Goal: Task Accomplishment & Management: Use online tool/utility

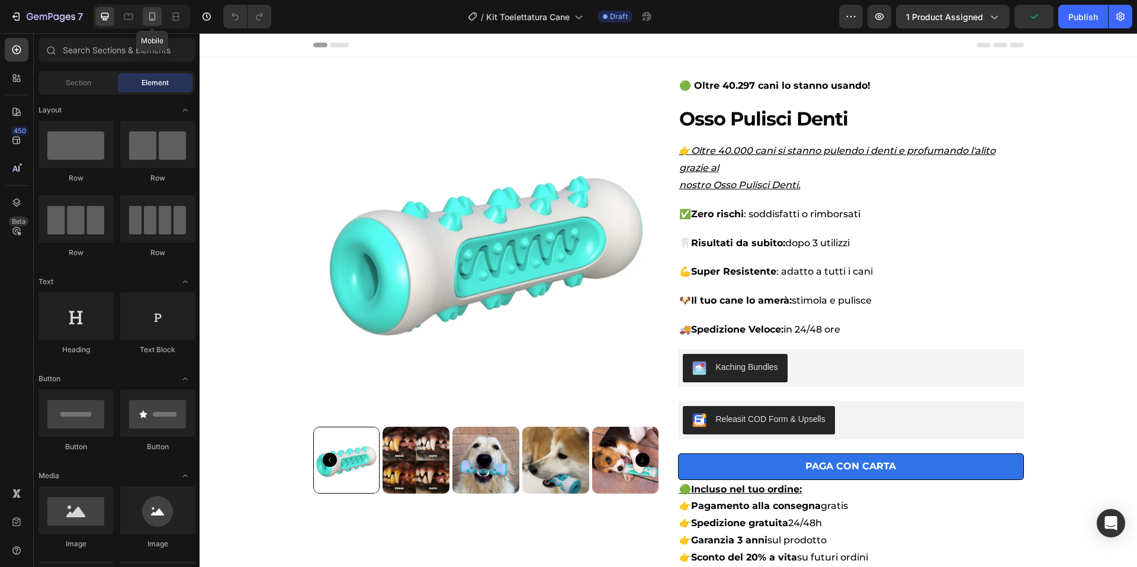
click at [156, 19] on icon at bounding box center [152, 17] width 12 height 12
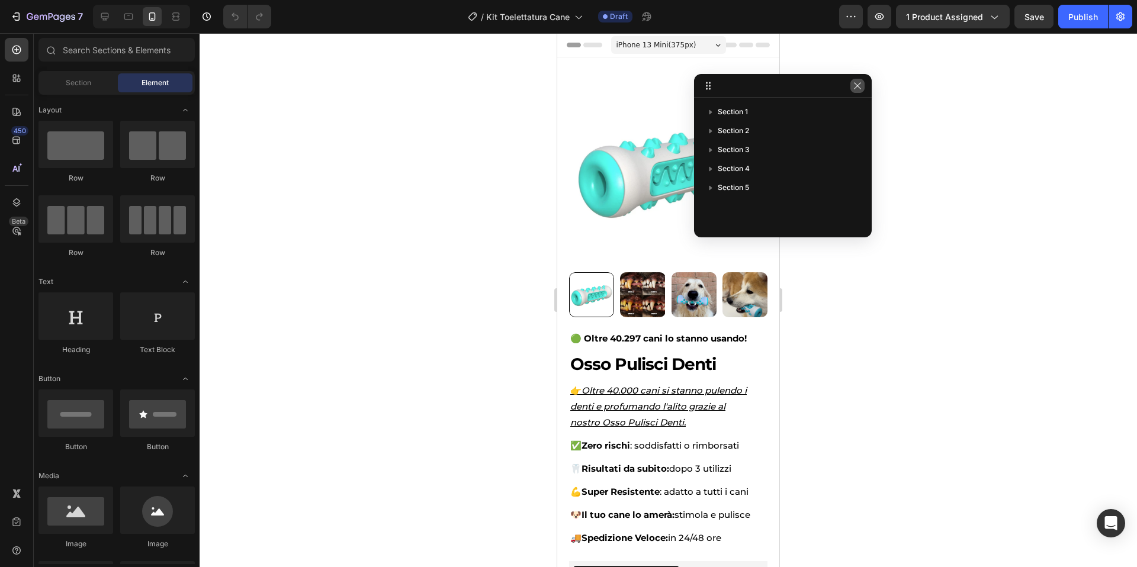
click at [861, 87] on icon "button" at bounding box center [856, 85] width 9 height 9
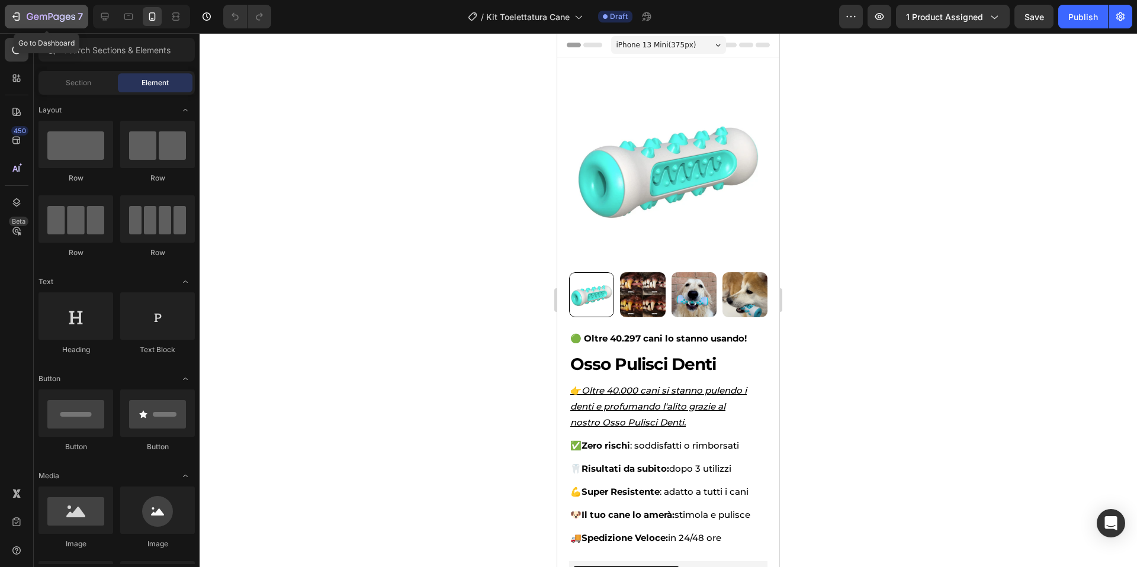
click at [40, 15] on icon "button" at bounding box center [43, 17] width 7 height 5
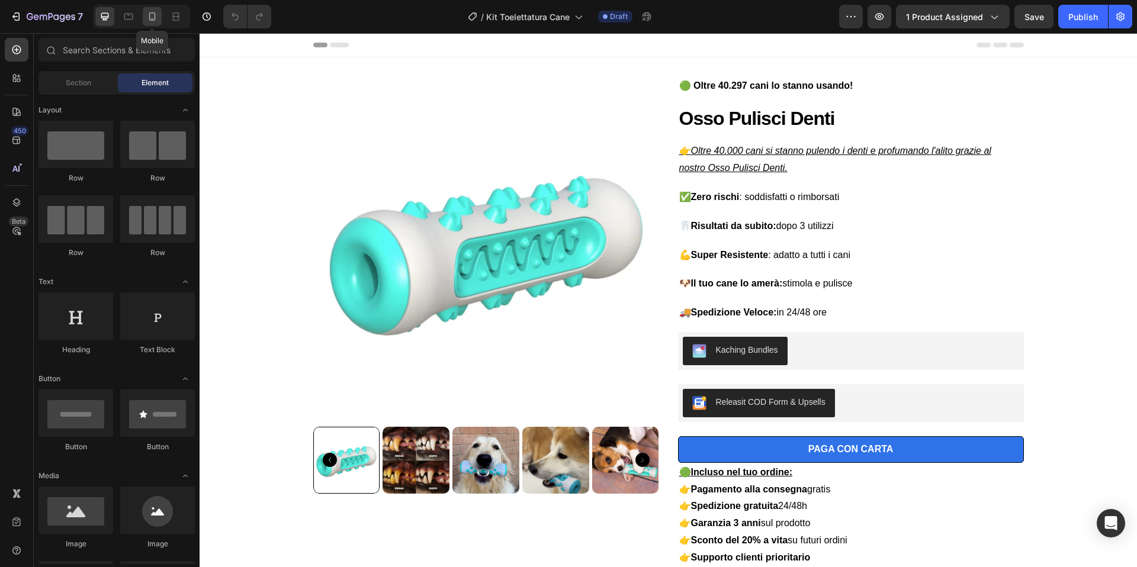
click at [156, 17] on icon at bounding box center [152, 17] width 12 height 12
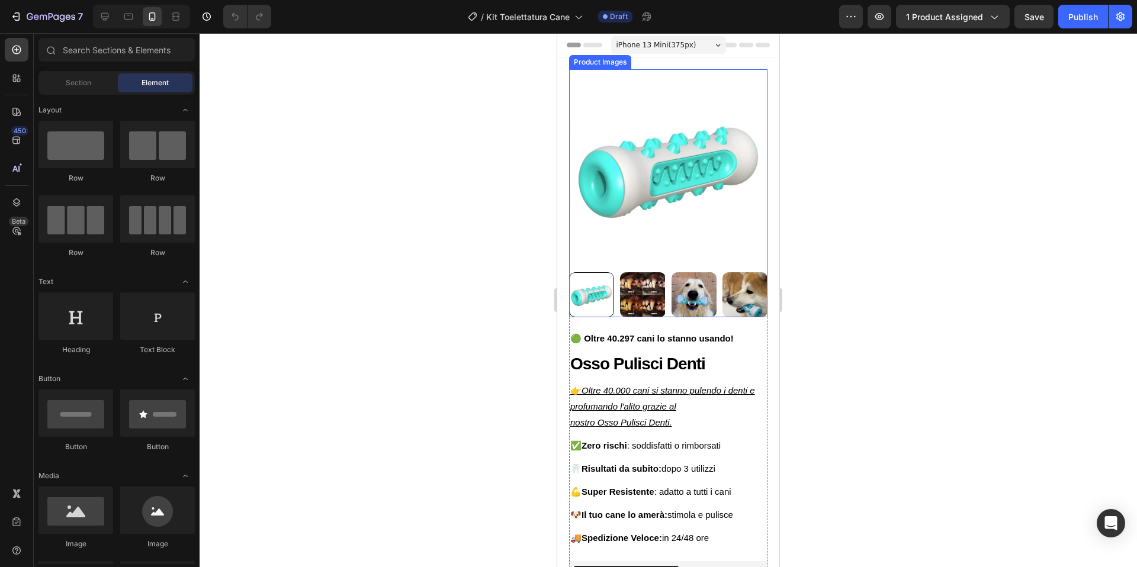
click at [719, 173] on img at bounding box center [668, 168] width 198 height 198
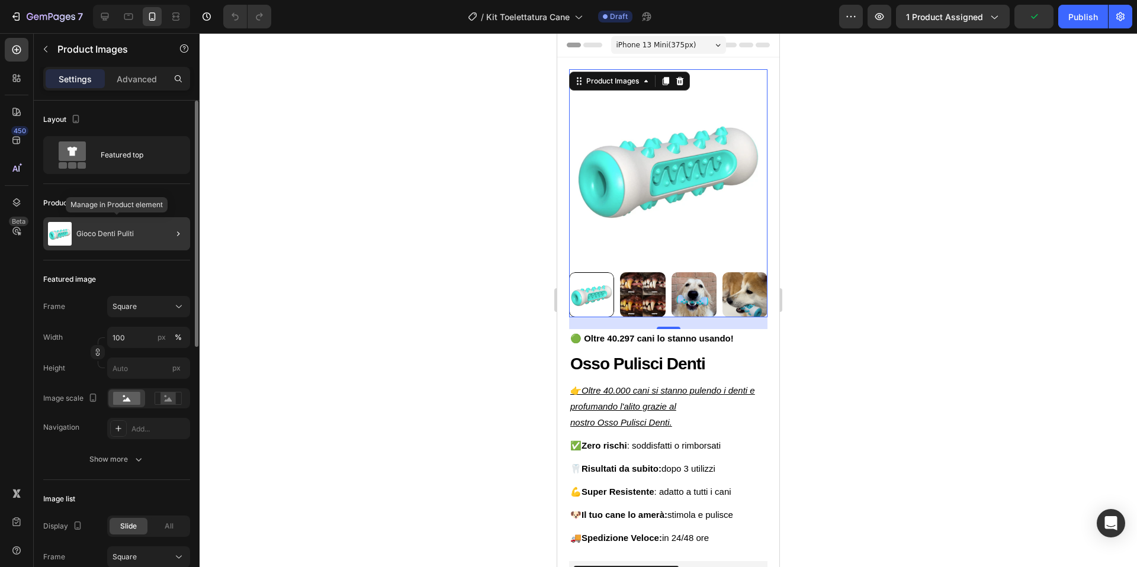
click at [128, 232] on p "Gioco Denti Puliti" at bounding box center [104, 234] width 57 height 8
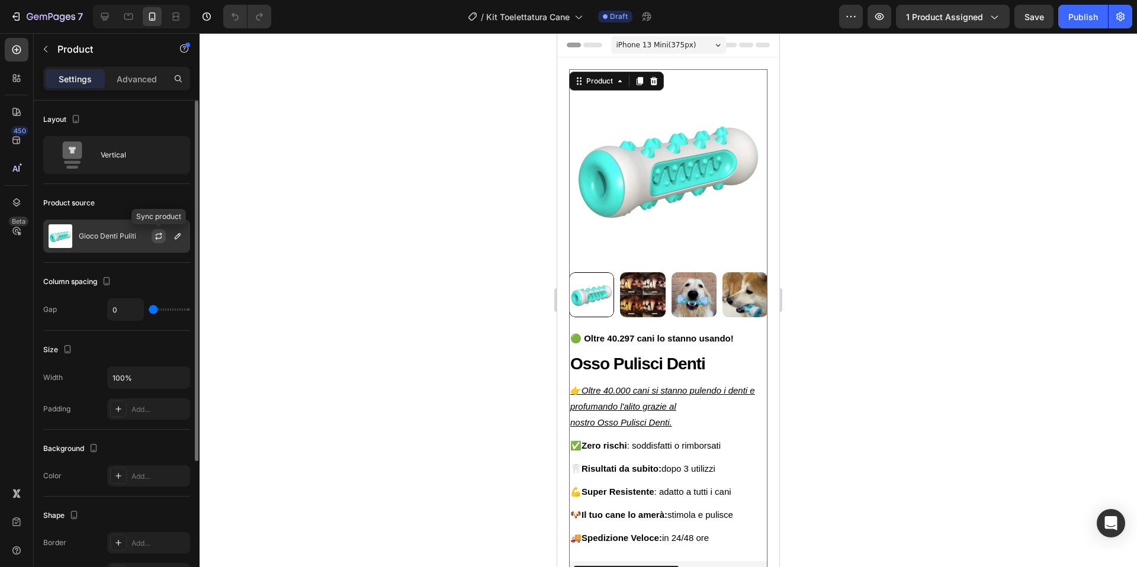
click at [159, 237] on icon "button" at bounding box center [158, 235] width 9 height 9
click at [177, 236] on icon "button" at bounding box center [177, 235] width 9 height 9
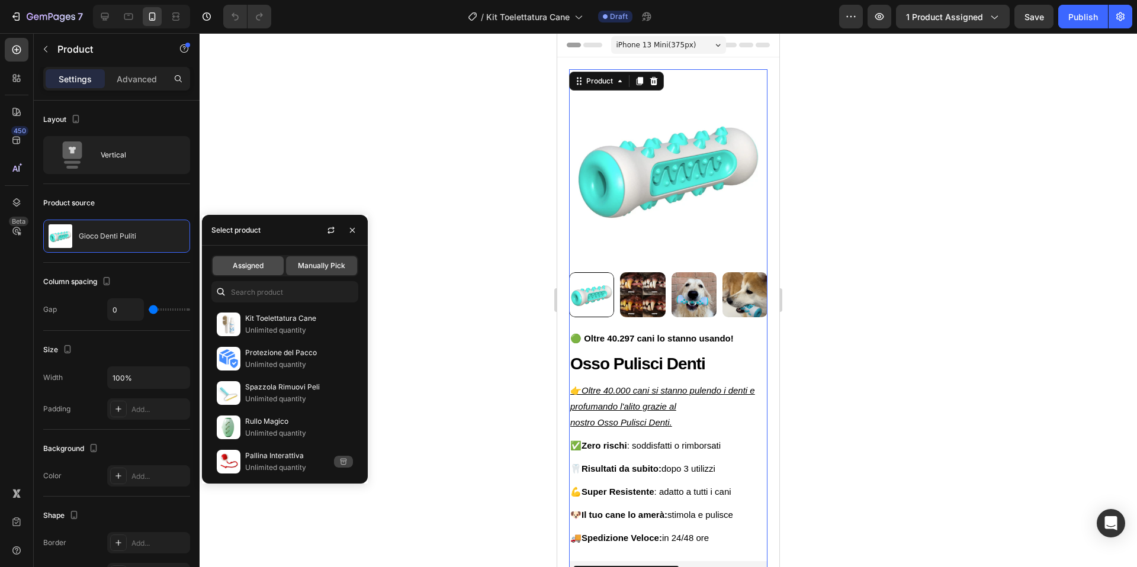
click at [266, 266] on div "Assigned" at bounding box center [248, 265] width 71 height 19
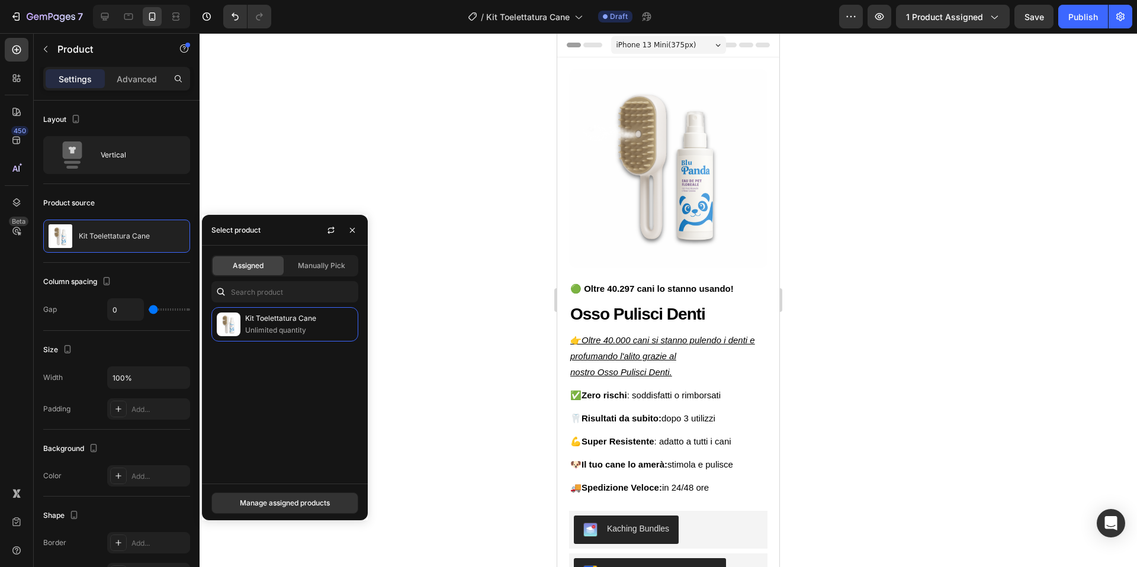
click at [358, 230] on button "button" at bounding box center [352, 230] width 19 height 19
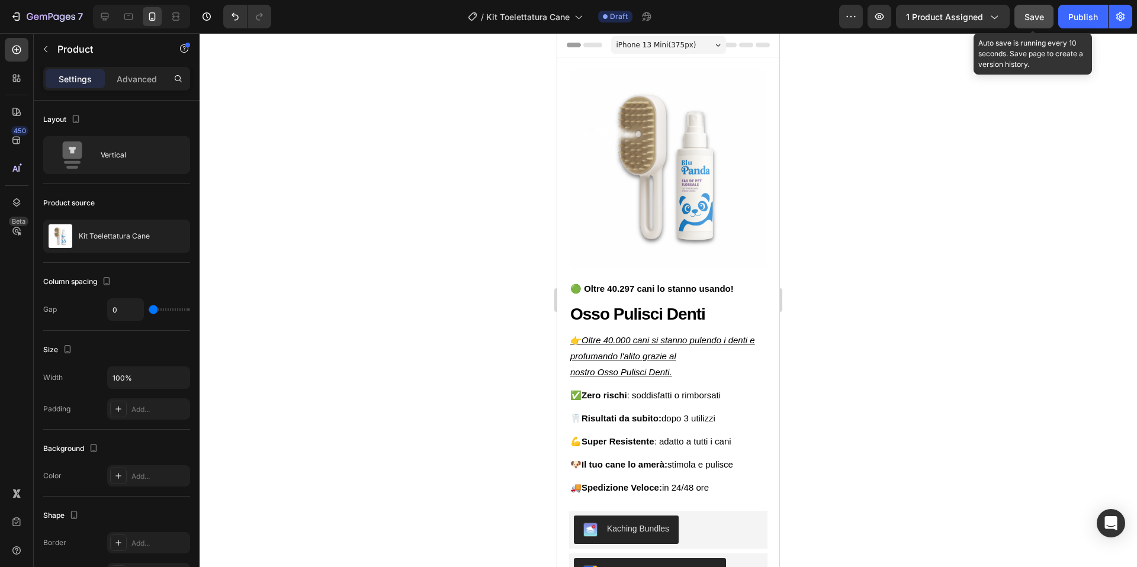
click at [1028, 25] on button "Save" at bounding box center [1033, 17] width 39 height 24
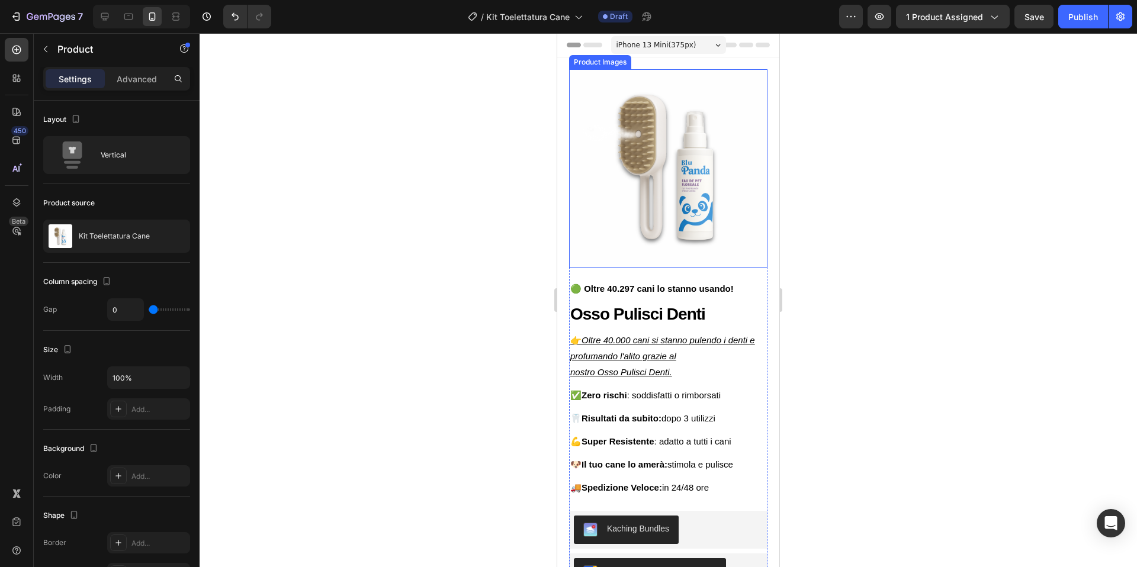
click at [691, 149] on img at bounding box center [668, 168] width 198 height 198
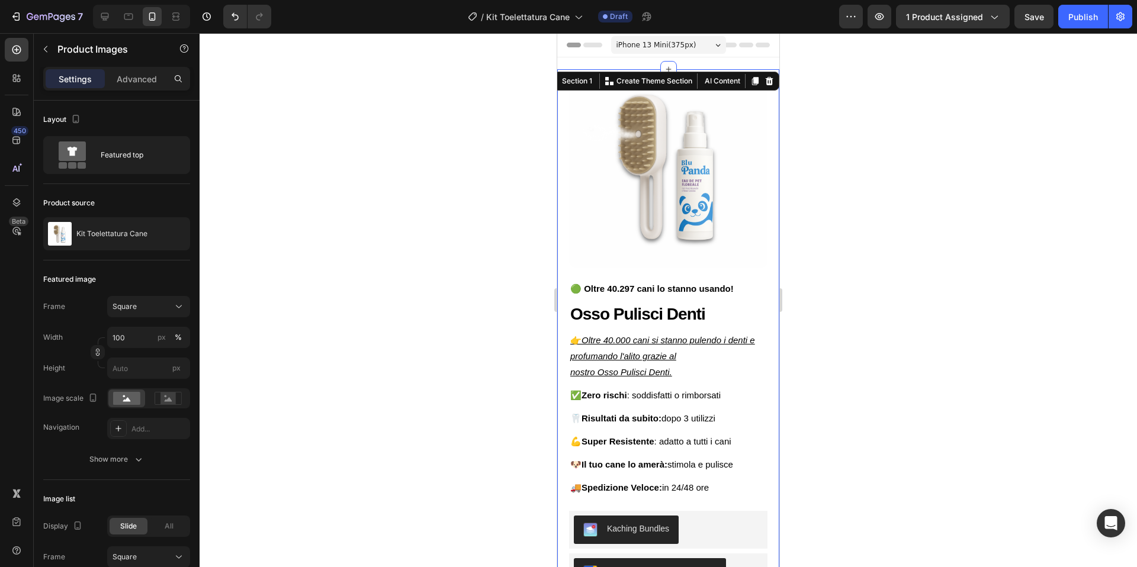
click at [772, 124] on div "Product Images 🟢 Oltre 40.297 cani lo stanno usando! Text Block Osso Pulisci De…" at bounding box center [668, 423] width 222 height 708
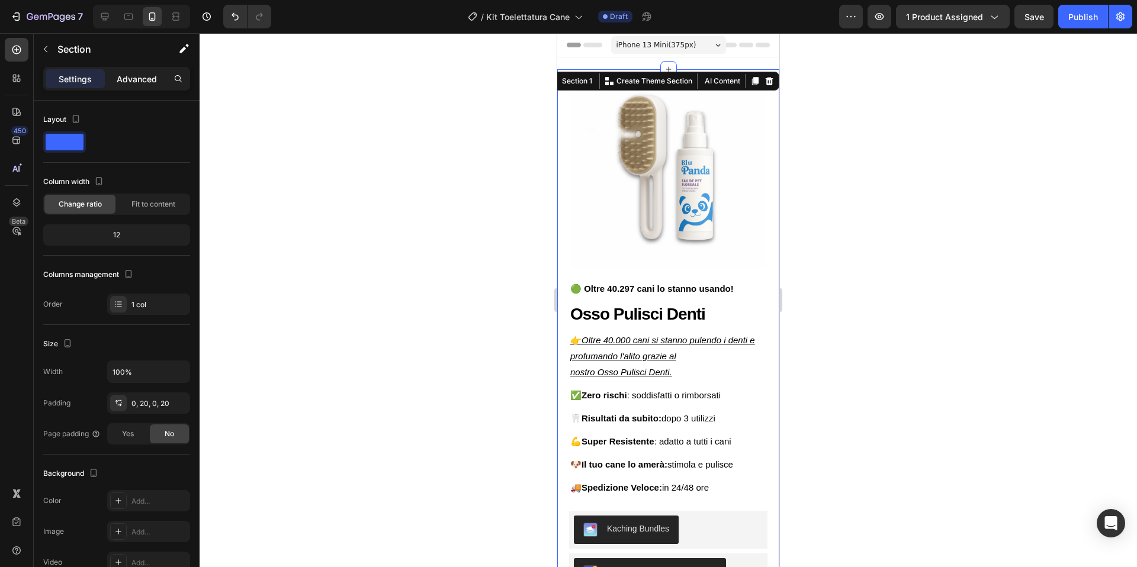
click at [148, 86] on div "Advanced" at bounding box center [136, 78] width 59 height 19
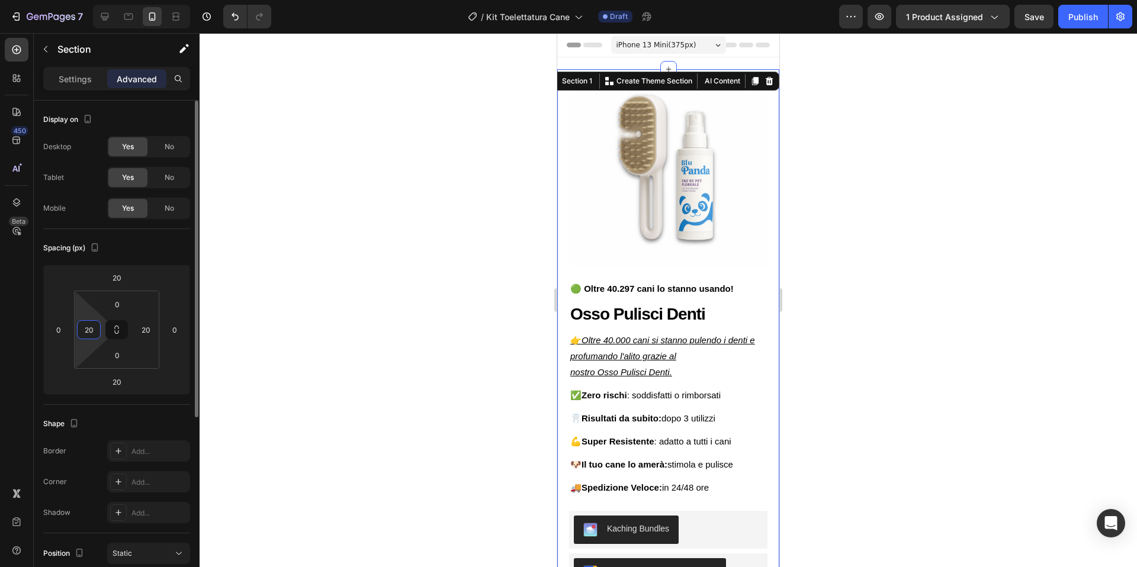
click at [93, 327] on input "20" at bounding box center [89, 330] width 18 height 18
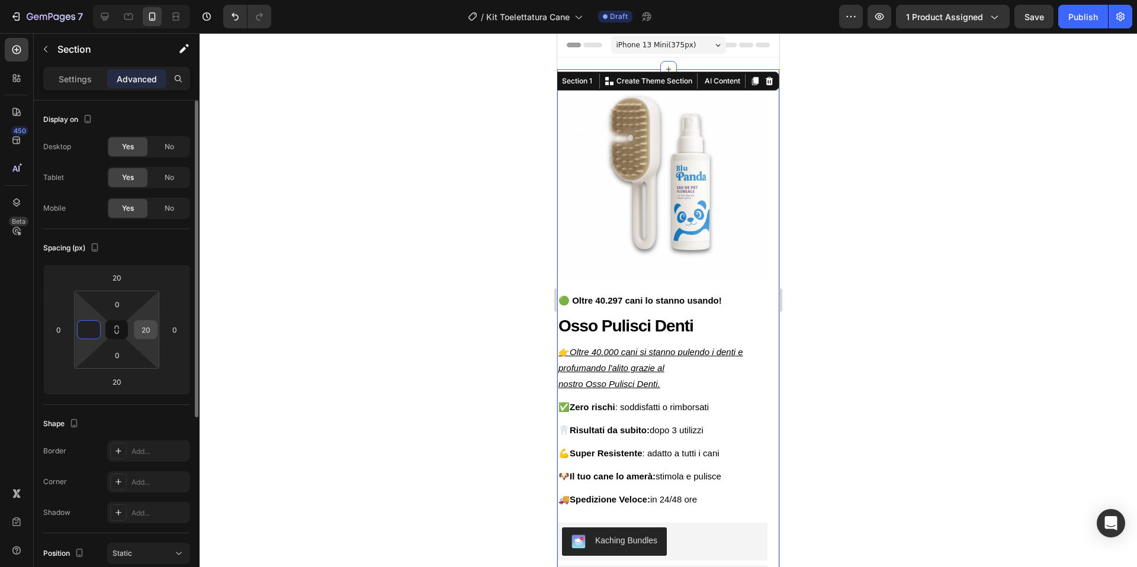
type input "0"
click at [144, 328] on input "20" at bounding box center [146, 330] width 18 height 18
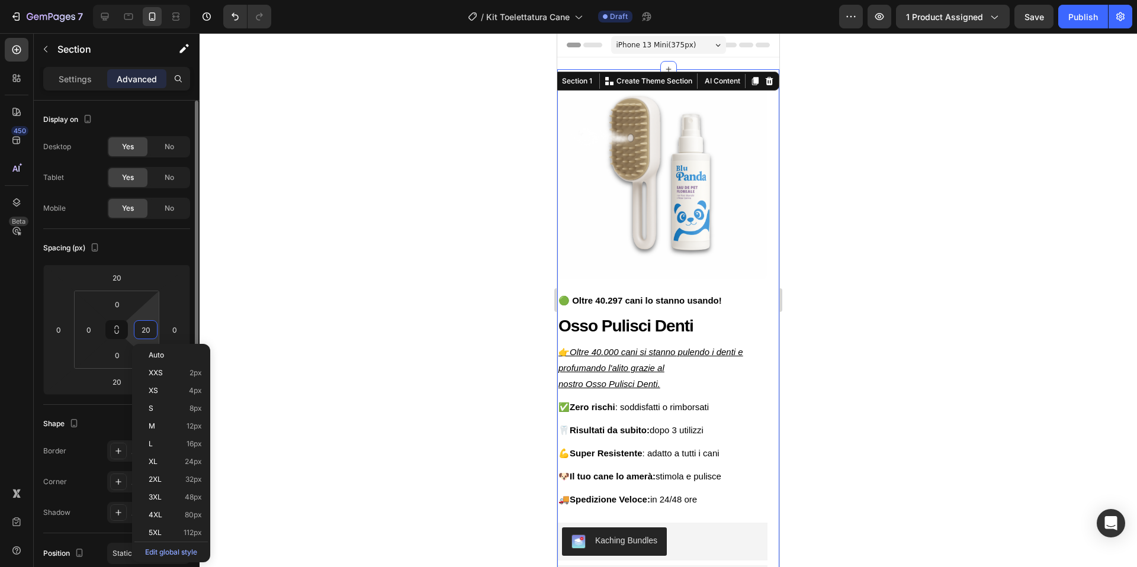
click at [149, 330] on input "20" at bounding box center [146, 330] width 18 height 18
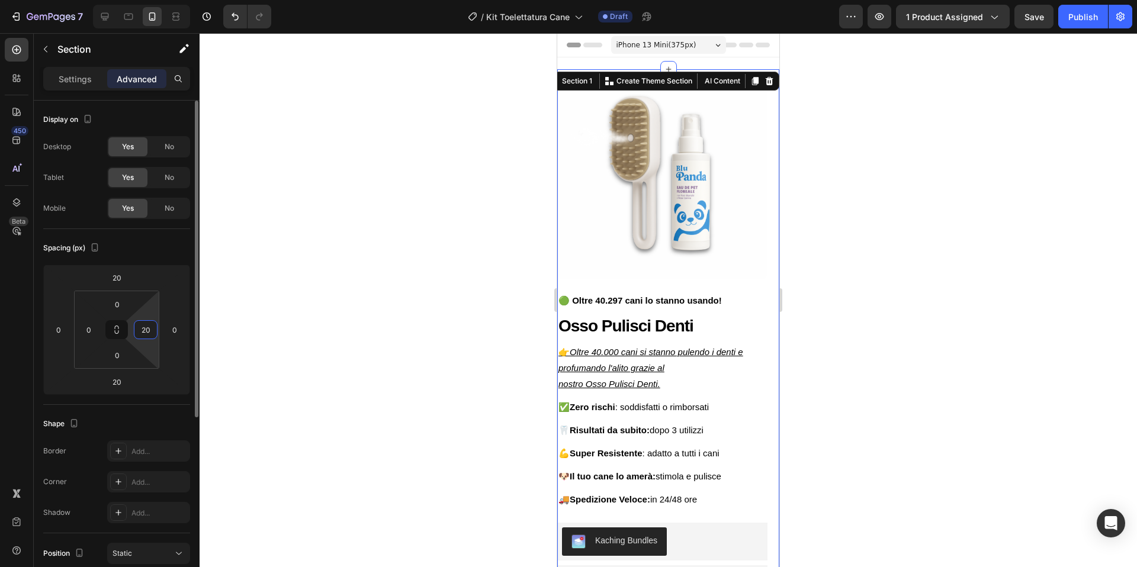
click at [149, 330] on input "20" at bounding box center [146, 330] width 18 height 18
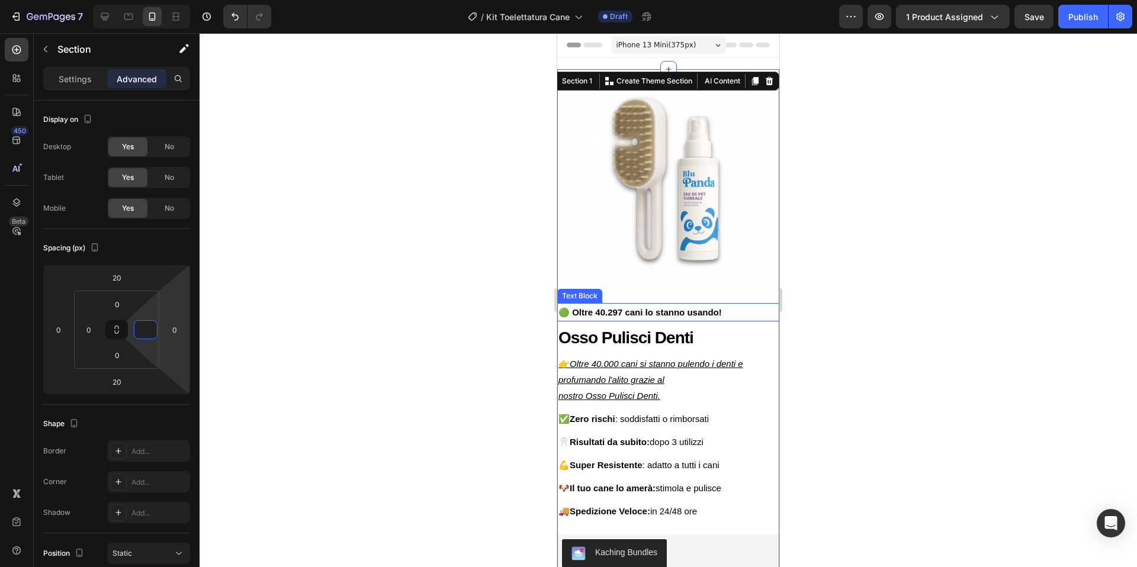
click at [635, 307] on strong "🟢 Oltre 40.297 cani lo stanno usando!" at bounding box center [639, 312] width 163 height 10
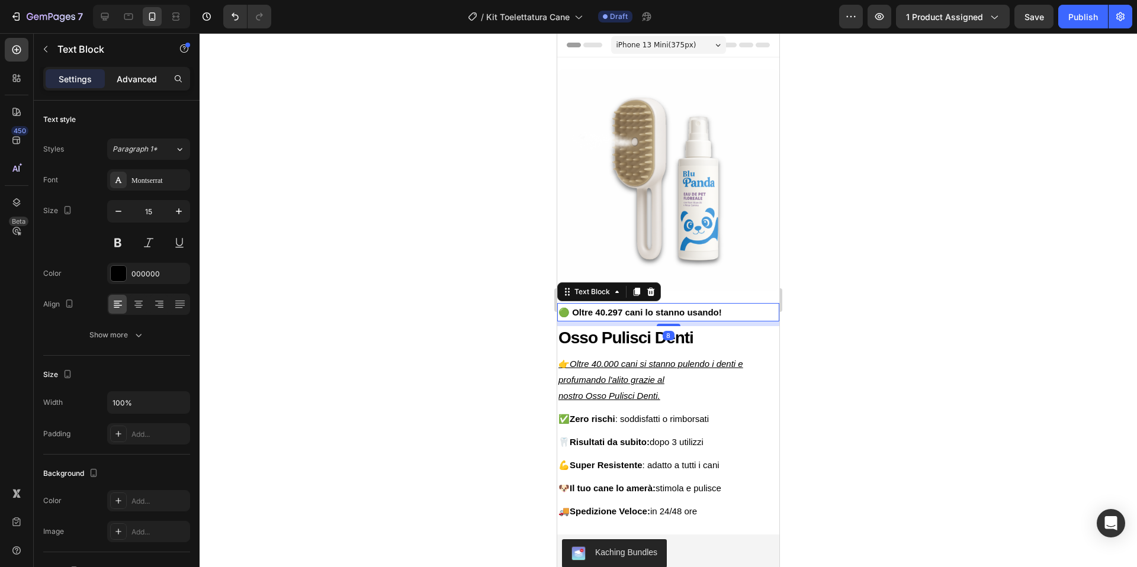
click at [147, 75] on p "Advanced" at bounding box center [137, 79] width 40 height 12
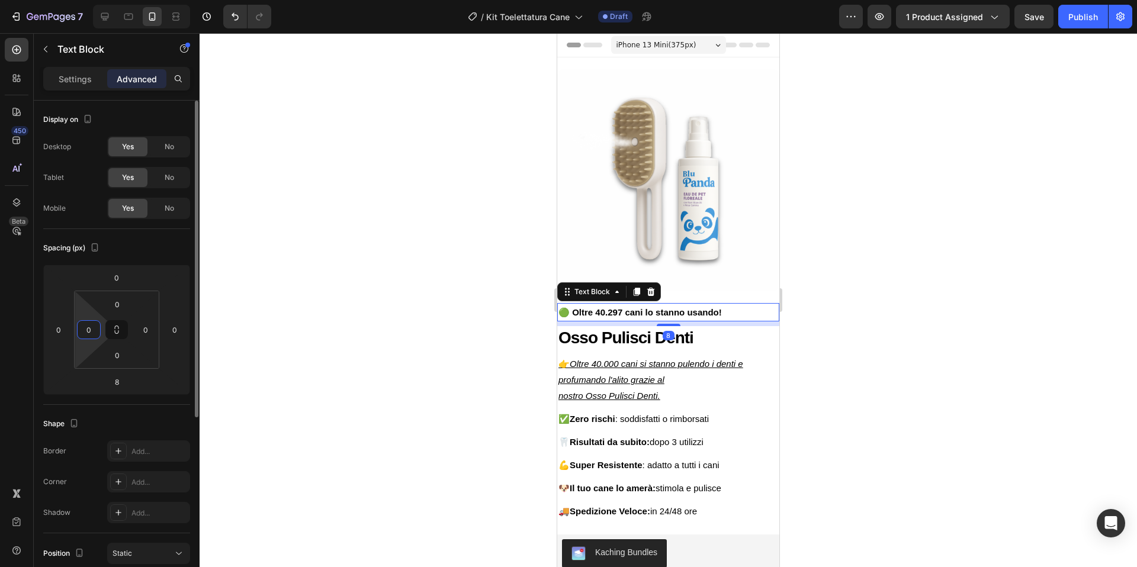
click at [94, 337] on input "0" at bounding box center [89, 330] width 18 height 18
type input "20"
click at [145, 331] on input "0" at bounding box center [146, 330] width 18 height 18
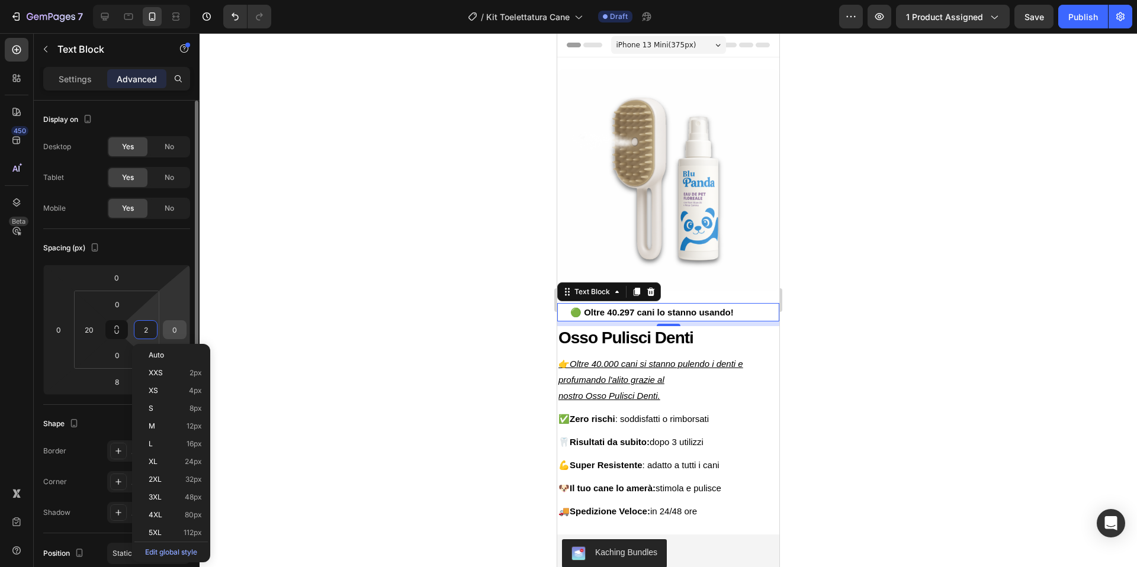
type input "20"
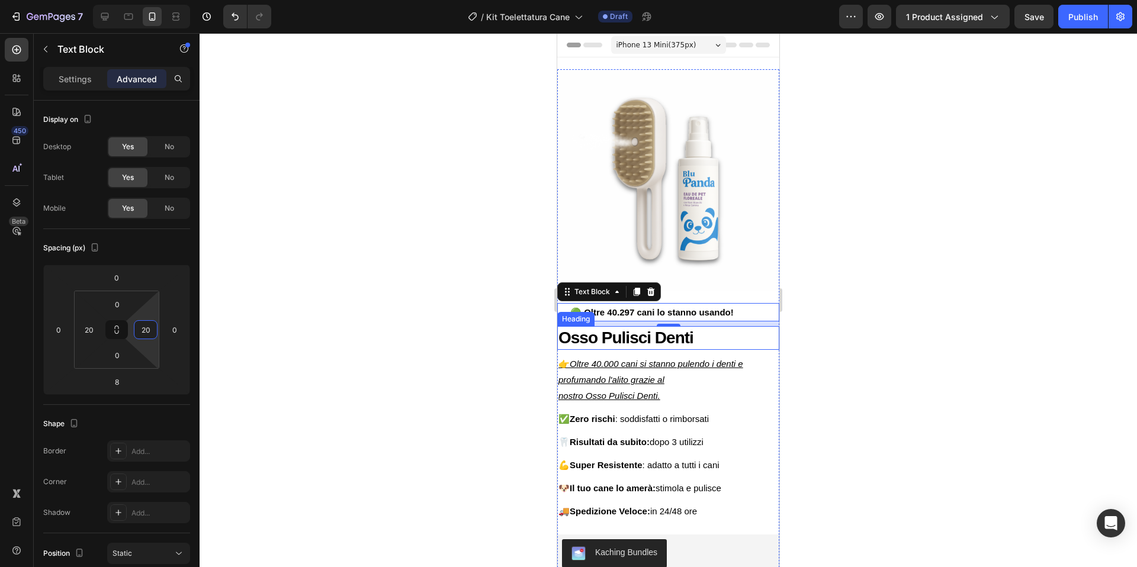
click at [622, 340] on h2 "Osso Pulisci Denti" at bounding box center [668, 338] width 222 height 24
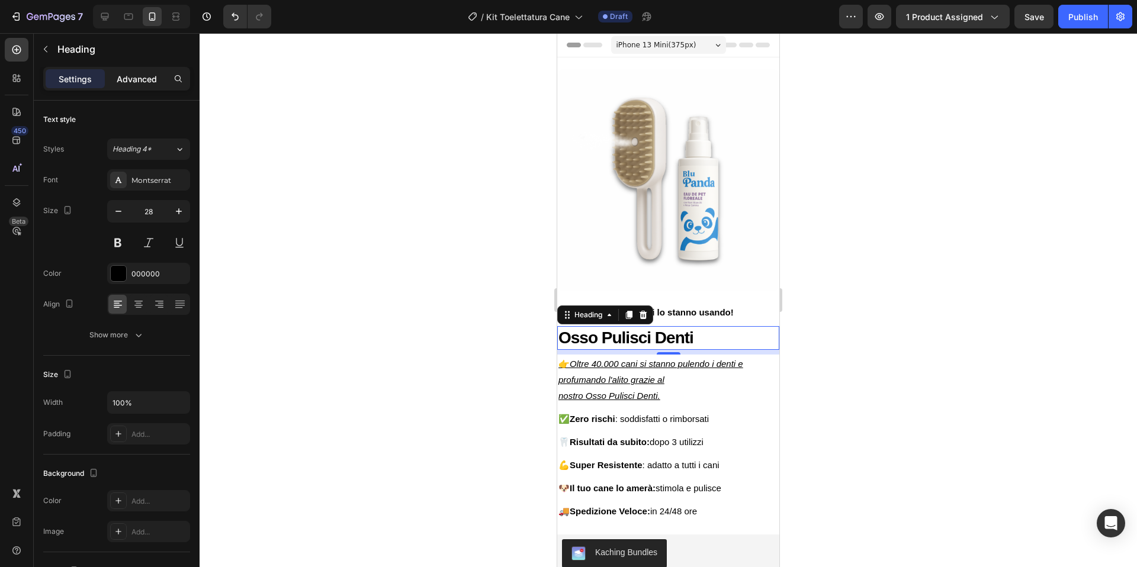
click at [136, 78] on p "Advanced" at bounding box center [137, 79] width 40 height 12
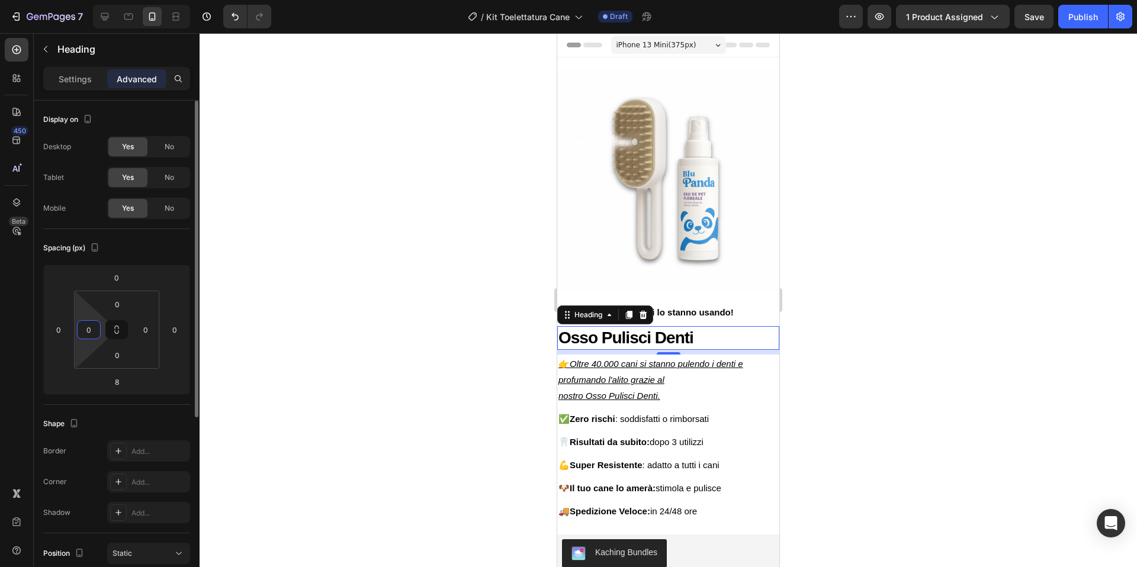
click at [83, 327] on input "0" at bounding box center [89, 330] width 18 height 18
type input "20"
click at [144, 330] on input "0" at bounding box center [146, 330] width 18 height 18
type input "20"
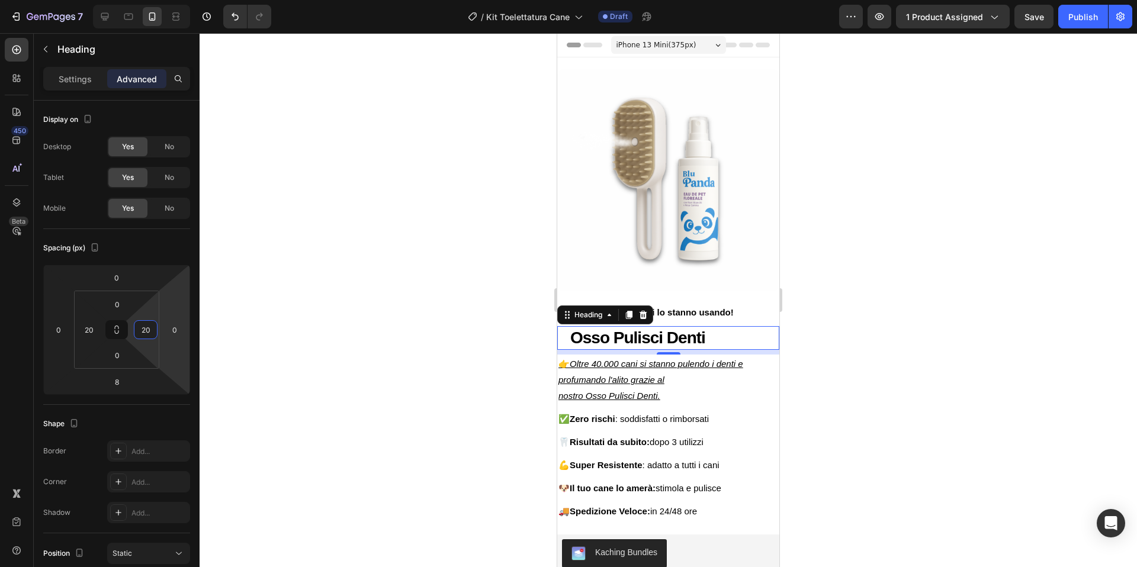
click at [981, 309] on div at bounding box center [667, 300] width 937 height 534
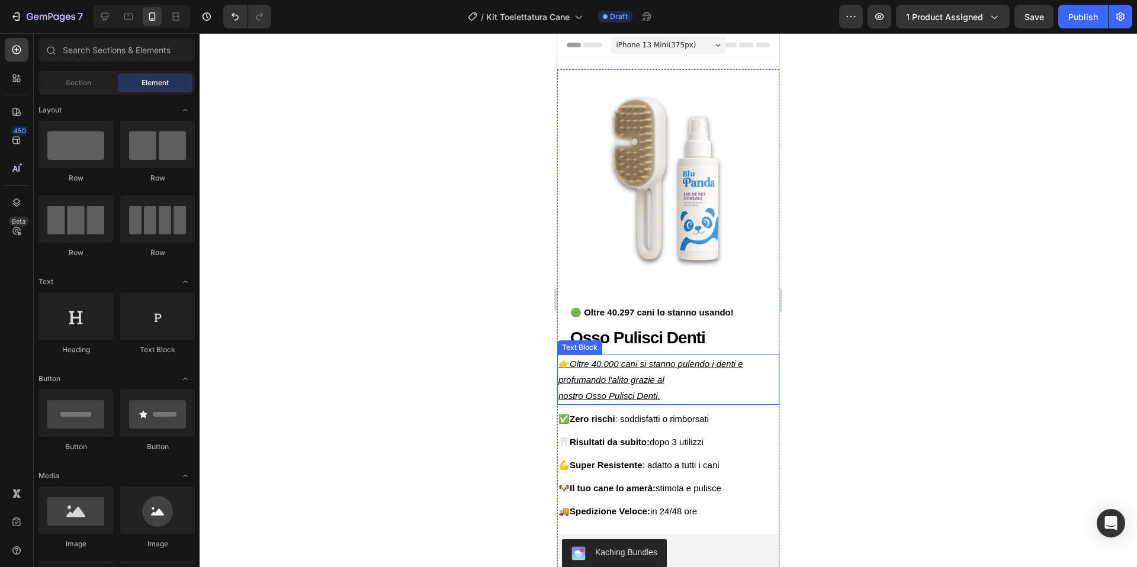
click at [624, 376] on icon "Oltre 40.000 cani si stanno pulendo i denti e profumando l'alito grazie al" at bounding box center [650, 372] width 185 height 26
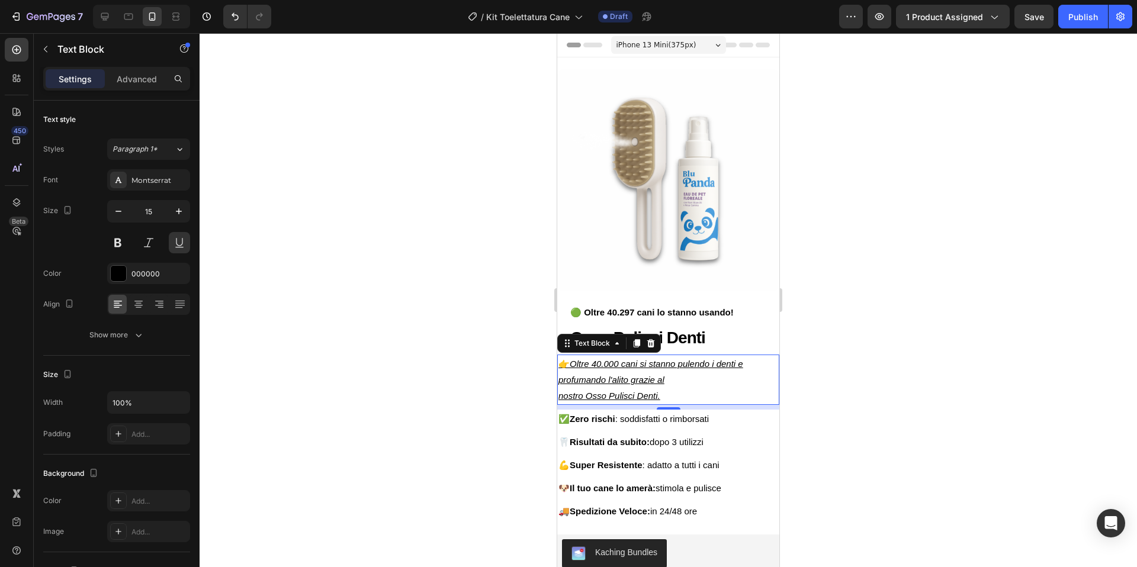
click at [128, 91] on div "Settings Advanced" at bounding box center [117, 84] width 166 height 34
click at [128, 88] on div "Advanced" at bounding box center [136, 78] width 59 height 19
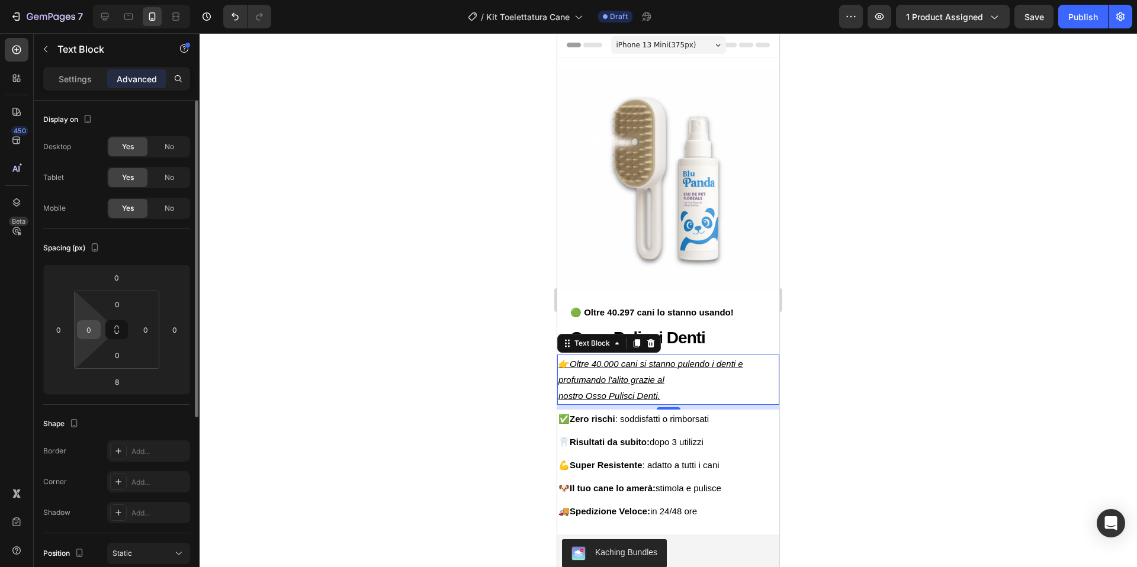
click at [94, 337] on input "0" at bounding box center [89, 330] width 18 height 18
type input "20"
click at [150, 331] on input "0" at bounding box center [146, 330] width 18 height 18
type input "20"
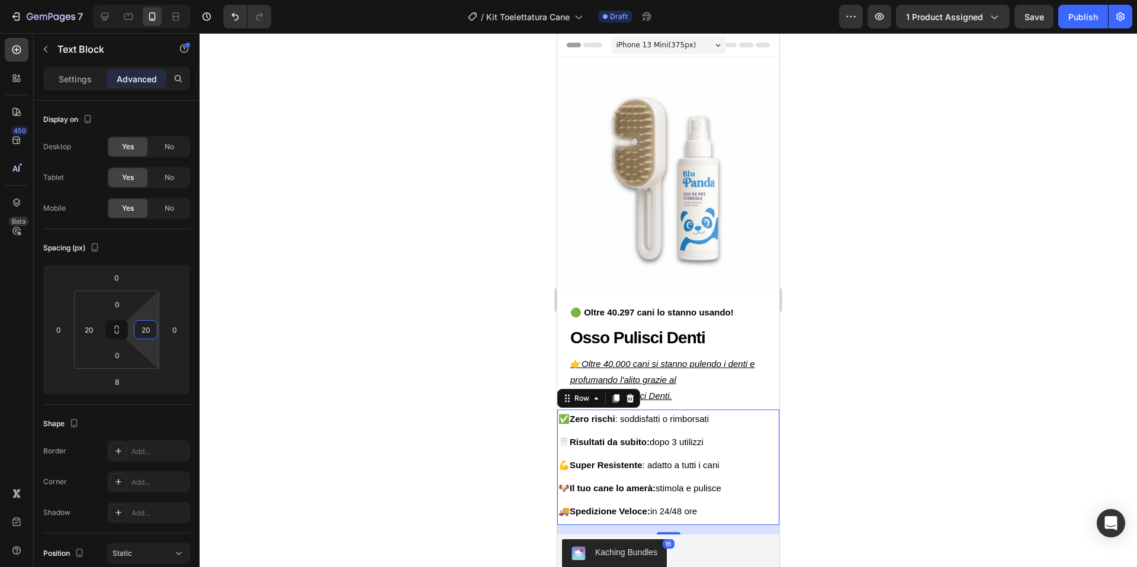
click at [776, 523] on div "✅ Zero rischi : soddisfatti o rimborsati Text Block 🦷 Risultati da subito: dopo…" at bounding box center [668, 467] width 222 height 115
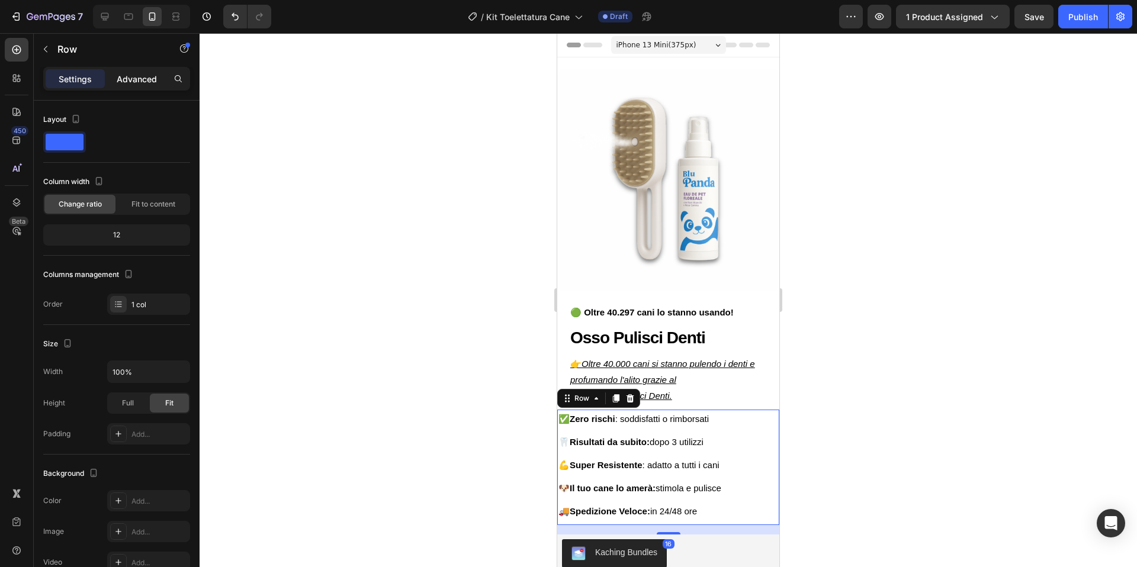
click at [146, 87] on div "Advanced" at bounding box center [136, 78] width 59 height 19
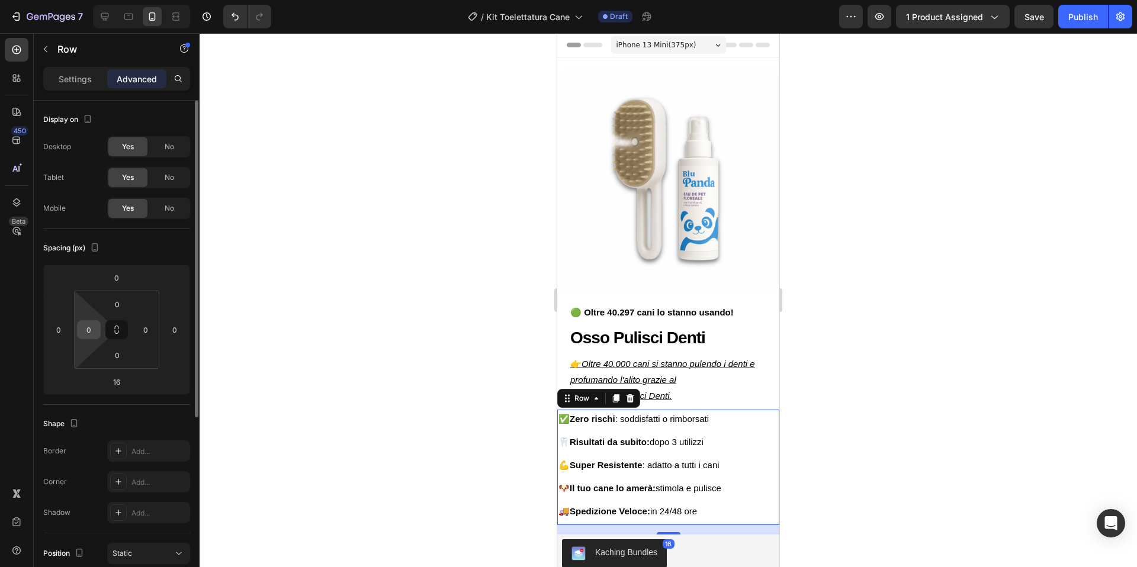
click at [96, 326] on input "0" at bounding box center [89, 330] width 18 height 18
type input "20"
click at [143, 326] on input "0" at bounding box center [146, 330] width 18 height 18
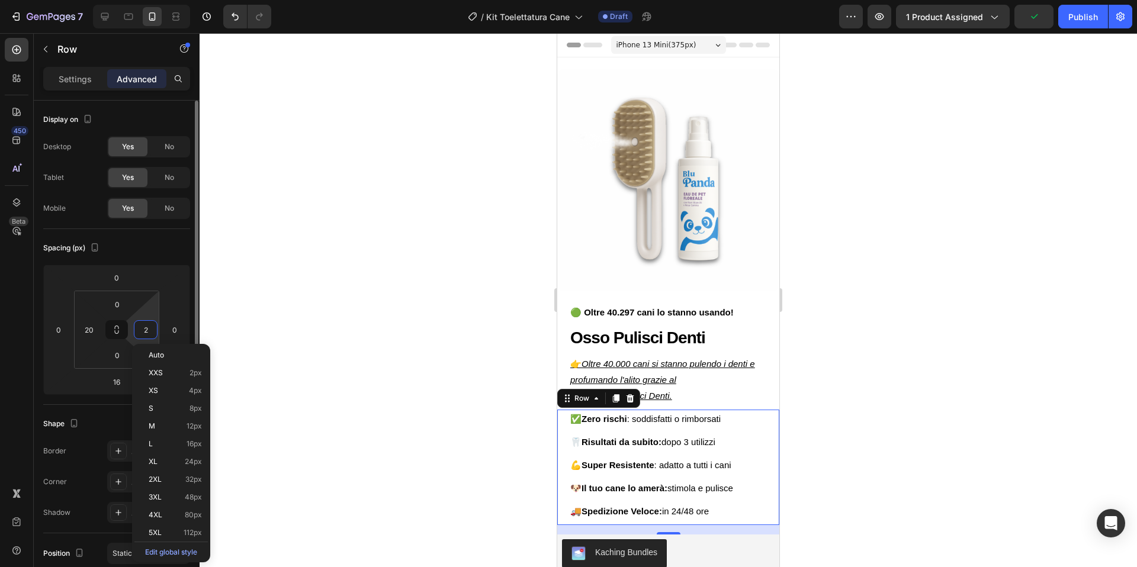
type input "20"
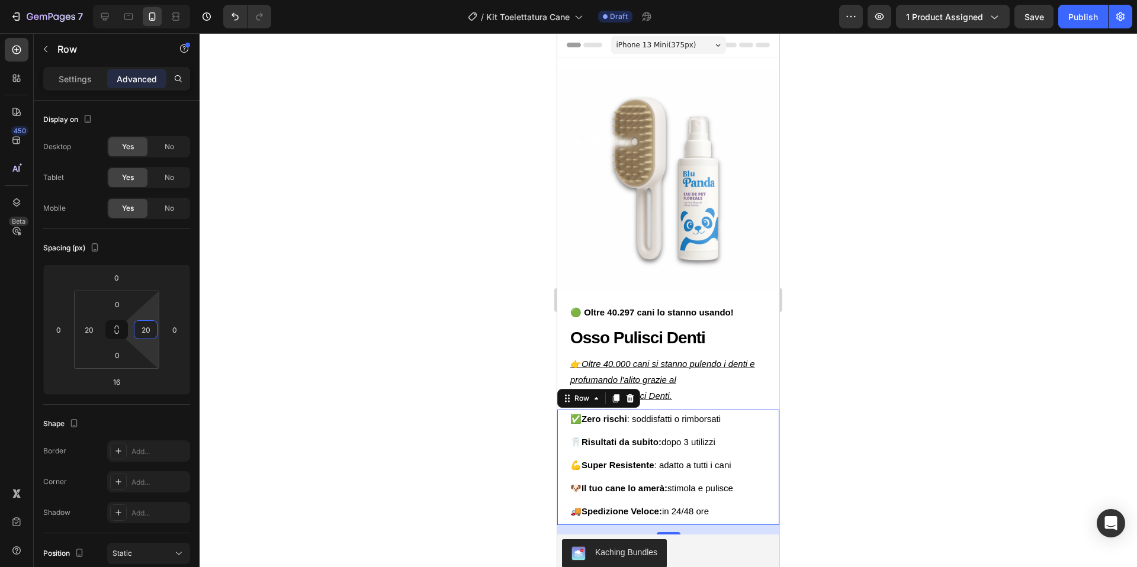
click at [967, 297] on div at bounding box center [667, 300] width 937 height 534
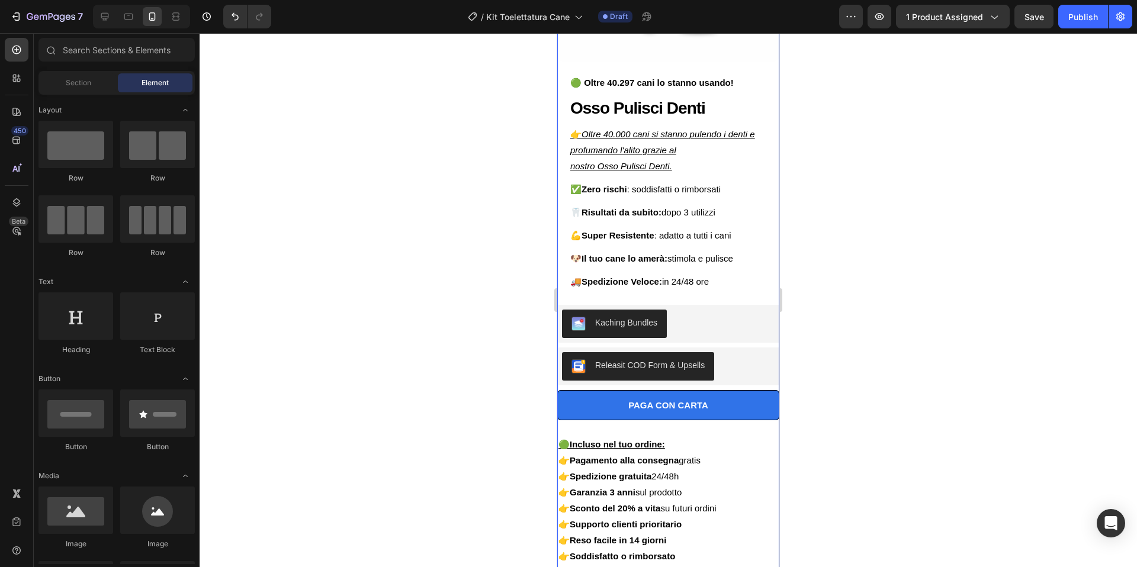
scroll to position [278, 0]
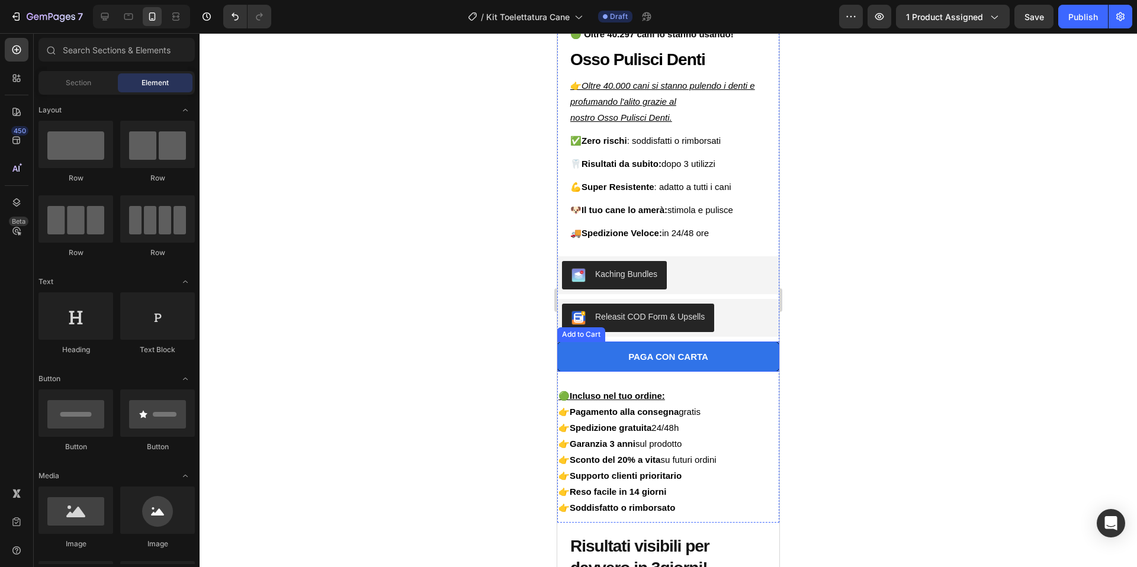
click at [761, 368] on button "PAGA CON CARTA" at bounding box center [668, 357] width 222 height 30
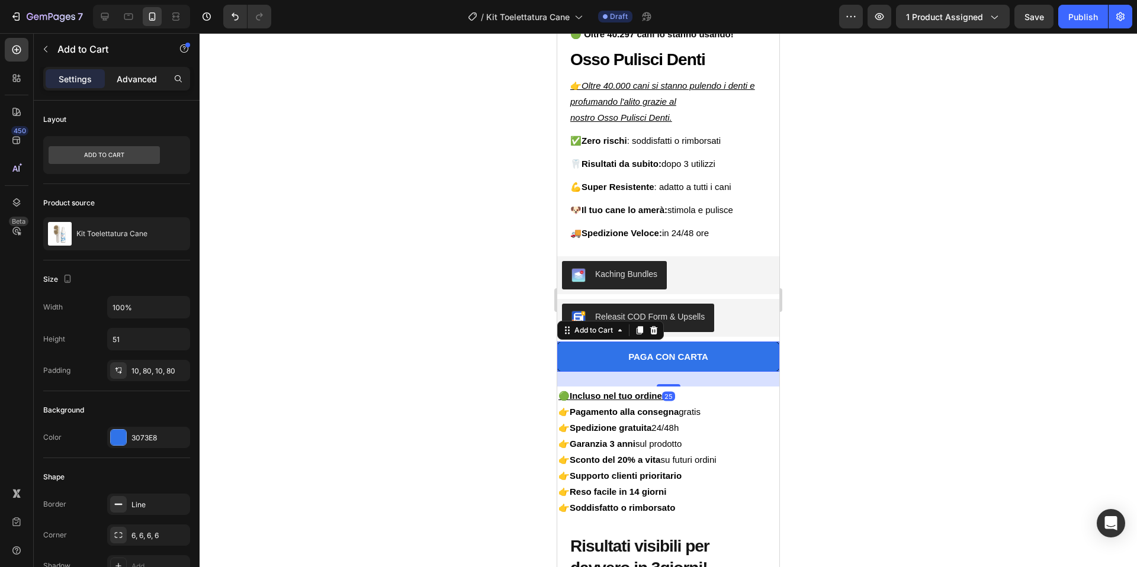
click at [151, 77] on p "Advanced" at bounding box center [137, 79] width 40 height 12
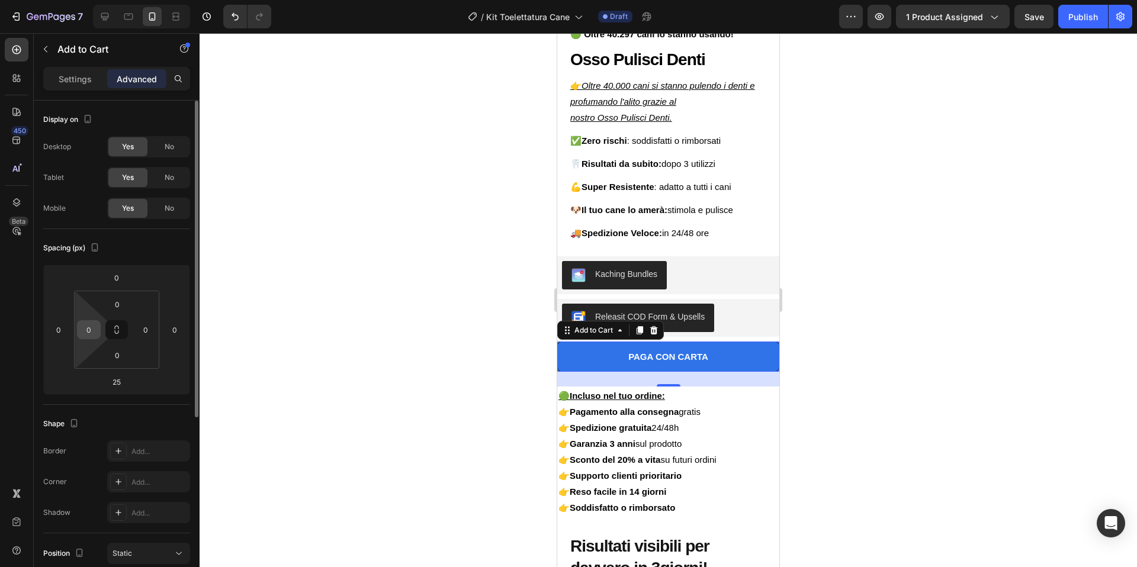
click at [90, 324] on input "0" at bounding box center [89, 330] width 18 height 18
type input "20"
click at [149, 329] on input "0" at bounding box center [146, 330] width 18 height 18
type input "20"
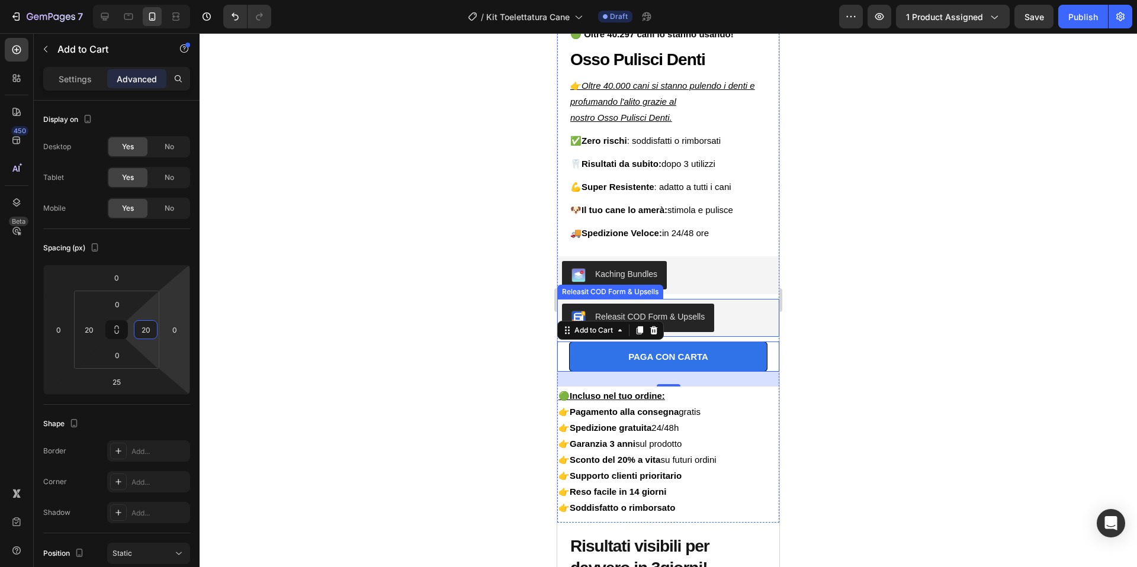
click at [752, 313] on div "Releasit COD Form & Upsells" at bounding box center [668, 318] width 213 height 28
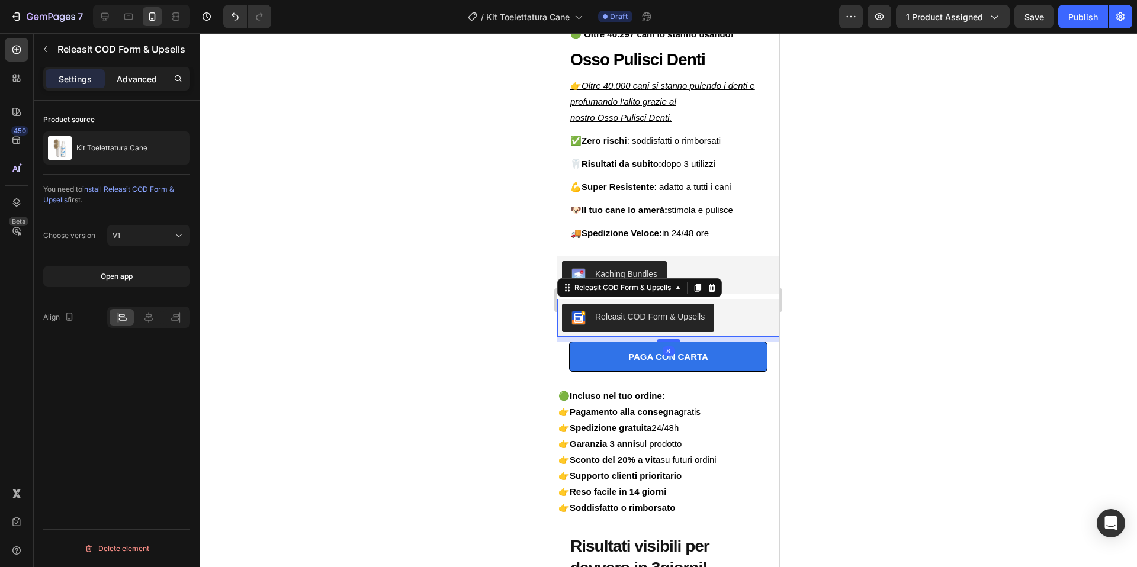
drag, startPoint x: 150, startPoint y: 78, endPoint x: 149, endPoint y: 86, distance: 9.0
click at [150, 78] on p "Advanced" at bounding box center [137, 79] width 40 height 12
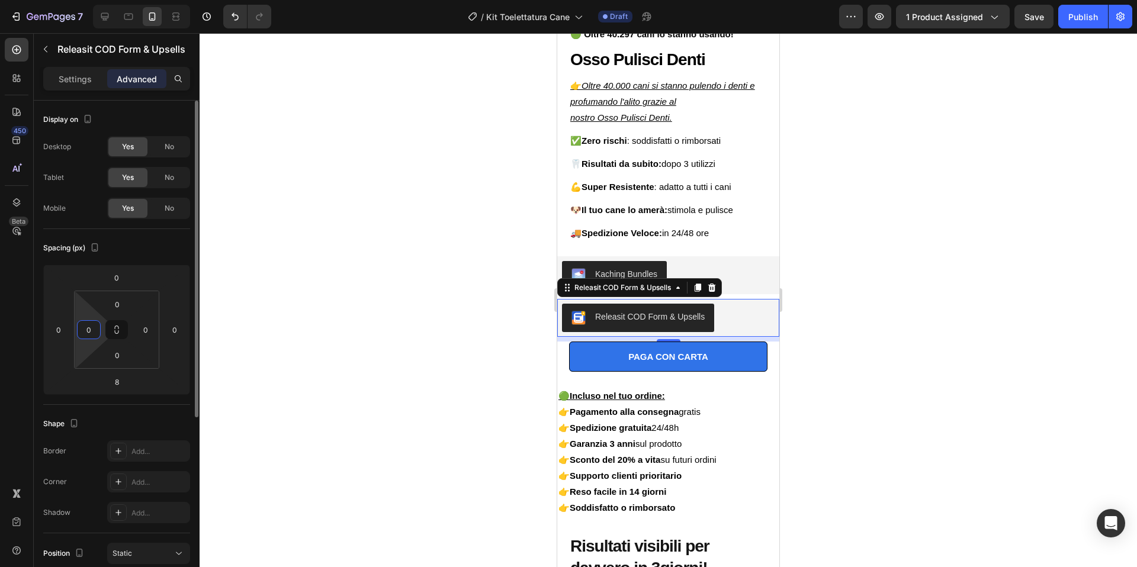
click at [94, 329] on input "0" at bounding box center [89, 330] width 18 height 18
type input "20"
click at [150, 328] on input "0" at bounding box center [146, 330] width 18 height 18
type input "20"
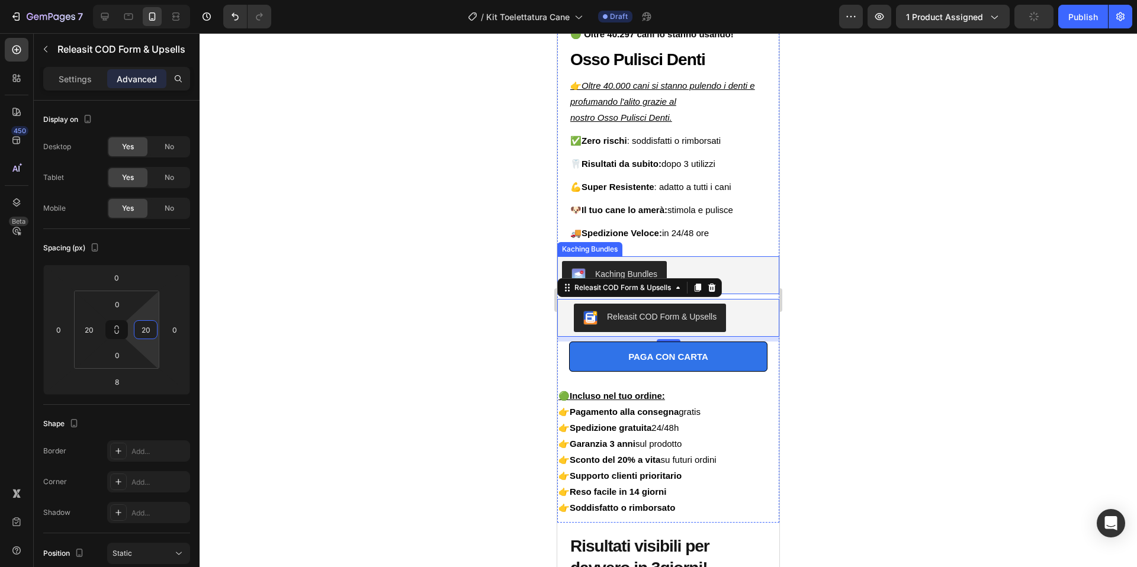
click at [773, 282] on div "Kaching Bundles" at bounding box center [668, 275] width 213 height 28
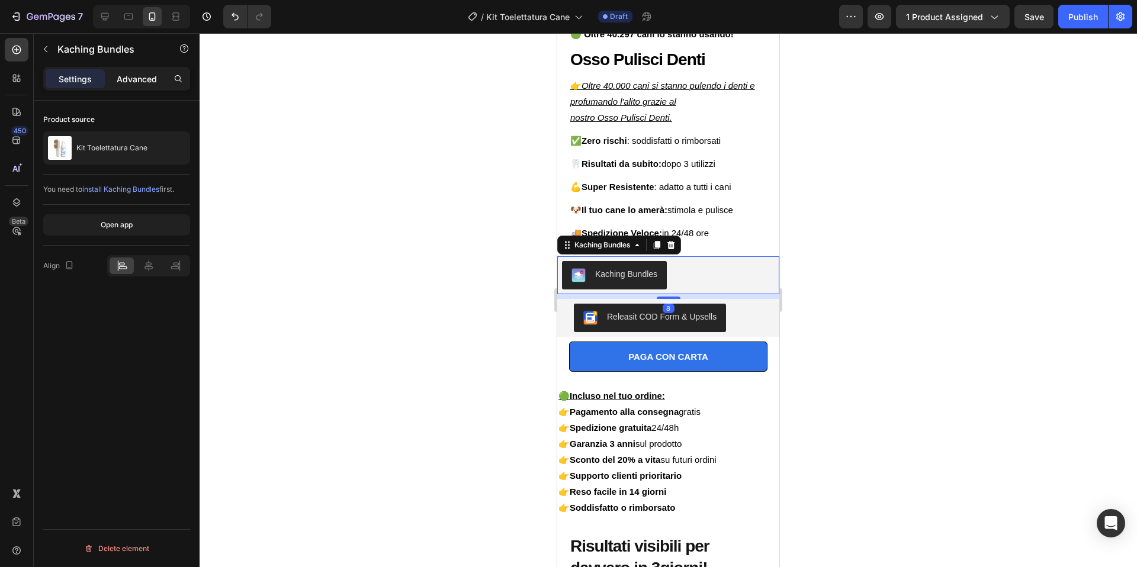
click at [134, 75] on p "Advanced" at bounding box center [137, 79] width 40 height 12
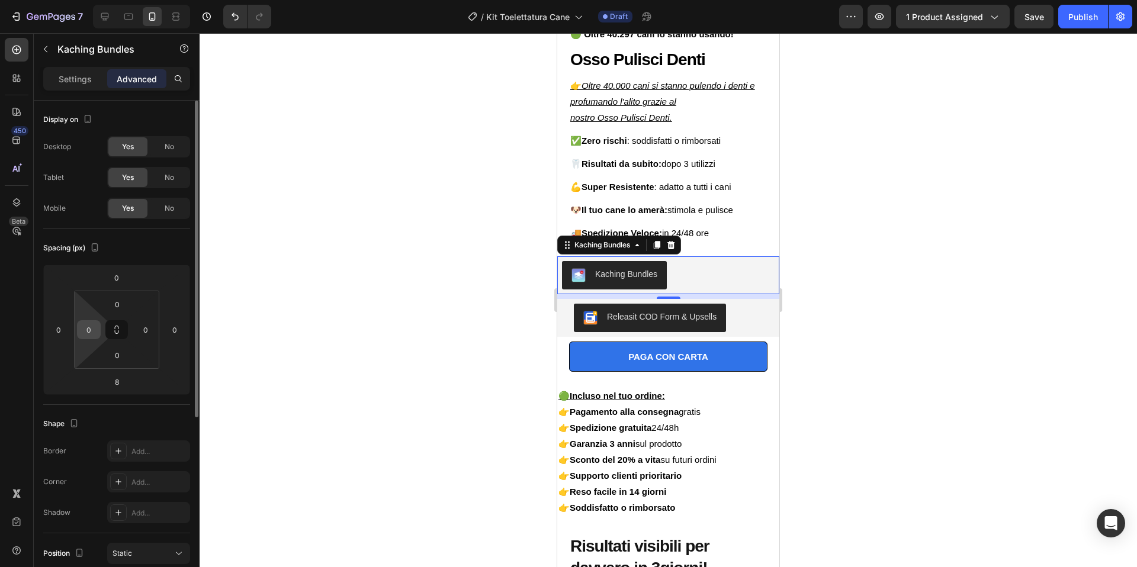
click at [97, 333] on input "0" at bounding box center [89, 330] width 18 height 18
type input "20"
click at [144, 326] on input "0" at bounding box center [146, 330] width 18 height 18
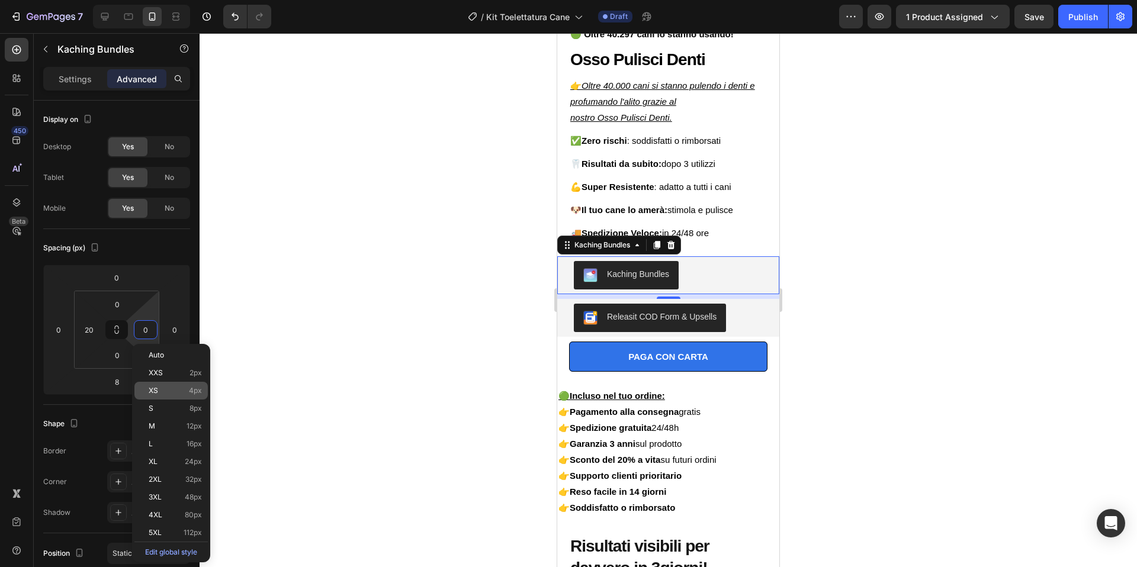
type input "20"
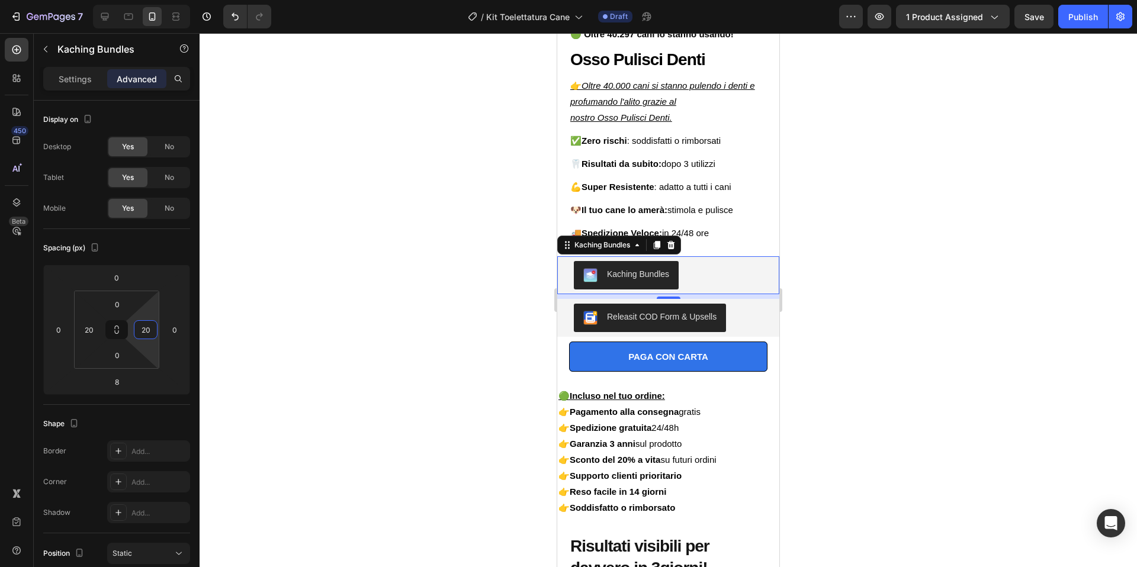
click at [375, 320] on div at bounding box center [667, 300] width 937 height 534
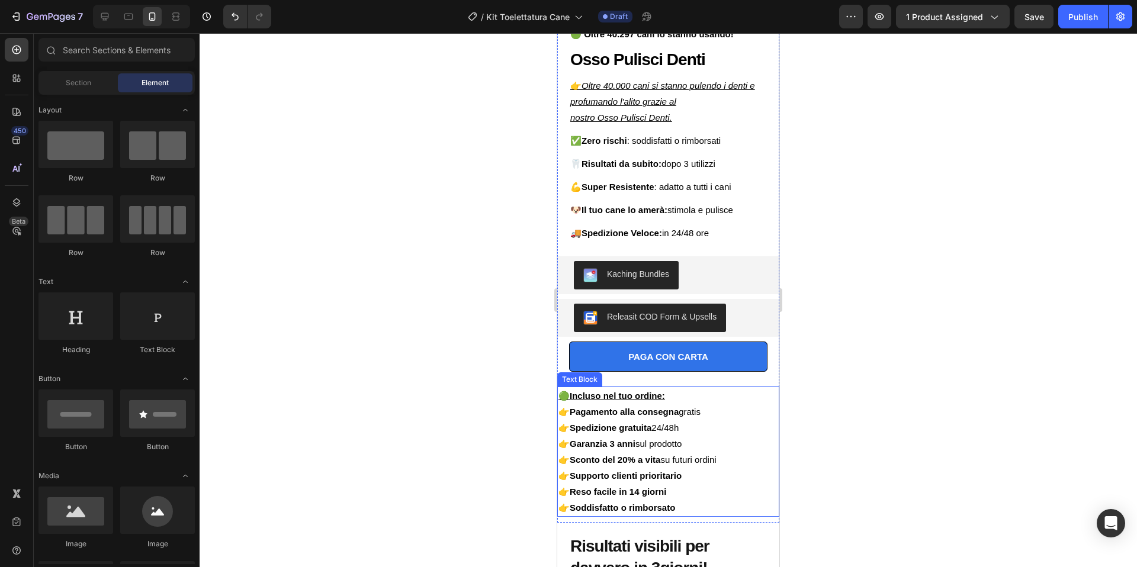
scroll to position [275, 0]
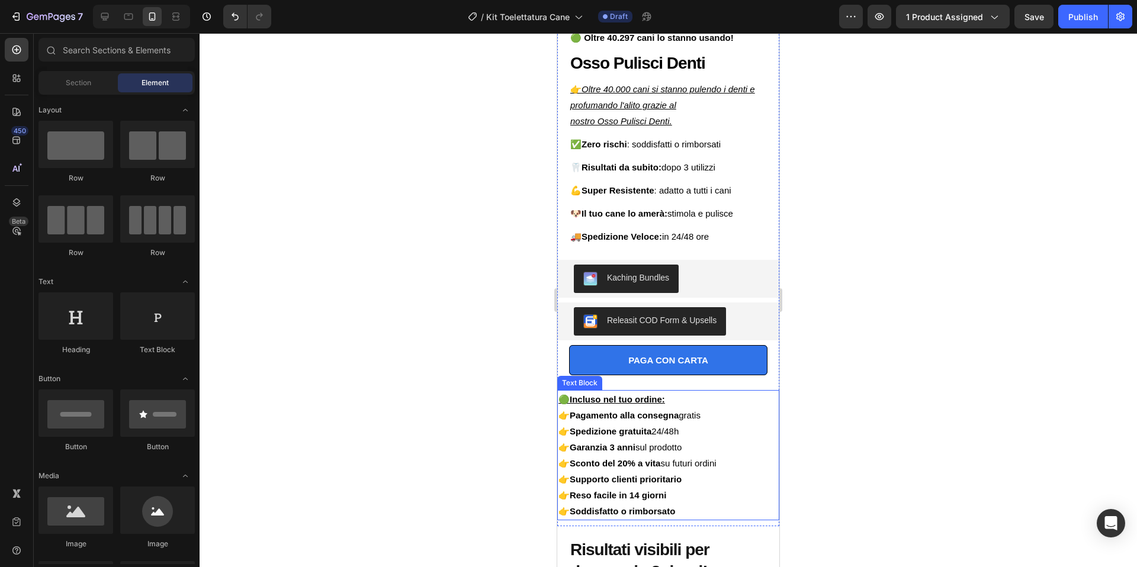
click at [755, 397] on p "🟢 Incluso nel tuo ordine:" at bounding box center [668, 399] width 220 height 16
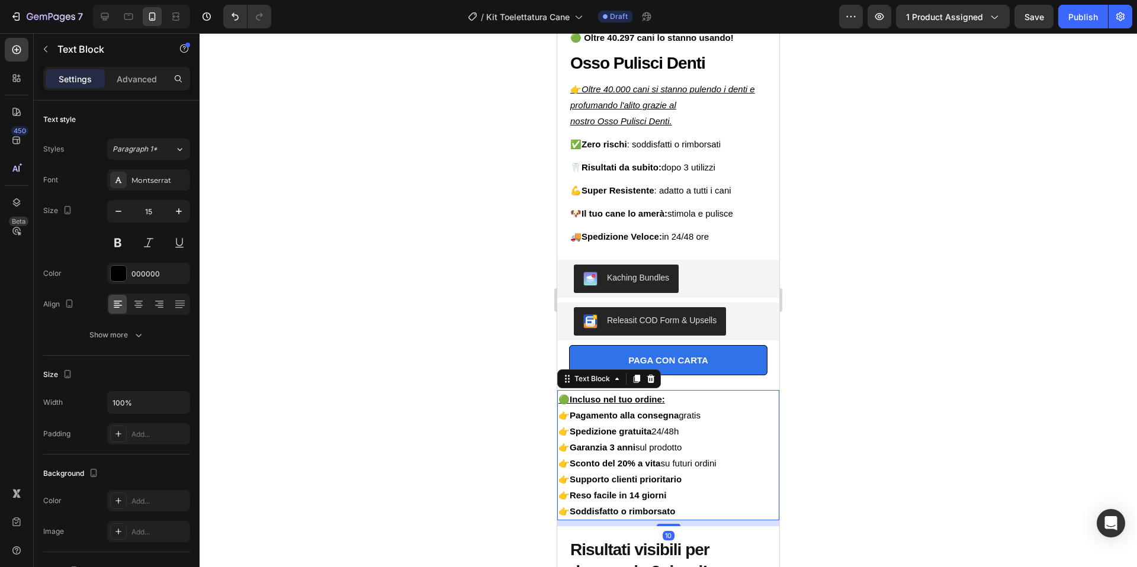
click at [140, 86] on div "Advanced" at bounding box center [136, 78] width 59 height 19
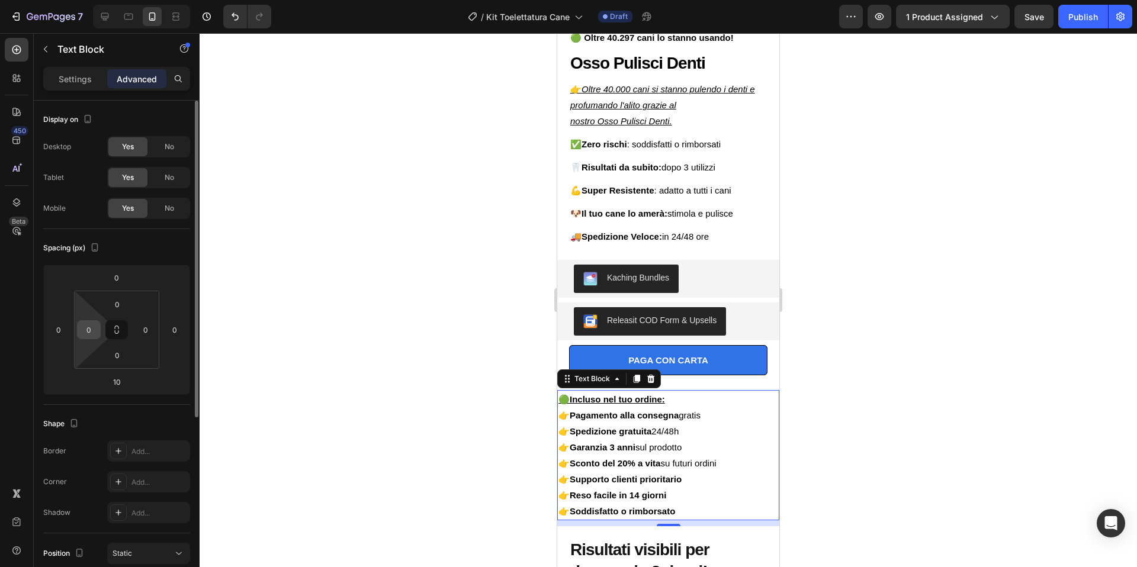
click at [91, 331] on input "0" at bounding box center [89, 330] width 18 height 18
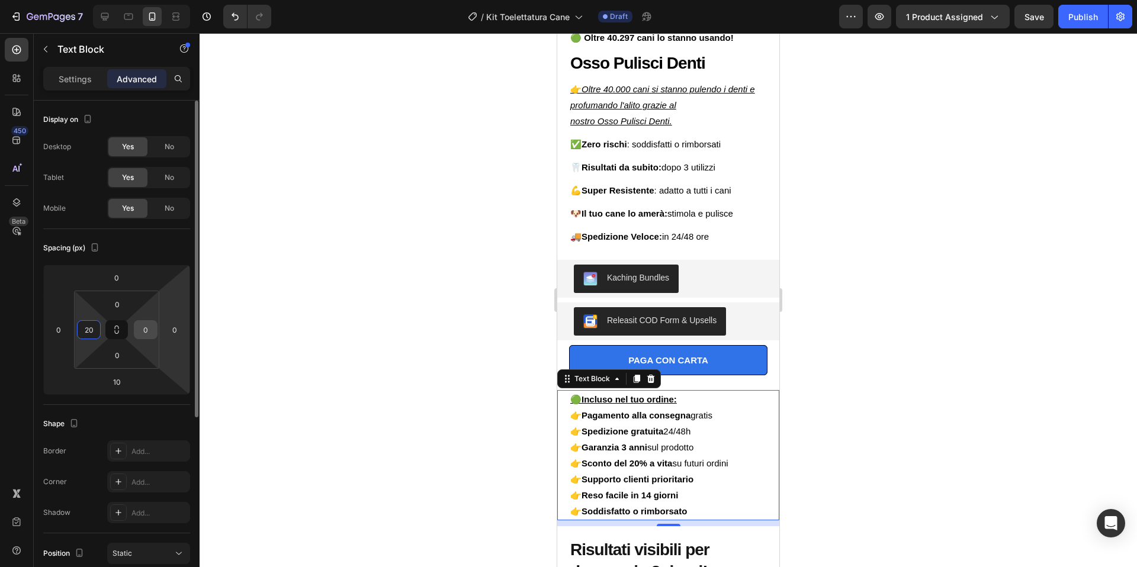
type input "20"
click at [149, 332] on input "0" at bounding box center [146, 330] width 18 height 18
type input "20"
click at [858, 313] on div at bounding box center [667, 300] width 937 height 534
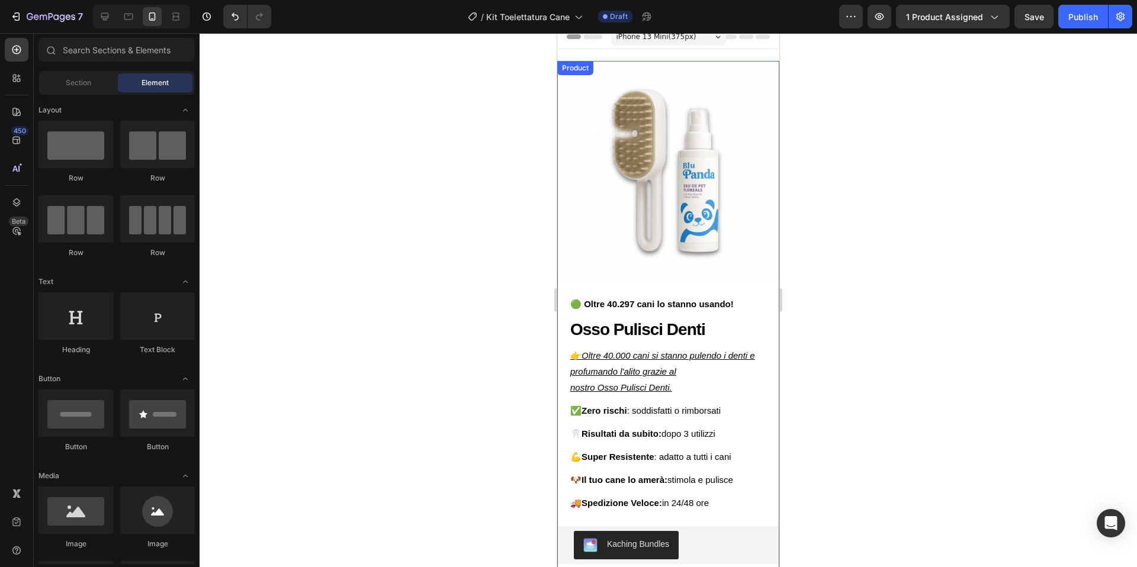
scroll to position [0, 0]
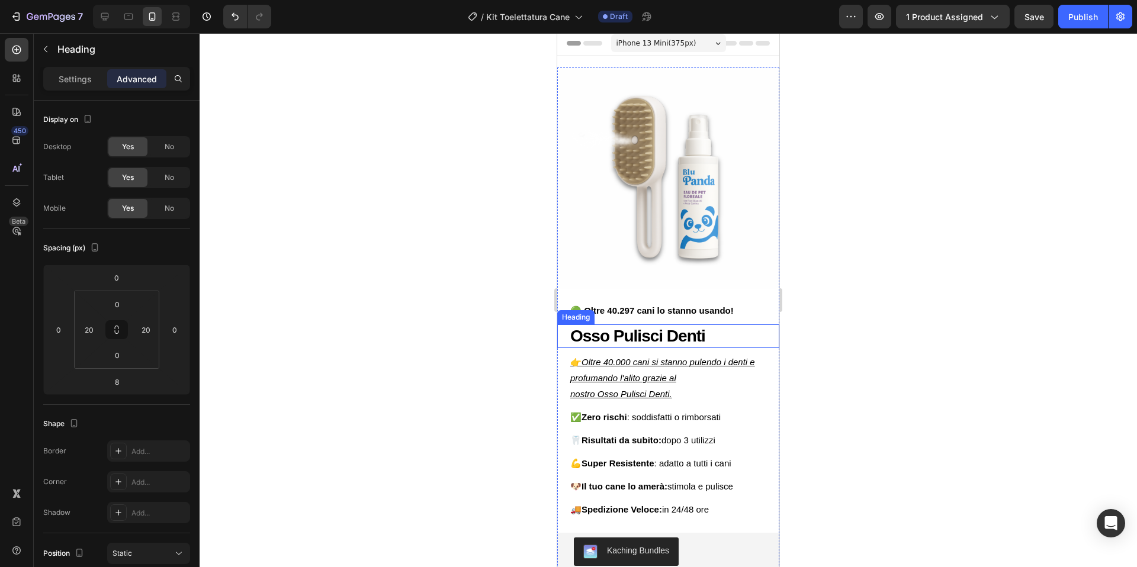
click at [683, 339] on h2 "Osso Pulisci Denti" at bounding box center [668, 336] width 198 height 24
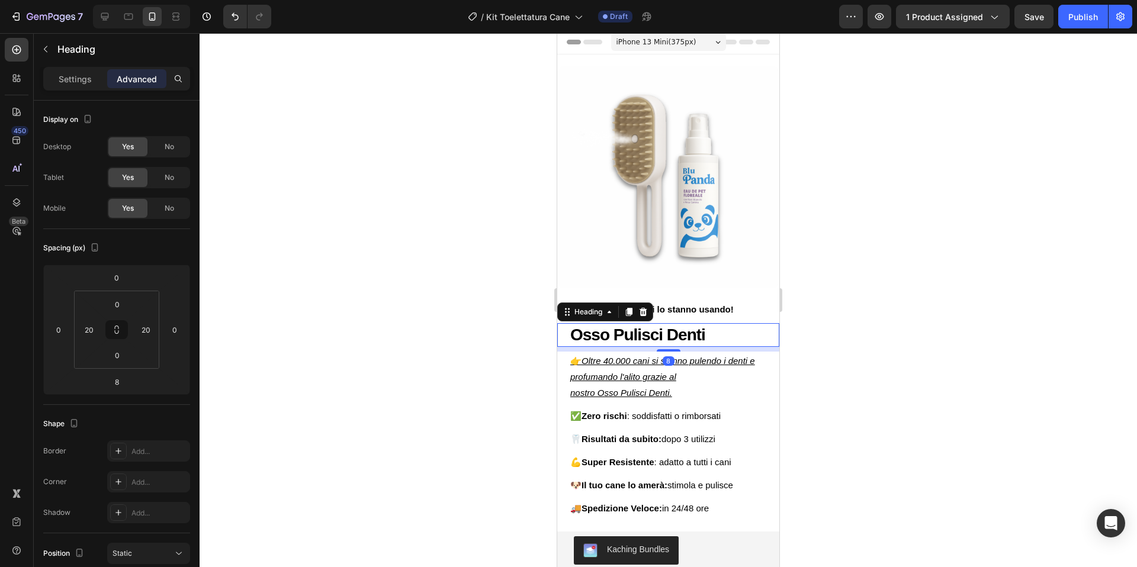
click at [683, 339] on h2 "Osso Pulisci Denti" at bounding box center [668, 335] width 198 height 24
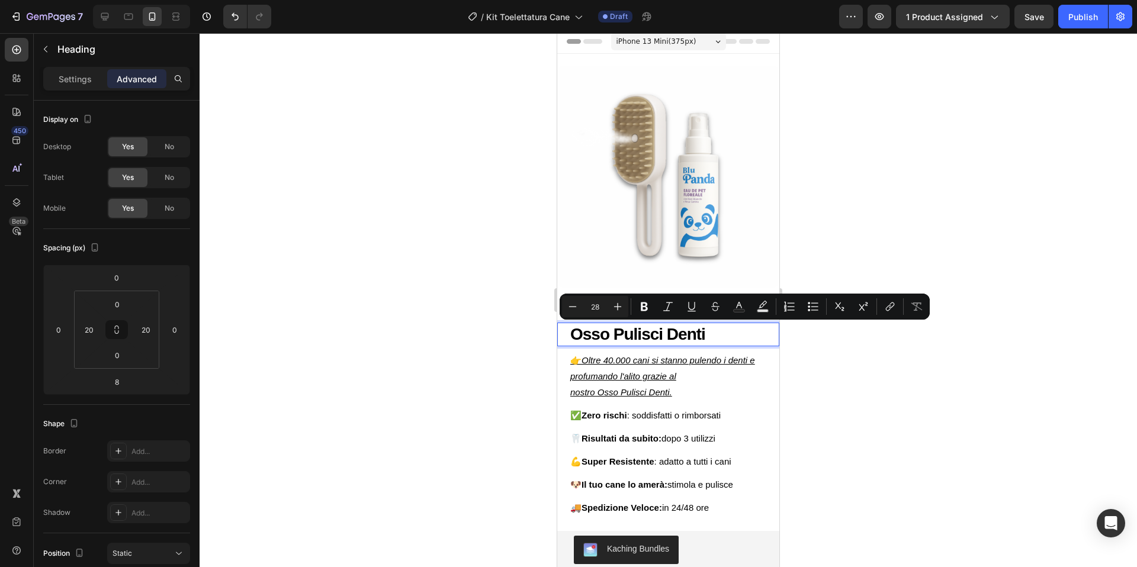
click at [684, 334] on p "Osso Pulisci Denti" at bounding box center [668, 334] width 196 height 21
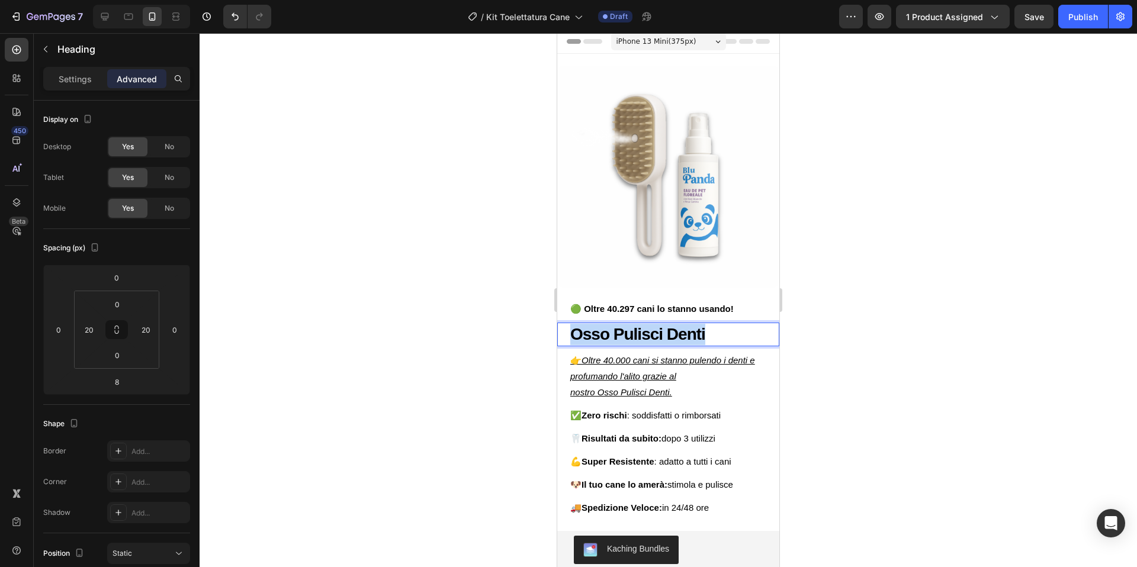
click at [684, 334] on p "Osso Pulisci Denti" at bounding box center [668, 334] width 196 height 21
click at [1054, 188] on div at bounding box center [667, 300] width 937 height 534
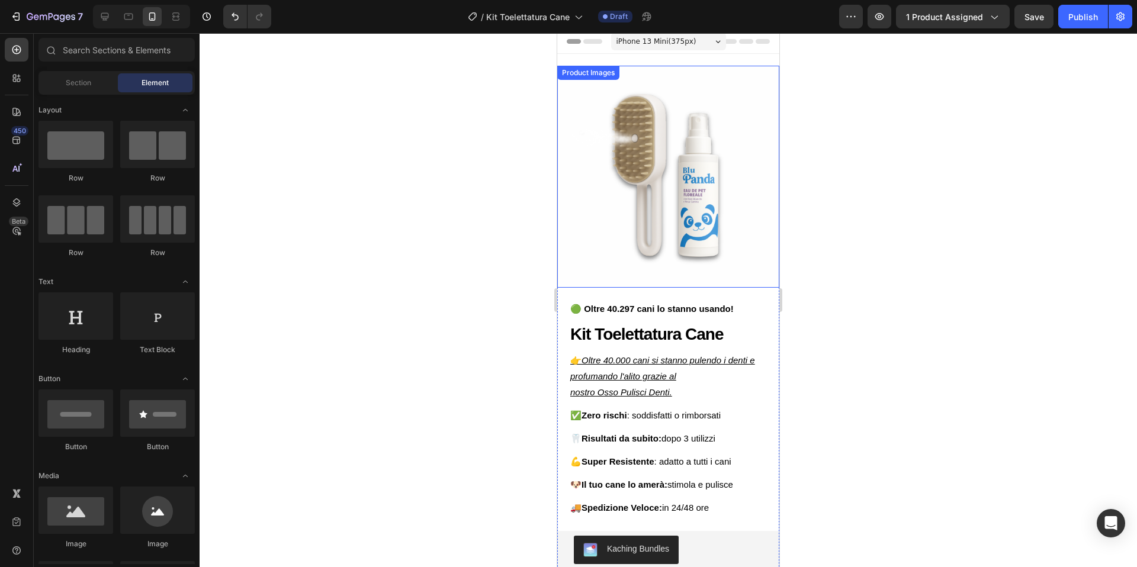
scroll to position [0, 0]
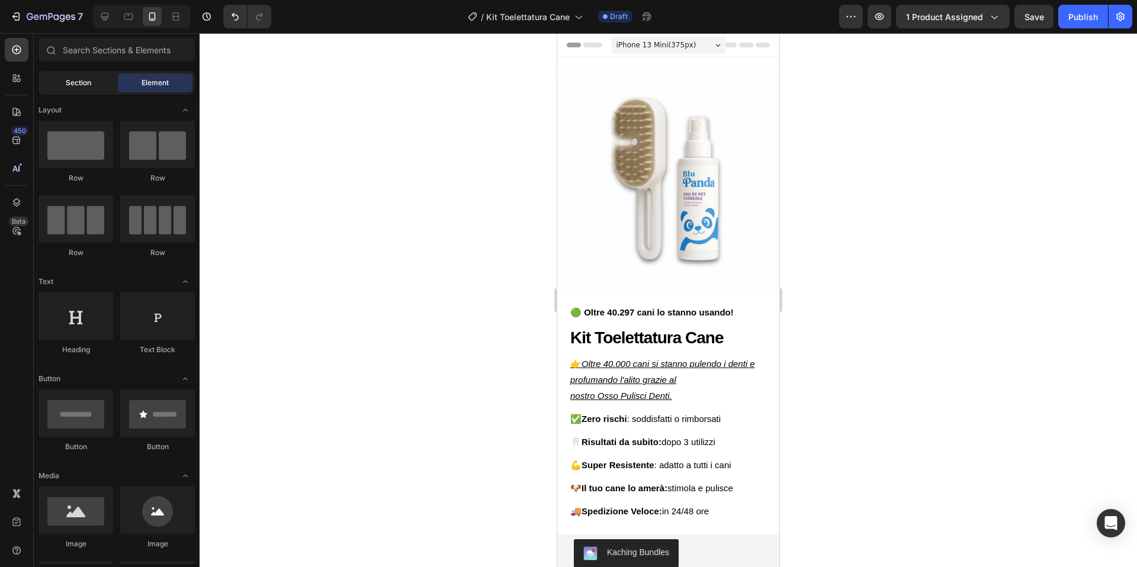
click at [74, 80] on span "Section" at bounding box center [78, 83] width 25 height 11
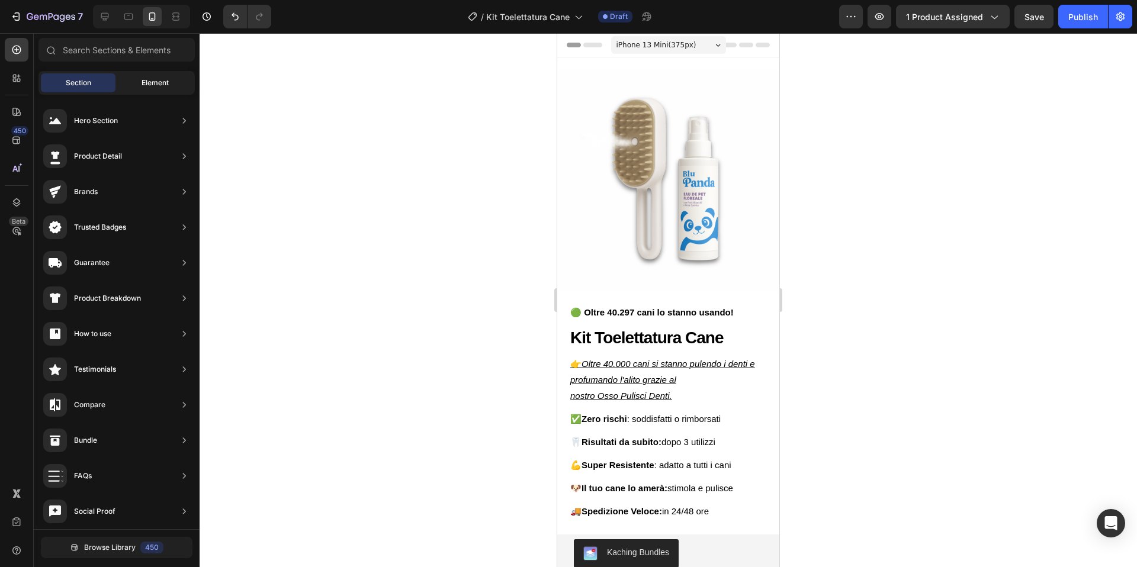
click at [130, 81] on div "Element" at bounding box center [155, 82] width 75 height 19
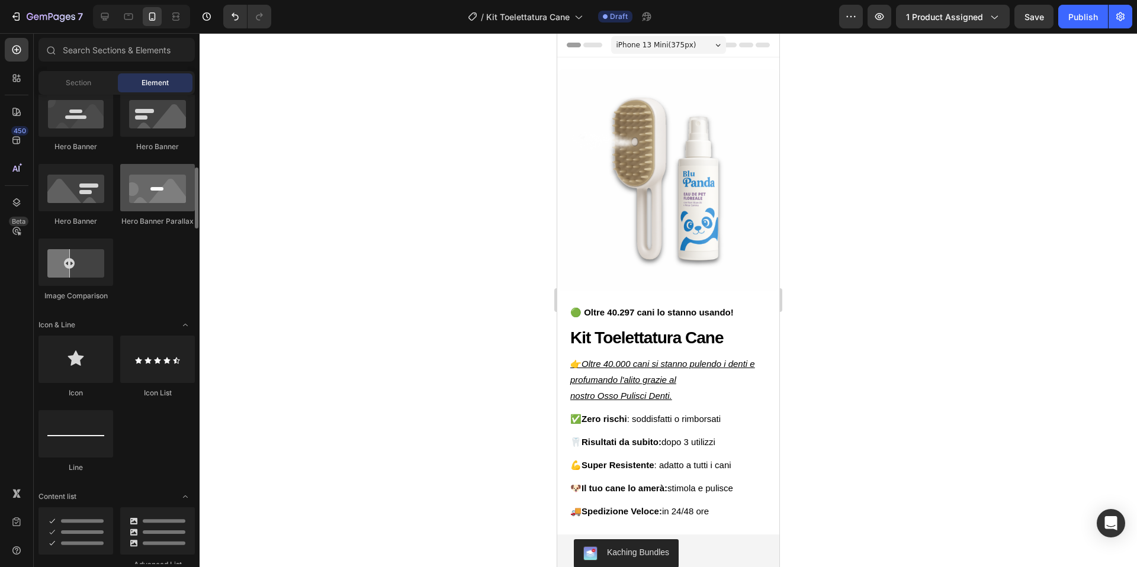
scroll to position [551, 0]
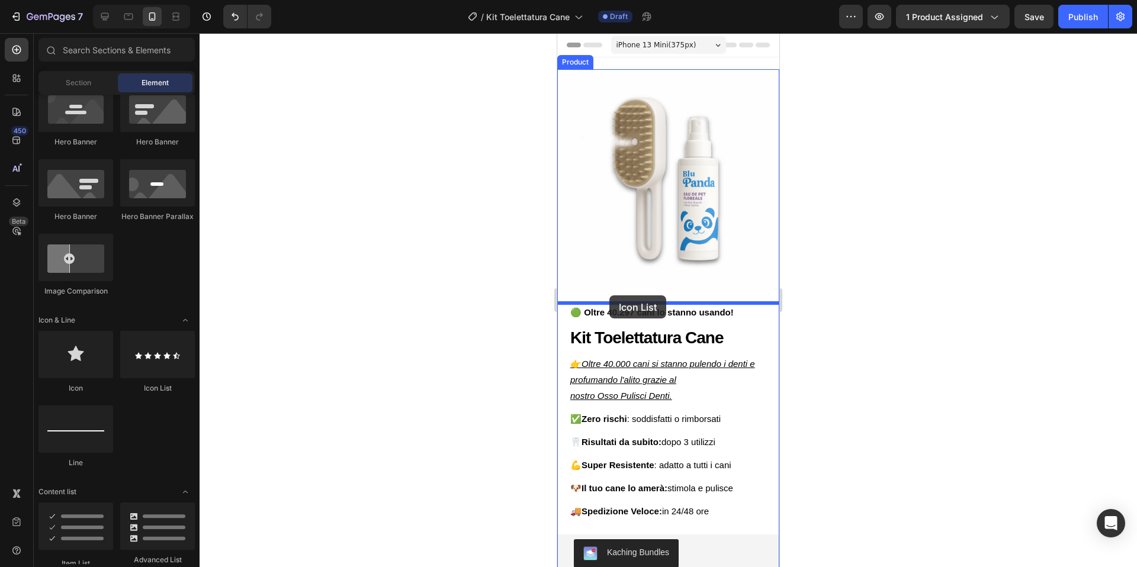
drag, startPoint x: 721, startPoint y: 394, endPoint x: 609, endPoint y: 295, distance: 149.3
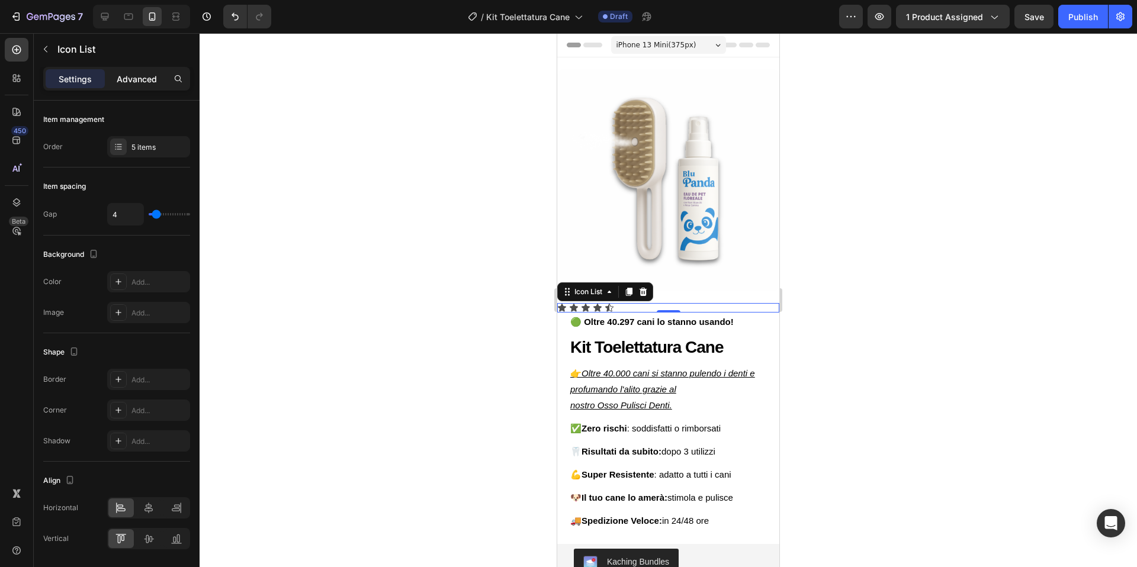
click at [150, 76] on p "Advanced" at bounding box center [137, 79] width 40 height 12
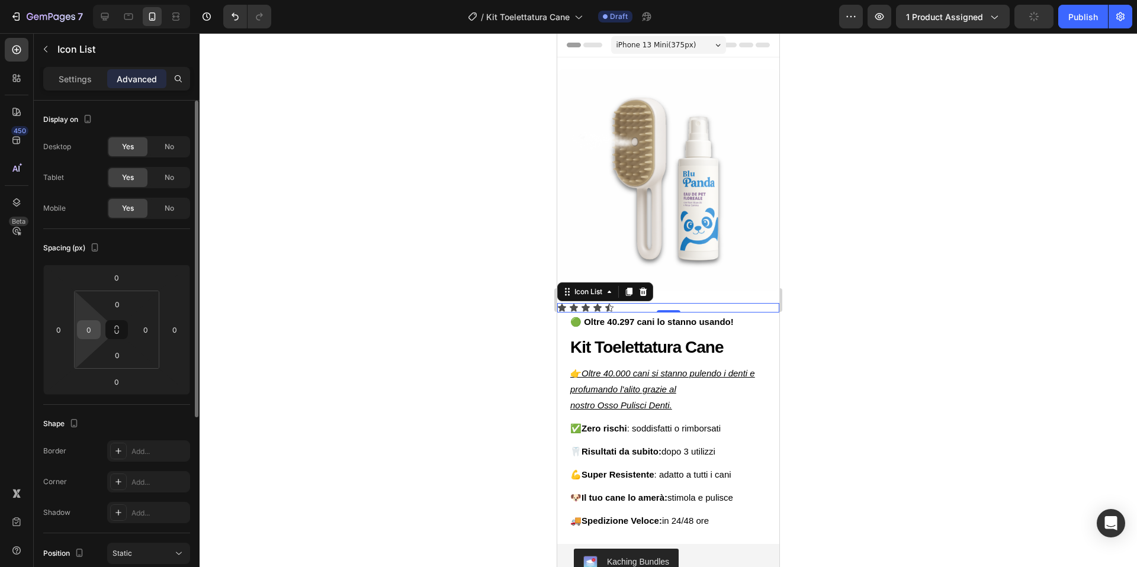
click at [89, 329] on input "0" at bounding box center [89, 330] width 18 height 18
type input "20"
click at [176, 328] on input "0" at bounding box center [175, 330] width 18 height 18
click at [153, 329] on input "0" at bounding box center [146, 330] width 18 height 18
type input "20"
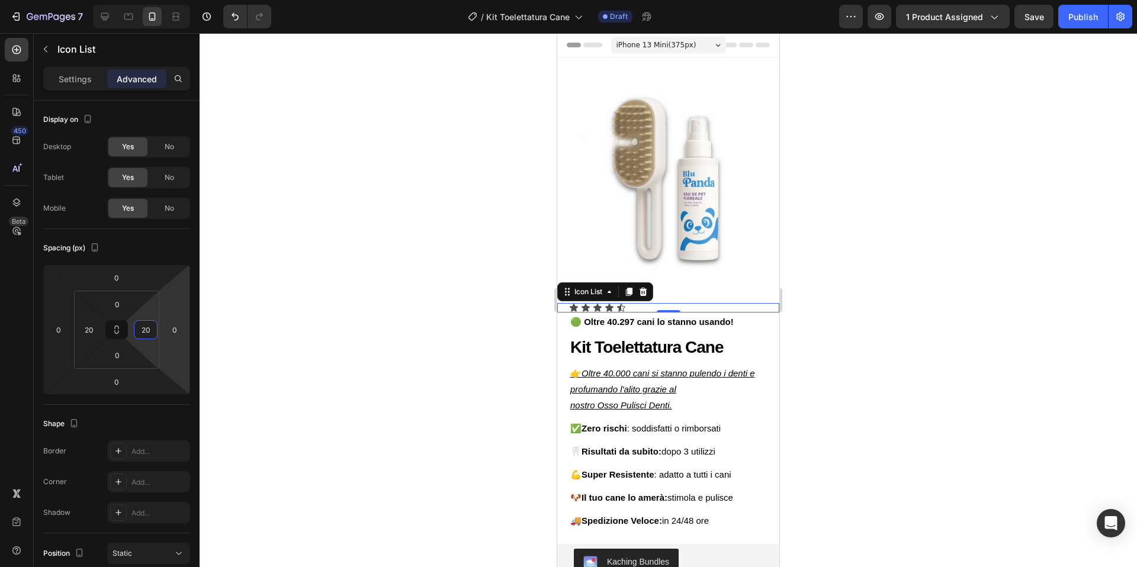
click at [430, 331] on div at bounding box center [667, 300] width 937 height 534
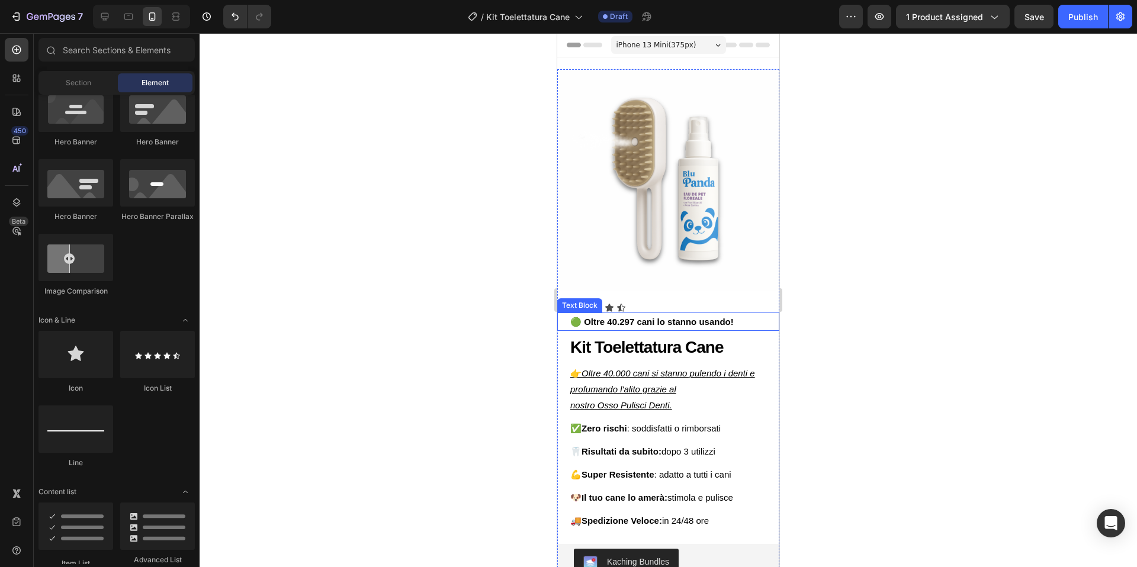
click at [585, 323] on strong "🟢 Oltre 40.297 cani lo stanno usando!" at bounding box center [651, 322] width 163 height 10
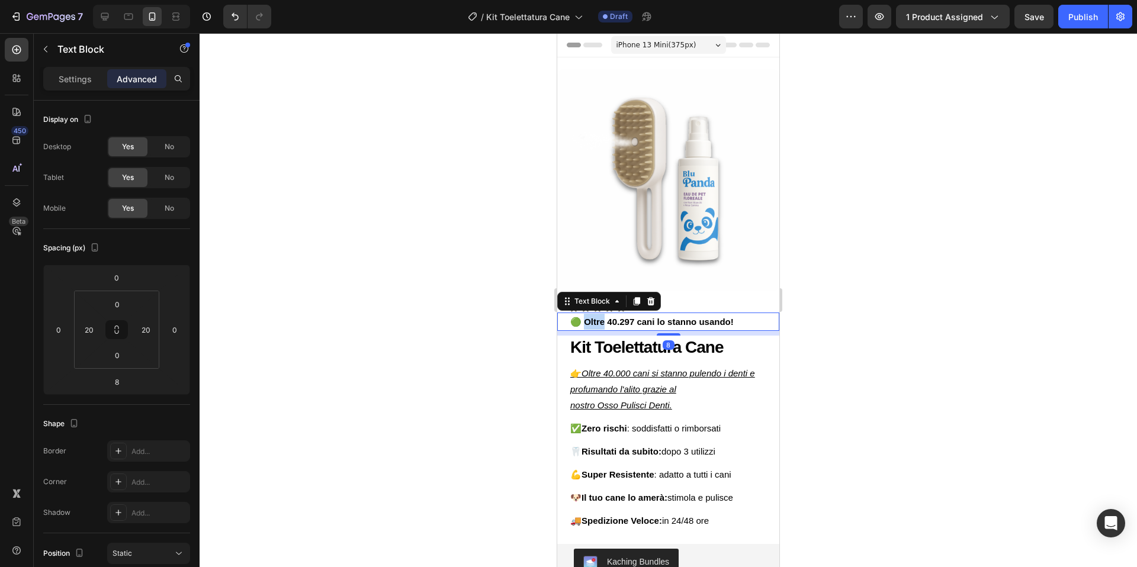
click at [584, 323] on strong "🟢 Oltre 40.297 cani lo stanno usando!" at bounding box center [651, 322] width 163 height 10
click at [581, 323] on strong "🟢 Oltre 40.297 cani lo stanno usando!" at bounding box center [651, 322] width 163 height 10
click at [584, 323] on strong "🟢 Oltre 40.297 cani lo stanno usando!" at bounding box center [651, 322] width 163 height 10
click at [905, 272] on div at bounding box center [667, 300] width 937 height 534
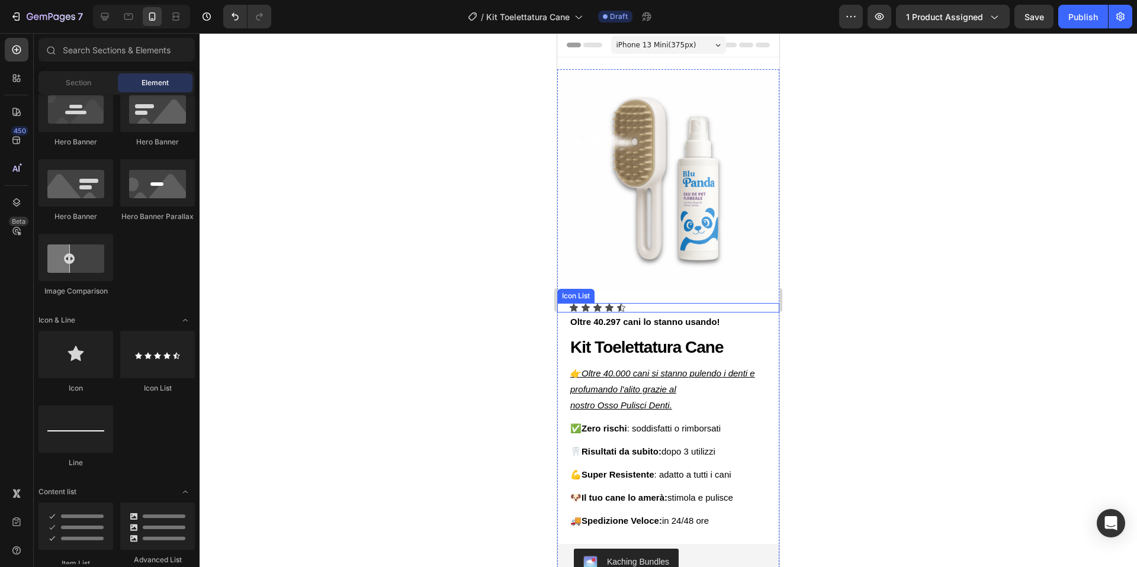
click at [627, 308] on div "Icon Icon Icon Icon Icon" at bounding box center [668, 307] width 198 height 9
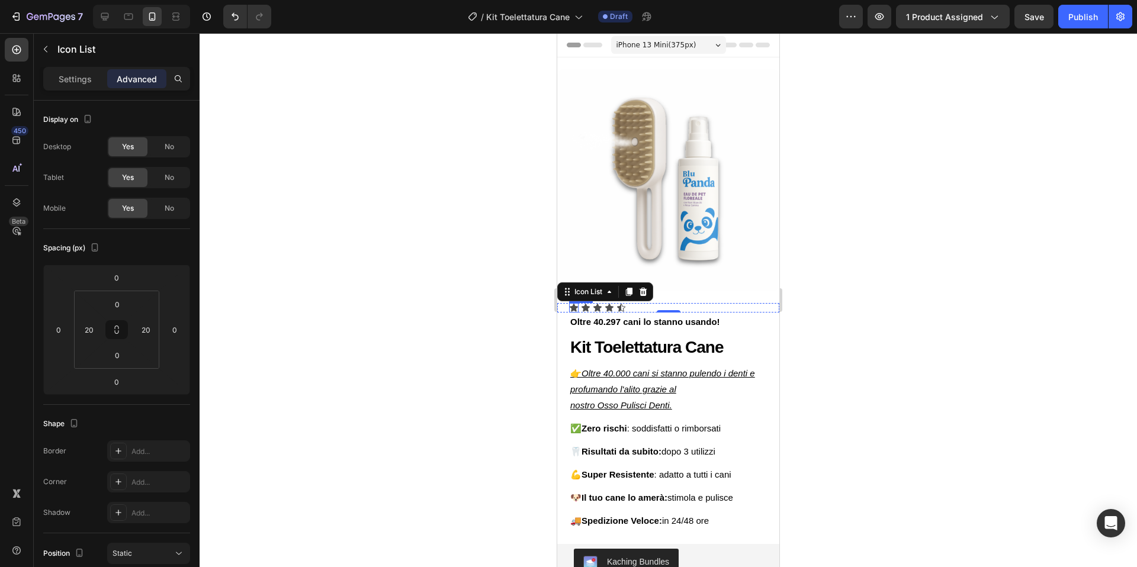
click at [574, 310] on div "Icon" at bounding box center [573, 307] width 9 height 9
click at [88, 80] on p "Settings" at bounding box center [75, 79] width 33 height 12
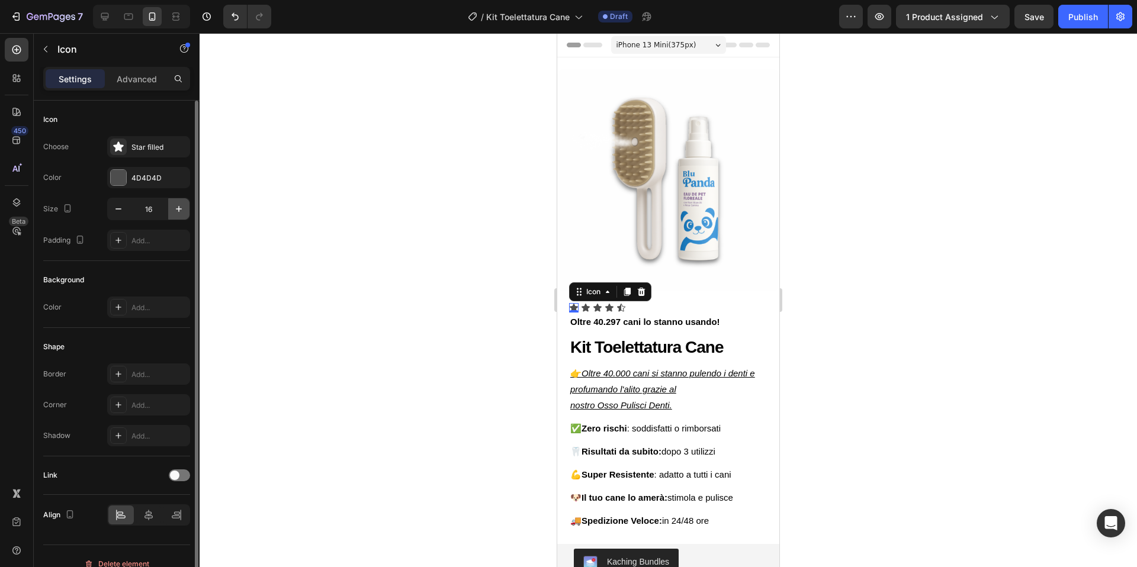
click at [178, 207] on icon "button" at bounding box center [179, 209] width 6 height 6
type input "20"
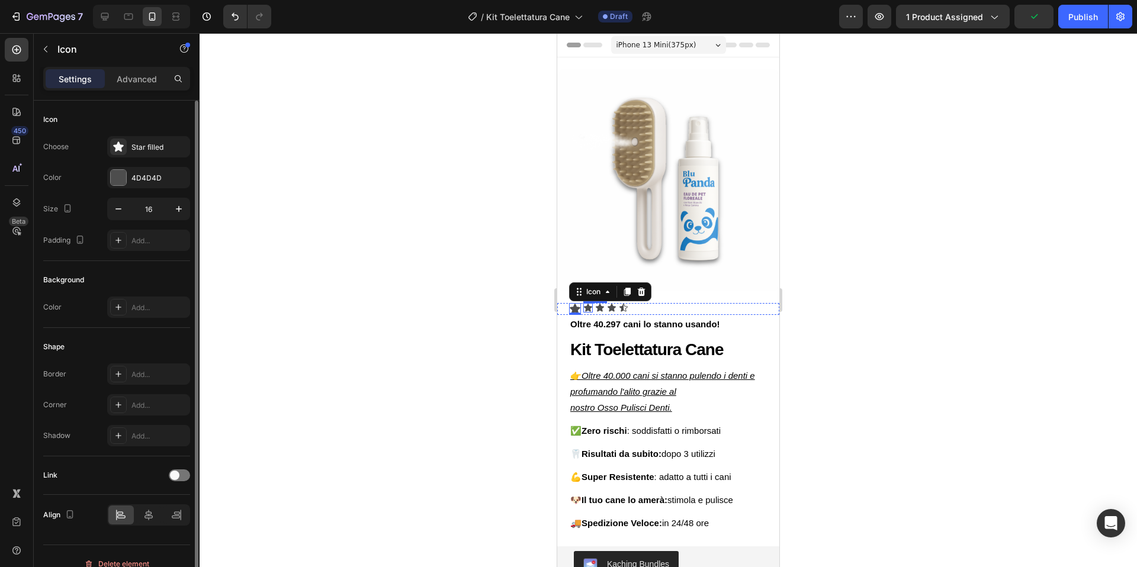
click at [589, 310] on div "Icon" at bounding box center [587, 307] width 9 height 9
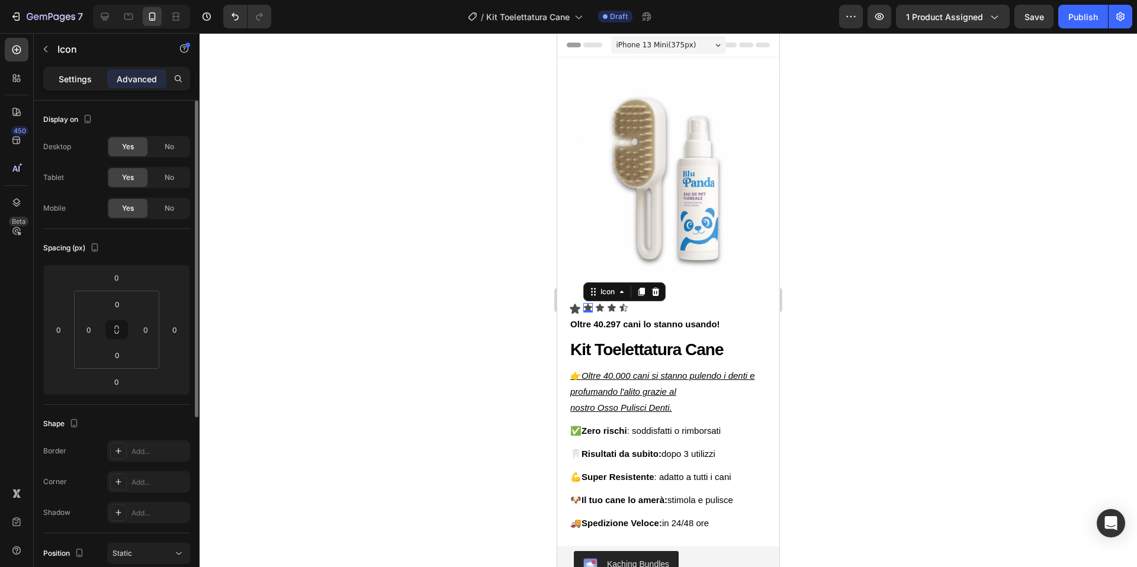
click at [79, 82] on p "Settings" at bounding box center [75, 79] width 33 height 12
click at [655, 306] on div "Icon Icon 0 Icon Icon Icon" at bounding box center [668, 309] width 198 height 12
click at [69, 82] on p "Settings" at bounding box center [75, 79] width 33 height 12
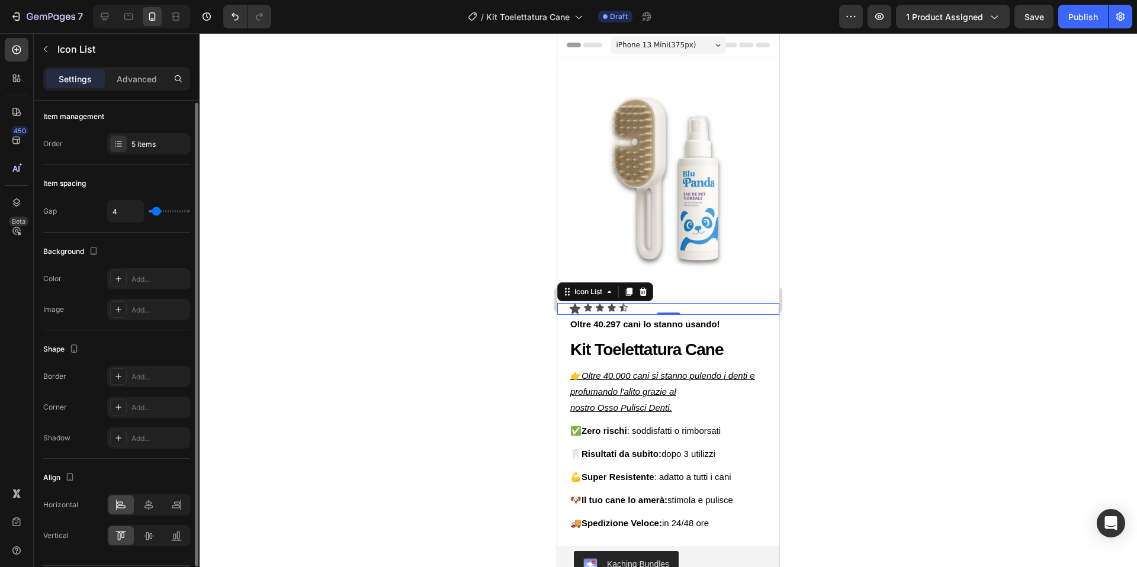
scroll to position [39, 0]
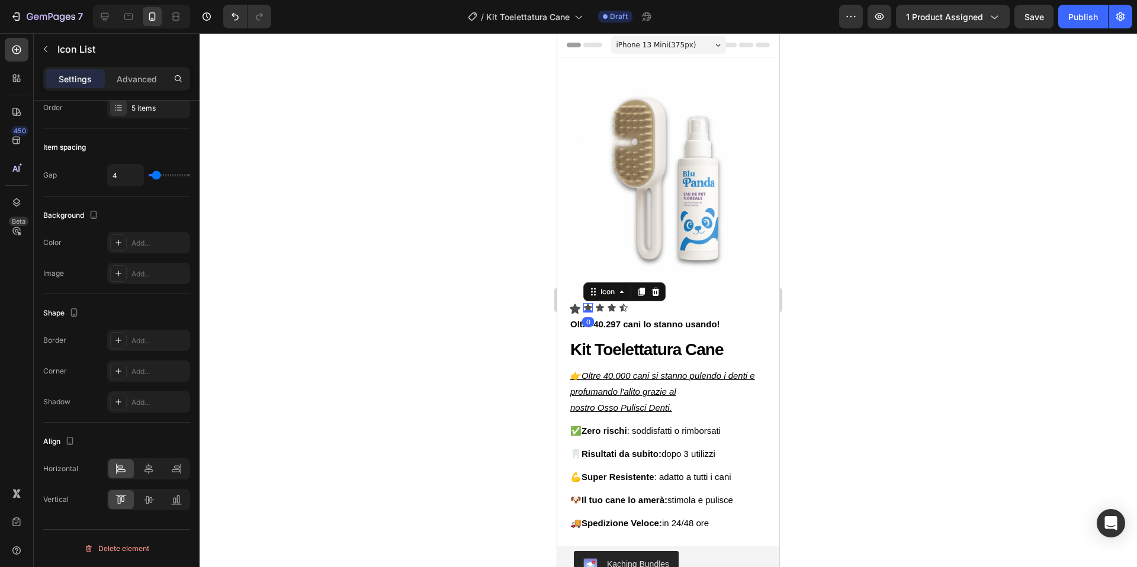
click at [588, 309] on icon at bounding box center [588, 308] width 8 height 8
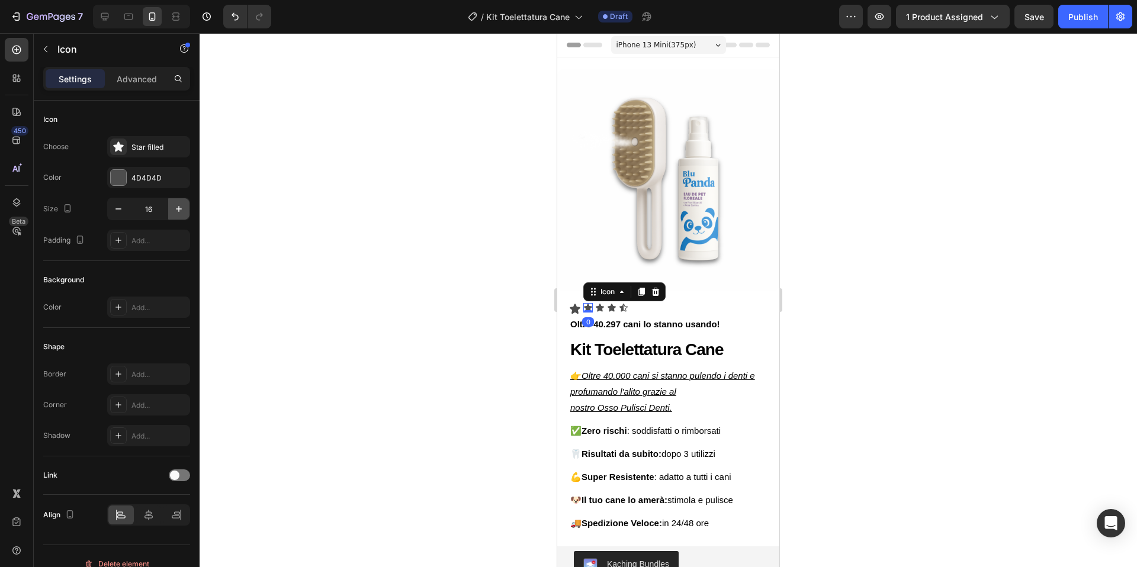
click at [179, 207] on icon "button" at bounding box center [179, 209] width 12 height 12
type input "20"
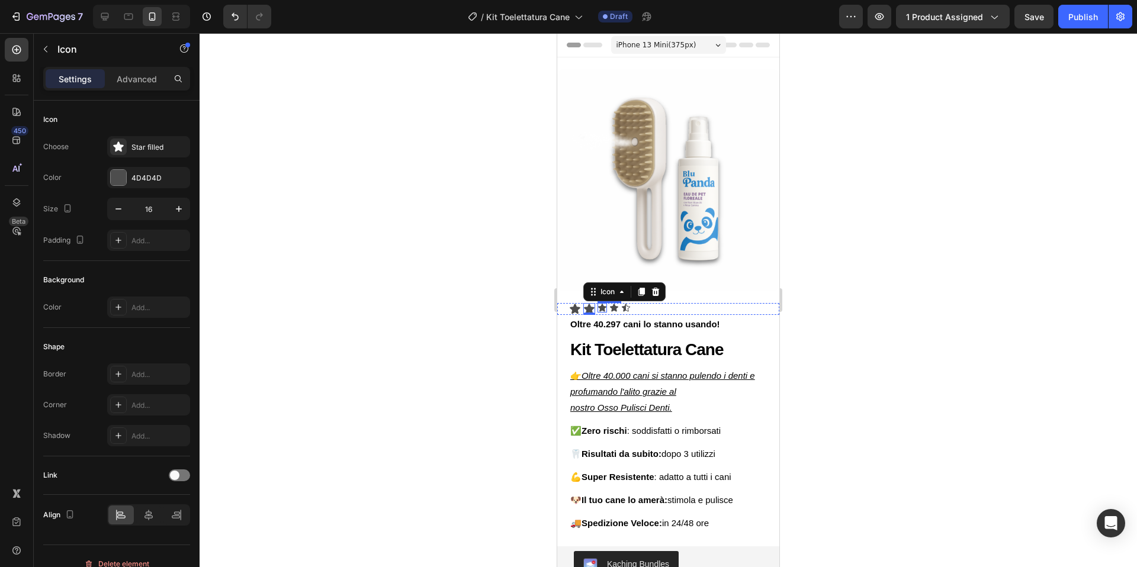
click at [604, 308] on div "Icon" at bounding box center [601, 307] width 9 height 9
click at [178, 208] on icon "button" at bounding box center [179, 209] width 6 height 6
click at [175, 208] on icon "button" at bounding box center [179, 209] width 12 height 12
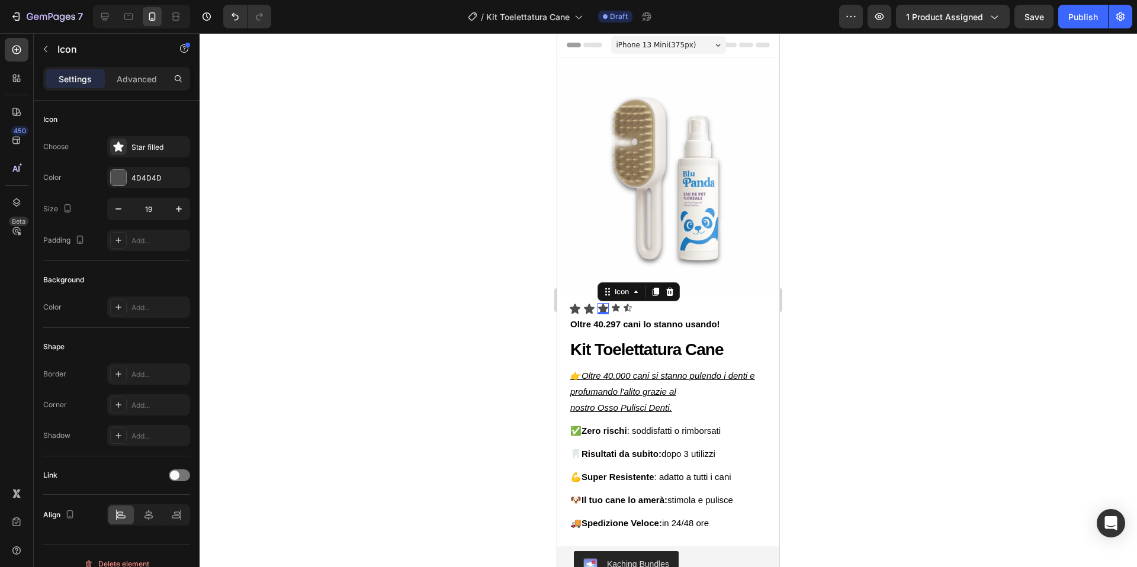
type input "20"
click at [617, 308] on div "Icon" at bounding box center [615, 307] width 9 height 9
click at [181, 210] on icon "button" at bounding box center [179, 209] width 12 height 12
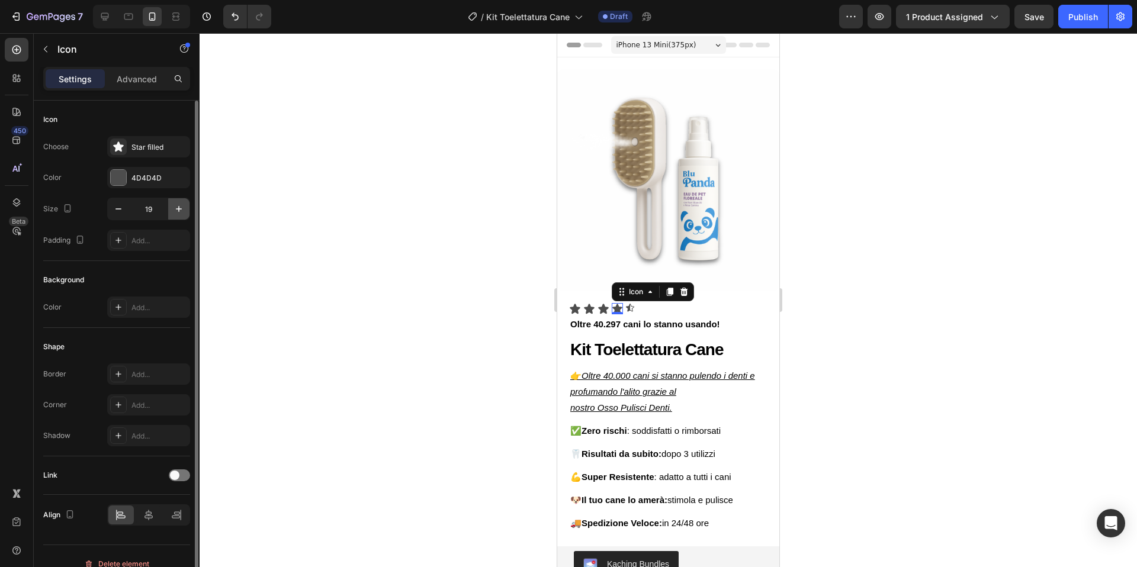
click at [181, 210] on icon "button" at bounding box center [179, 209] width 12 height 12
type input "20"
click at [630, 310] on div "Icon" at bounding box center [630, 307] width 9 height 9
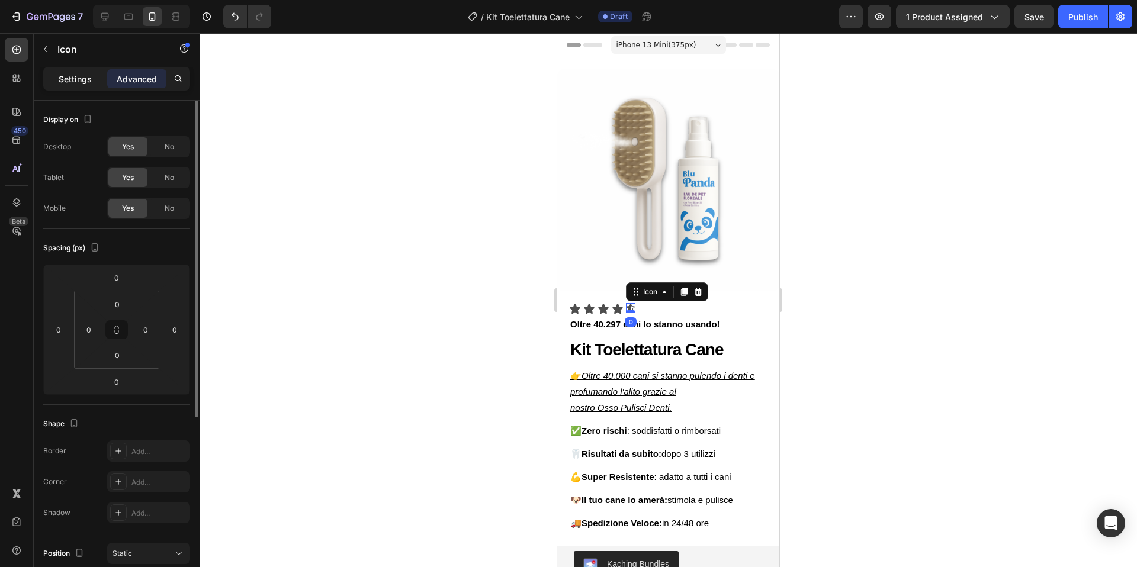
click at [75, 78] on p "Settings" at bounding box center [75, 79] width 33 height 12
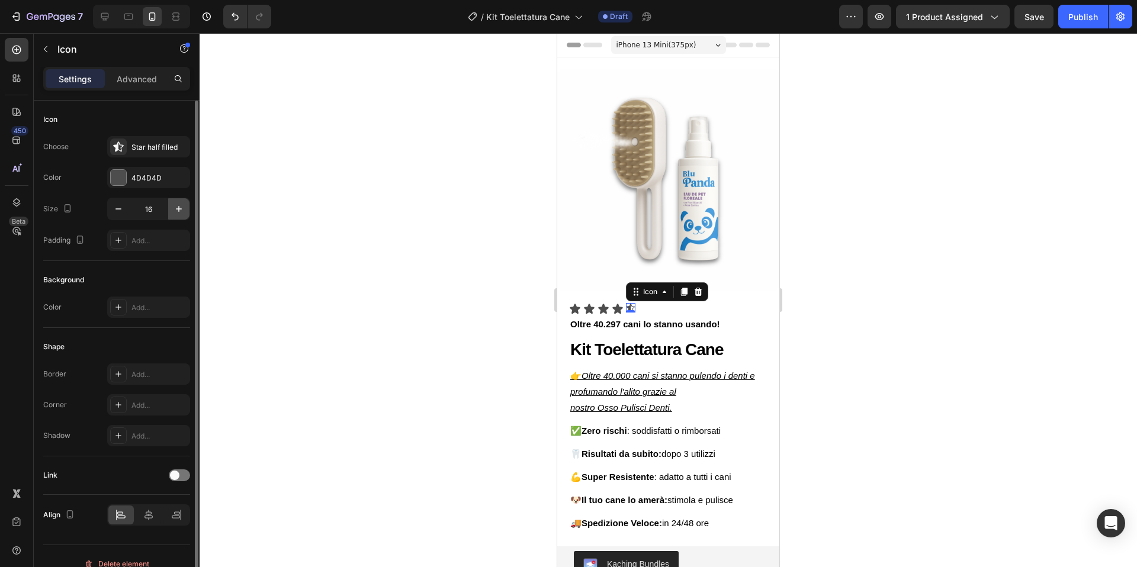
click at [178, 208] on icon "button" at bounding box center [179, 209] width 6 height 6
click at [177, 208] on icon "button" at bounding box center [179, 209] width 6 height 6
type input "20"
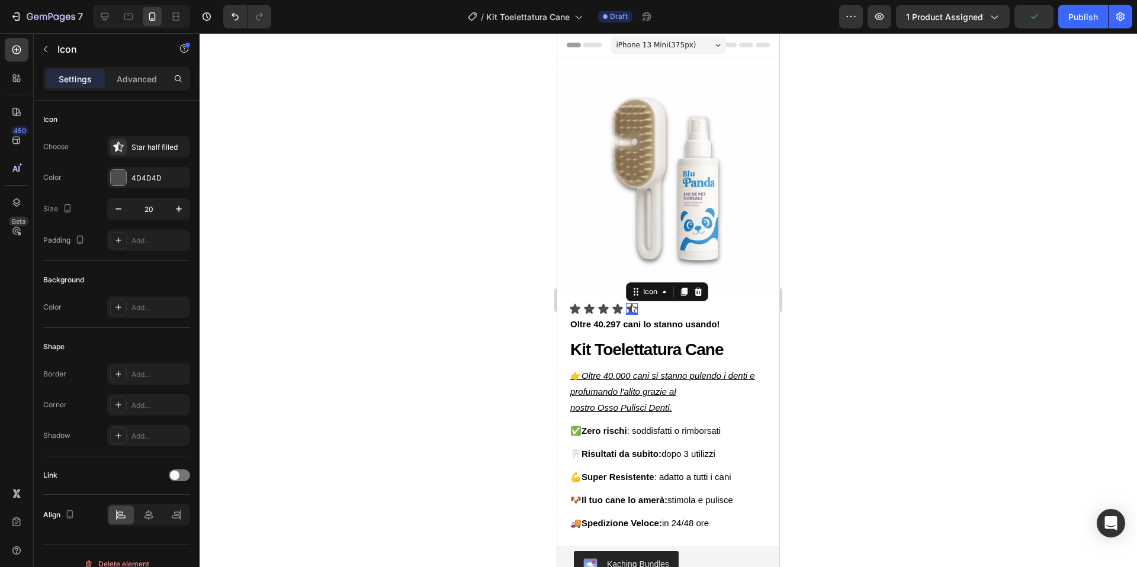
click at [881, 201] on div at bounding box center [667, 300] width 937 height 534
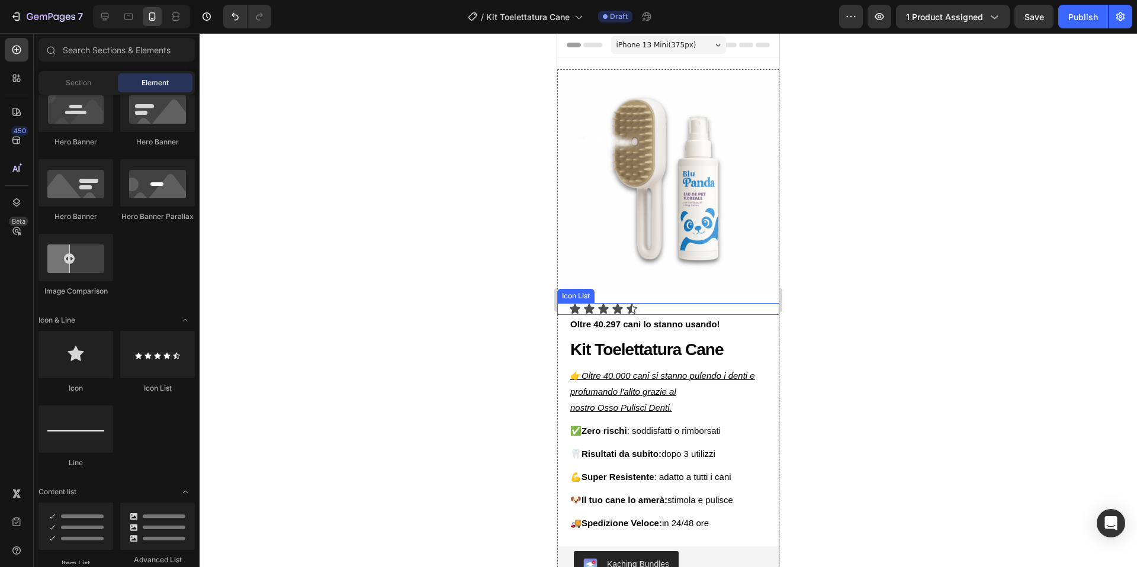
click at [682, 310] on div "Icon Icon Icon Icon Icon" at bounding box center [668, 309] width 198 height 12
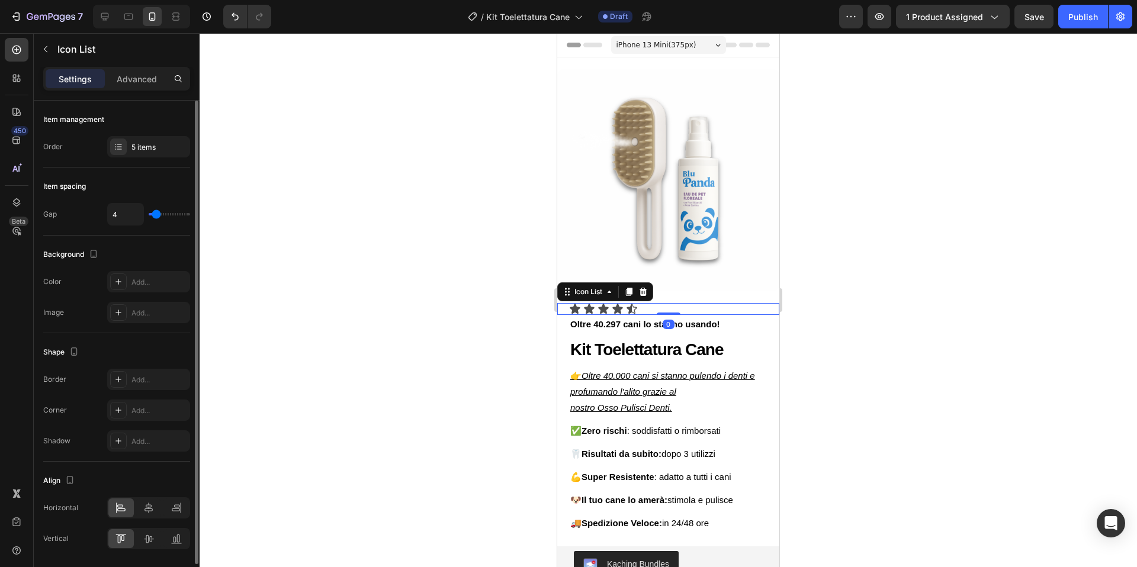
type input "3"
type input "2"
type input "1"
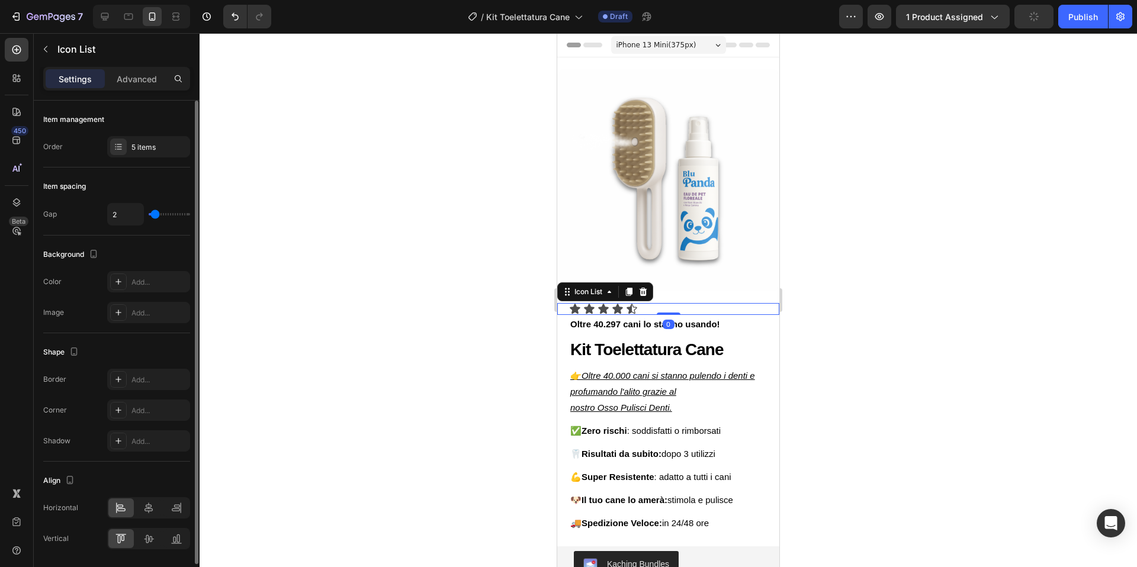
type input "1"
type input "0"
click at [153, 215] on input "range" at bounding box center [169, 214] width 41 height 2
type input "1"
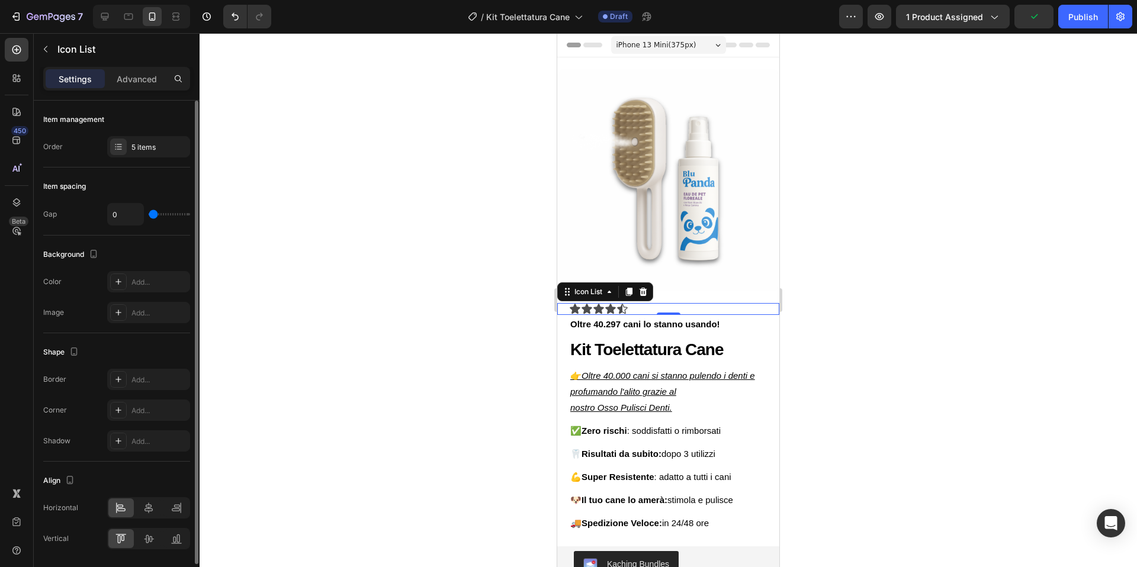
type input "1"
type input "0"
drag, startPoint x: 147, startPoint y: 217, endPoint x: 129, endPoint y: 217, distance: 18.4
click at [131, 217] on div "0" at bounding box center [148, 214] width 83 height 22
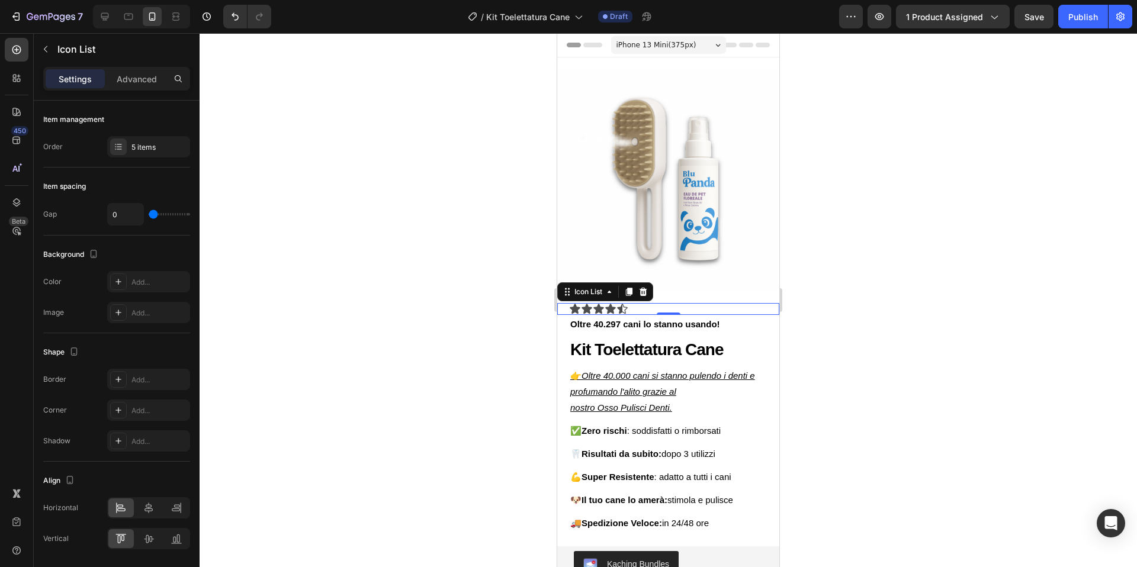
click at [410, 162] on div at bounding box center [667, 300] width 937 height 534
click at [696, 308] on div "Icon Icon Icon Icon Icon" at bounding box center [668, 309] width 198 height 12
click at [47, 43] on button "button" at bounding box center [45, 49] width 19 height 19
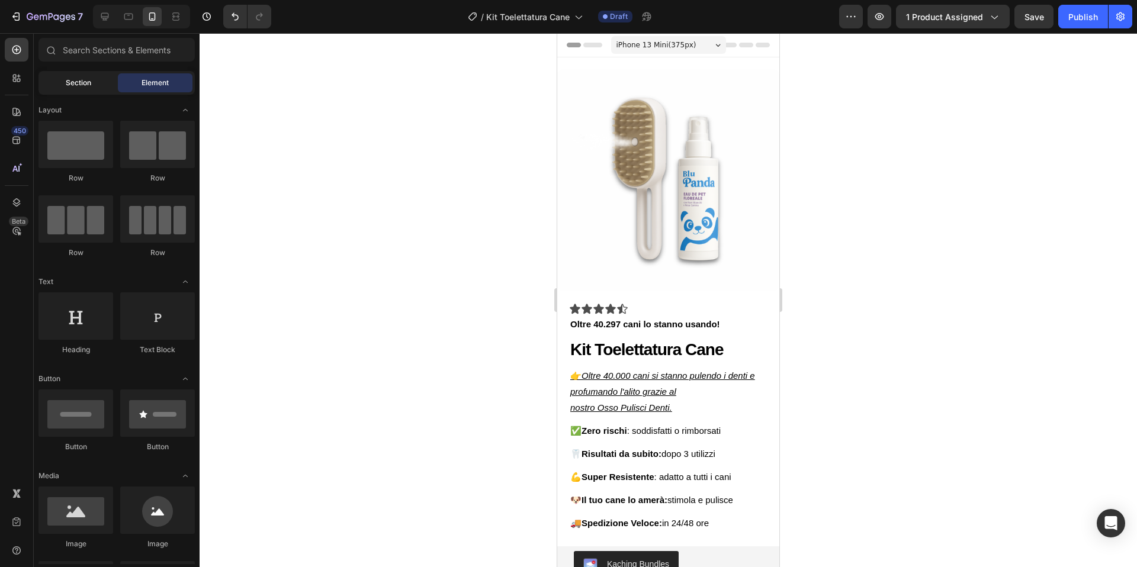
click at [78, 87] on span "Section" at bounding box center [78, 83] width 25 height 11
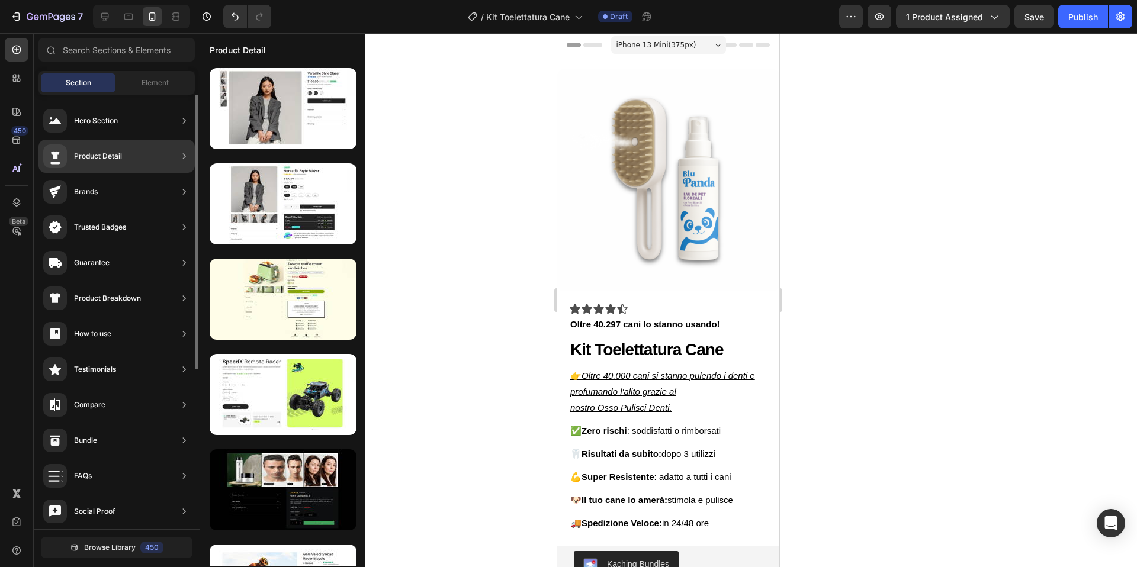
click at [117, 168] on div "Product Detail" at bounding box center [82, 156] width 79 height 24
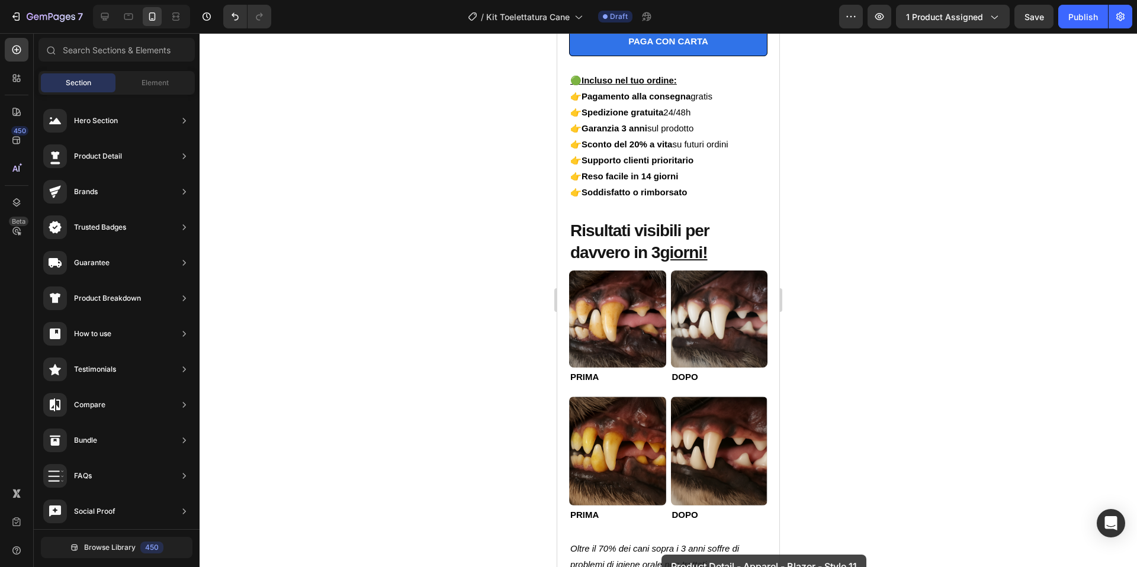
scroll to position [633, 0]
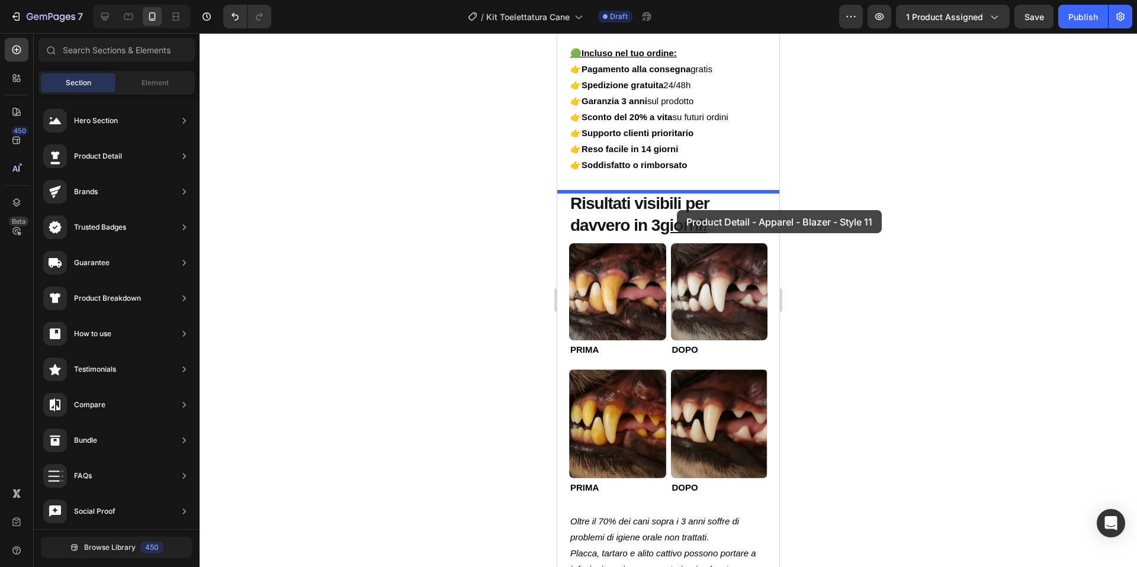
drag, startPoint x: 827, startPoint y: 218, endPoint x: 677, endPoint y: 210, distance: 150.5
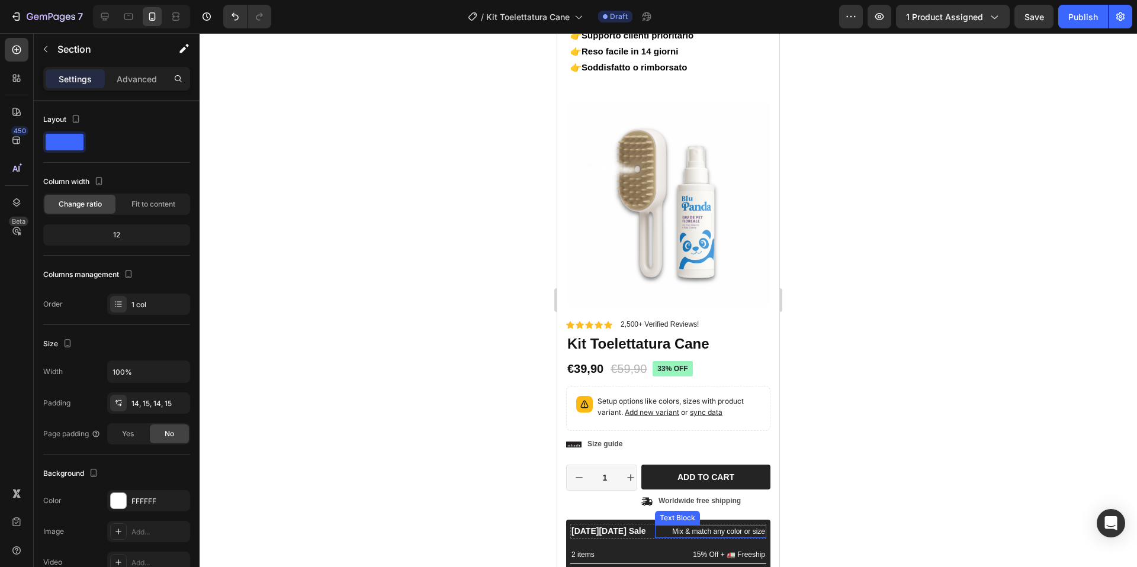
scroll to position [688, 0]
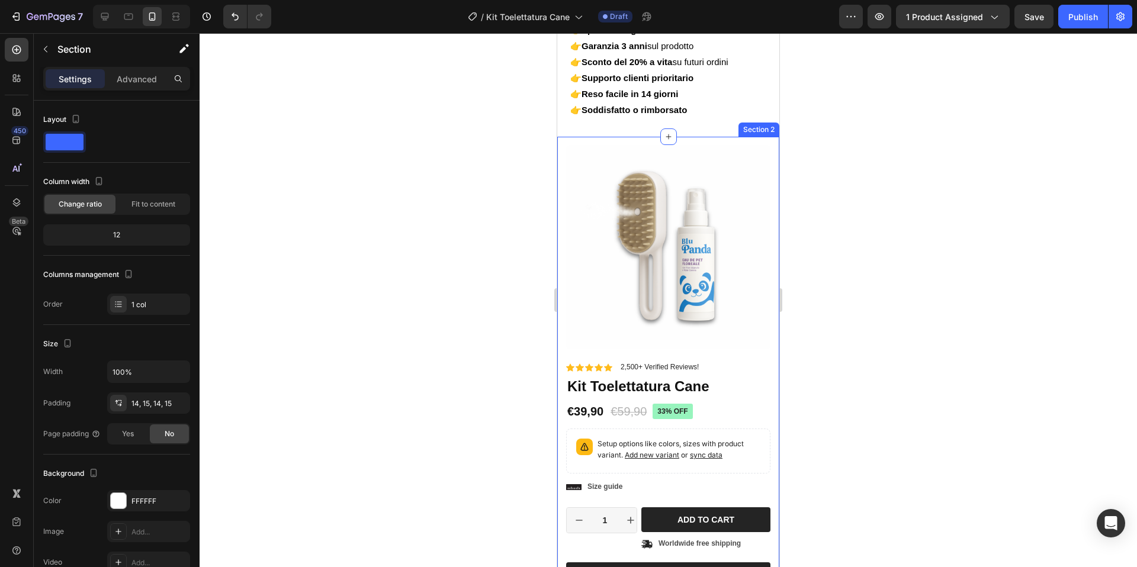
click at [712, 139] on div "Product Images Material Shipping Care instruction Accordion Icon Icon Icon Icon…" at bounding box center [668, 437] width 222 height 600
click at [769, 125] on icon at bounding box center [769, 125] width 8 height 8
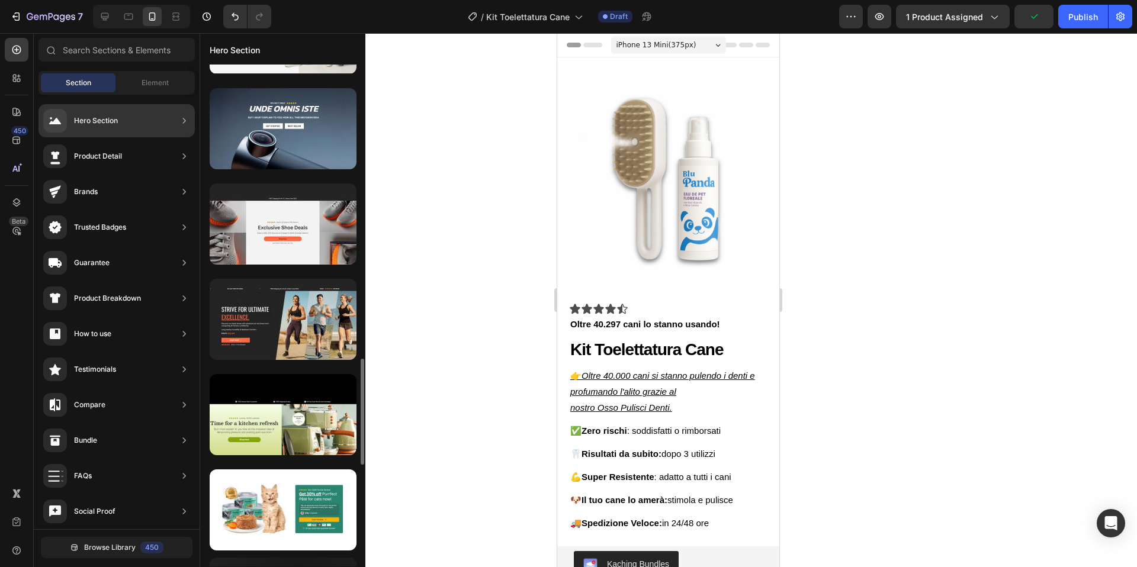
scroll to position [0, 0]
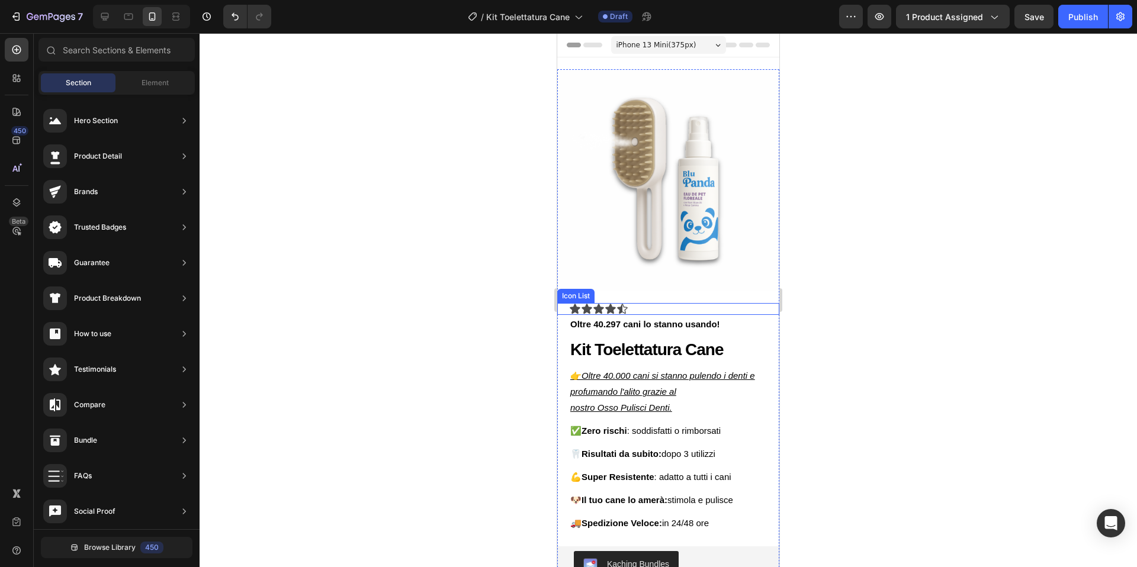
click at [632, 308] on div "Icon Icon Icon Icon Icon" at bounding box center [668, 309] width 198 height 12
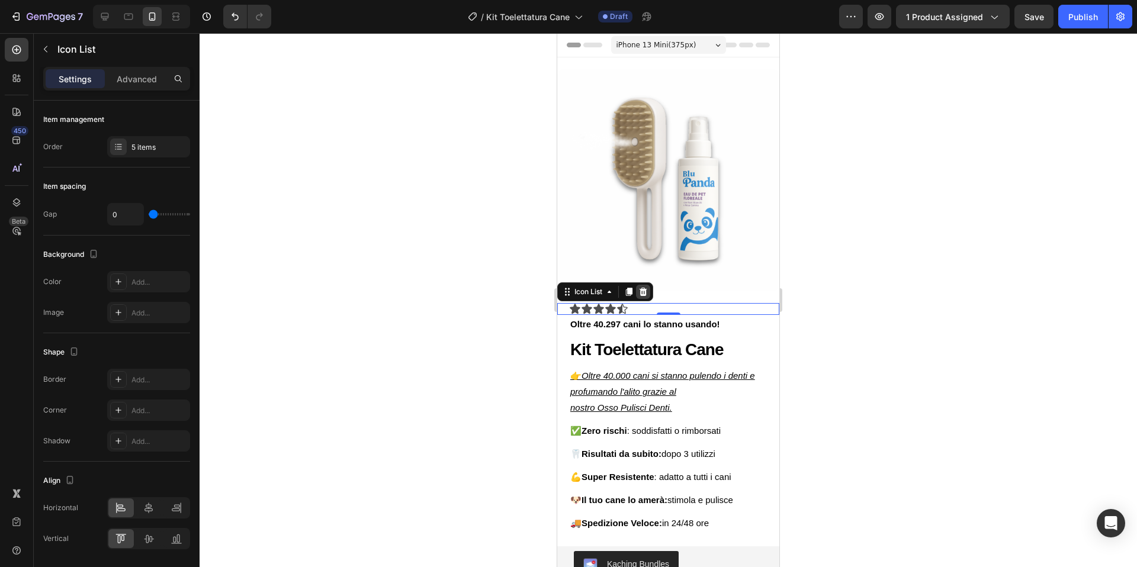
click at [645, 289] on icon at bounding box center [643, 292] width 8 height 8
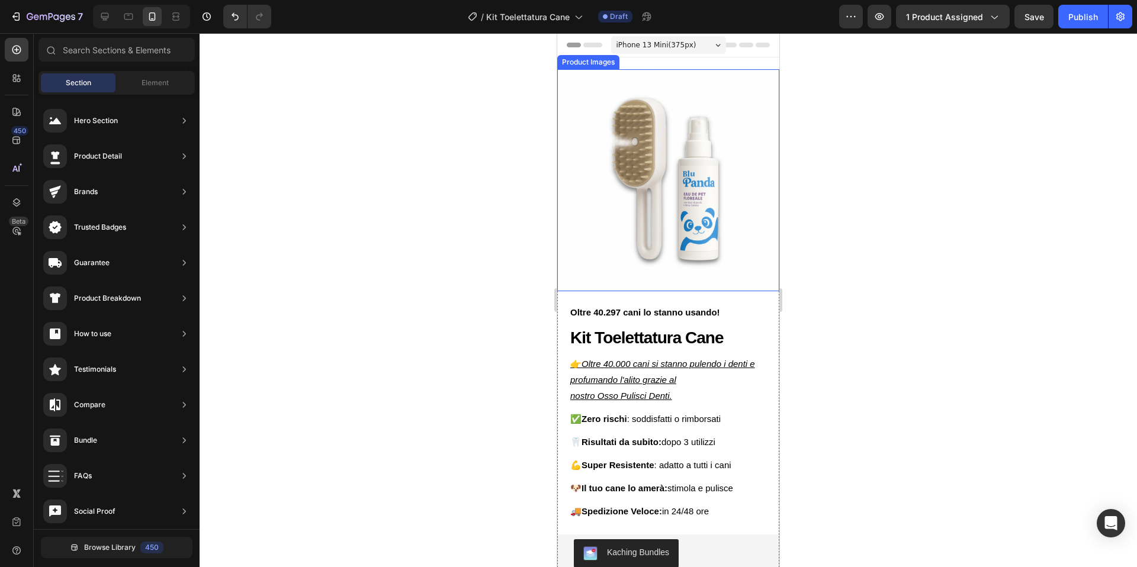
click at [648, 286] on img at bounding box center [668, 180] width 222 height 222
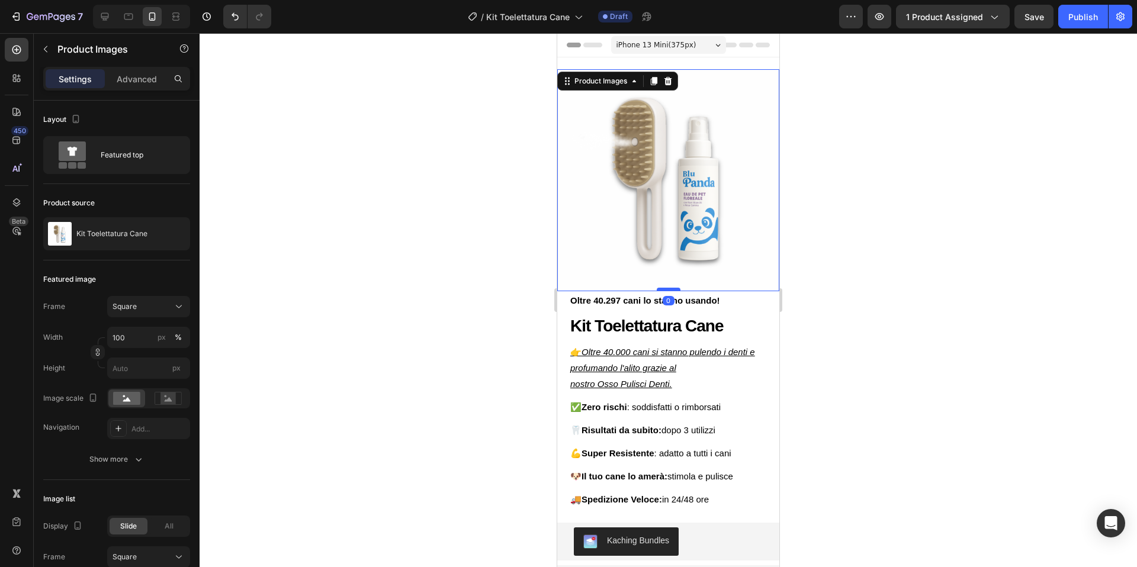
drag, startPoint x: 673, startPoint y: 302, endPoint x: 675, endPoint y: 288, distance: 13.8
click at [675, 288] on div at bounding box center [668, 290] width 24 height 4
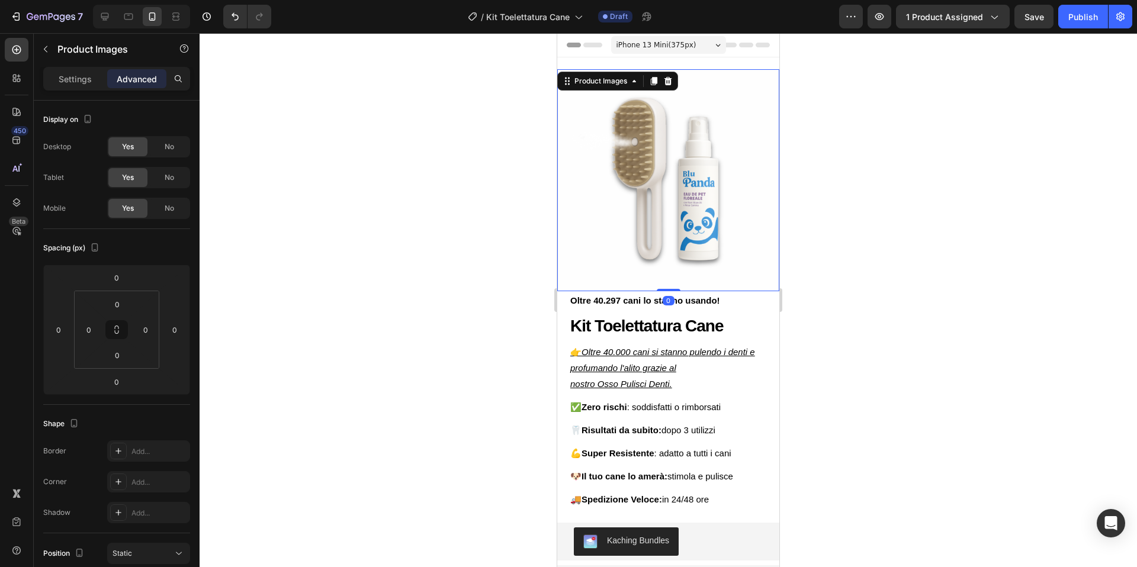
click at [929, 259] on div at bounding box center [667, 300] width 937 height 534
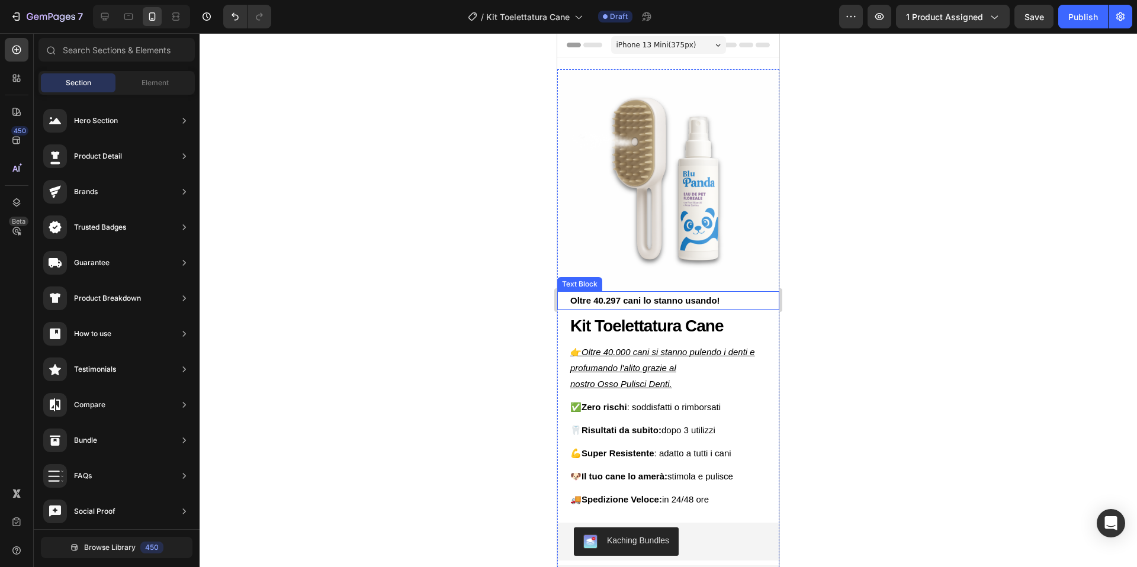
click at [598, 300] on strong "Oltre 40.297 cani lo stanno usando!" at bounding box center [645, 300] width 150 height 10
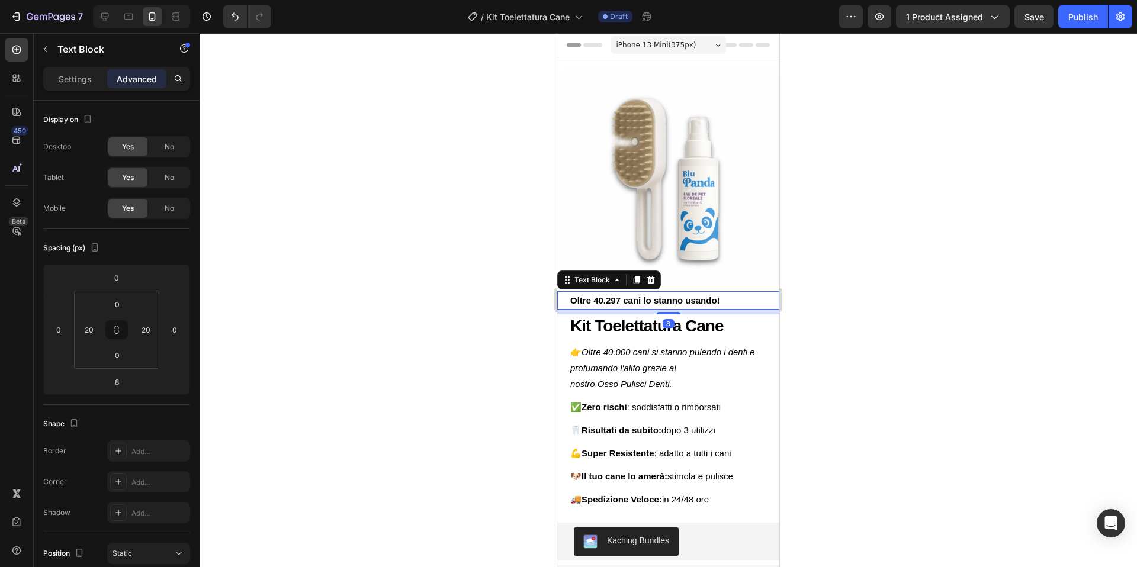
click at [598, 300] on strong "Oltre 40.297 cani lo stanno usando!" at bounding box center [645, 300] width 150 height 10
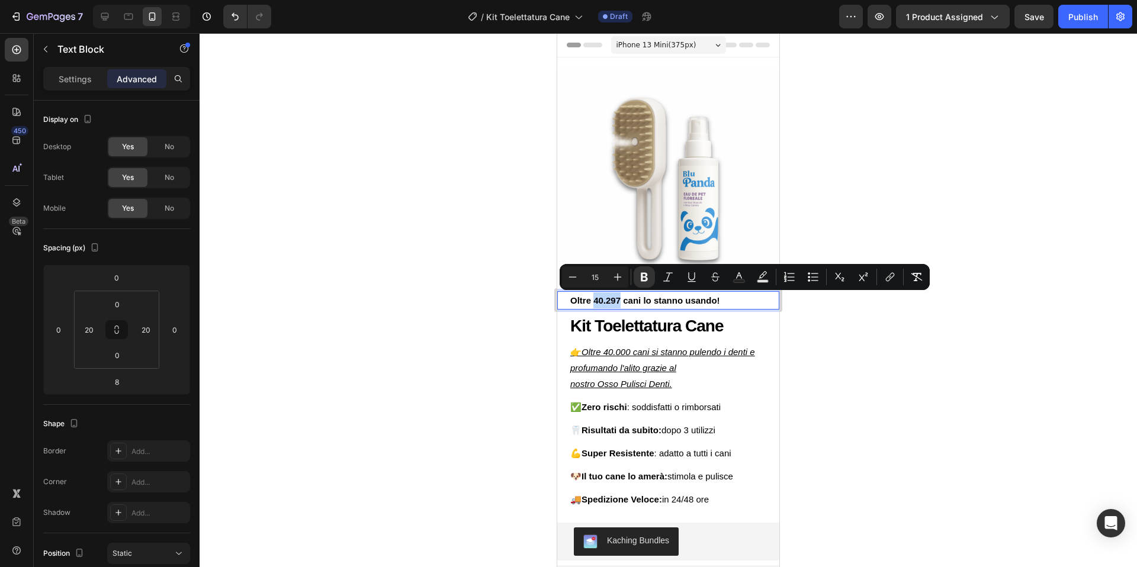
click at [595, 302] on strong "Oltre 40.297 cani lo stanno usando!" at bounding box center [645, 300] width 150 height 10
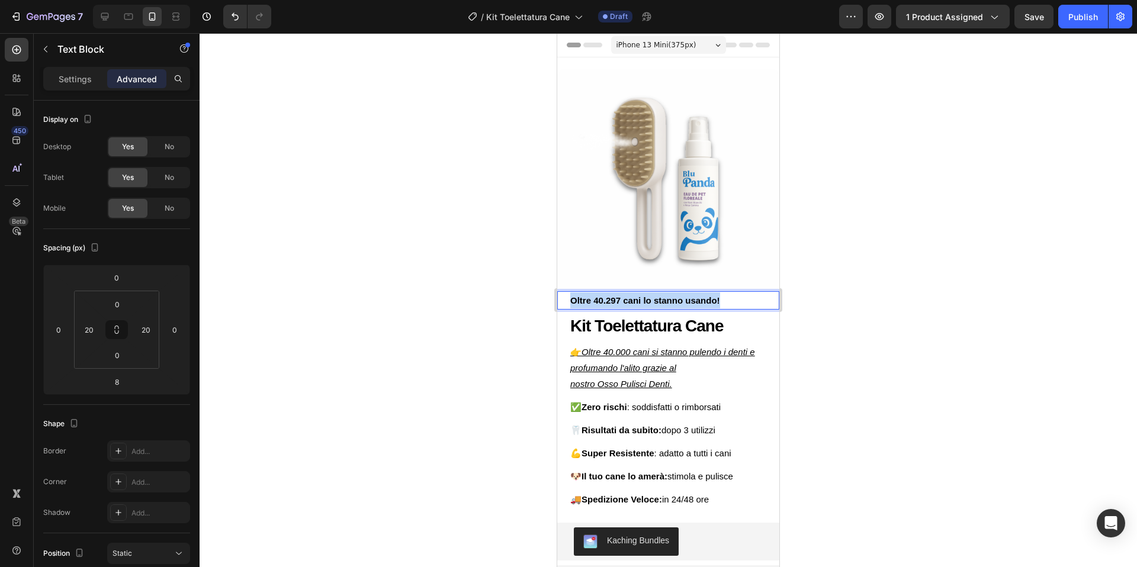
drag, startPoint x: 739, startPoint y: 301, endPoint x: 568, endPoint y: 304, distance: 171.1
click at [569, 304] on div "Oltre 40.297 cani lo stanno usando!" at bounding box center [668, 300] width 198 height 18
click at [839, 294] on div at bounding box center [667, 300] width 937 height 534
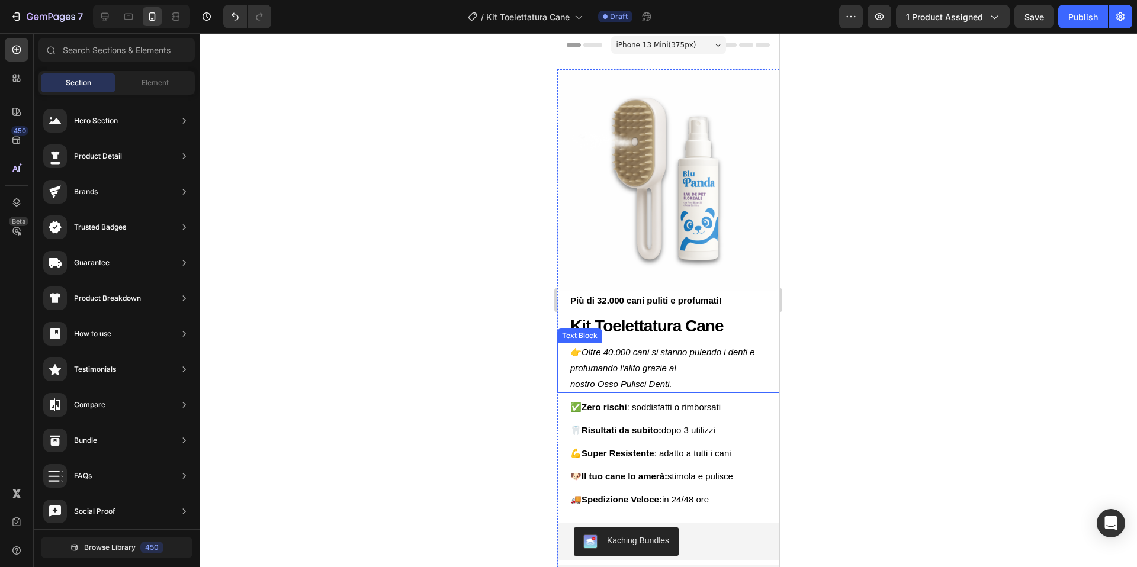
click at [576, 351] on p "👉 Oltre 40.000 cani si stanno pulendo i denti e profumando l'alito grazie al" at bounding box center [668, 360] width 196 height 32
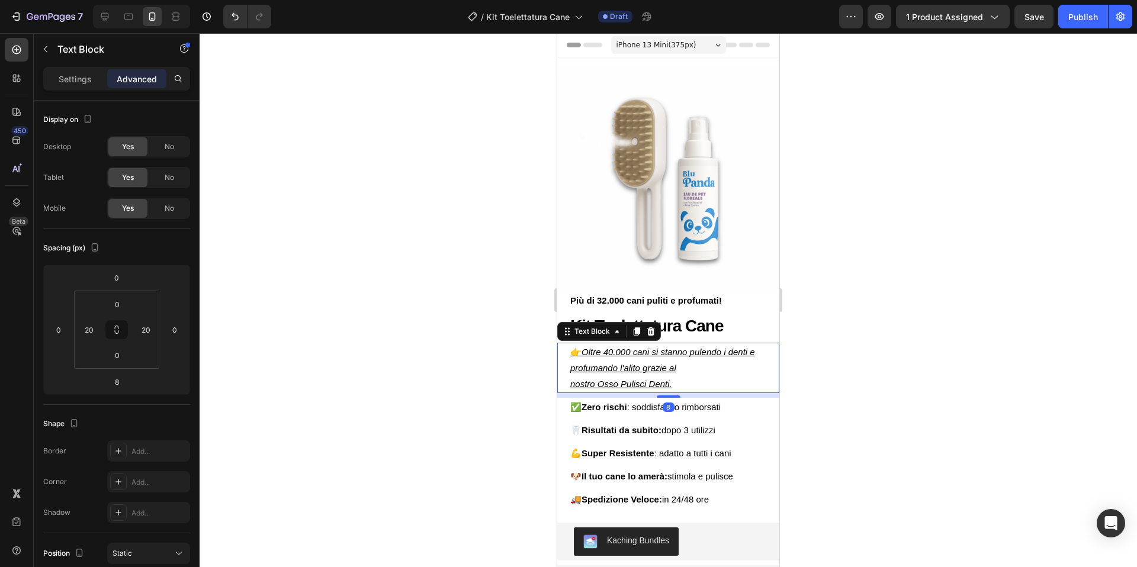
click at [578, 354] on p "👉 Oltre 40.000 cani si stanno pulendo i denti e profumando l'alito grazie al" at bounding box center [668, 360] width 196 height 32
drag, startPoint x: 580, startPoint y: 353, endPoint x: 568, endPoint y: 353, distance: 11.2
click at [569, 353] on div "👉 Oltre 40.000 cani si stanno pulendo i denti e profumando l'alito grazie al no…" at bounding box center [668, 368] width 198 height 50
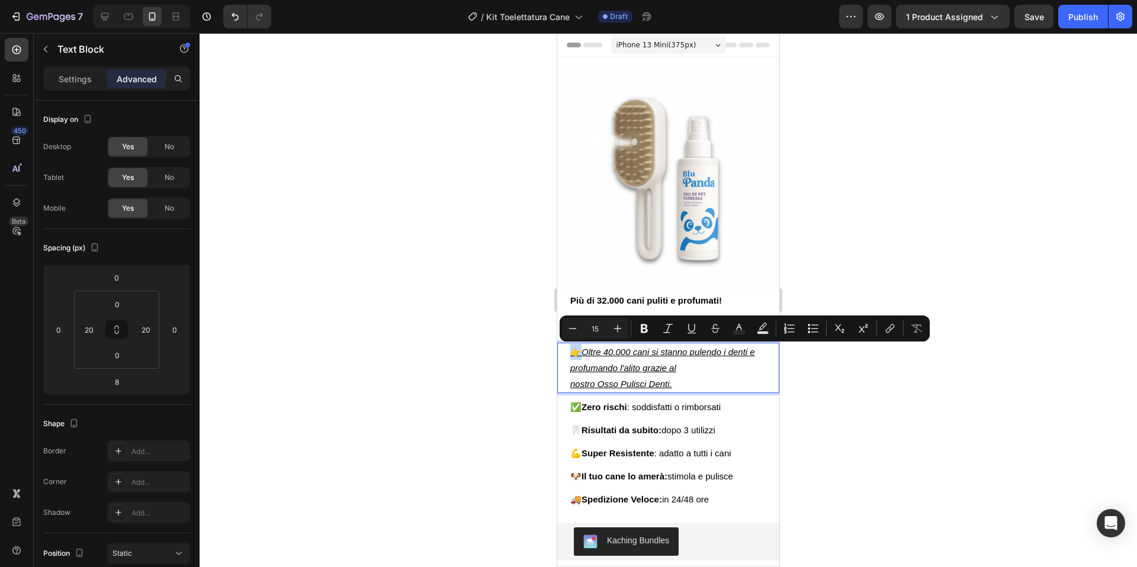
copy p "👉"
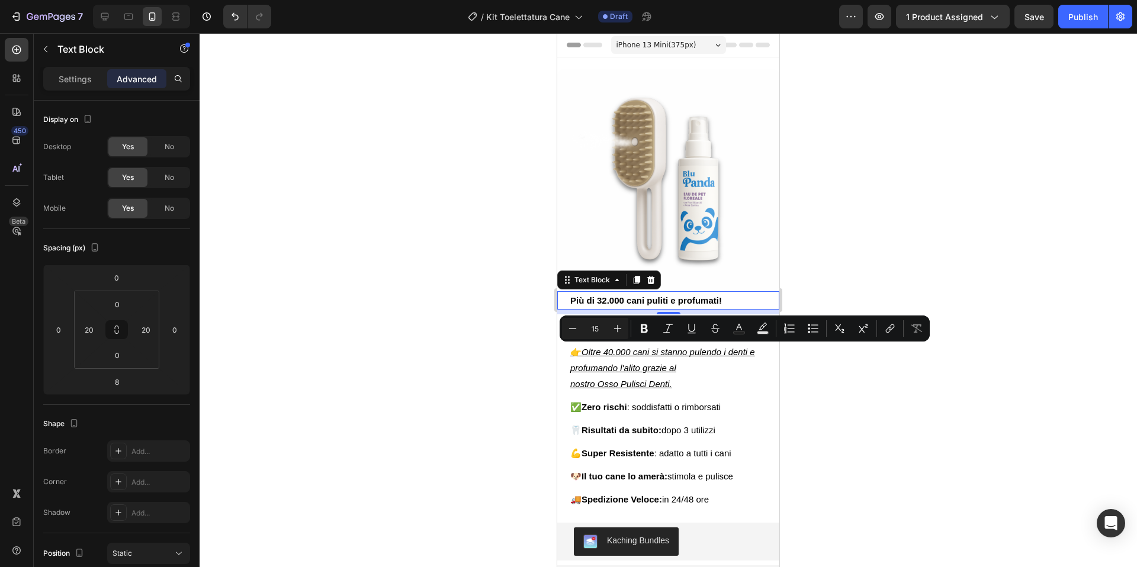
click at [572, 299] on strong "Più di 32.000 cani puliti e profumati!" at bounding box center [646, 300] width 152 height 10
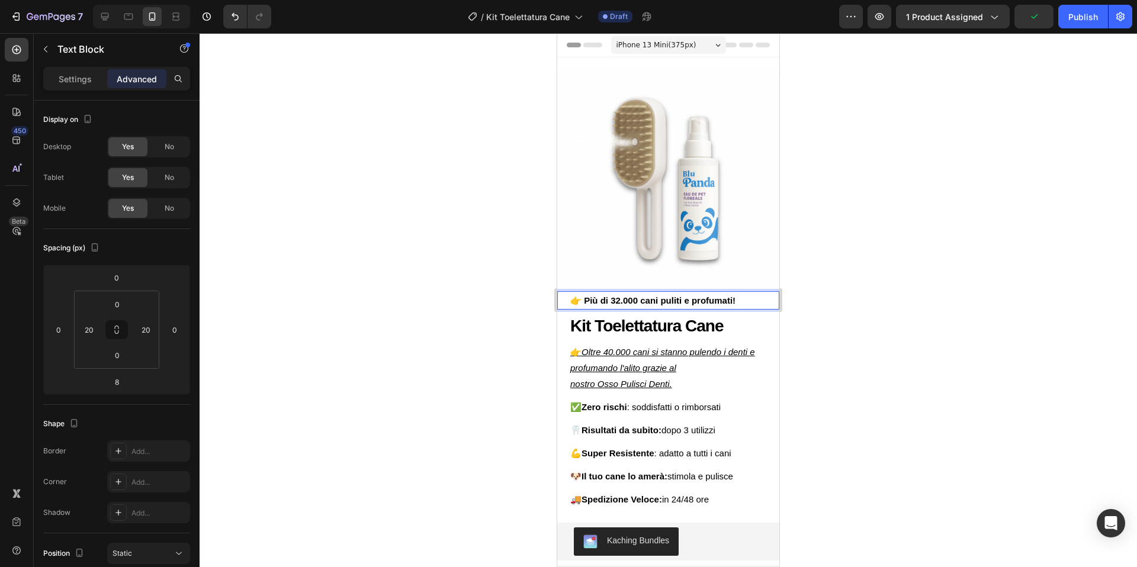
click at [941, 253] on div at bounding box center [667, 300] width 937 height 534
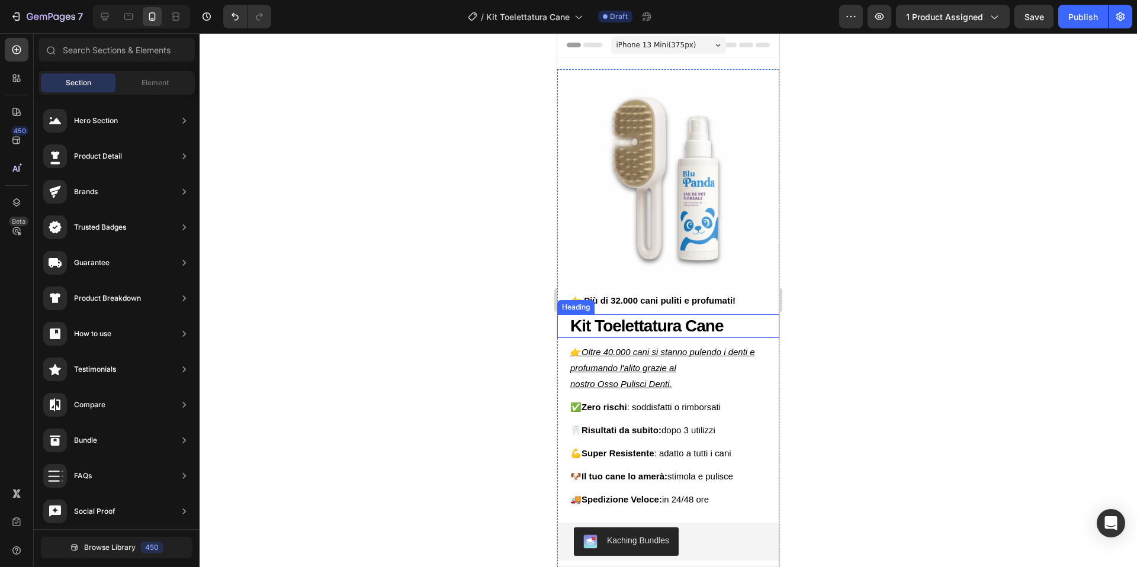
click at [879, 318] on div at bounding box center [667, 300] width 937 height 534
click at [720, 299] on strong "👉 Più di 32.000 cani puliti e profumati!" at bounding box center [652, 300] width 165 height 10
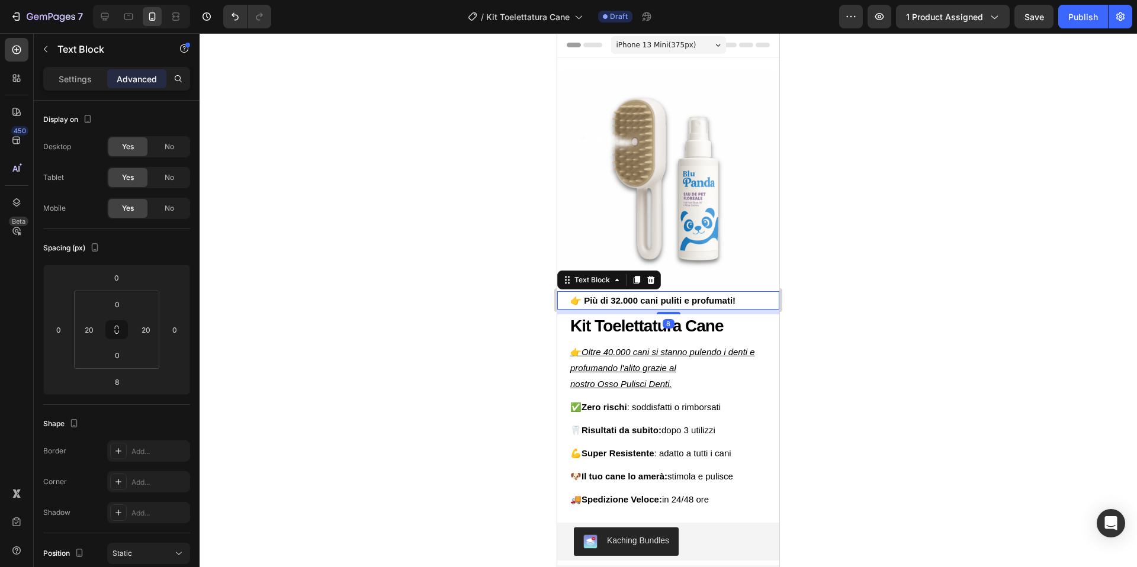
click at [883, 284] on div at bounding box center [667, 300] width 937 height 534
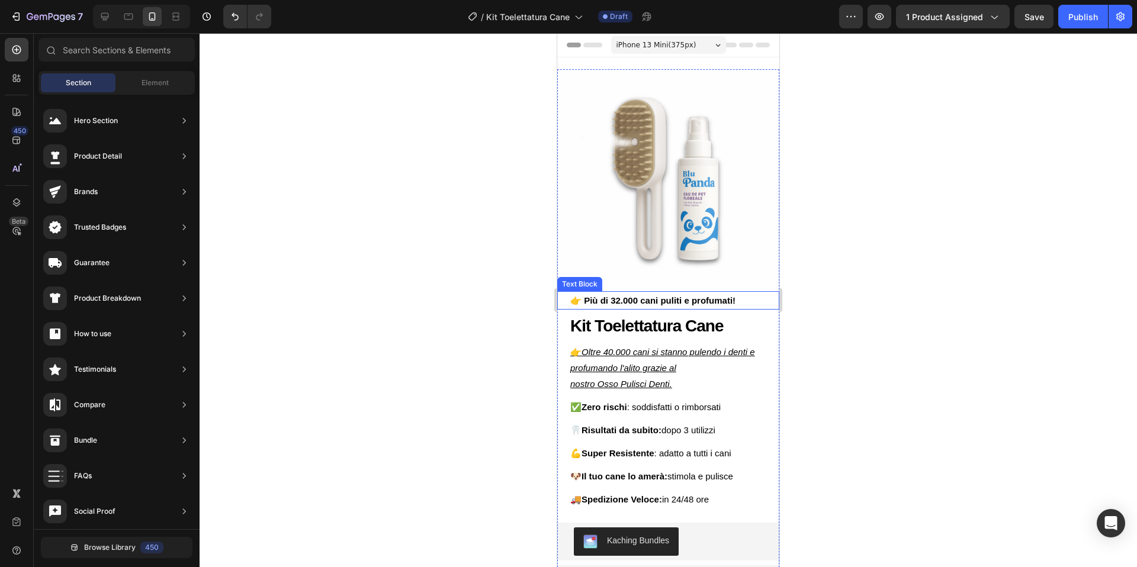
click at [735, 300] on strong "👉 Più di 32.000 cani puliti e profumati!" at bounding box center [652, 300] width 165 height 10
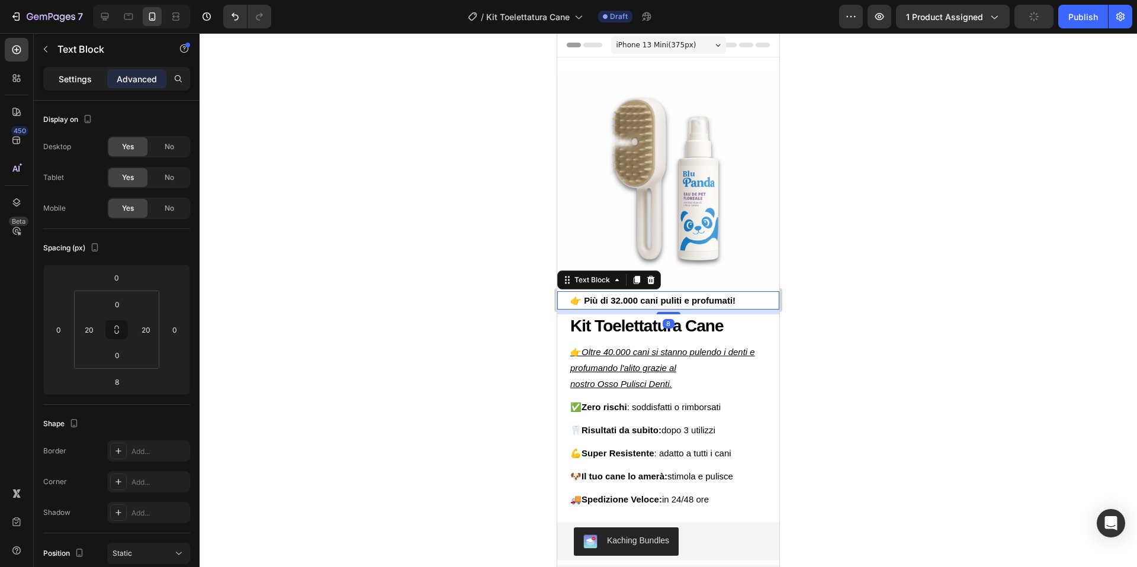
click at [57, 70] on div "Settings" at bounding box center [75, 78] width 59 height 19
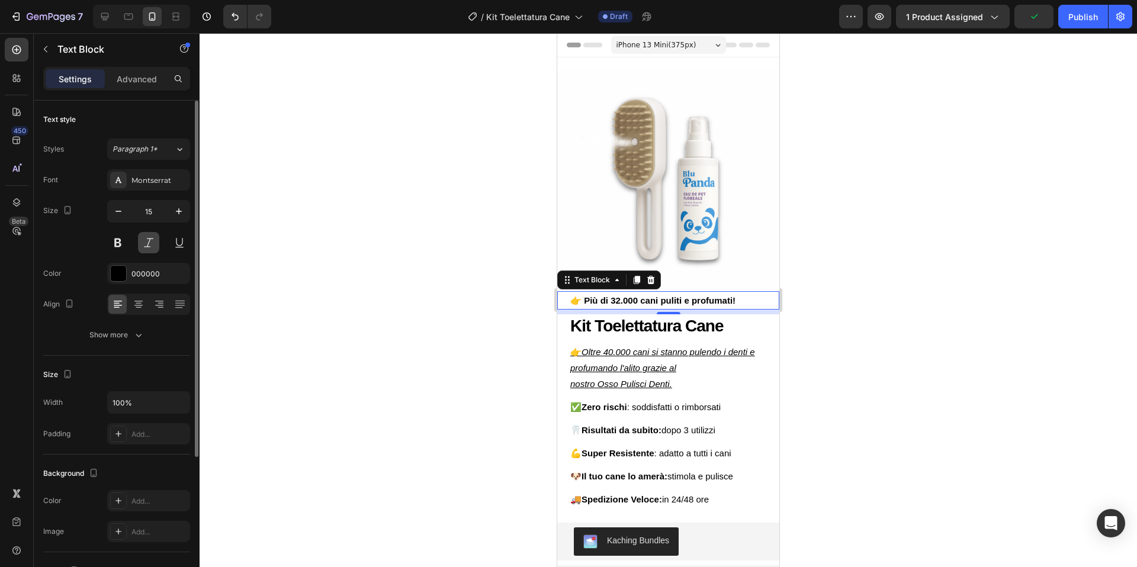
click at [153, 244] on button at bounding box center [148, 242] width 21 height 21
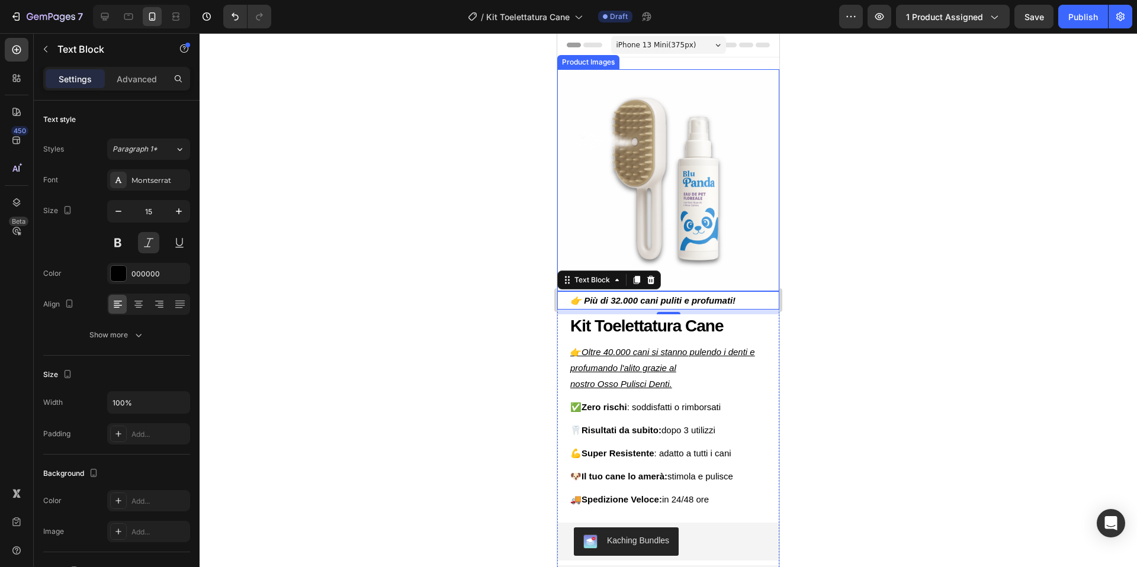
click at [899, 228] on div at bounding box center [667, 300] width 937 height 534
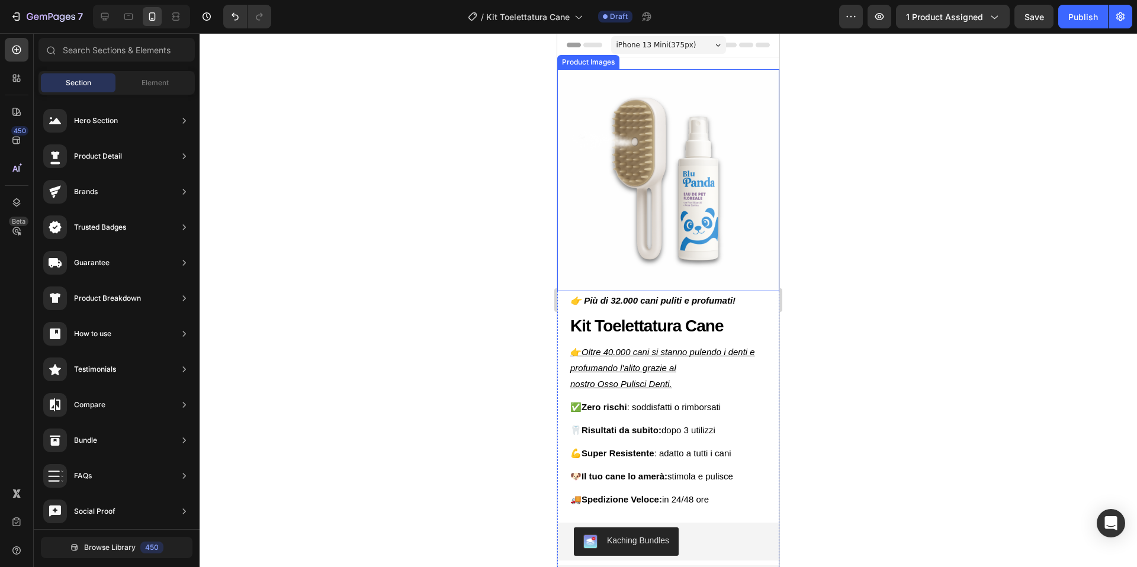
click at [893, 210] on div at bounding box center [667, 300] width 937 height 534
click at [698, 306] on p "👉 Più di 32.000 cani puliti e profumati!" at bounding box center [668, 300] width 196 height 16
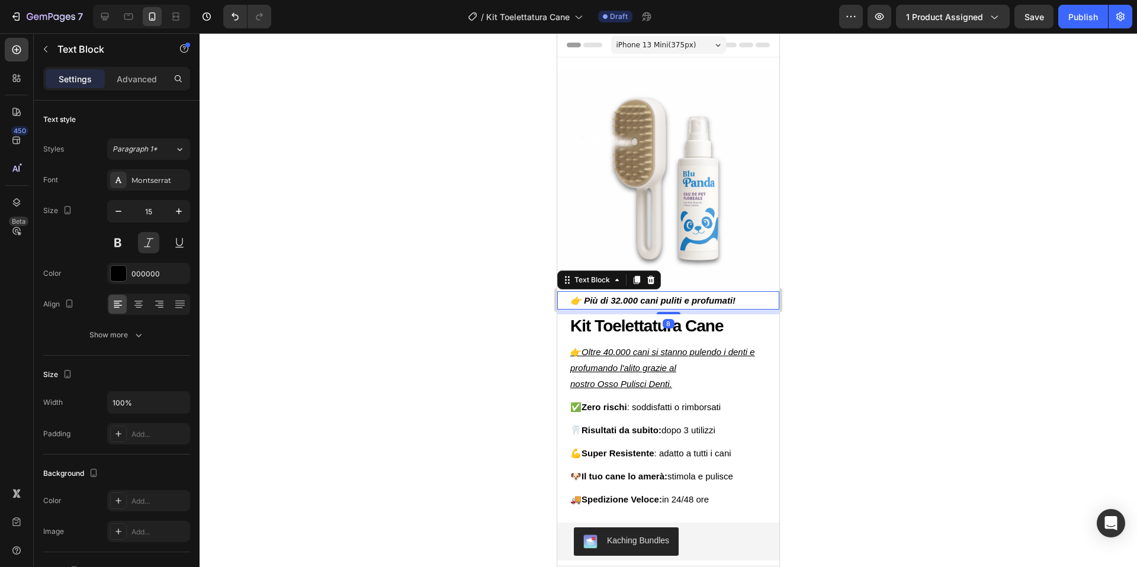
click at [877, 282] on div at bounding box center [667, 300] width 937 height 534
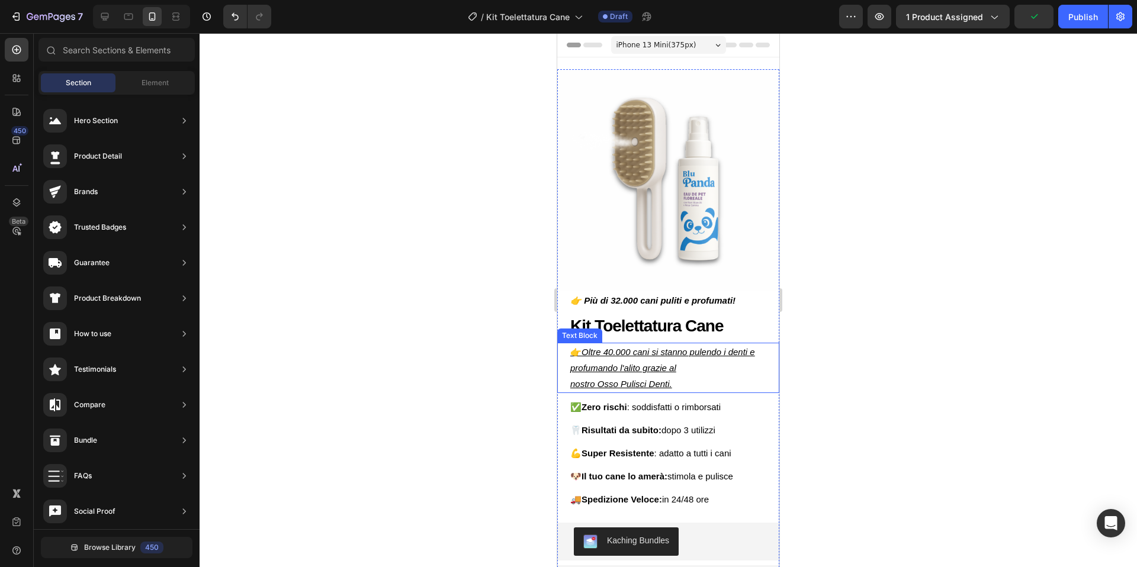
click at [687, 376] on p "nostro Osso Pulisci Denti." at bounding box center [668, 384] width 196 height 16
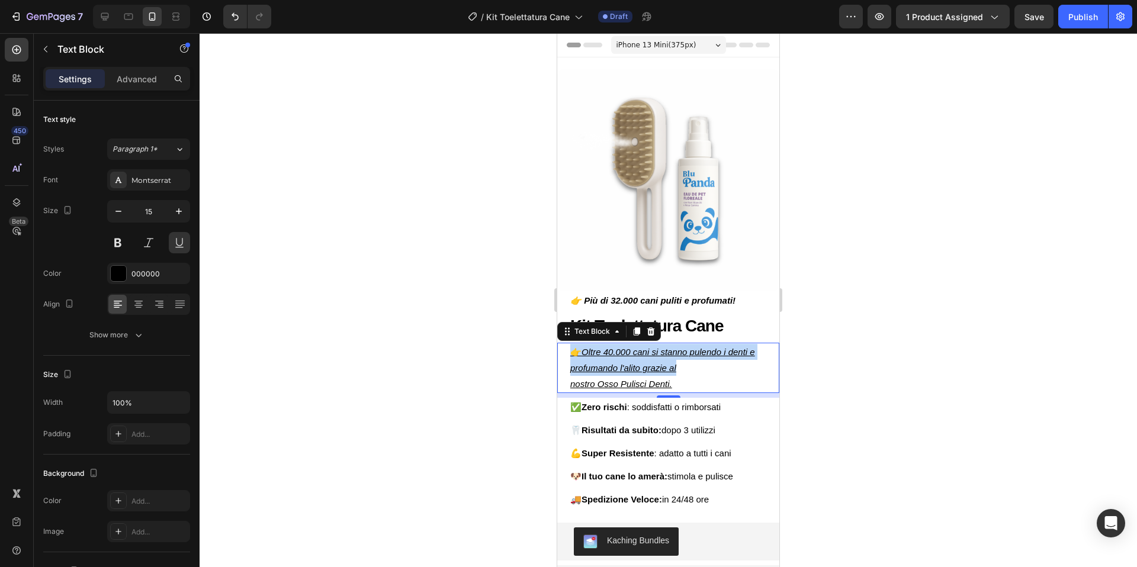
click at [658, 356] on icon "Oltre 40.000 cani si stanno pulendo i denti e profumando l'alito grazie al" at bounding box center [662, 360] width 185 height 26
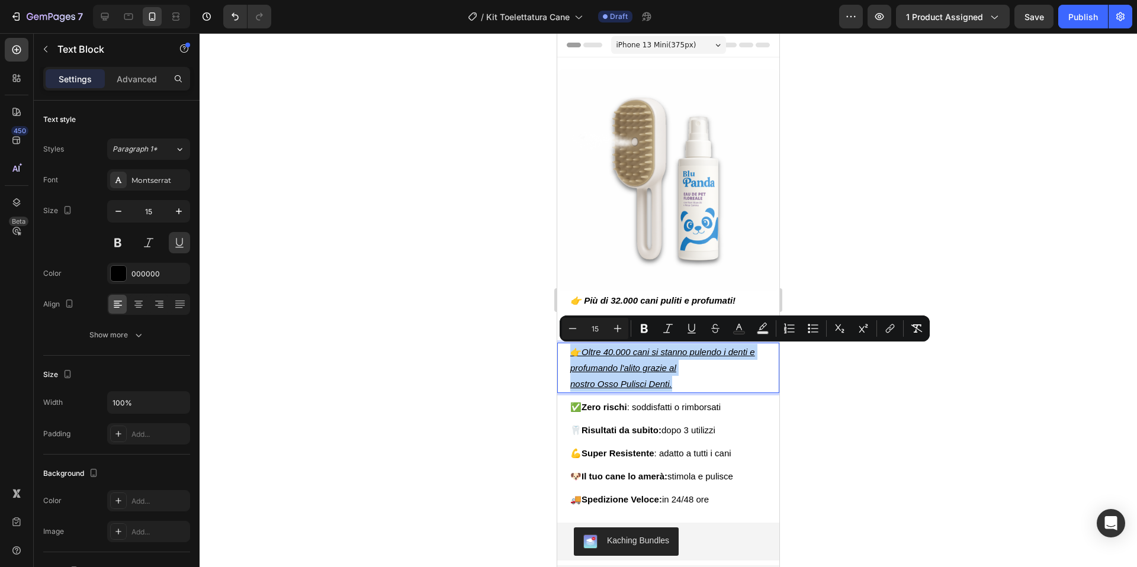
drag, startPoint x: 693, startPoint y: 387, endPoint x: 560, endPoint y: 355, distance: 137.0
click at [560, 355] on div "👉 Oltre 40.000 cani si stanno pulendo i denti e profumando l'alito grazie al no…" at bounding box center [668, 368] width 222 height 50
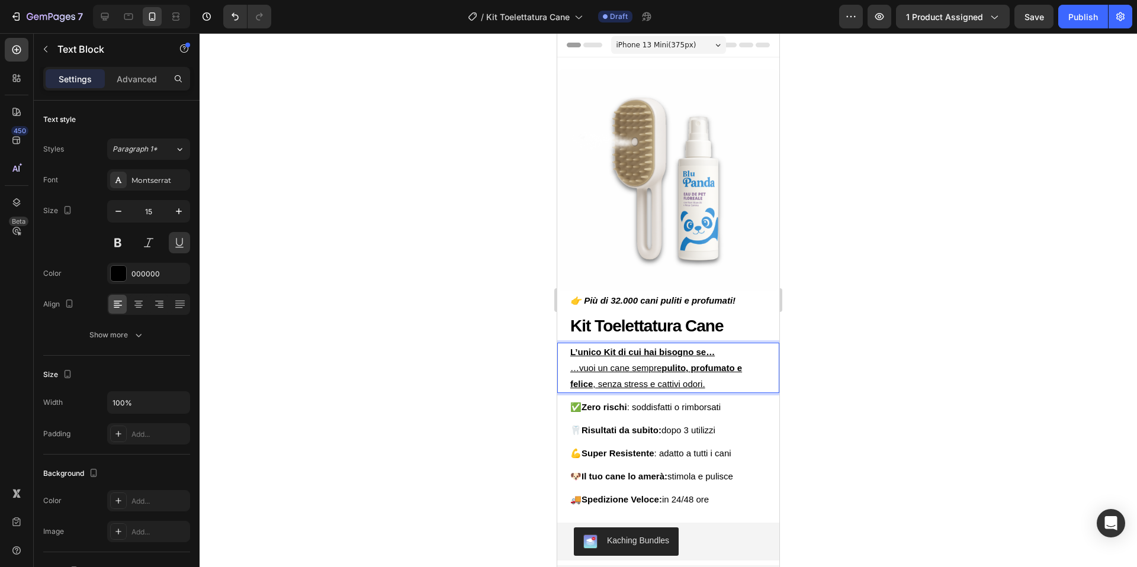
scroll to position [1, 0]
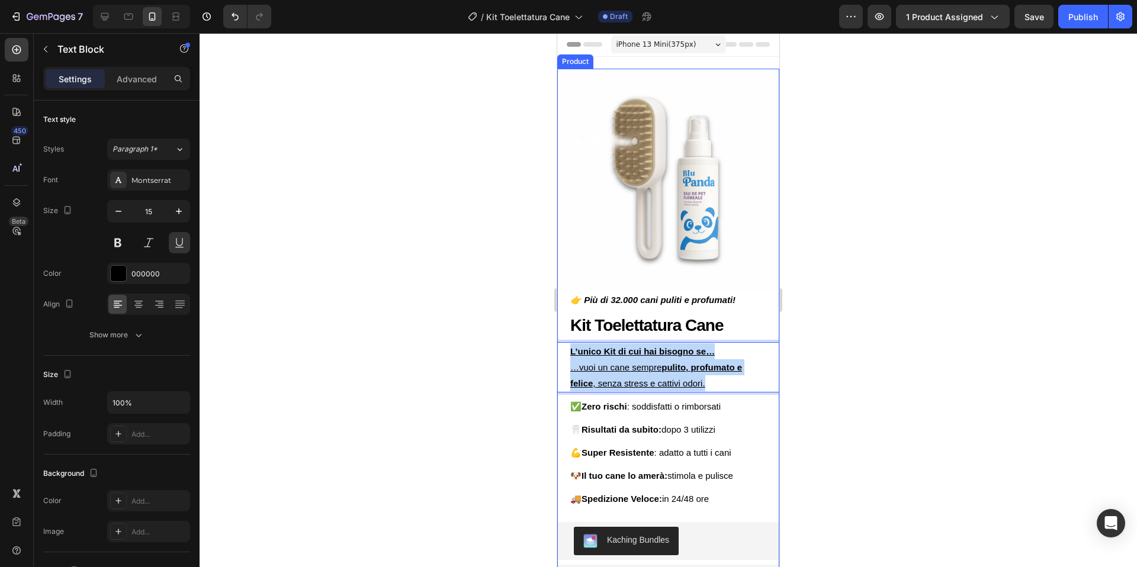
drag, startPoint x: 568, startPoint y: 351, endPoint x: 725, endPoint y: 395, distance: 162.9
click at [725, 395] on div "👉 Più di 32.000 cani puliti e profumati! Text Block Kit Toelettatura Cane Headi…" at bounding box center [668, 540] width 222 height 498
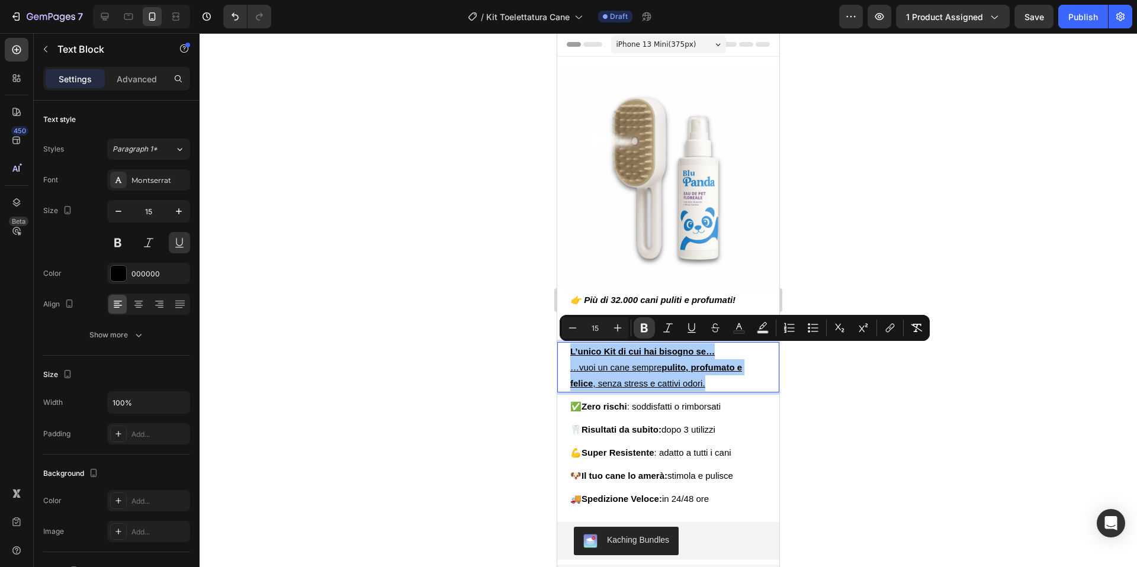
click at [647, 329] on icon "Editor contextual toolbar" at bounding box center [644, 328] width 12 height 12
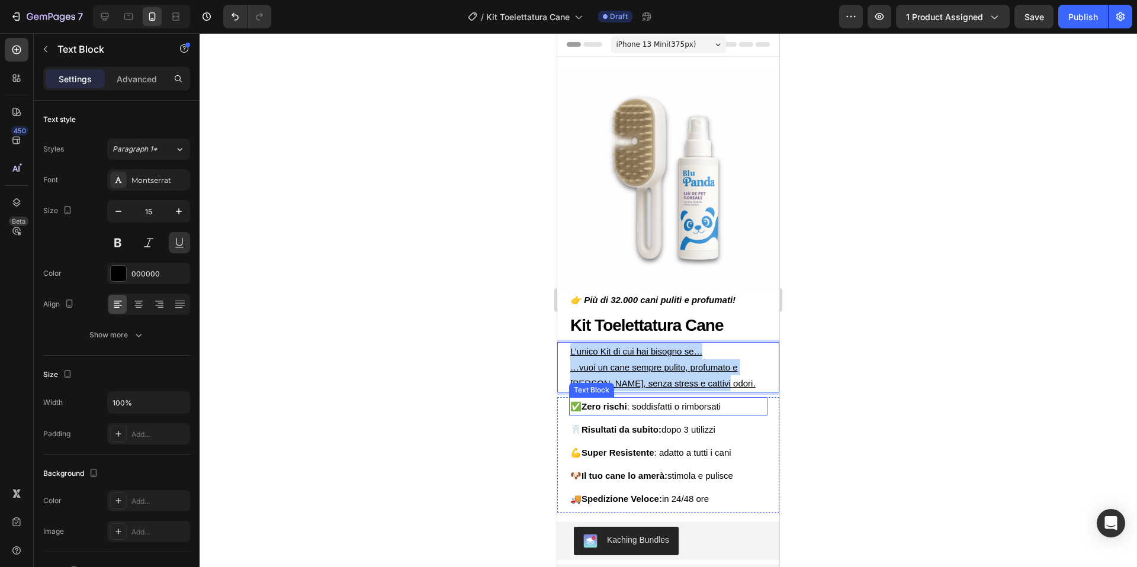
drag, startPoint x: 569, startPoint y: 351, endPoint x: 749, endPoint y: 398, distance: 186.1
click at [749, 398] on div "👉 Più di 32.000 cani puliti e profumati! Text Block Kit Toelettatura Cane Headi…" at bounding box center [668, 540] width 222 height 498
click at [693, 360] on p "L’unico Kit di cui hai bisogno se… …vuoi un cane sempre pulito, profumato e [PE…" at bounding box center [668, 367] width 196 height 48
drag, startPoint x: 681, startPoint y: 382, endPoint x: 566, endPoint y: 352, distance: 118.6
click at [566, 352] on div "L’unico Kit di cui hai bisogno se… …vuoi un cane sempre pulito, profumato e [PE…" at bounding box center [668, 367] width 222 height 50
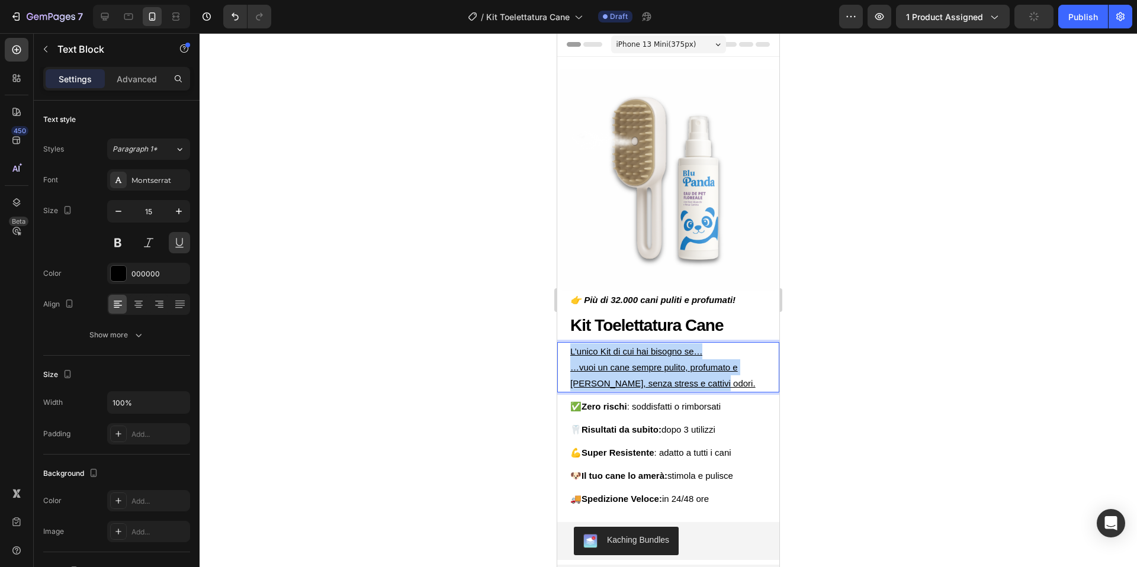
scroll to position [1, 0]
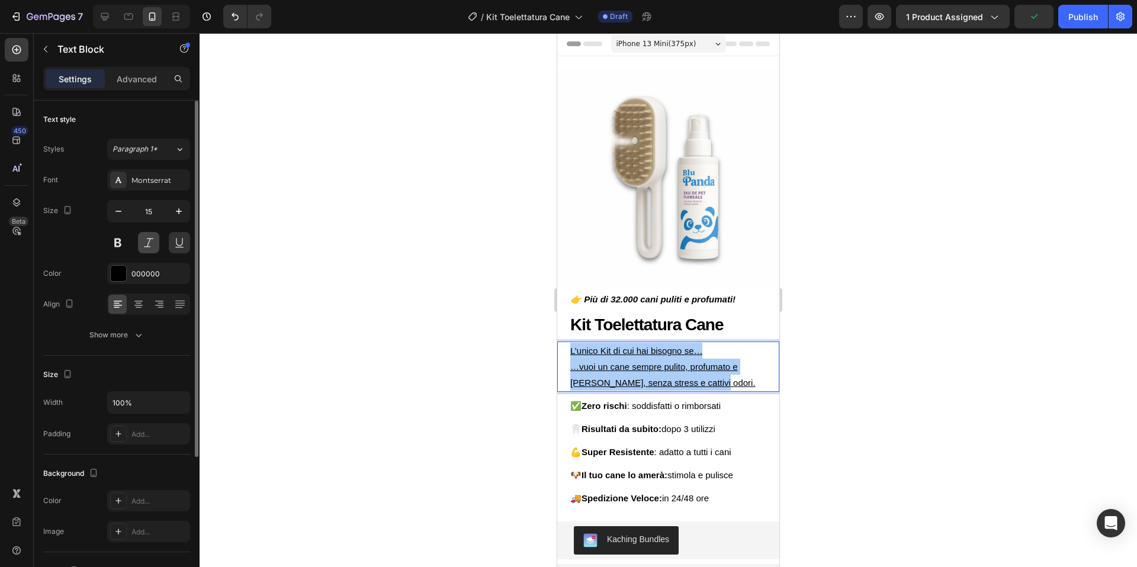
click at [151, 246] on button at bounding box center [148, 242] width 21 height 21
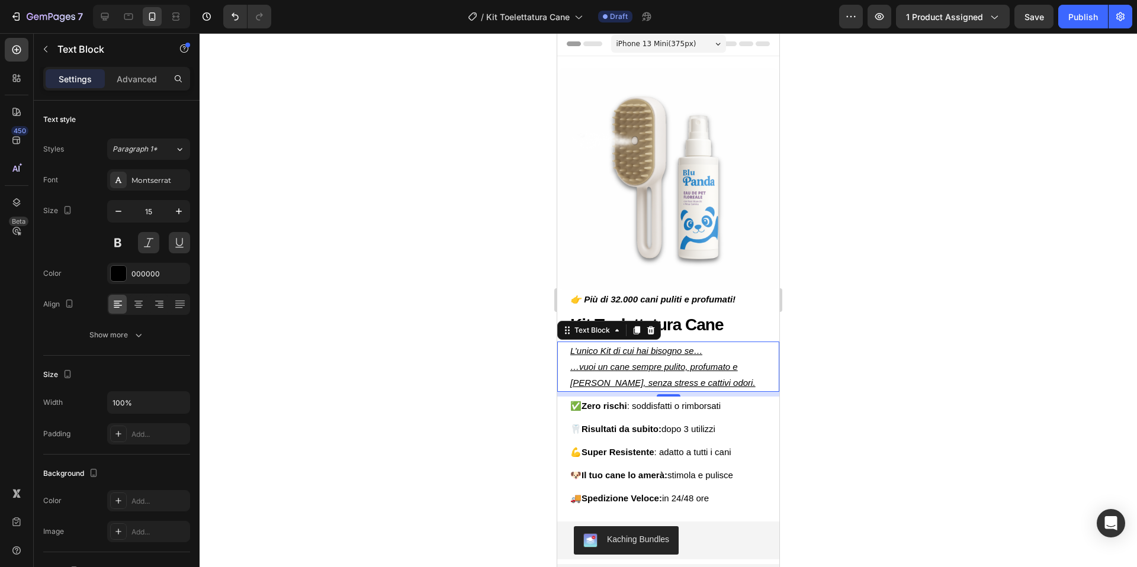
click at [896, 316] on div at bounding box center [667, 300] width 937 height 534
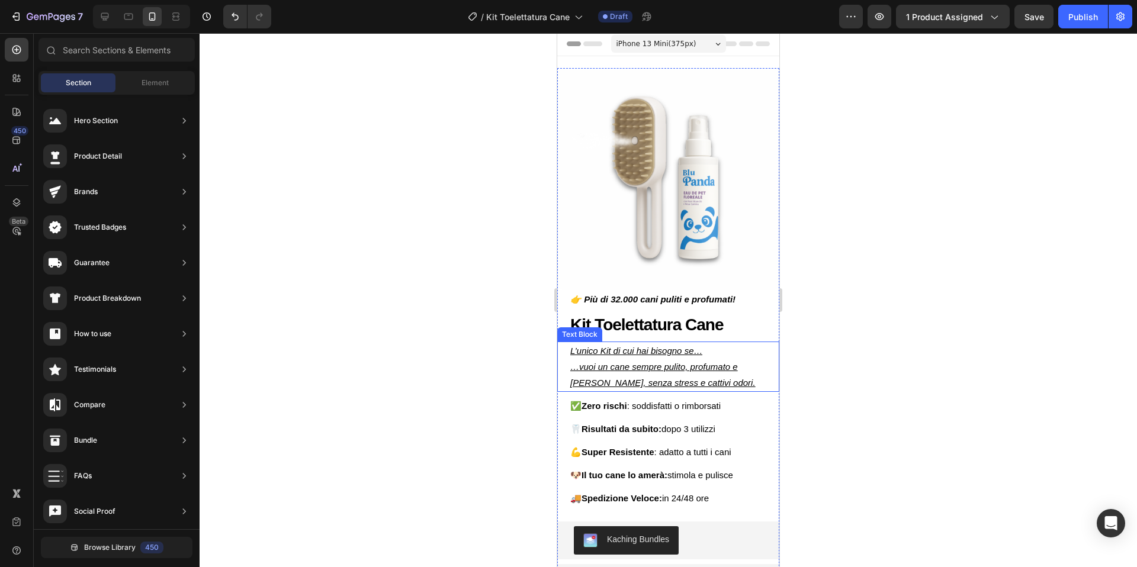
click at [718, 353] on p "L’unico Kit di cui hai bisogno se… …vuoi un cane sempre pulito, profumato e [PE…" at bounding box center [668, 367] width 196 height 48
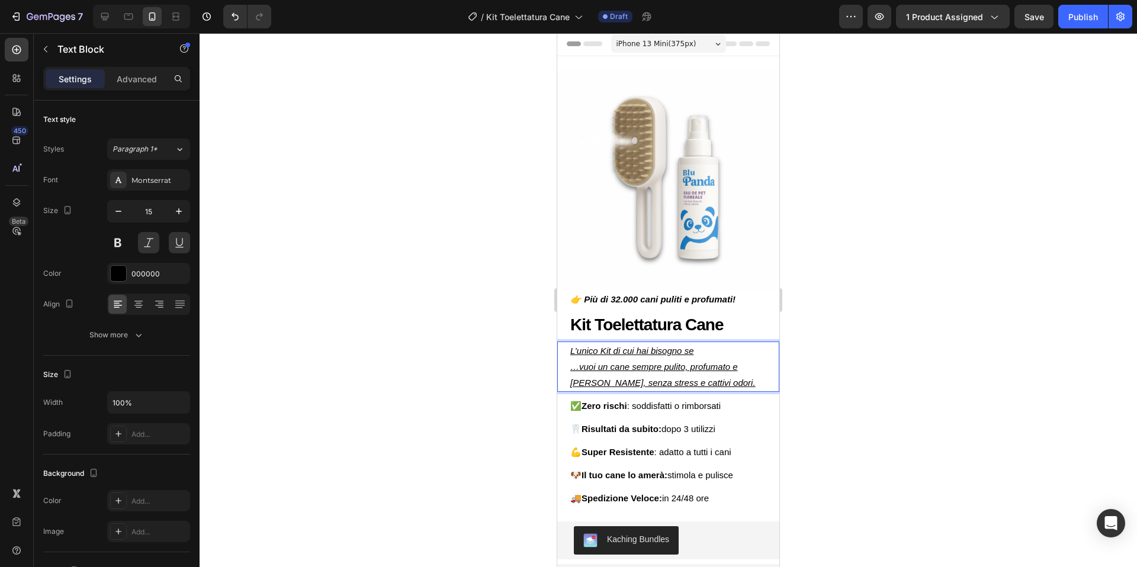
click at [577, 368] on p "L’unico Kit di cui hai bisogno se …vuoi un cane sempre pulito, profumato e [PER…" at bounding box center [668, 367] width 196 height 48
click at [871, 333] on div at bounding box center [667, 300] width 937 height 534
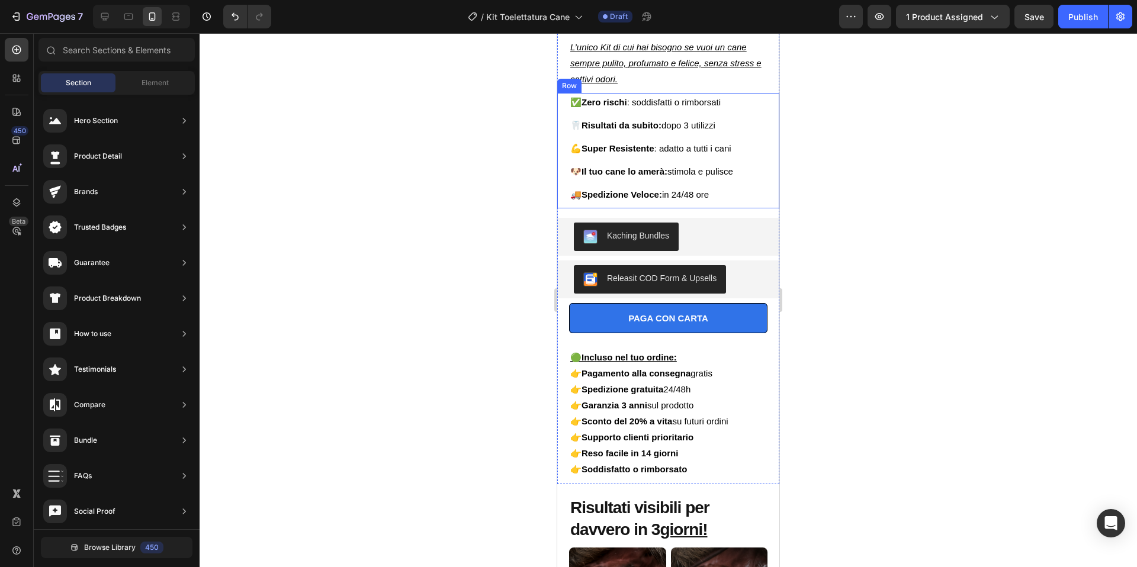
scroll to position [304, 0]
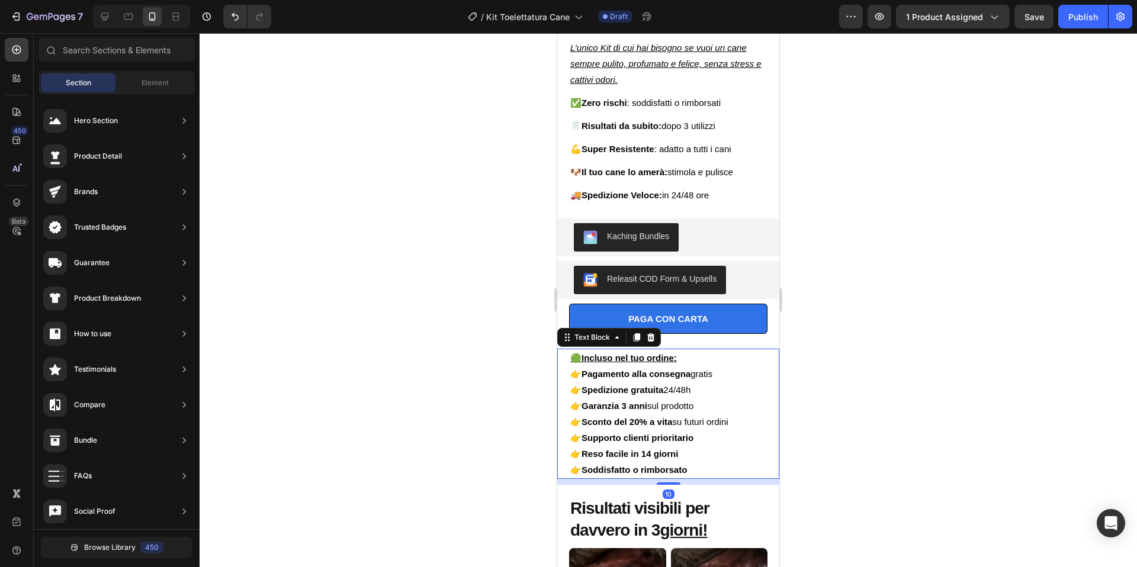
click at [761, 352] on p "🟢 Incluso nel tuo ordine:" at bounding box center [668, 358] width 196 height 16
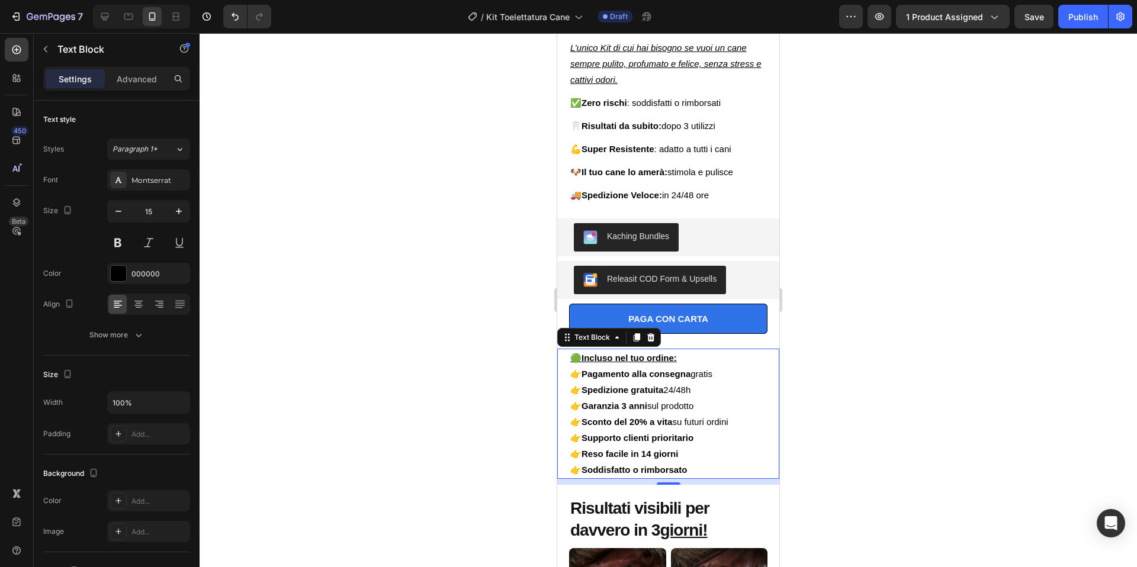
click at [709, 440] on p "👉 Supporto clienti prioritario" at bounding box center [668, 438] width 196 height 16
click at [684, 420] on p "👉 Sconto del 20% a vita su futuri ordini" at bounding box center [668, 422] width 196 height 16
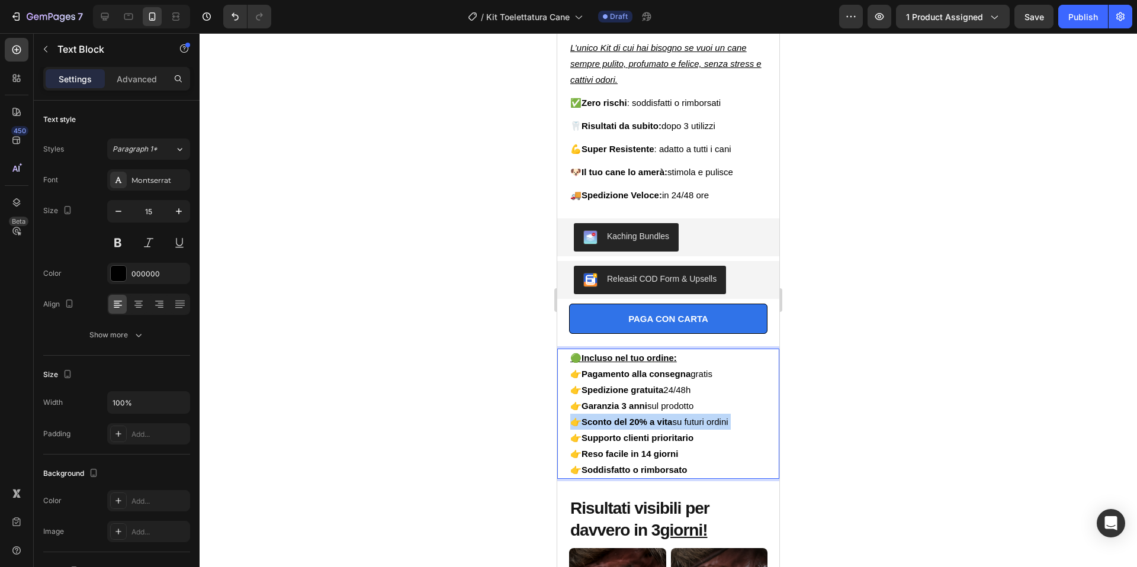
click at [684, 420] on p "👉 Sconto del 20% a vita su futuri ordini" at bounding box center [668, 422] width 196 height 16
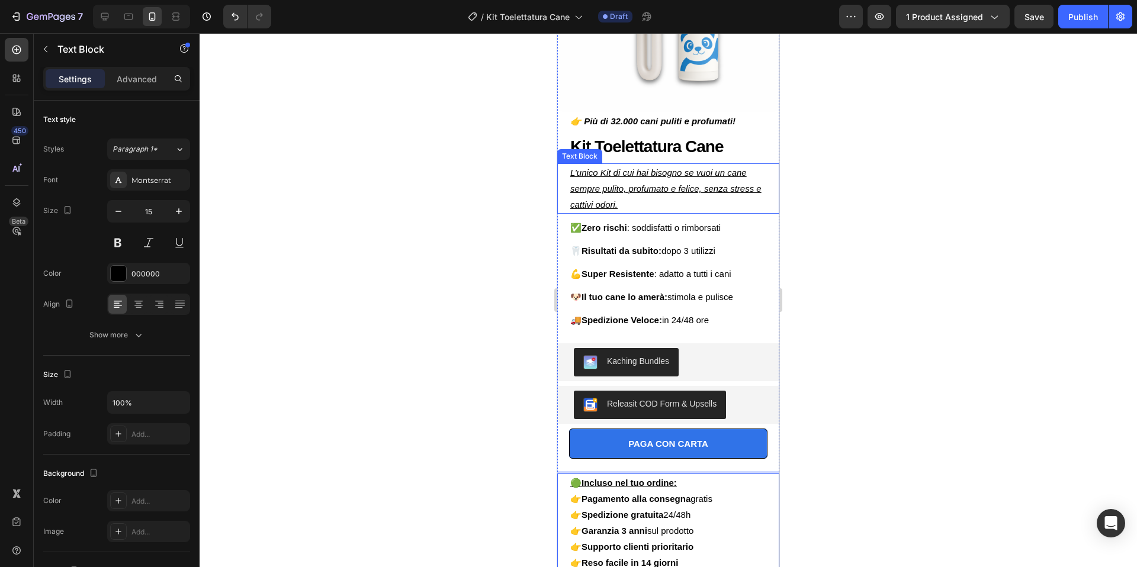
scroll to position [182, 0]
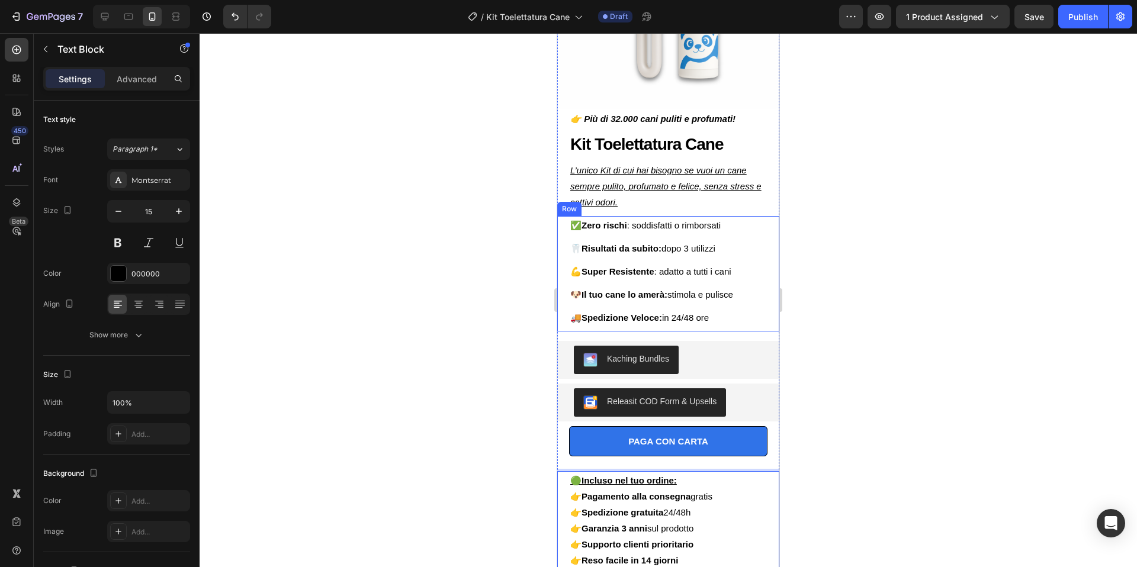
click at [772, 226] on div "✅ Zero rischi : soddisfatti o rimborsati Text Block 🦷 Risultati da subito: dopo…" at bounding box center [668, 273] width 222 height 115
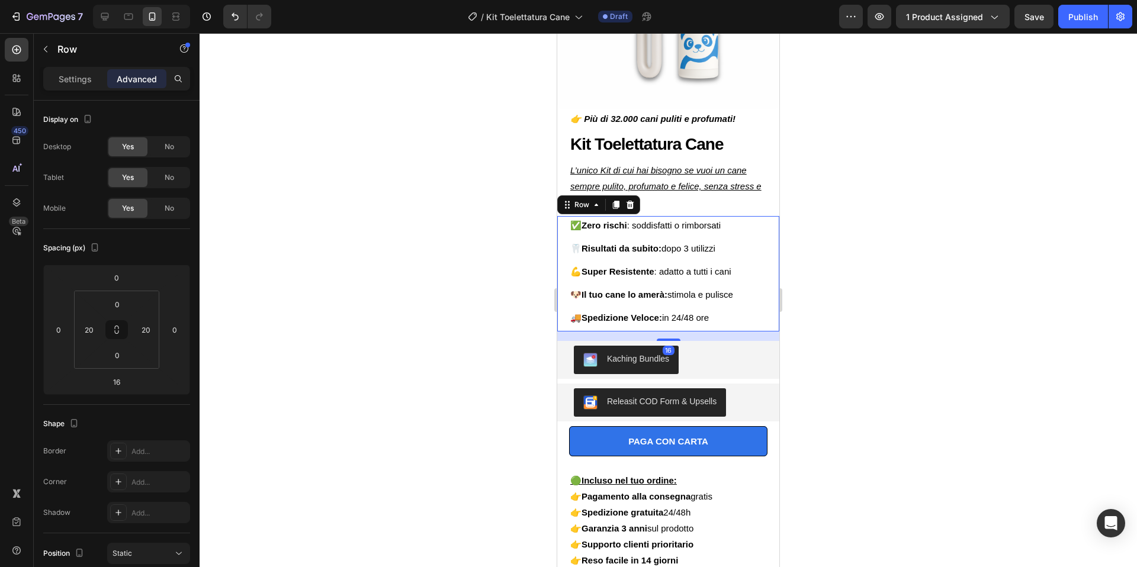
click at [632, 208] on icon at bounding box center [630, 205] width 8 height 8
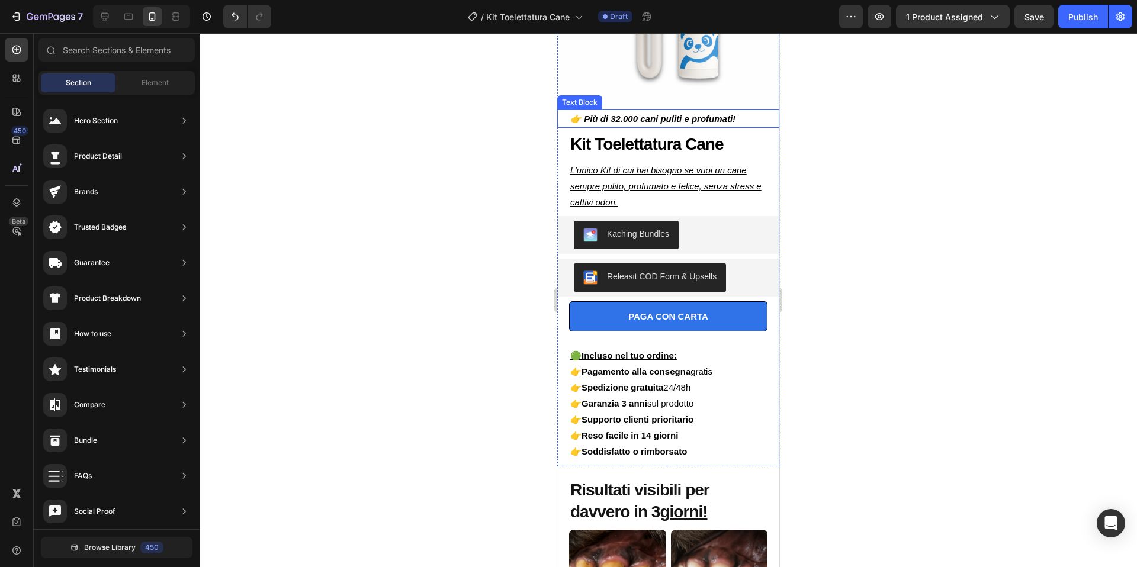
scroll to position [182, 0]
click at [649, 117] on strong "👉 Più di 32.000 cani puliti e profumati!" at bounding box center [652, 118] width 165 height 10
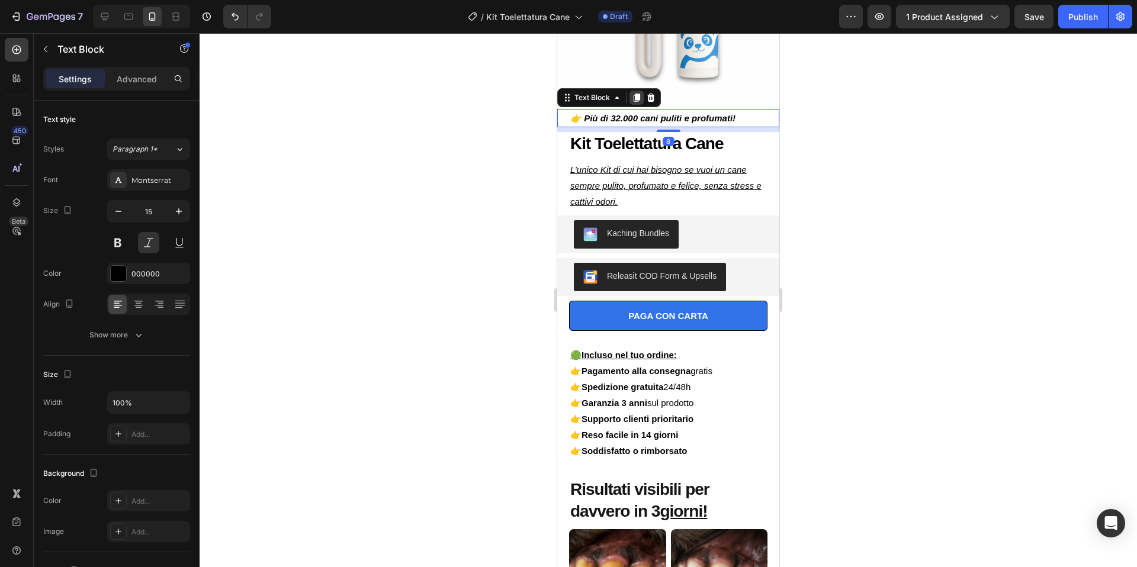
click at [636, 98] on icon at bounding box center [636, 98] width 7 height 8
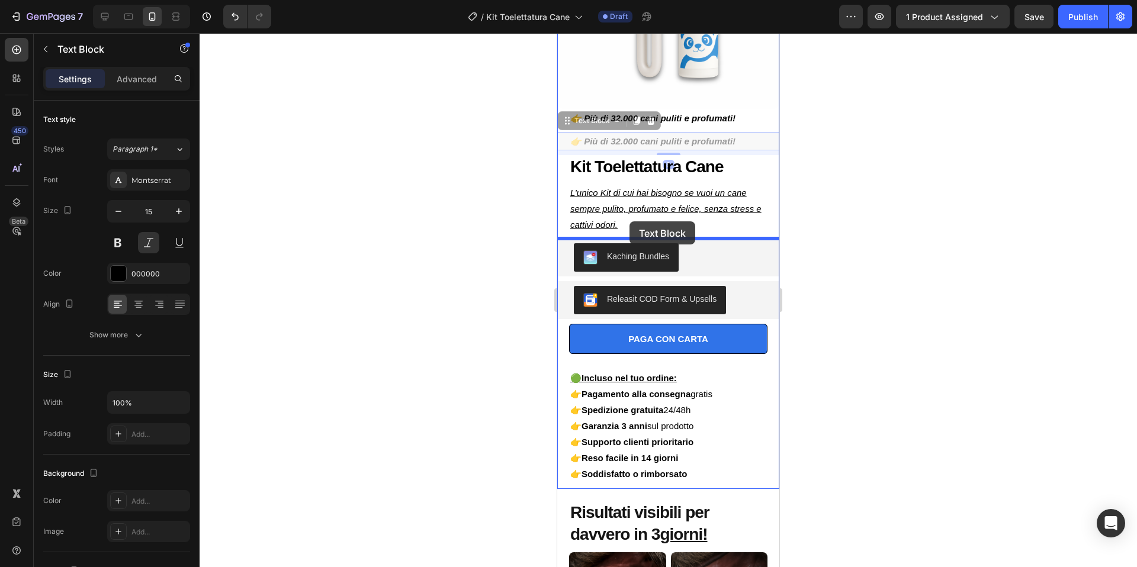
drag, startPoint x: 569, startPoint y: 121, endPoint x: 629, endPoint y: 221, distance: 116.5
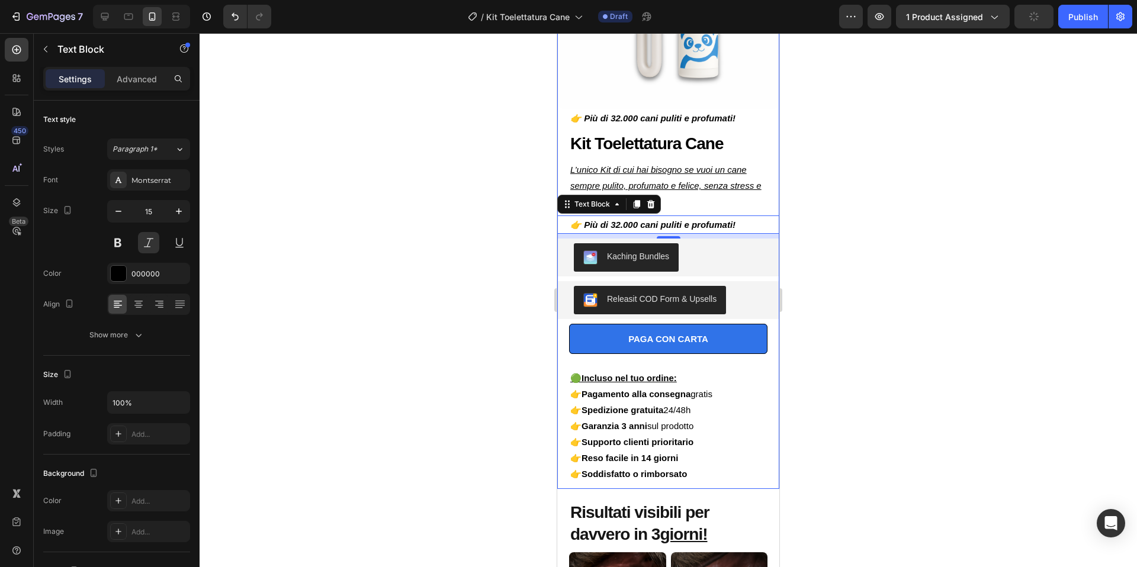
drag, startPoint x: 889, startPoint y: 208, endPoint x: 881, endPoint y: 210, distance: 7.2
click at [889, 208] on div at bounding box center [667, 300] width 937 height 534
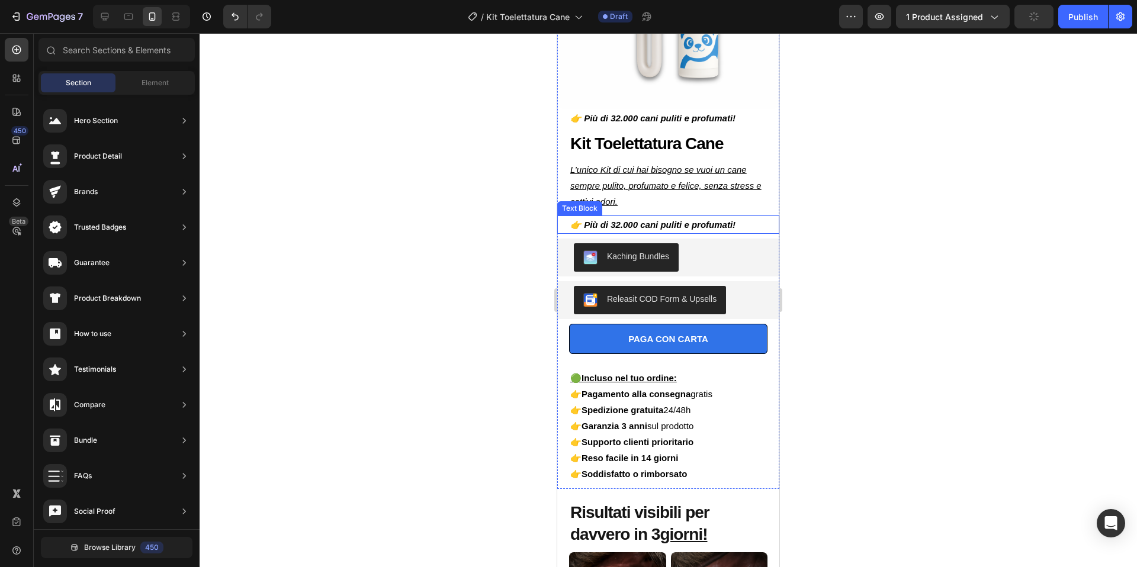
click at [727, 223] on strong "👉 Più di 32.000 cani puliti e profumati!" at bounding box center [652, 225] width 165 height 10
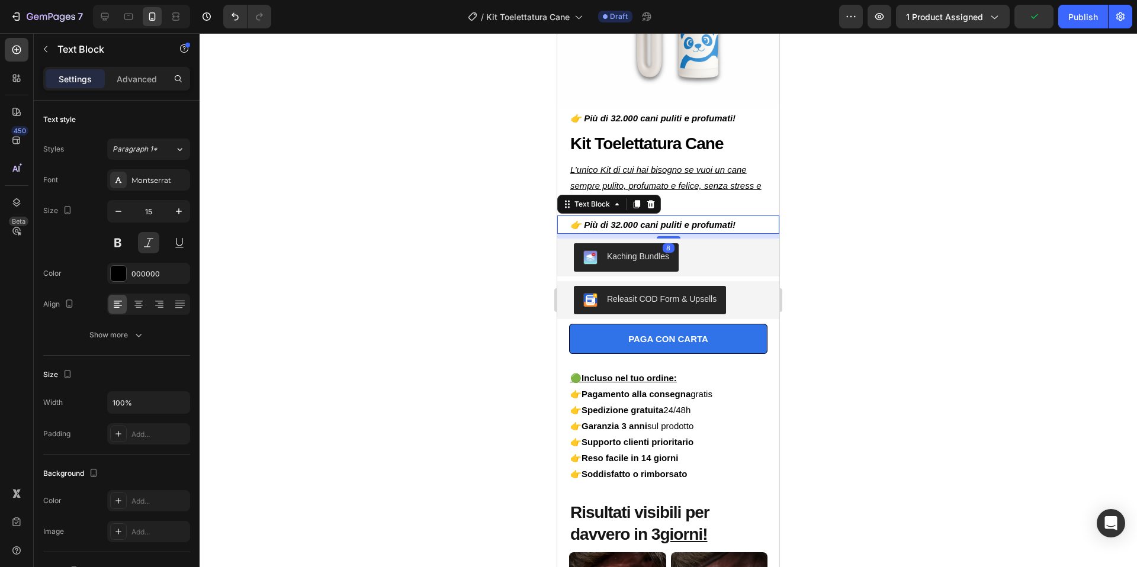
click at [727, 223] on strong "👉 Più di 32.000 cani puliti e profumati!" at bounding box center [652, 225] width 165 height 10
click at [926, 207] on div at bounding box center [667, 300] width 937 height 534
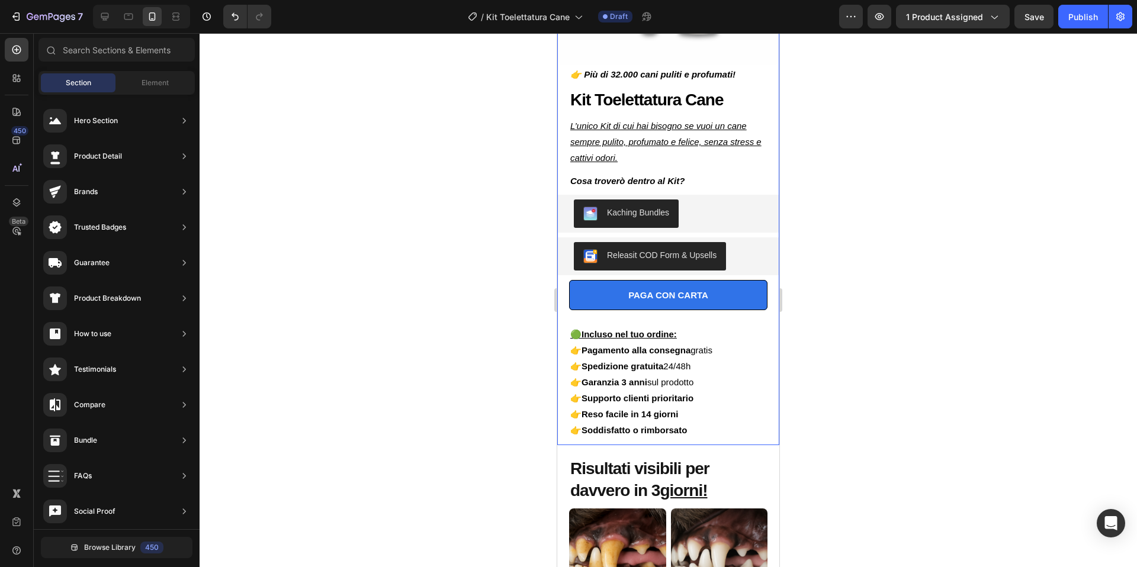
scroll to position [243, 0]
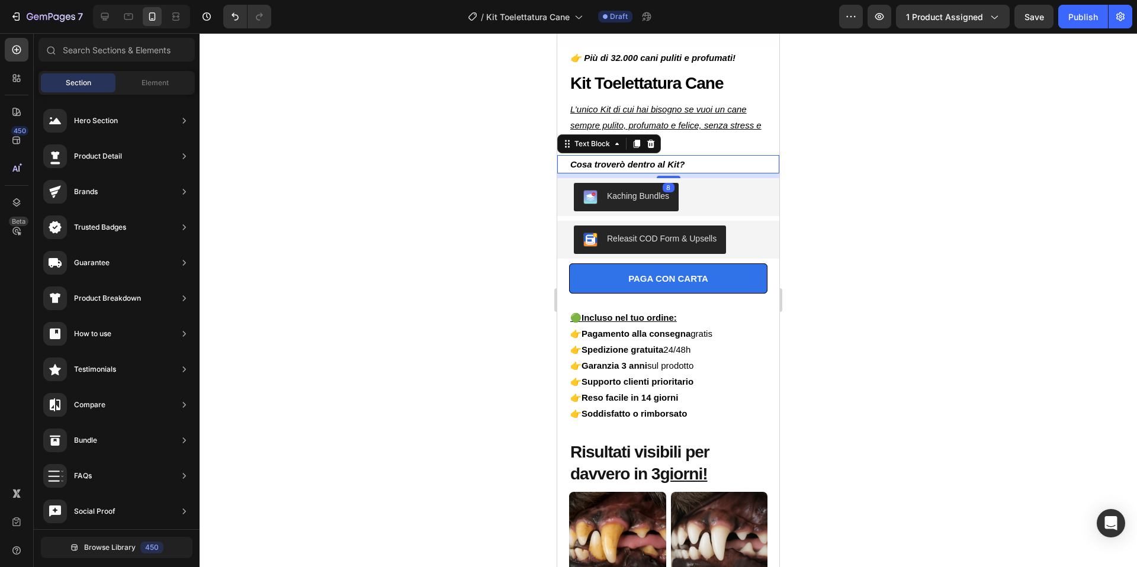
click at [676, 166] on strong "Cosa troverò dentro al Kit?" at bounding box center [627, 164] width 114 height 10
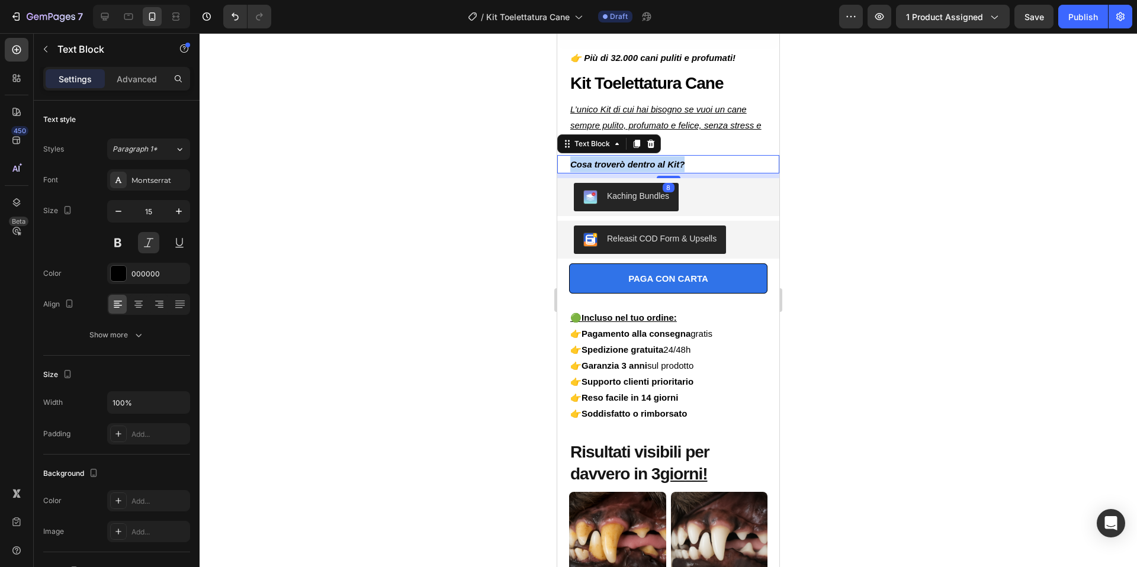
click at [676, 166] on strong "Cosa troverò dentro al Kit?" at bounding box center [627, 164] width 114 height 10
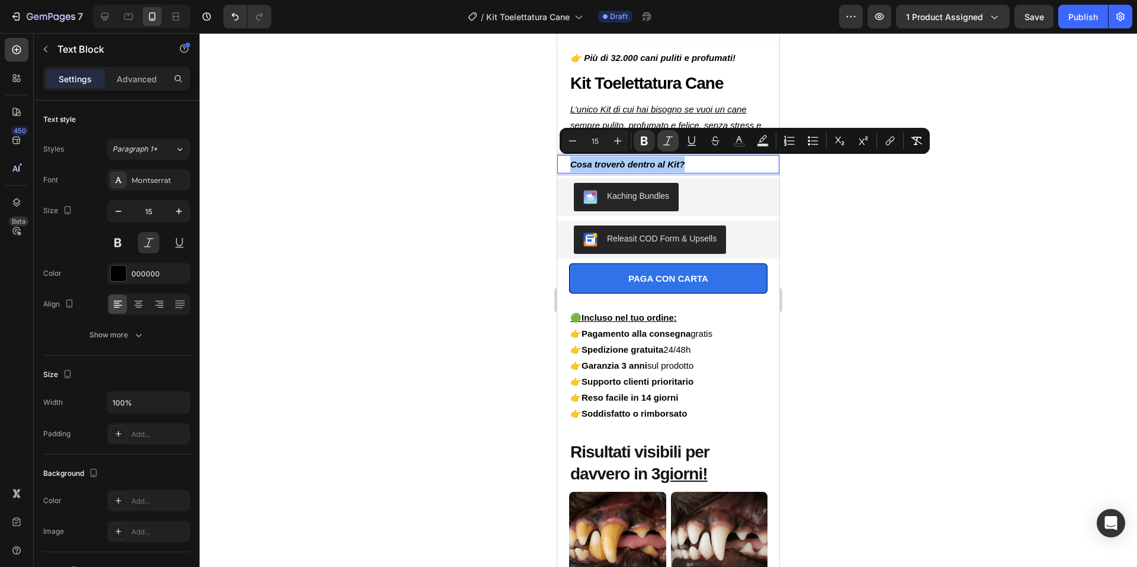
click at [672, 141] on icon "Editor contextual toolbar" at bounding box center [668, 141] width 12 height 12
click at [154, 248] on button at bounding box center [148, 242] width 21 height 21
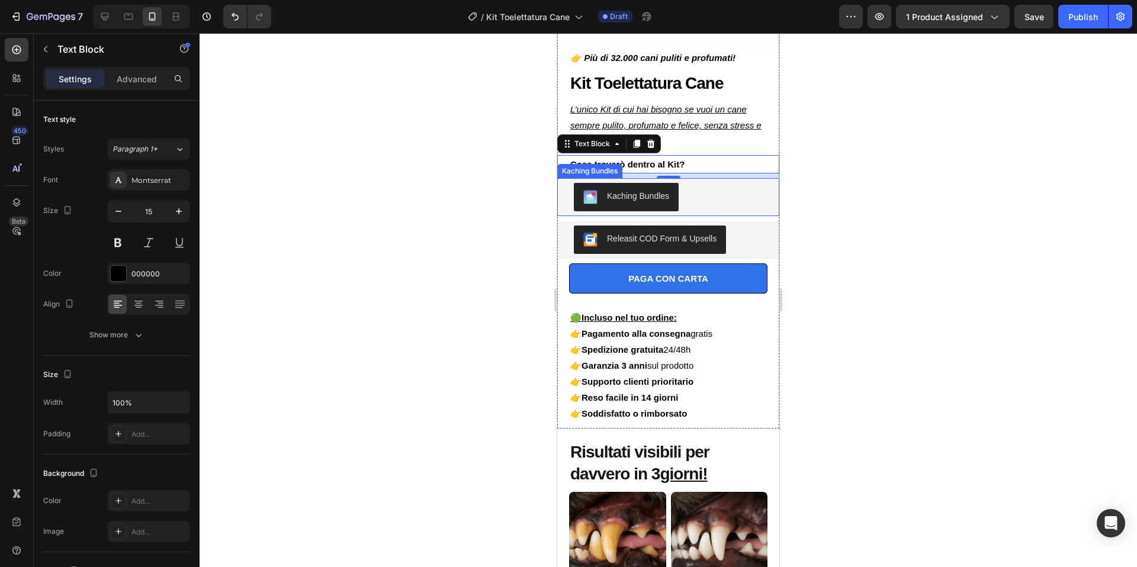
click at [885, 176] on div at bounding box center [667, 300] width 937 height 534
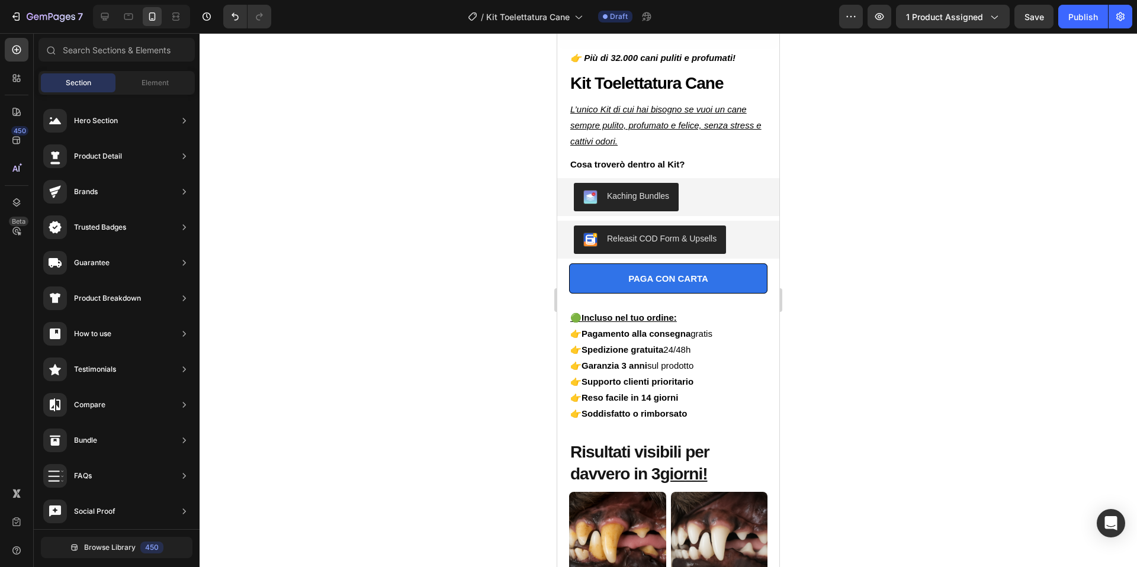
click at [929, 126] on div at bounding box center [667, 300] width 937 height 534
click at [684, 166] on strong "Cosa troverò dentro al Kit?" at bounding box center [627, 164] width 114 height 10
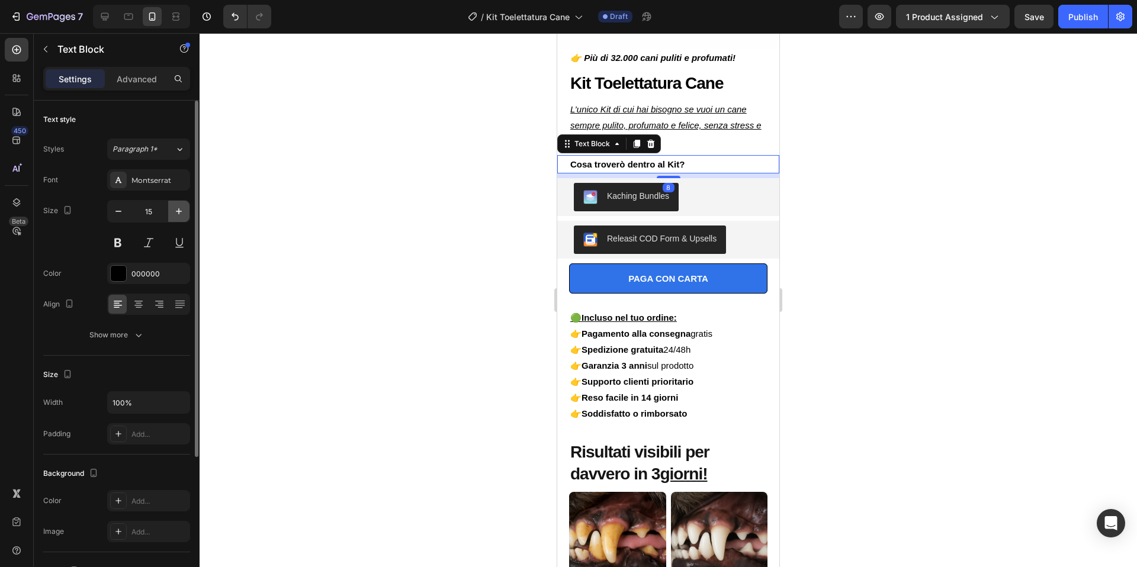
click at [184, 212] on icon "button" at bounding box center [179, 211] width 12 height 12
type input "16"
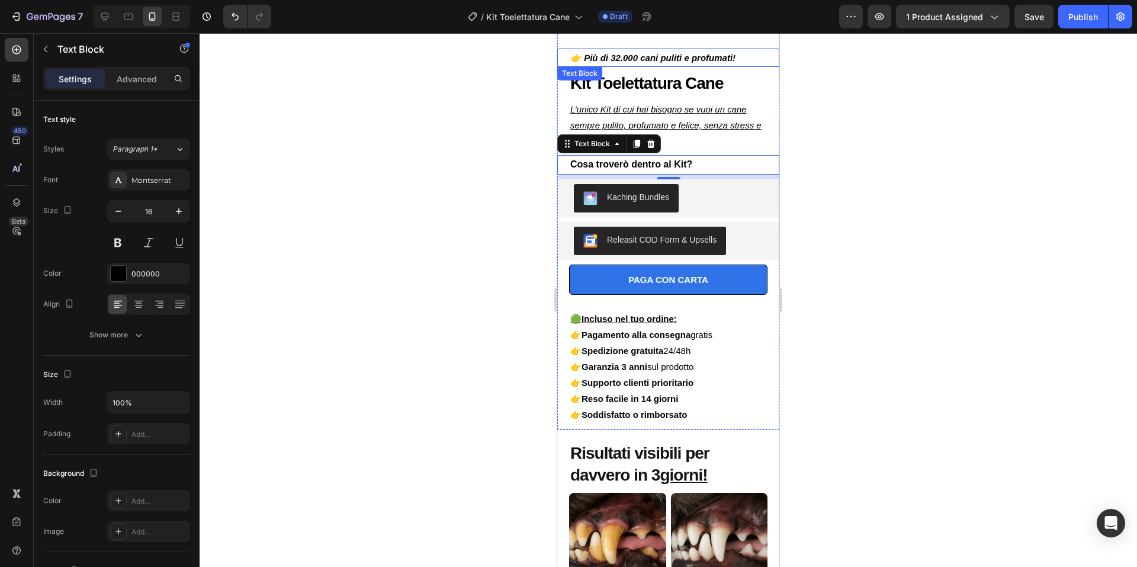
click at [685, 60] on strong "👉 Più di 32.000 cani puliti e profumati!" at bounding box center [652, 58] width 165 height 10
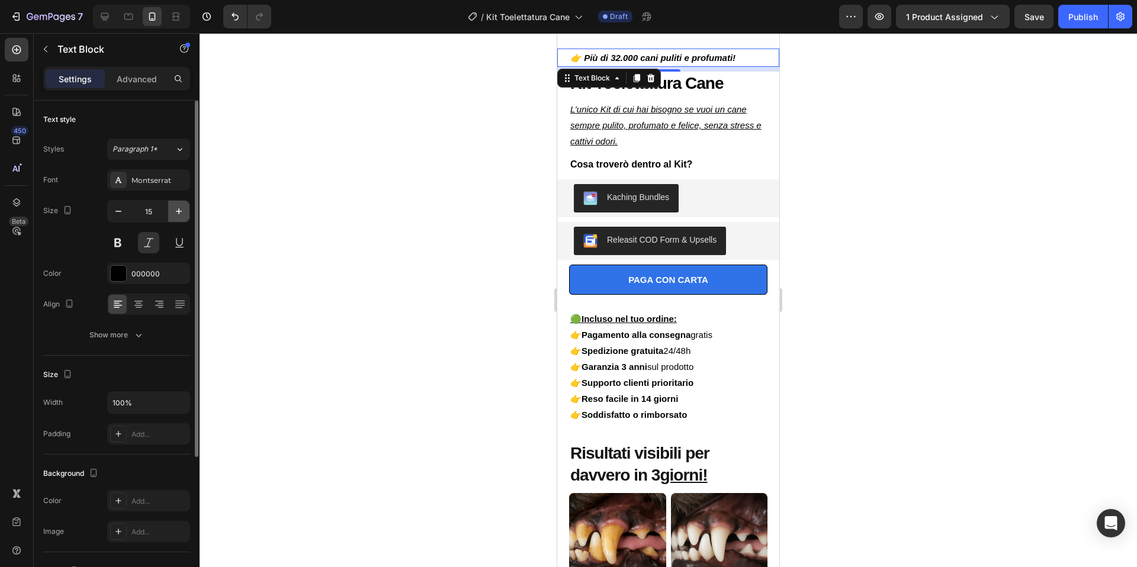
click at [180, 208] on icon "button" at bounding box center [179, 211] width 12 height 12
type input "16"
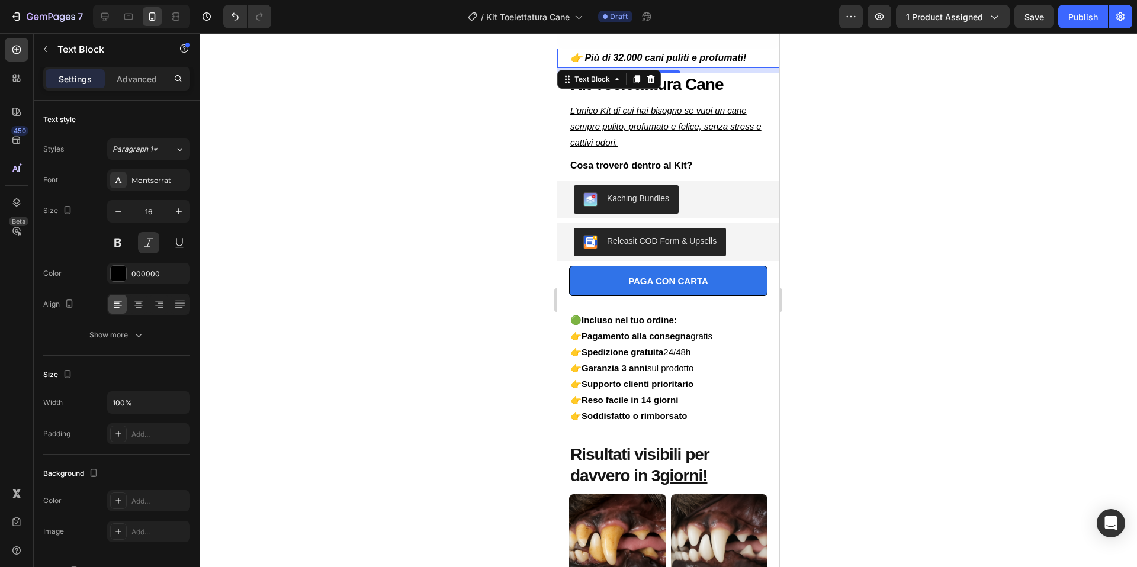
click at [880, 170] on div at bounding box center [667, 300] width 937 height 534
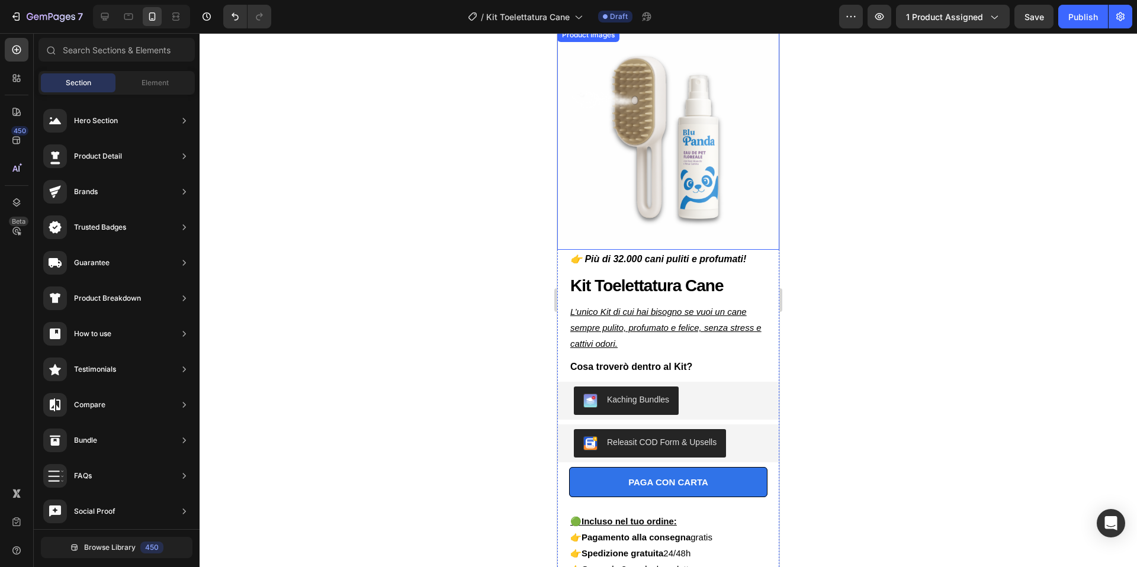
scroll to position [40, 0]
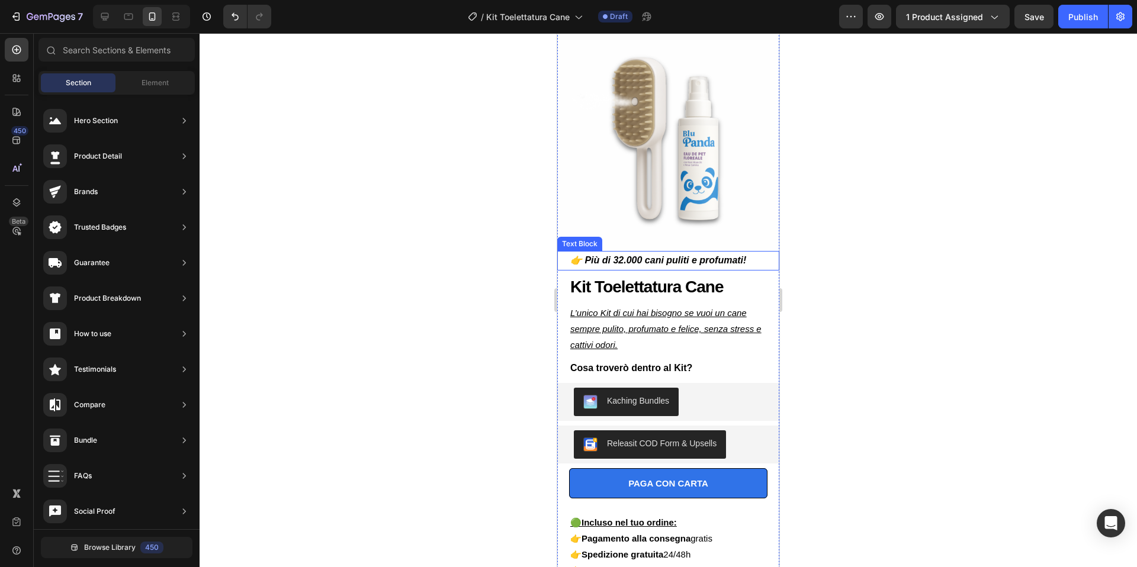
click at [772, 262] on div "👉 Più di 32.000 cani puliti e profumati! Text Block" at bounding box center [668, 261] width 222 height 20
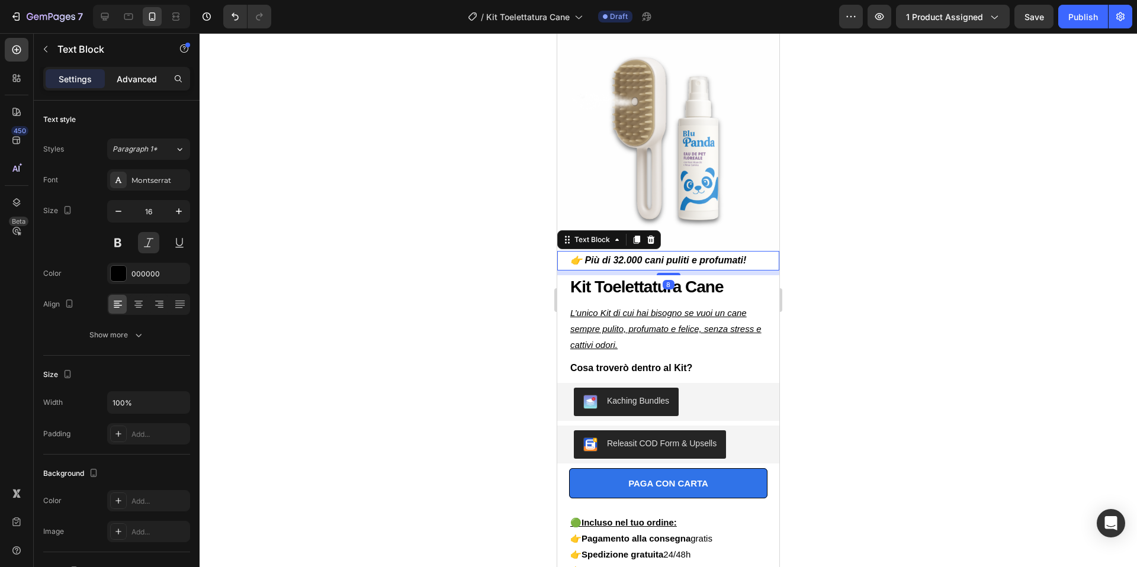
click at [146, 78] on p "Advanced" at bounding box center [137, 79] width 40 height 12
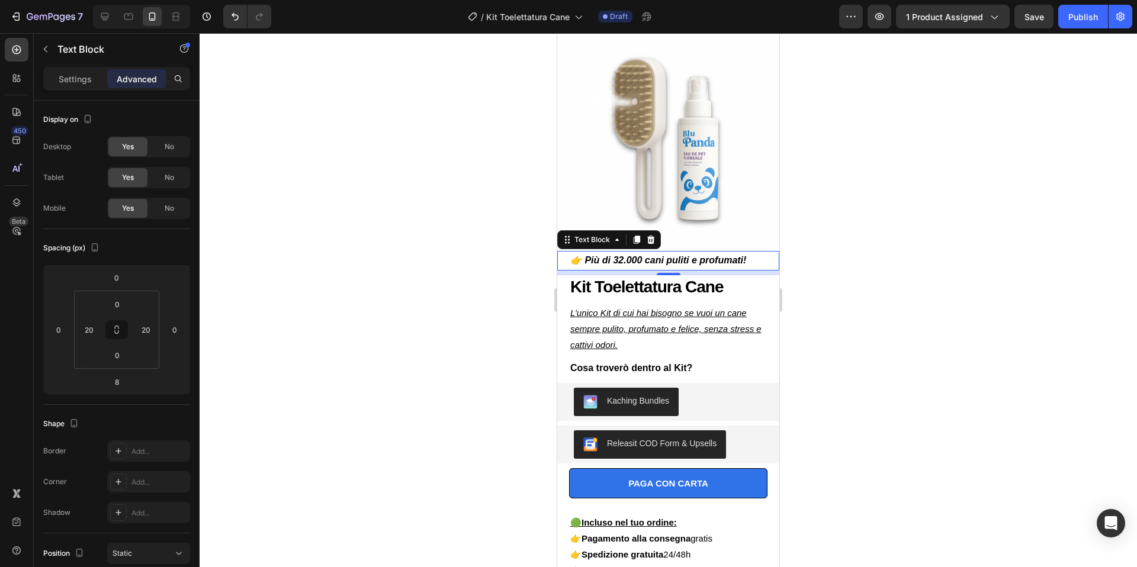
click at [1009, 269] on div at bounding box center [667, 300] width 937 height 534
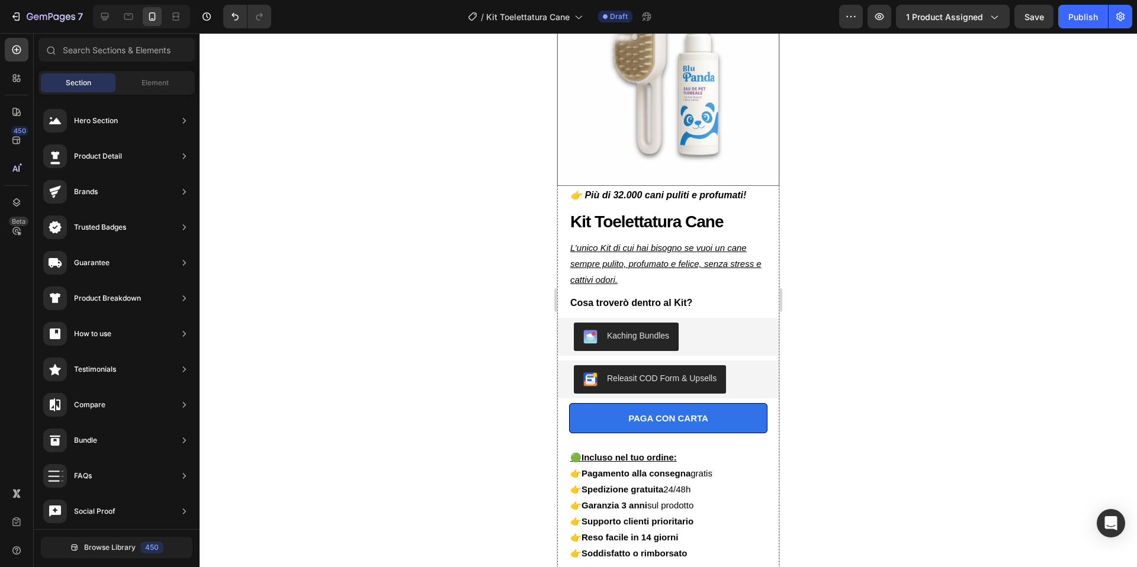
scroll to position [110, 0]
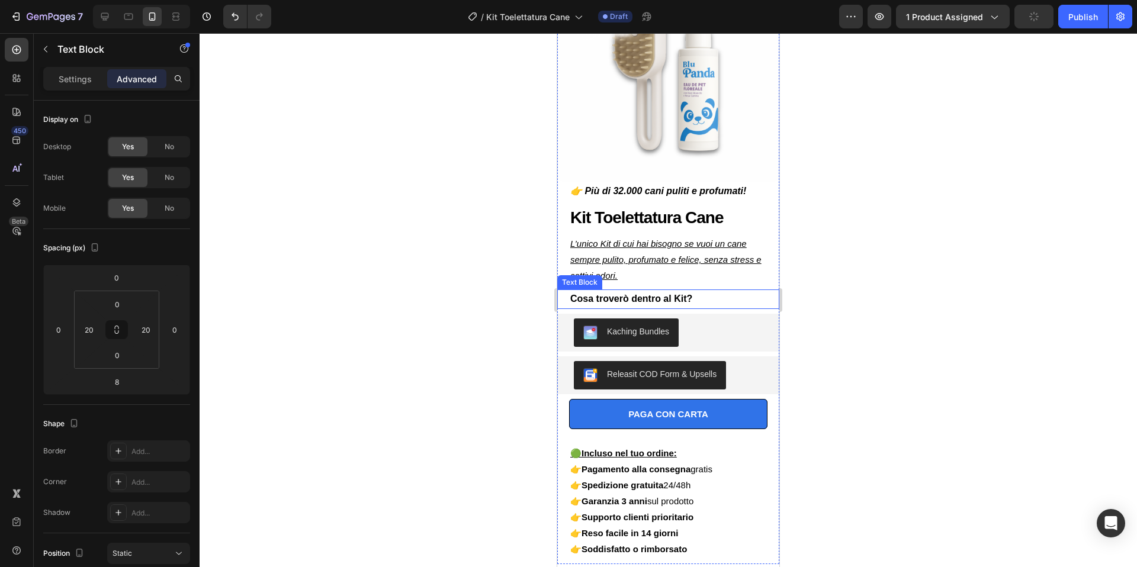
click at [692, 296] on strong "Cosa troverò dentro al Kit?" at bounding box center [631, 299] width 122 height 10
click at [878, 276] on div at bounding box center [667, 300] width 937 height 534
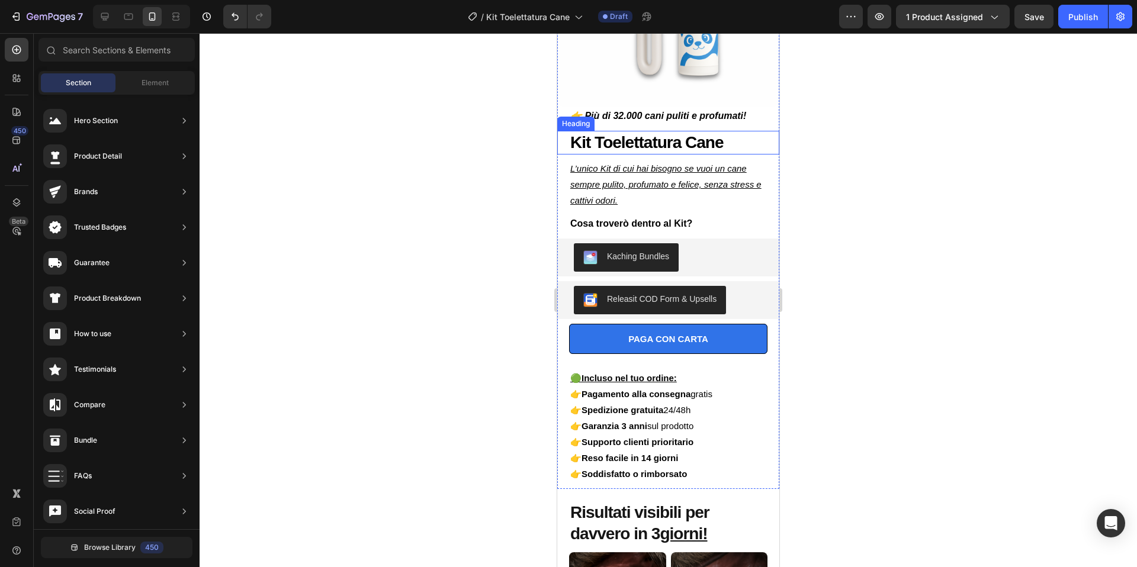
scroll to position [185, 0]
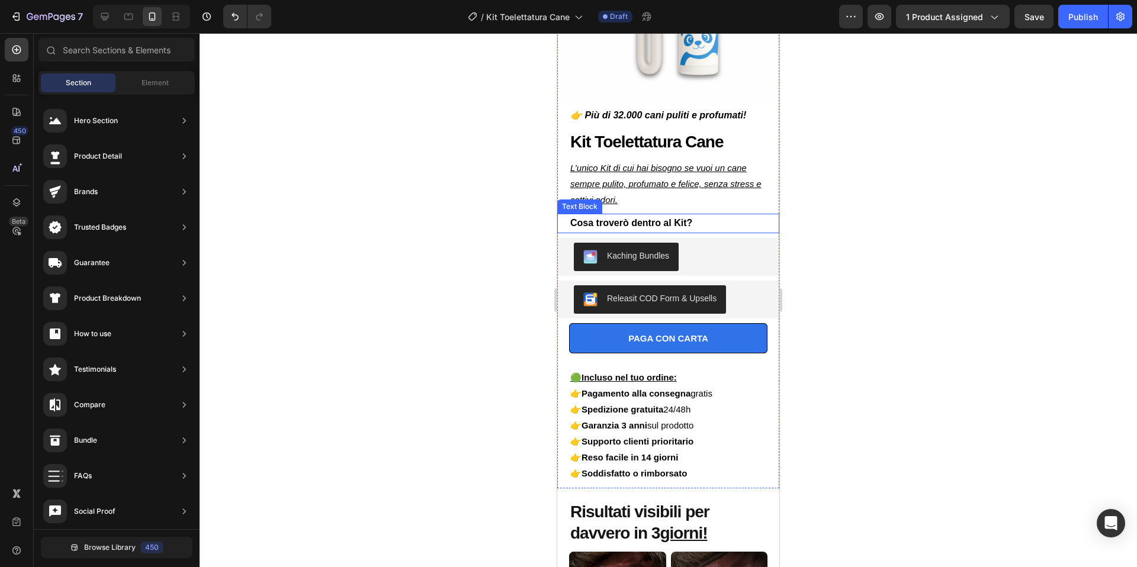
click at [642, 220] on strong "Cosa troverò dentro al Kit?" at bounding box center [631, 223] width 122 height 10
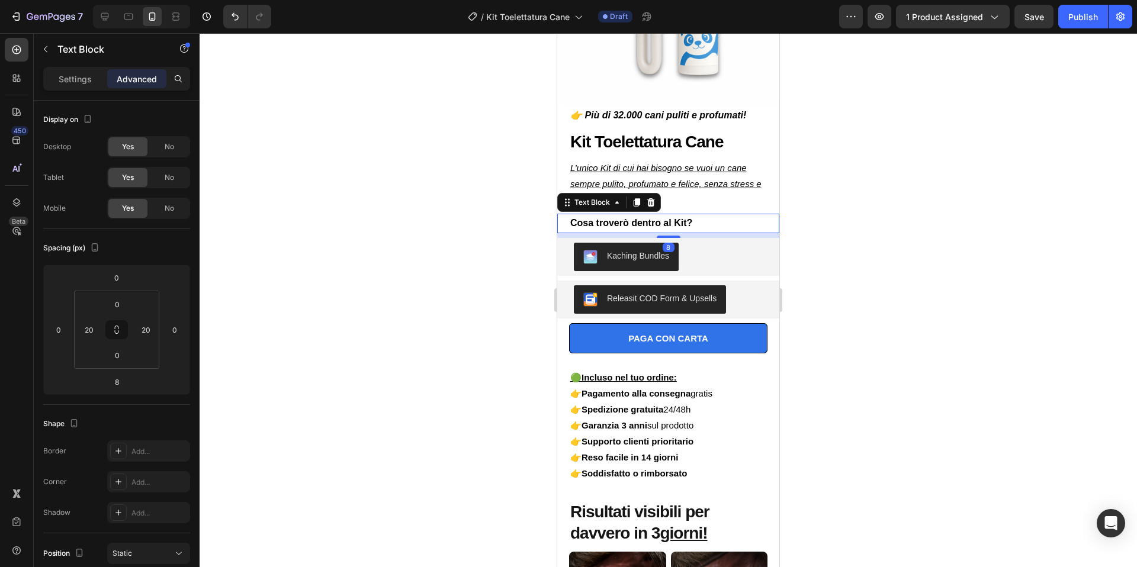
click at [635, 202] on icon at bounding box center [636, 202] width 7 height 8
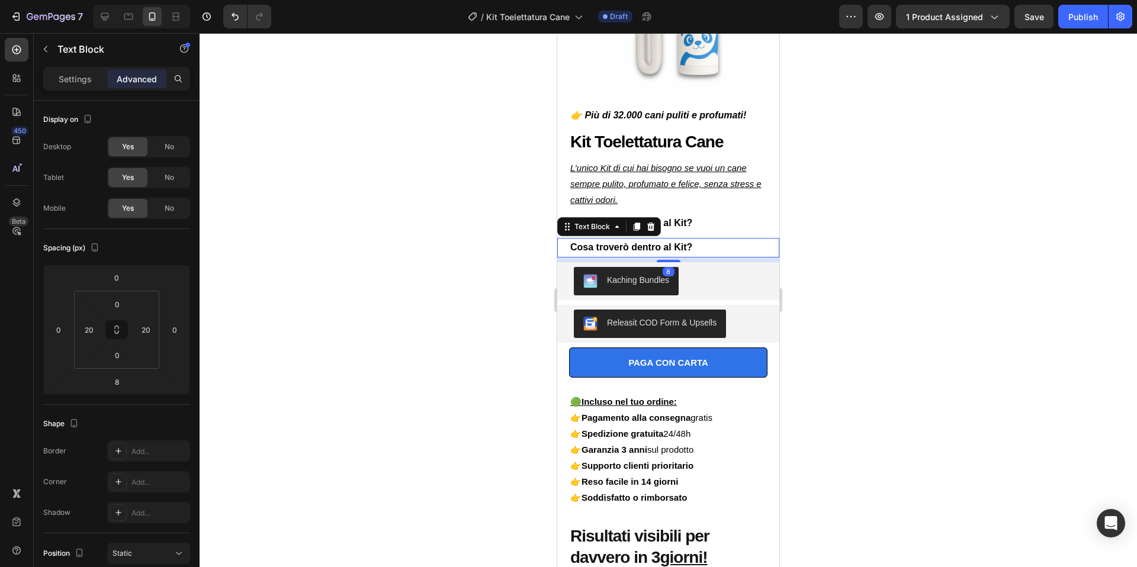
click at [571, 248] on strong "Cosa troverò dentro al Kit?" at bounding box center [631, 247] width 122 height 10
drag, startPoint x: 715, startPoint y: 245, endPoint x: 587, endPoint y: 246, distance: 127.9
click at [587, 246] on p "✅ Cosa troverò dentro al Kit?" at bounding box center [668, 247] width 196 height 17
click at [1015, 250] on div at bounding box center [667, 300] width 937 height 534
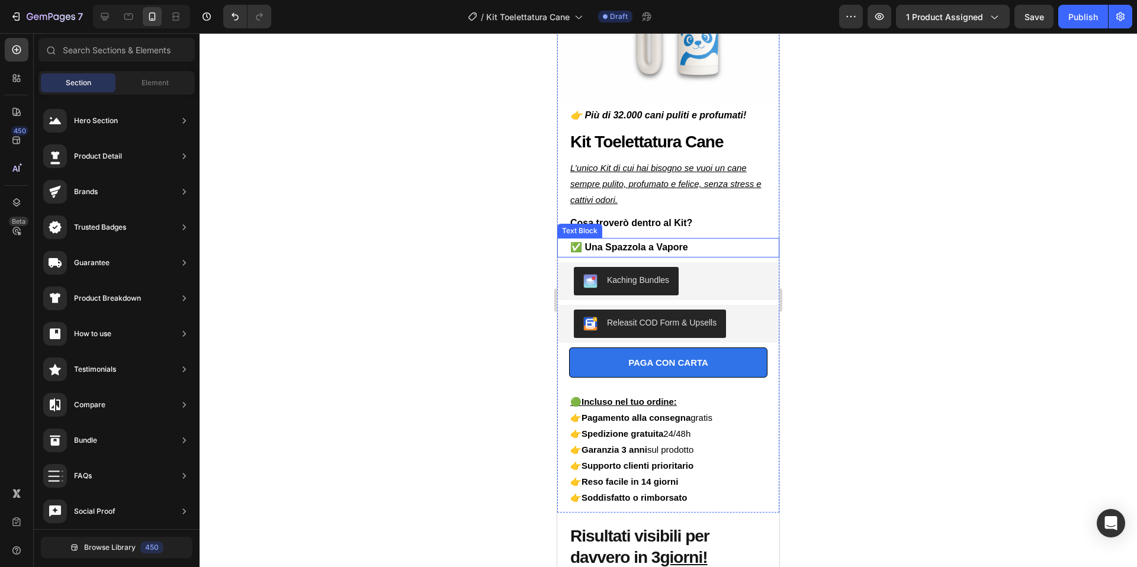
click at [688, 247] on strong "✅ Una Spazzola a Vapore" at bounding box center [629, 247] width 118 height 10
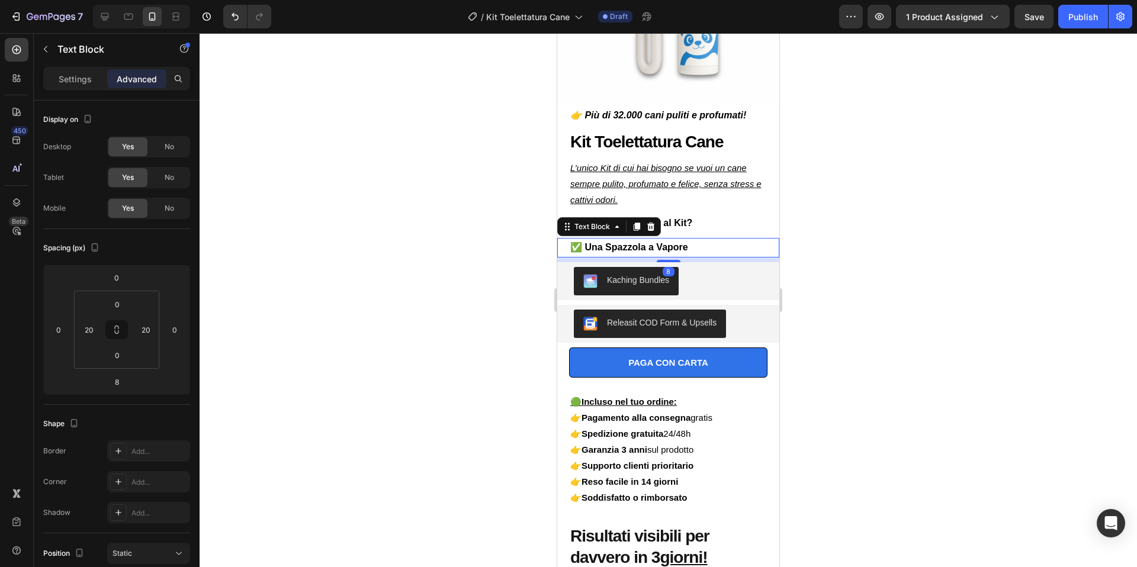
click at [635, 245] on strong "✅ Una Spazzola a Vapore" at bounding box center [629, 247] width 118 height 10
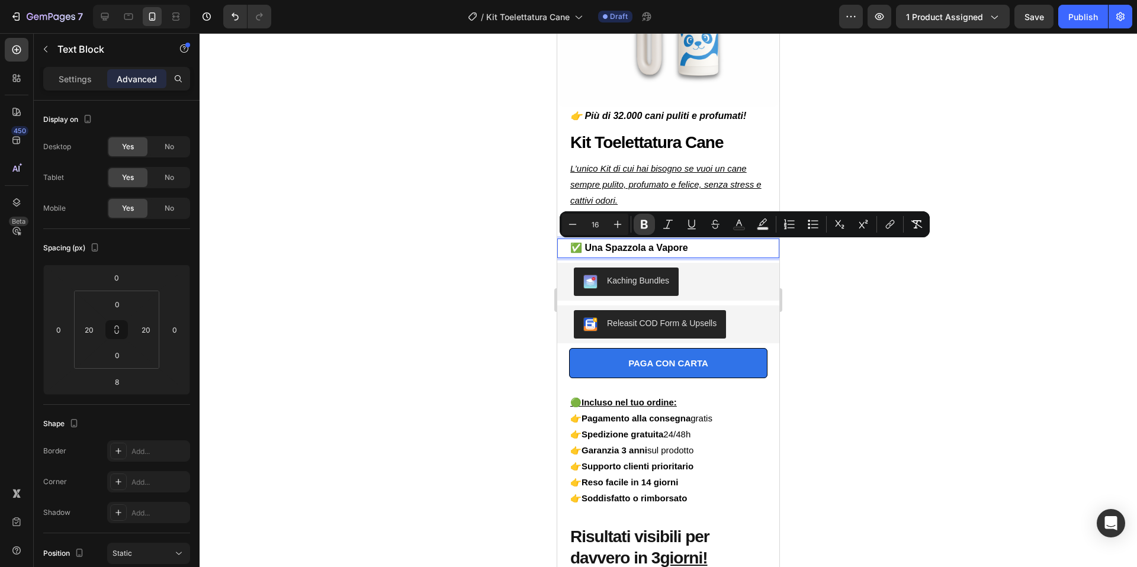
click at [642, 226] on icon "Editor contextual toolbar" at bounding box center [643, 224] width 7 height 9
click at [874, 276] on div at bounding box center [667, 300] width 937 height 534
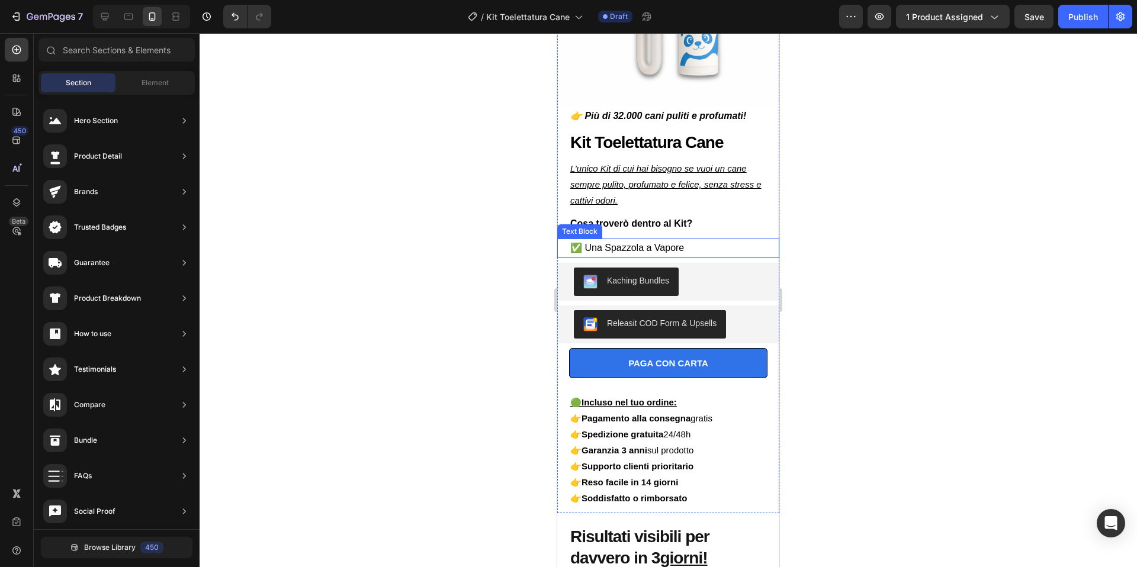
click at [688, 249] on p "✅ Una Spazzola a Vapore" at bounding box center [668, 248] width 196 height 17
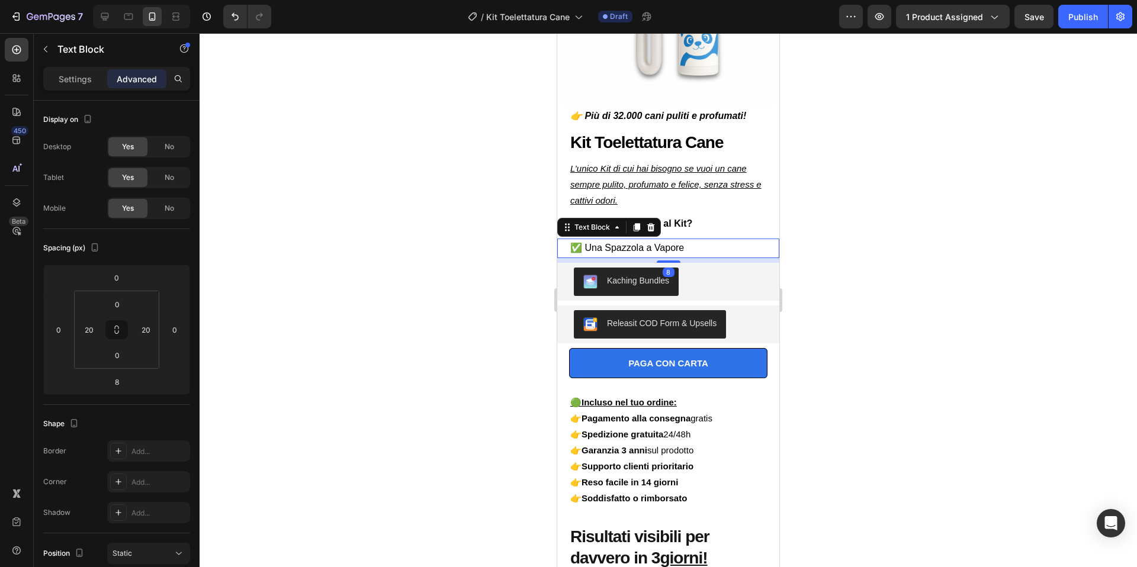
click at [637, 226] on icon at bounding box center [636, 227] width 7 height 8
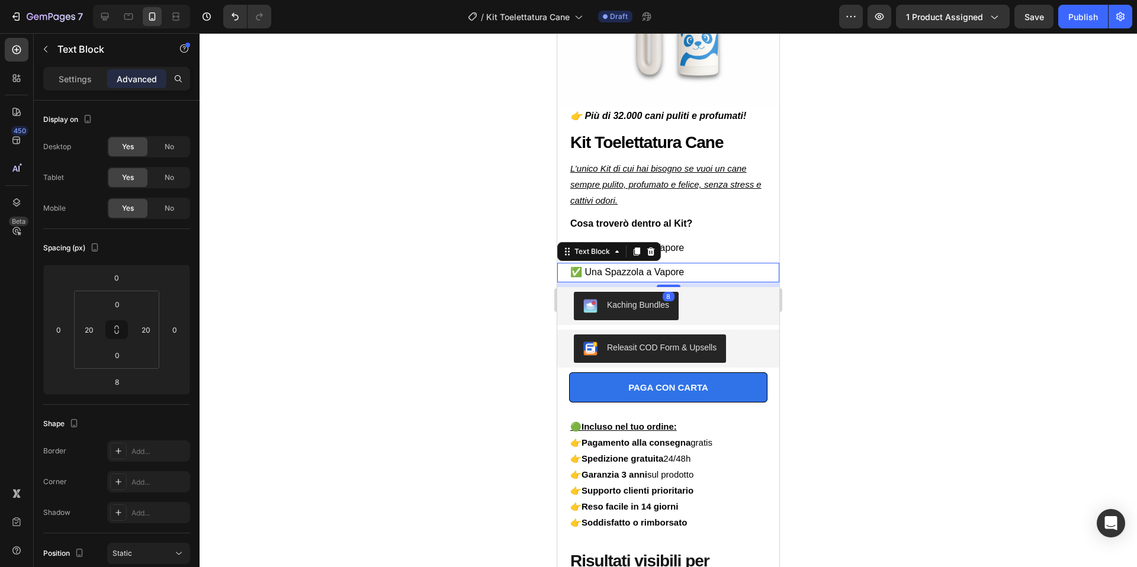
drag, startPoint x: 838, startPoint y: 247, endPoint x: 819, endPoint y: 247, distance: 19.5
click at [838, 247] on div at bounding box center [667, 300] width 937 height 534
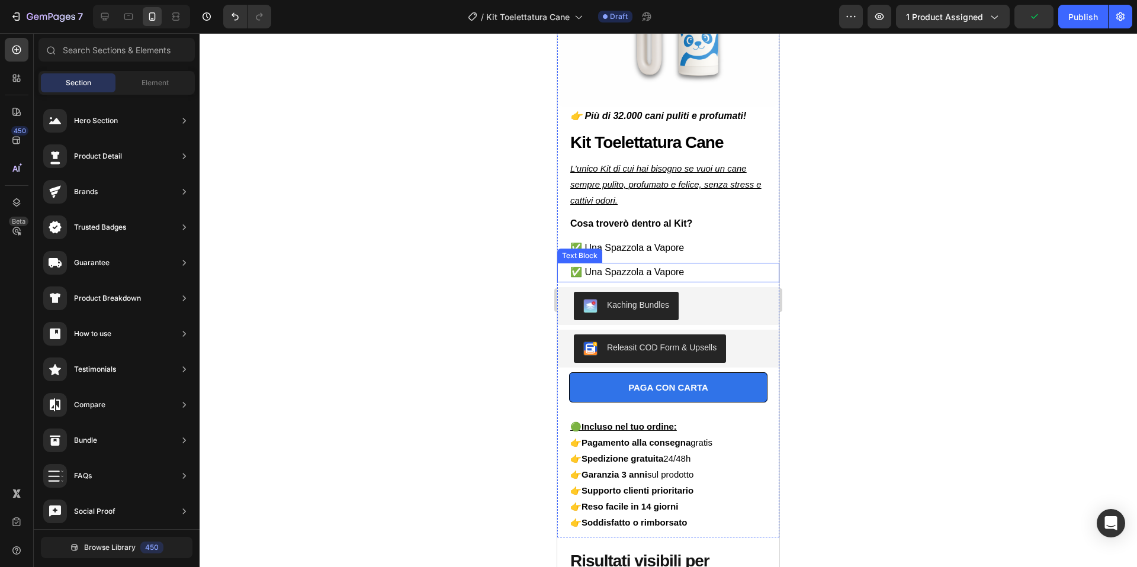
click at [669, 253] on p "✅ Una Spazzola a Vapore" at bounding box center [668, 248] width 196 height 17
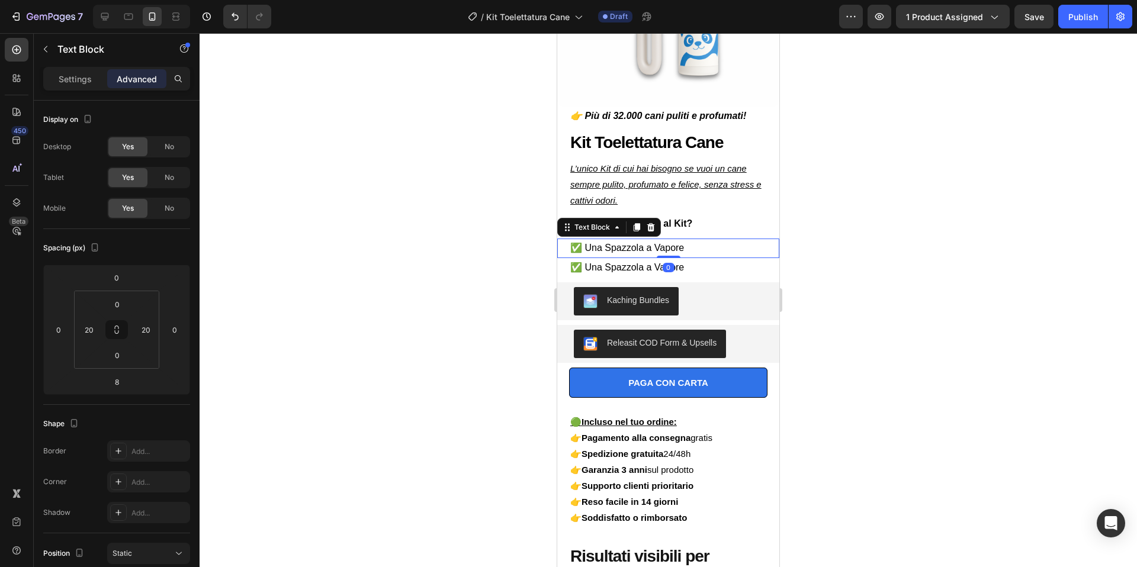
drag, startPoint x: 666, startPoint y: 261, endPoint x: 668, endPoint y: 250, distance: 11.5
click at [667, 250] on div "✅ Una Spazzola a Vapore Text Block 0" at bounding box center [668, 249] width 222 height 20
type input "0"
click at [987, 220] on div at bounding box center [667, 300] width 937 height 534
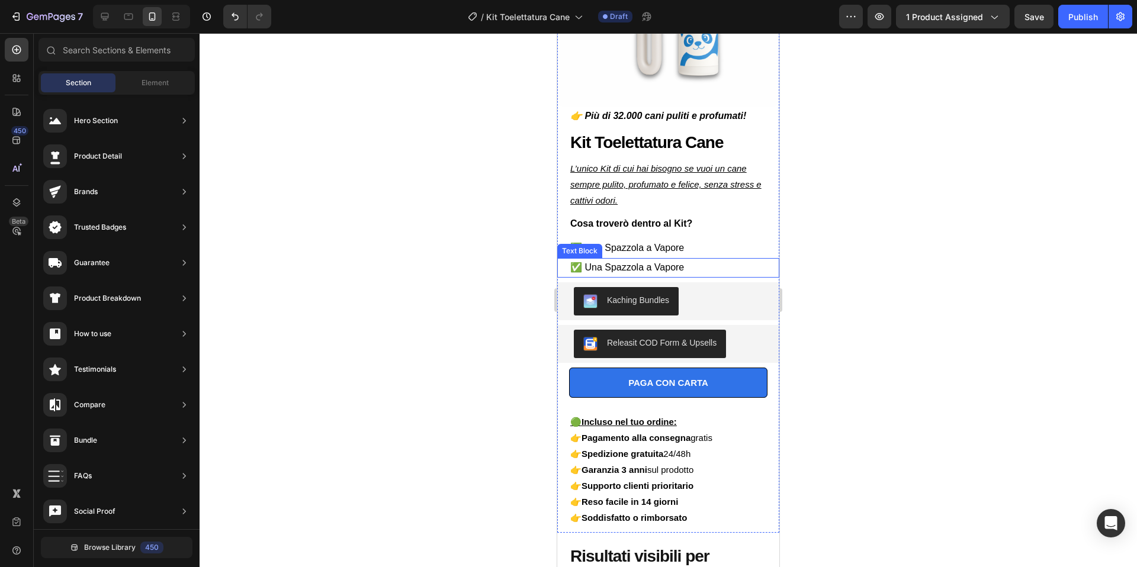
click at [703, 265] on p "✅ Una Spazzola a Vapore" at bounding box center [668, 267] width 196 height 17
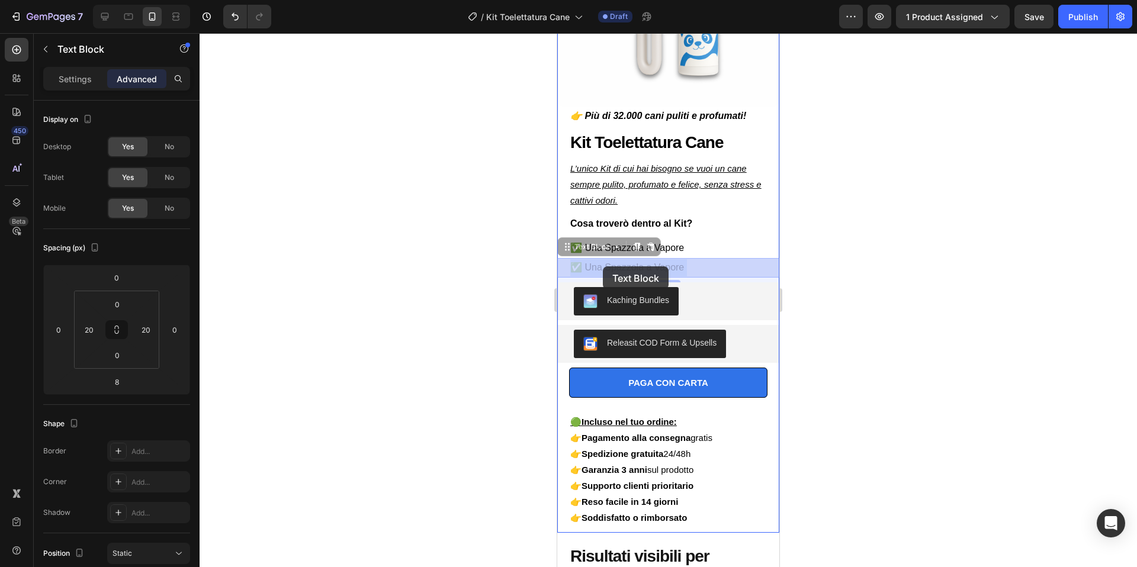
drag, startPoint x: 698, startPoint y: 266, endPoint x: 603, endPoint y: 266, distance: 95.3
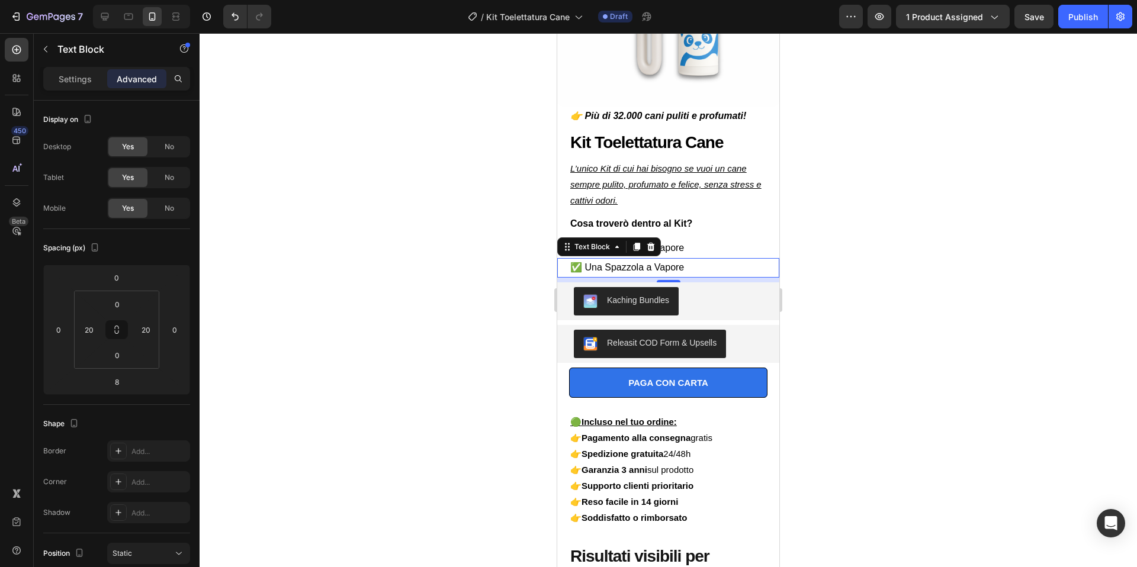
drag, startPoint x: 693, startPoint y: 267, endPoint x: 718, endPoint y: 269, distance: 25.6
click at [672, 181] on p "L’unico Kit di cui hai bisogno se vuoi un cane sempre pulito, profumato e felic…" at bounding box center [668, 184] width 196 height 48
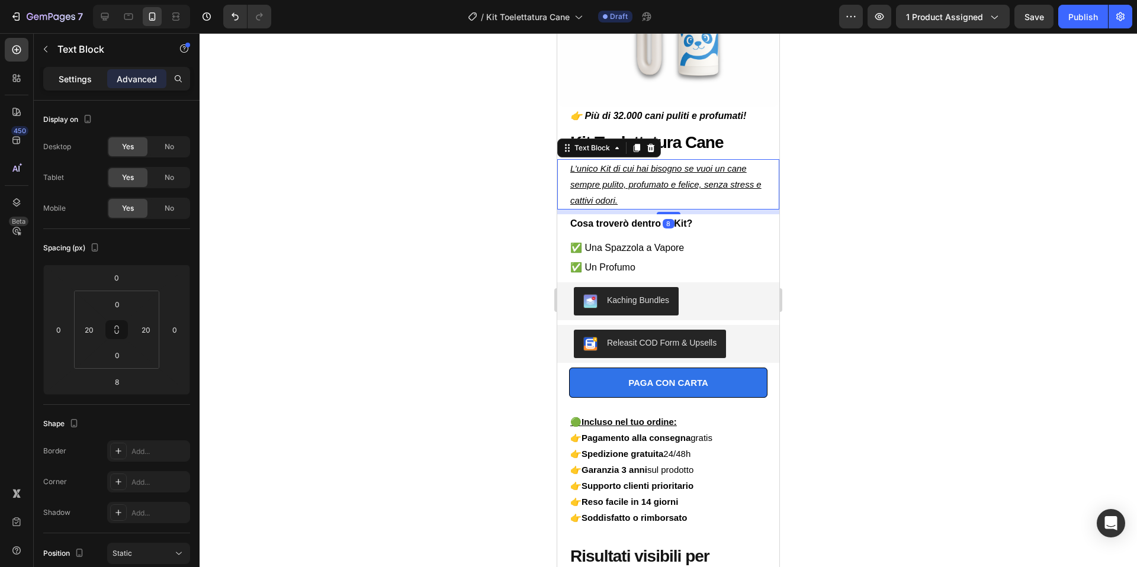
click at [87, 82] on p "Settings" at bounding box center [75, 79] width 33 height 12
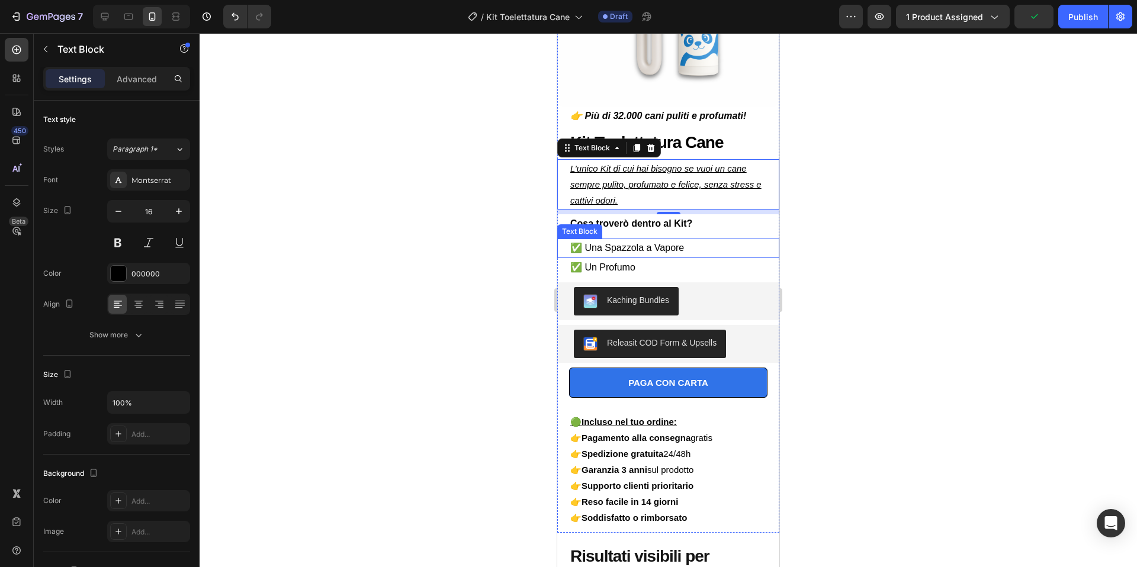
click at [672, 250] on p "✅ Una Spazzola a Vapore" at bounding box center [668, 248] width 196 height 17
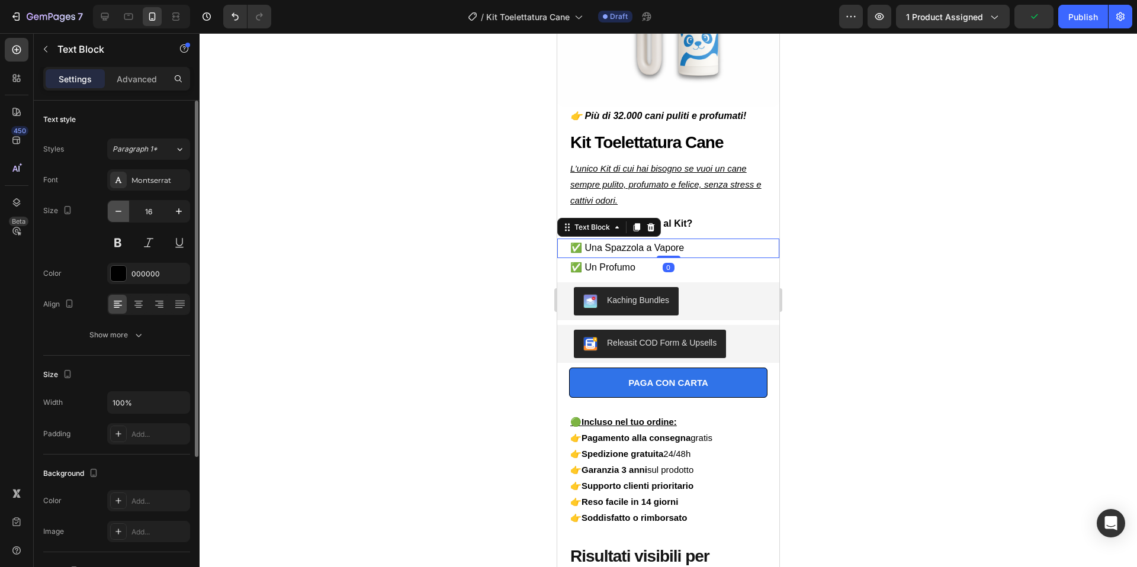
click at [120, 211] on icon "button" at bounding box center [118, 211] width 6 height 1
type input "15"
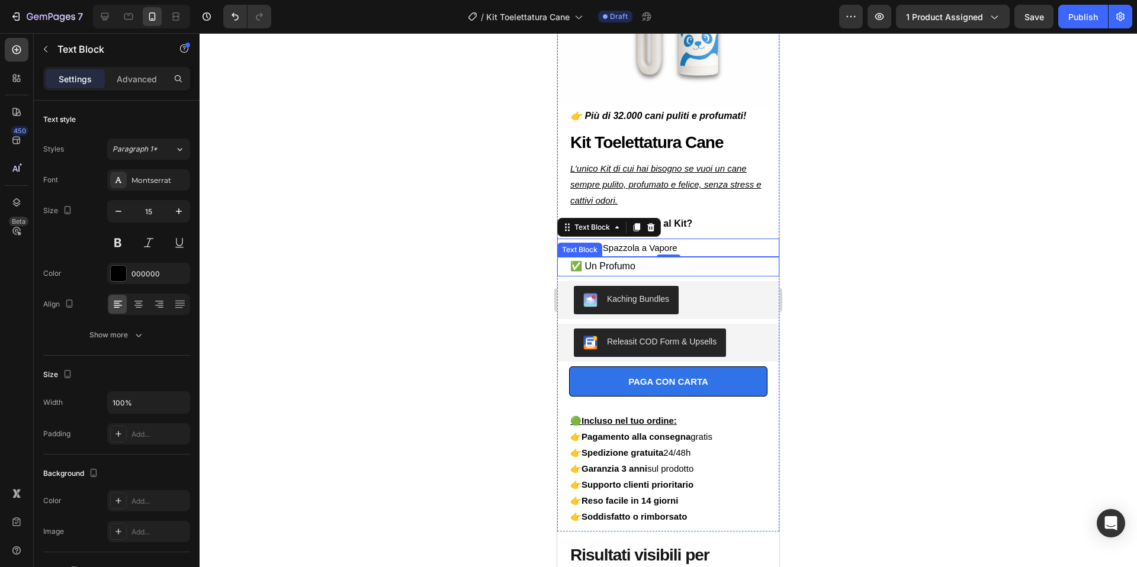
click at [637, 265] on p "✅ Un Profumo" at bounding box center [668, 266] width 196 height 17
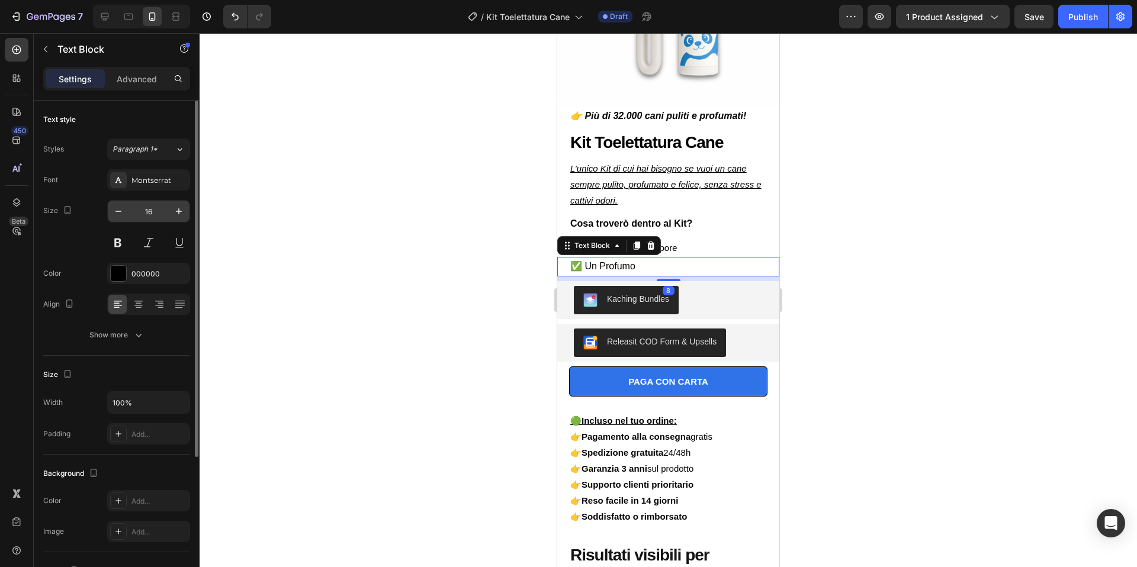
click at [129, 209] on input "16" at bounding box center [148, 211] width 39 height 21
click at [121, 210] on icon "button" at bounding box center [118, 211] width 12 height 12
type input "15"
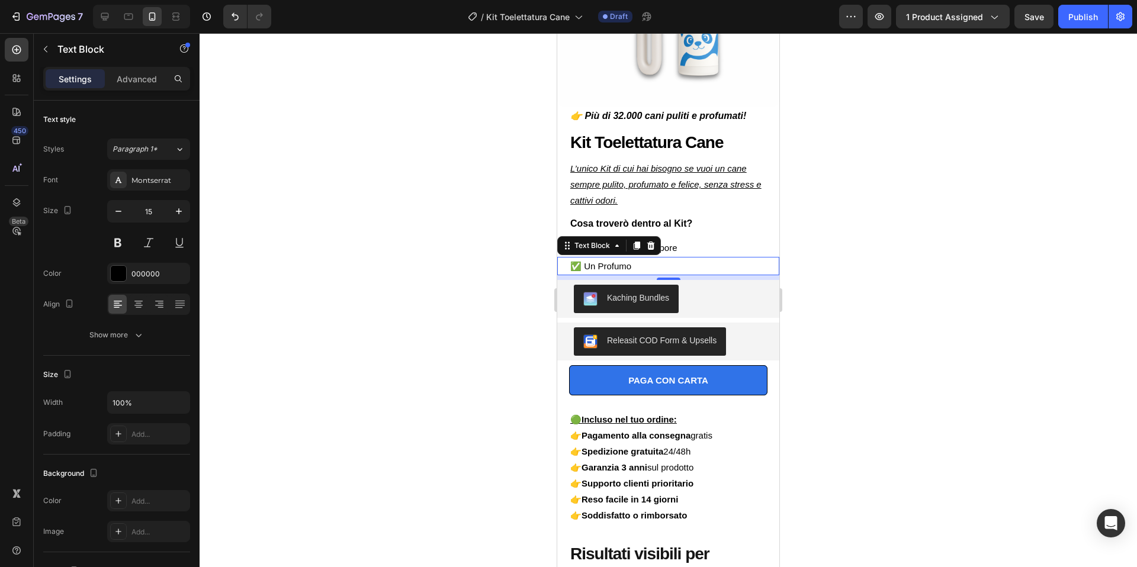
click at [885, 228] on div at bounding box center [667, 300] width 937 height 534
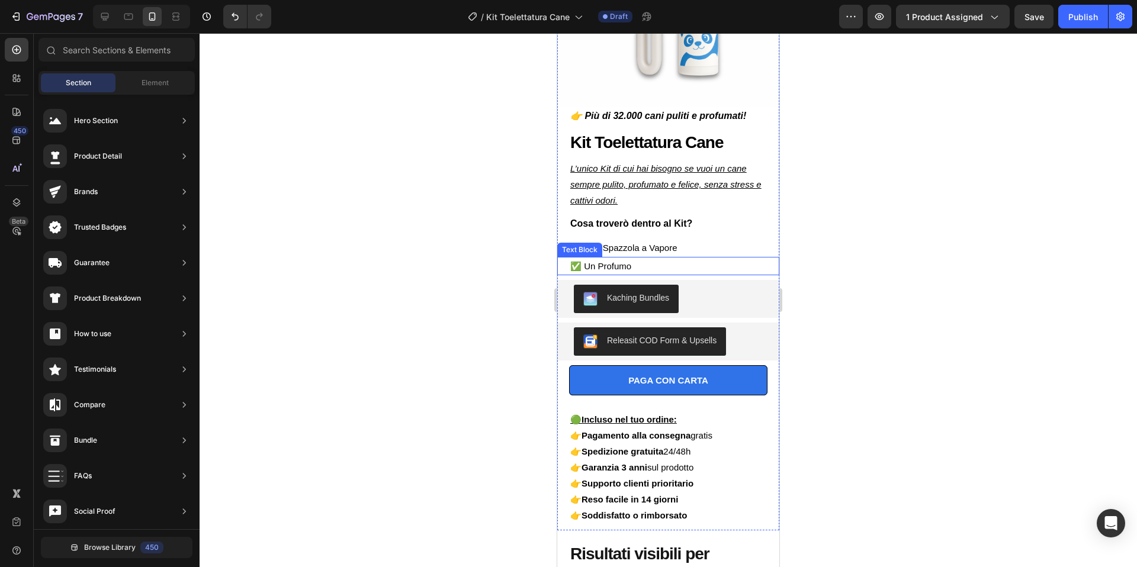
click at [660, 263] on p "✅ Un Profumo" at bounding box center [668, 266] width 196 height 16
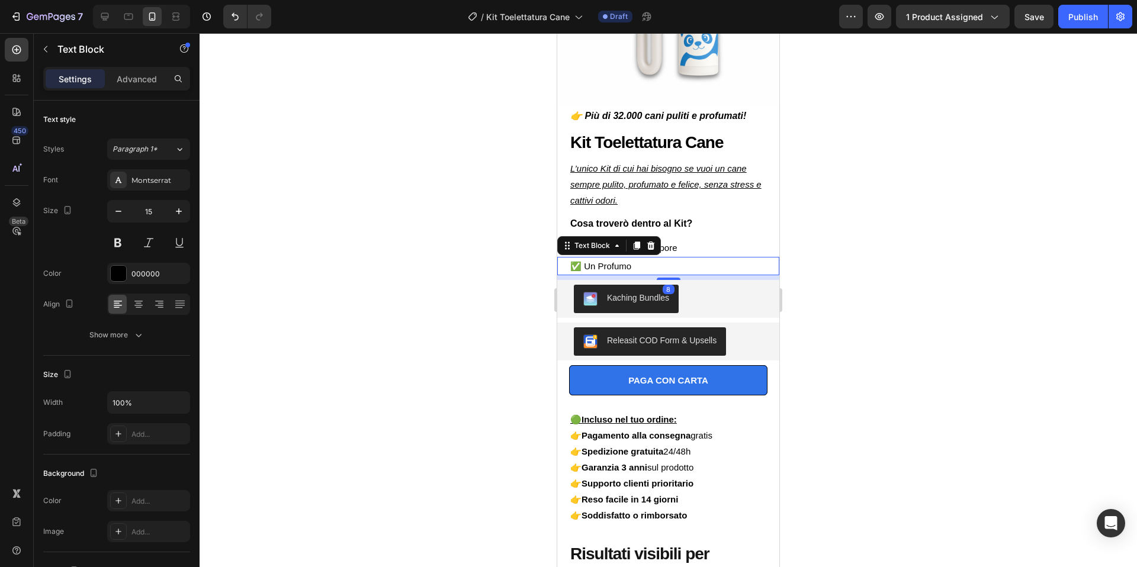
click at [934, 229] on div at bounding box center [667, 300] width 937 height 534
click at [661, 265] on p "✅ Un Profumo" at bounding box center [668, 266] width 196 height 16
click at [644, 266] on p "✅ Un Profumo naturale" at bounding box center [668, 266] width 196 height 16
drag, startPoint x: 838, startPoint y: 261, endPoint x: 796, endPoint y: 263, distance: 42.7
click at [838, 261] on div at bounding box center [667, 300] width 937 height 534
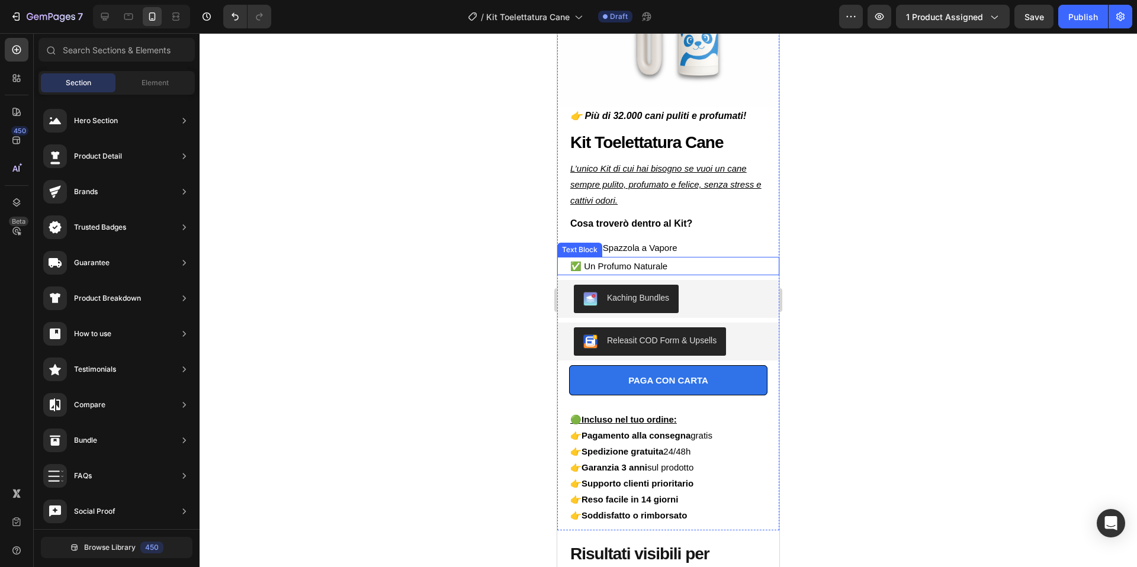
click at [678, 267] on p "✅ Un Profumo Naturale" at bounding box center [668, 266] width 196 height 16
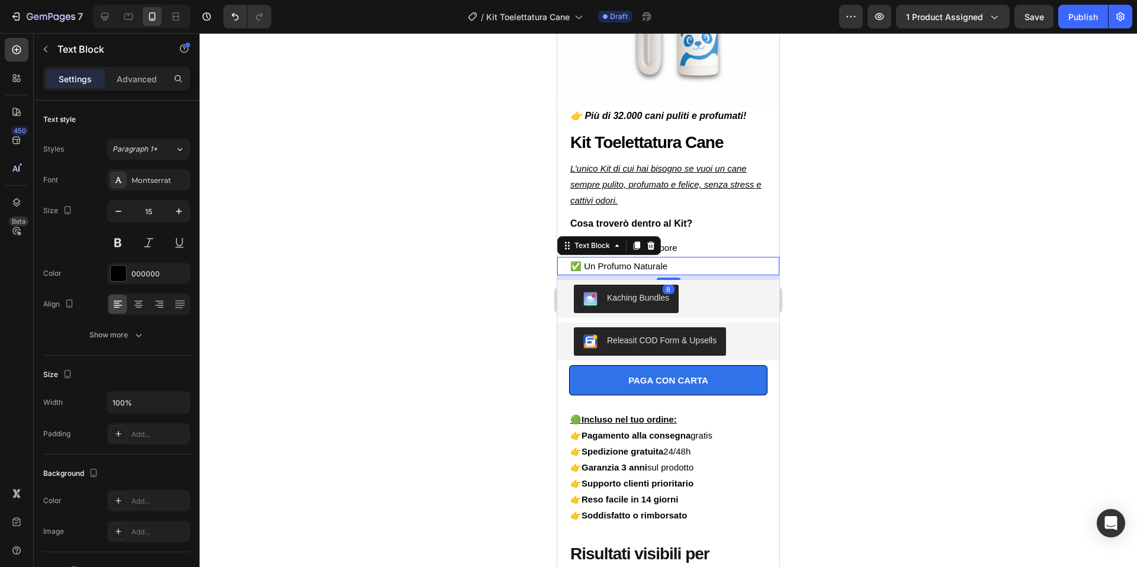
click at [632, 244] on icon at bounding box center [636, 245] width 9 height 9
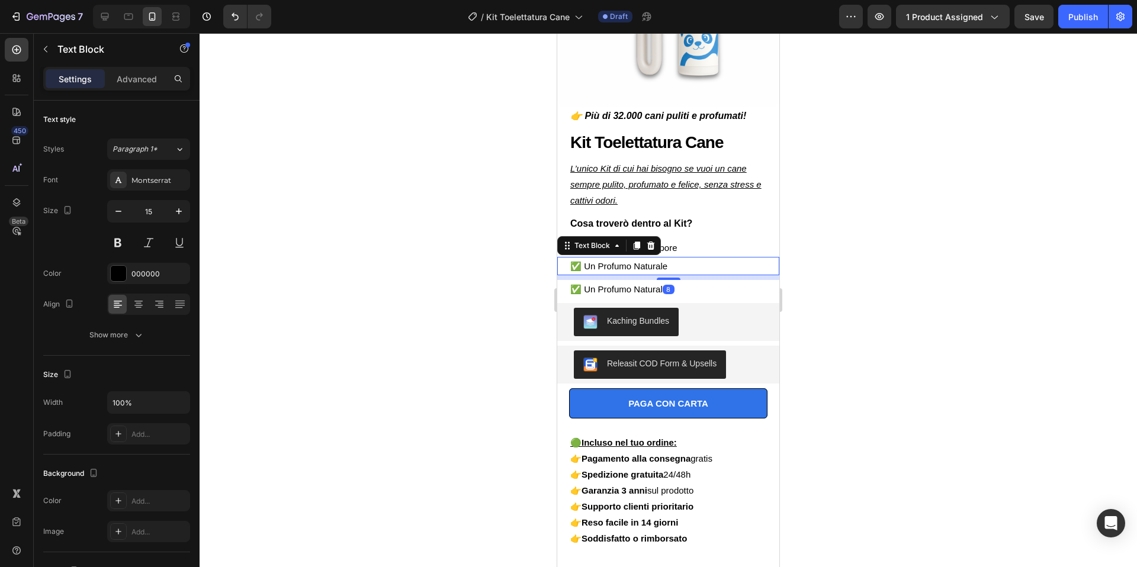
click at [681, 266] on p "✅ Un Profumo Naturale" at bounding box center [668, 266] width 196 height 16
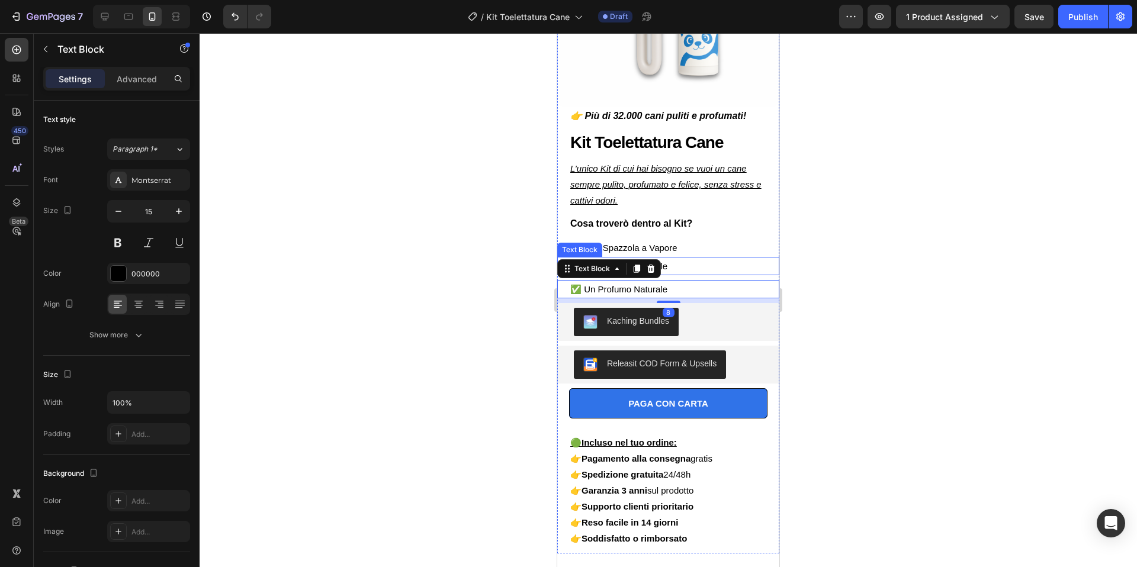
click at [675, 268] on p "✅ Un Profumo Naturale" at bounding box center [668, 266] width 196 height 16
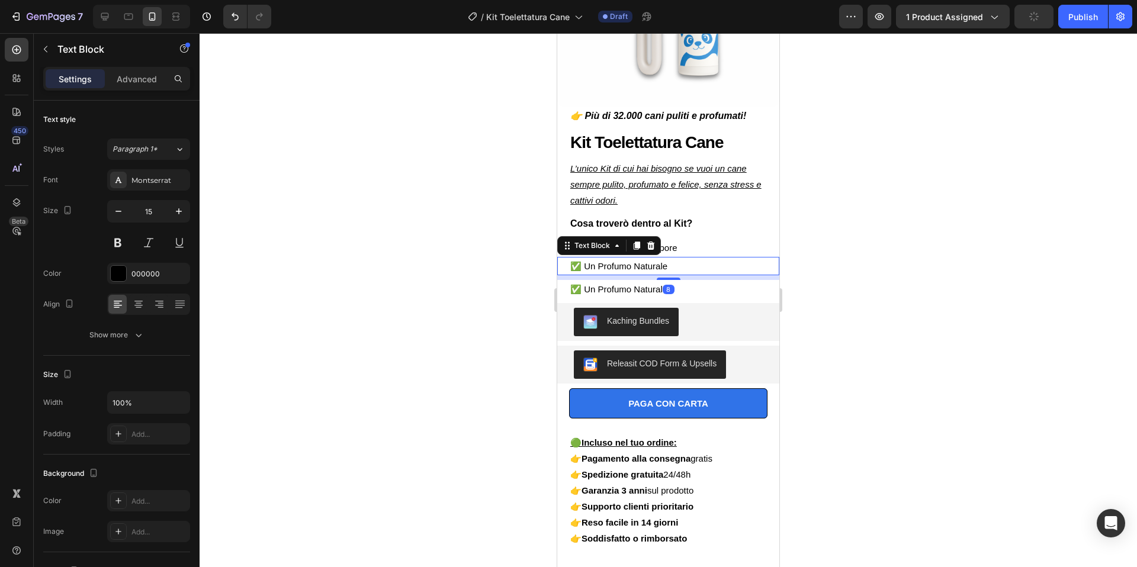
click at [678, 268] on p "✅ Un Profumo Naturale" at bounding box center [668, 266] width 196 height 16
drag, startPoint x: 864, startPoint y: 242, endPoint x: 858, endPoint y: 242, distance: 5.9
click at [864, 242] on div at bounding box center [667, 300] width 937 height 534
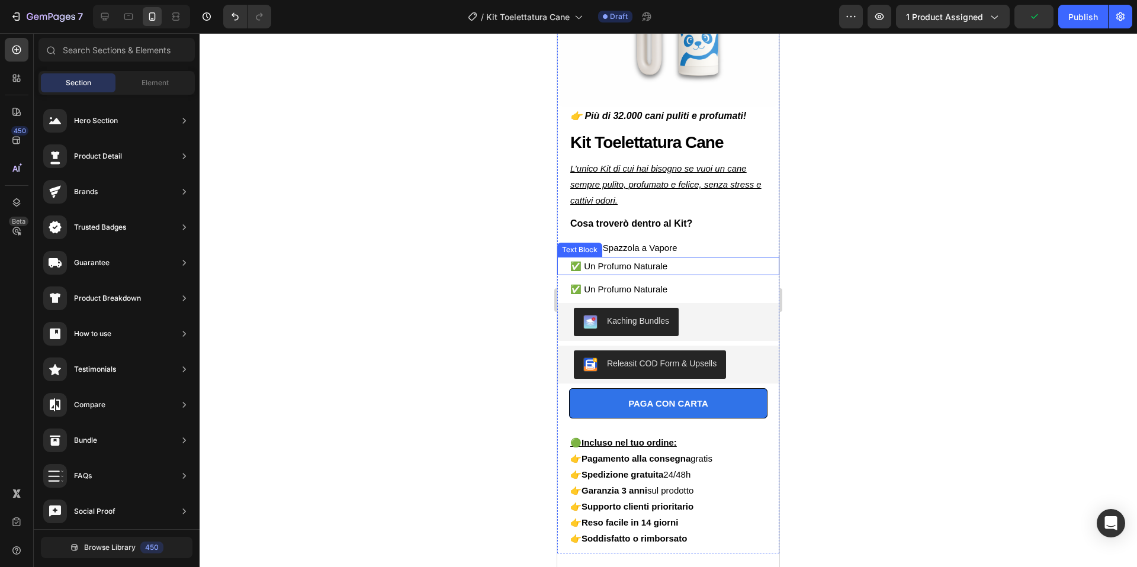
click at [690, 266] on p "✅ Un Profumo Naturale" at bounding box center [668, 266] width 196 height 16
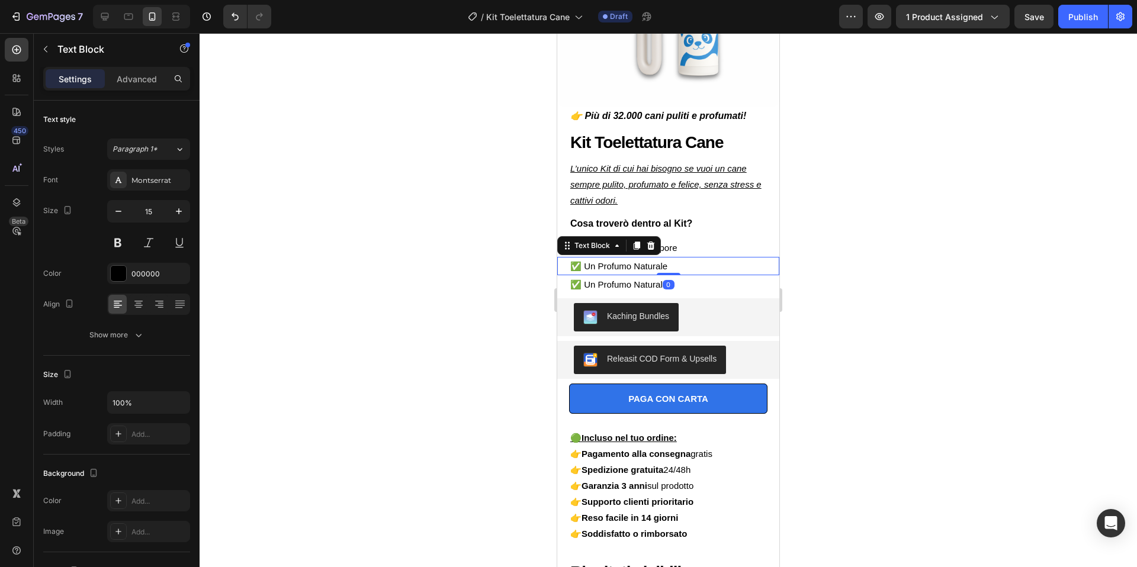
drag, startPoint x: 661, startPoint y: 279, endPoint x: 670, endPoint y: 263, distance: 18.3
click at [664, 269] on div "✅ Un Profumo Naturale Text Block 0" at bounding box center [668, 266] width 222 height 18
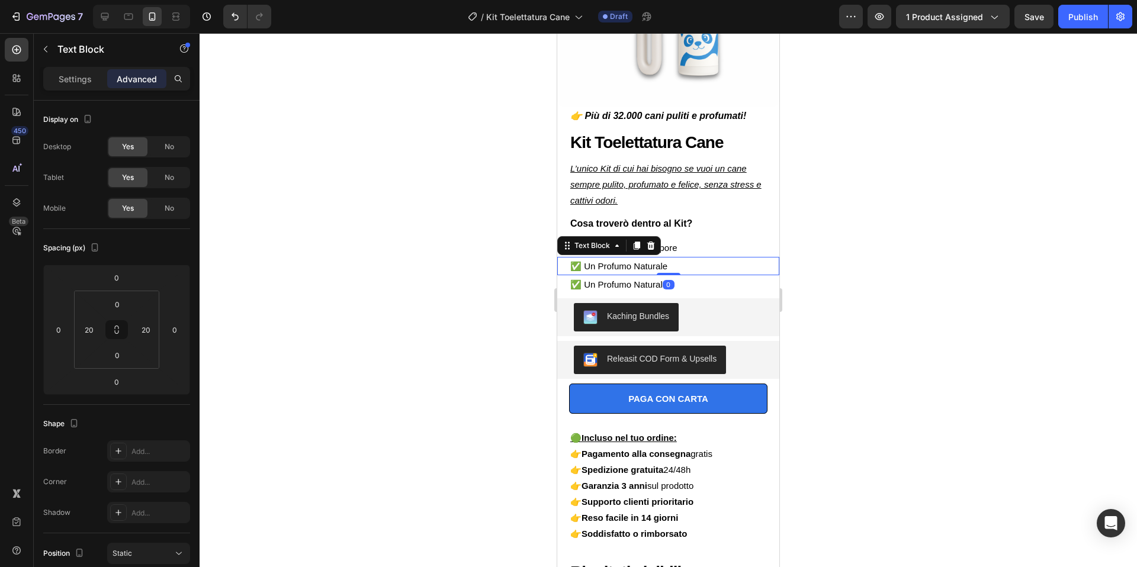
click at [876, 177] on div at bounding box center [667, 300] width 937 height 534
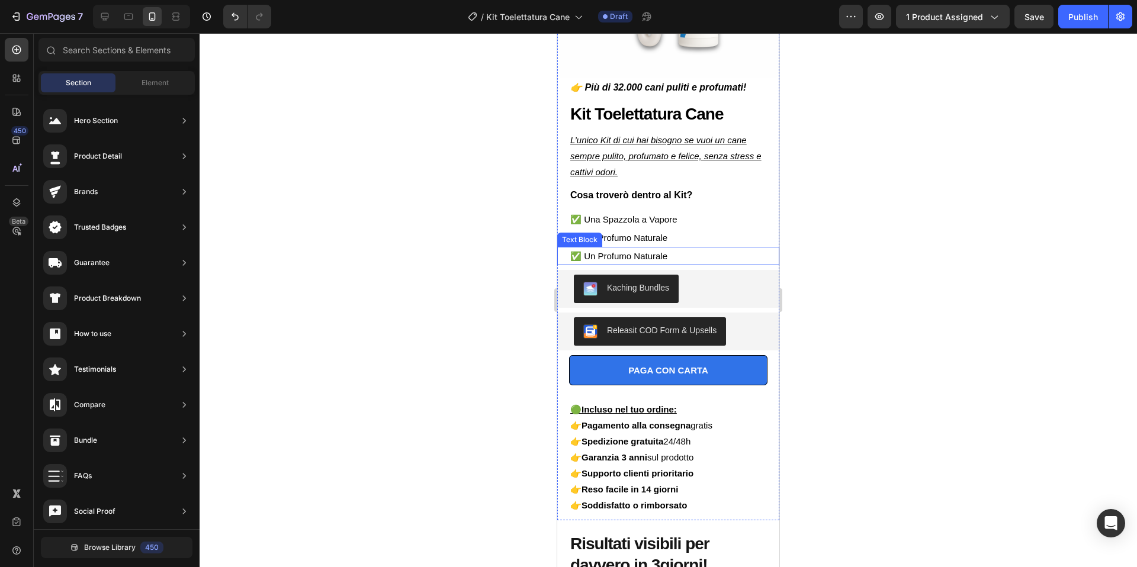
scroll to position [215, 0]
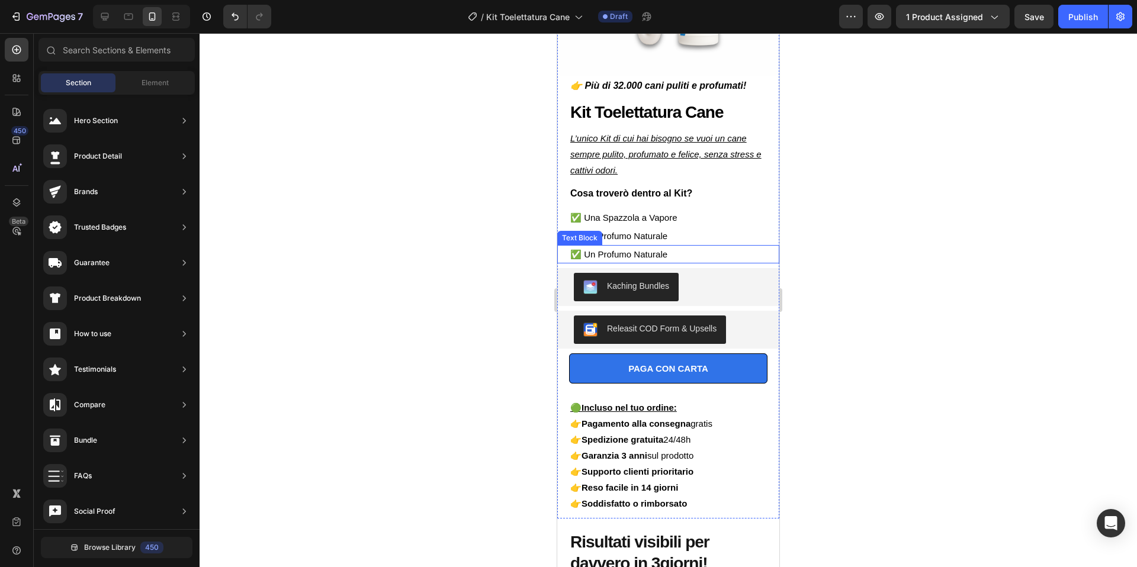
click at [675, 255] on p "✅ Un Profumo Naturale" at bounding box center [668, 254] width 196 height 16
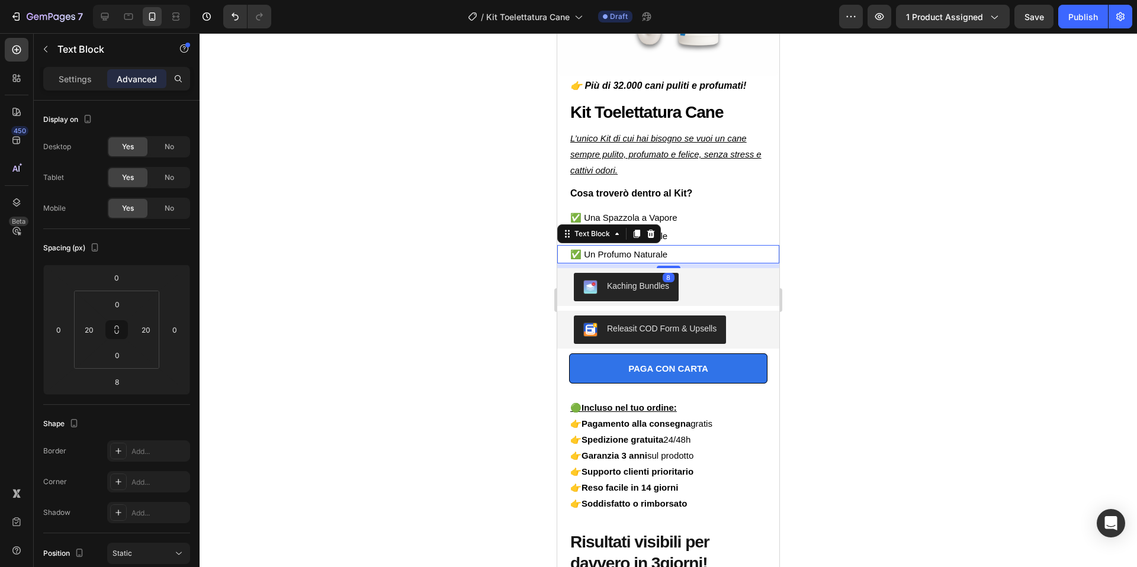
click at [675, 255] on p "✅ Un Profumo Naturale" at bounding box center [668, 254] width 196 height 16
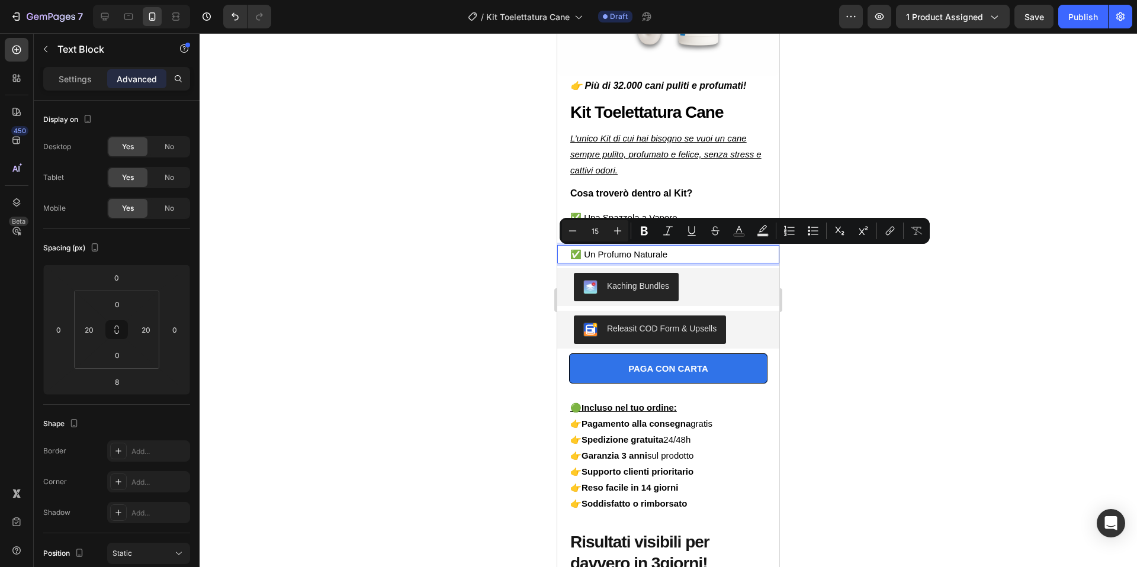
click at [691, 254] on p "✅ Un Profumo Naturale" at bounding box center [668, 254] width 196 height 16
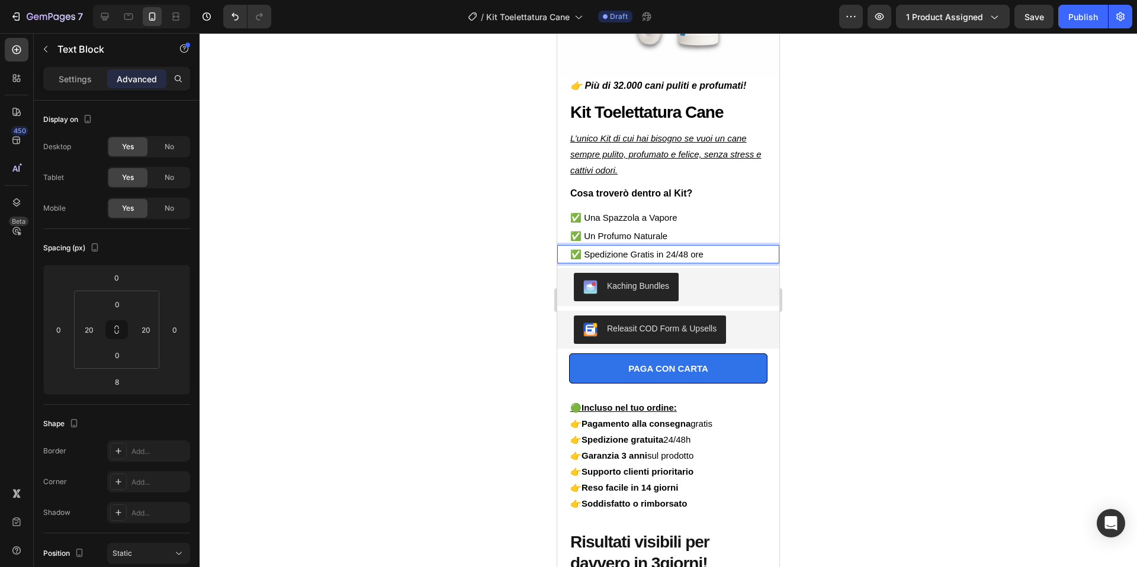
click at [965, 235] on div at bounding box center [667, 300] width 937 height 534
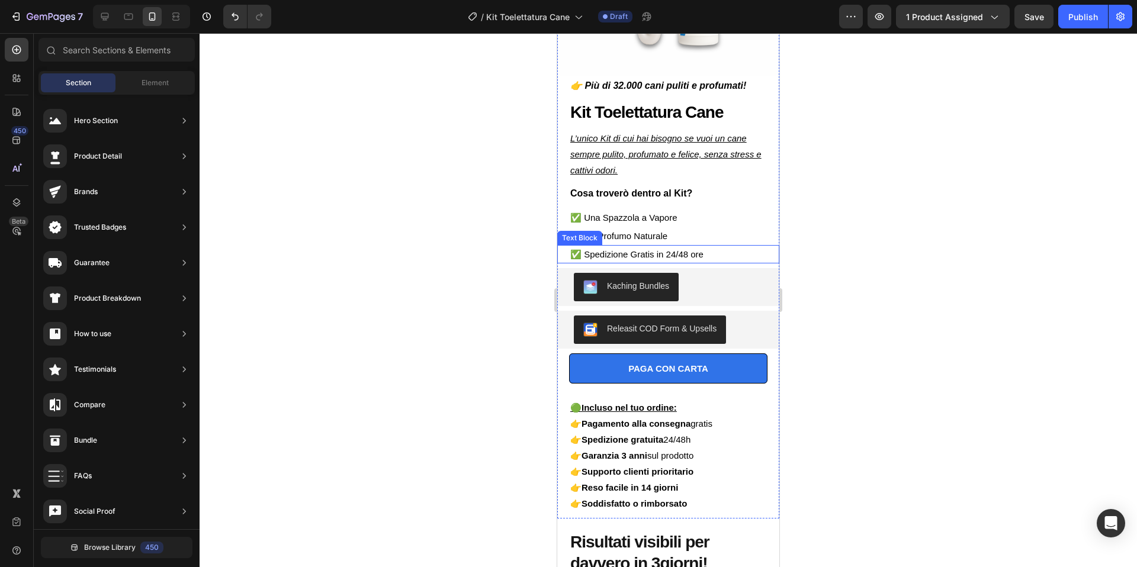
click at [668, 258] on p "✅ Spedizione Gratis in 24/48 ore" at bounding box center [668, 254] width 196 height 16
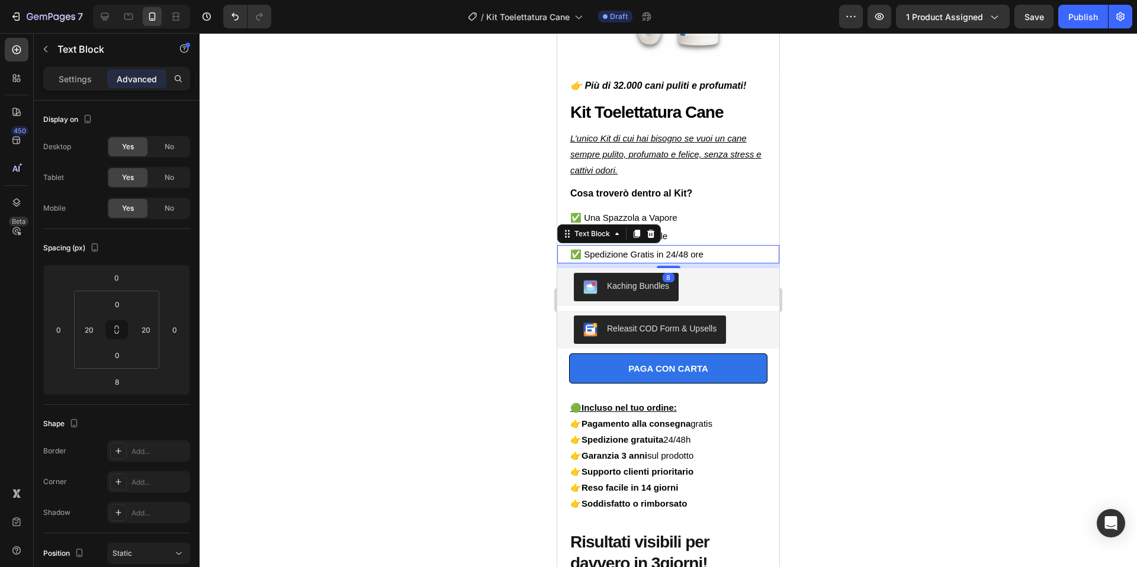
click at [638, 234] on icon at bounding box center [636, 234] width 7 height 8
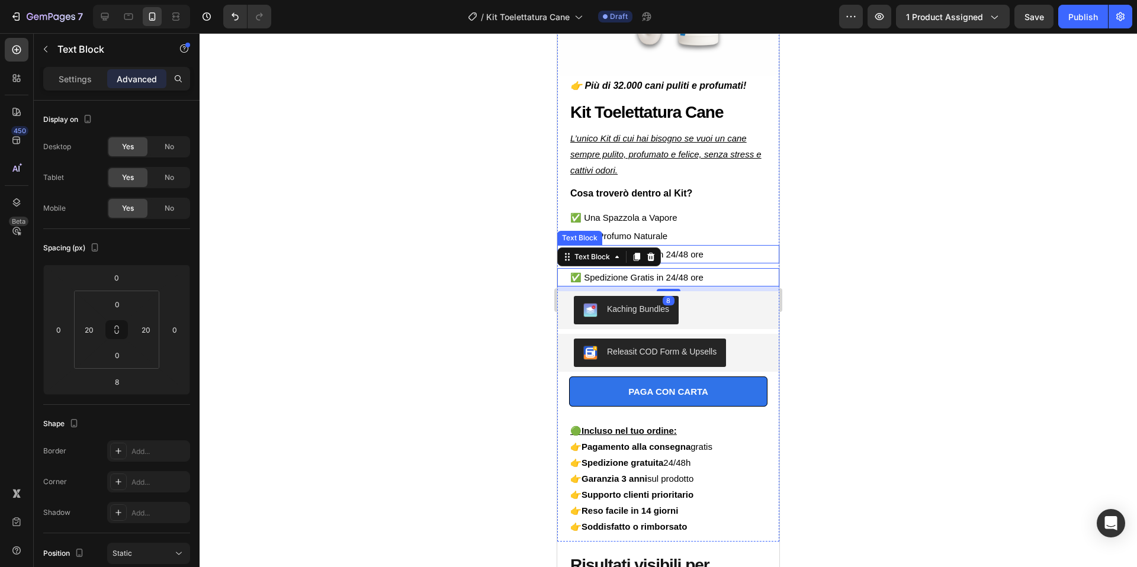
click at [677, 257] on p "✅ Spedizione Gratis in 24/48 ore" at bounding box center [668, 254] width 196 height 16
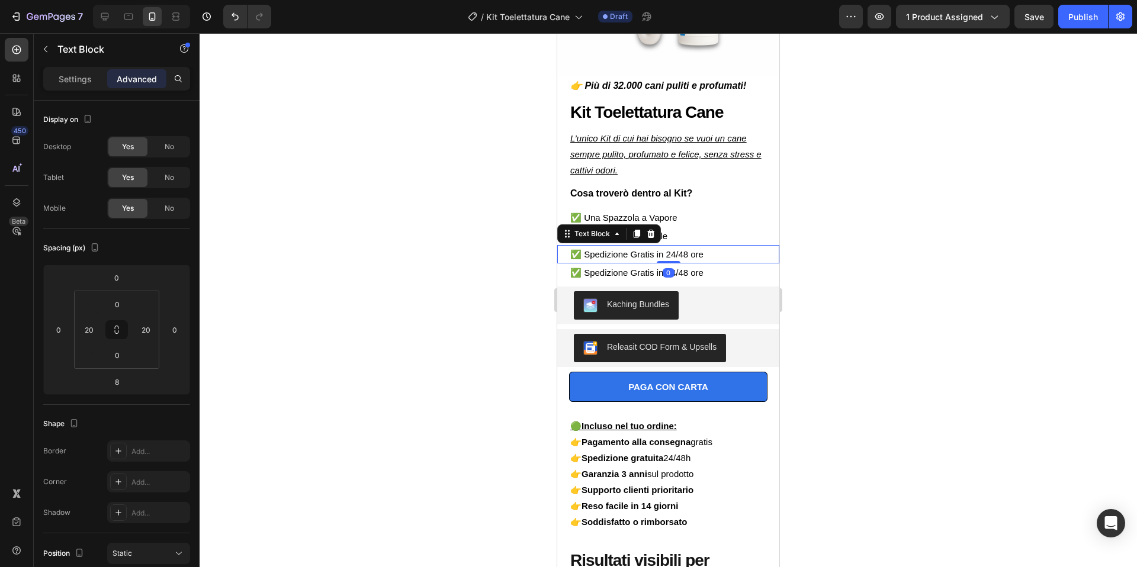
drag, startPoint x: 669, startPoint y: 265, endPoint x: 738, endPoint y: 234, distance: 74.7
click at [673, 257] on div "✅ Spedizione Gratis in 24/48 ore Text Block 0" at bounding box center [668, 254] width 222 height 18
type input "0"
click at [874, 202] on div at bounding box center [667, 300] width 937 height 534
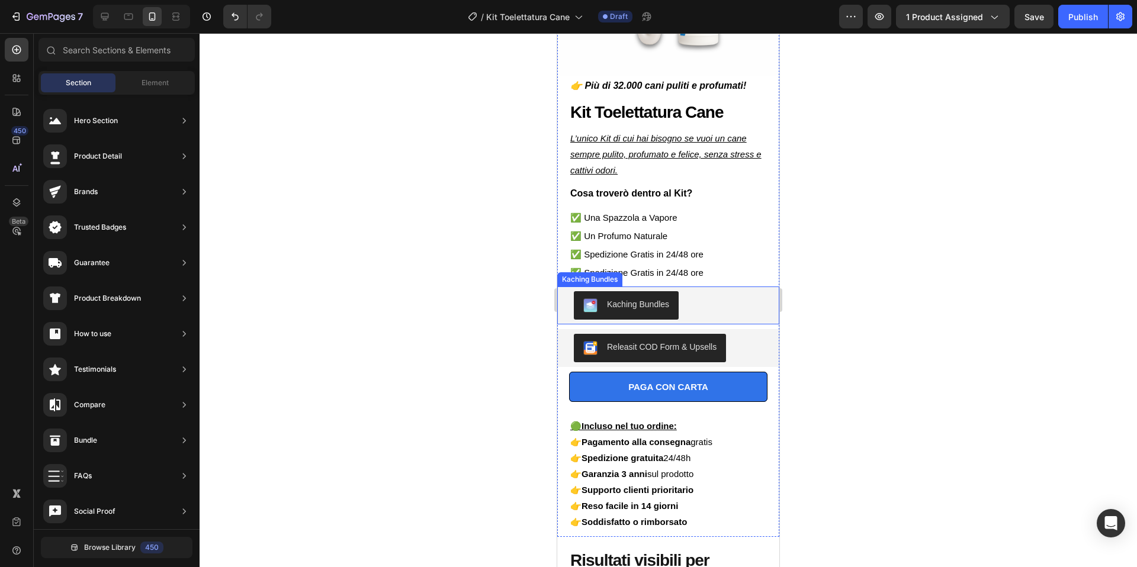
click at [759, 310] on div "Kaching Bundles" at bounding box center [668, 305] width 189 height 28
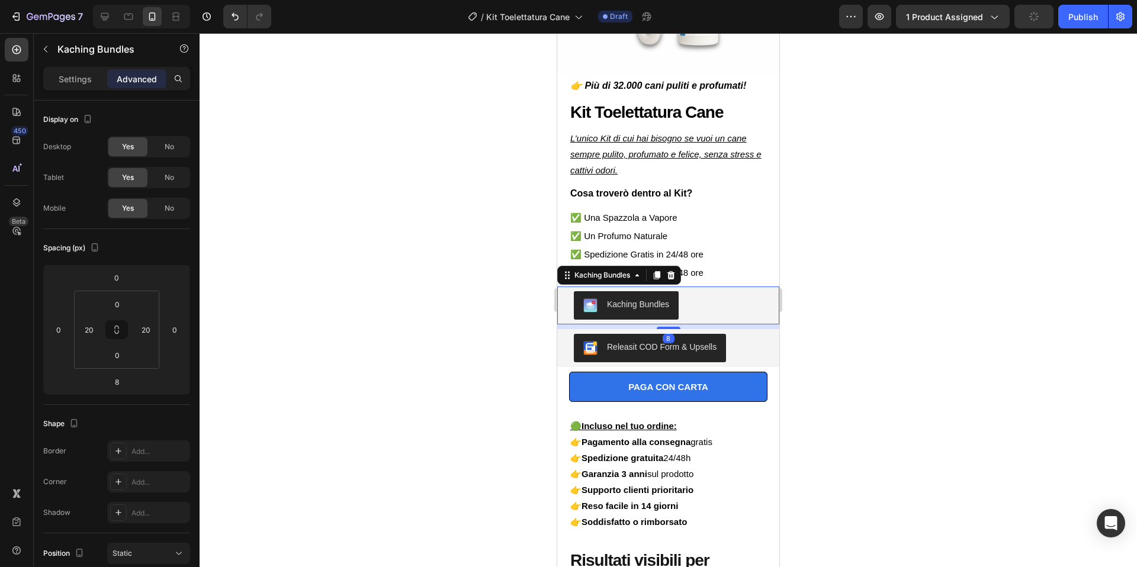
click at [674, 276] on icon at bounding box center [671, 275] width 8 height 8
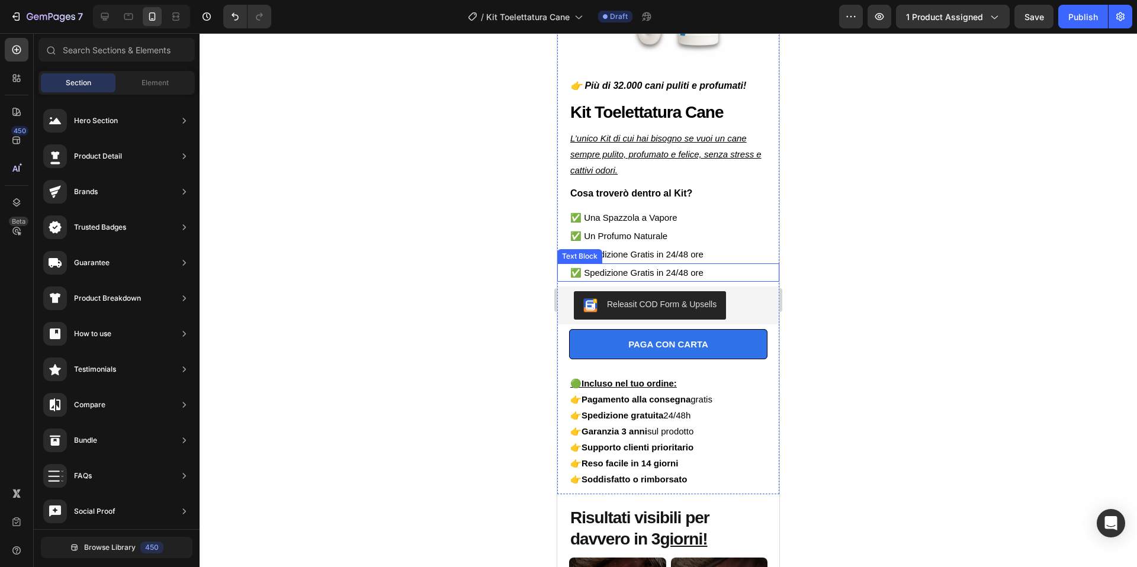
click at [706, 273] on p "✅ Spedizione Gratis in 24/48 ore" at bounding box center [668, 273] width 196 height 16
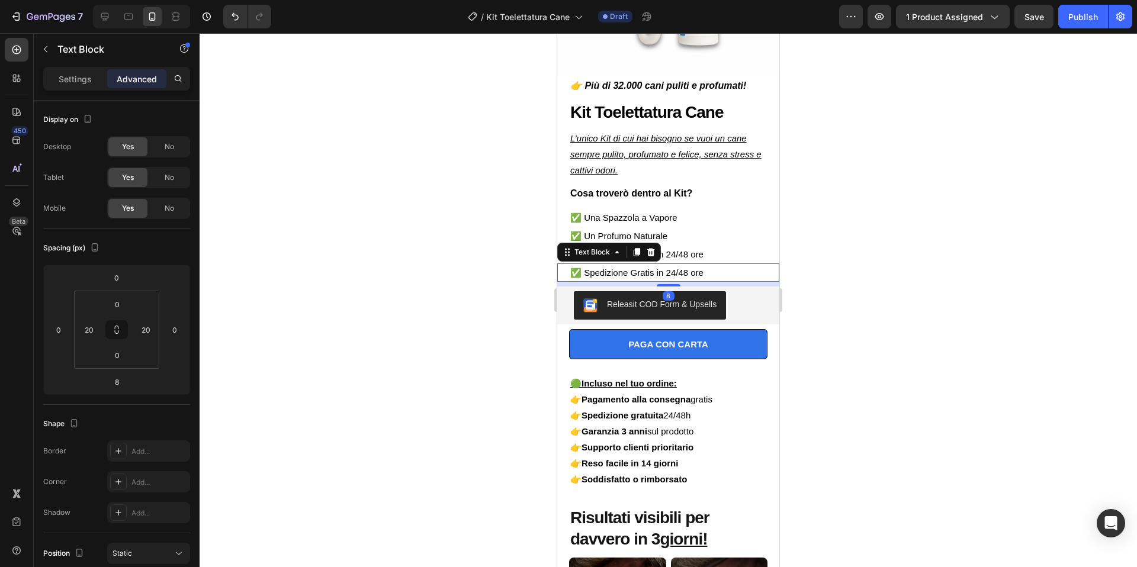
click at [725, 273] on p "✅ Spedizione Gratis in 24/48 ore" at bounding box center [668, 273] width 196 height 16
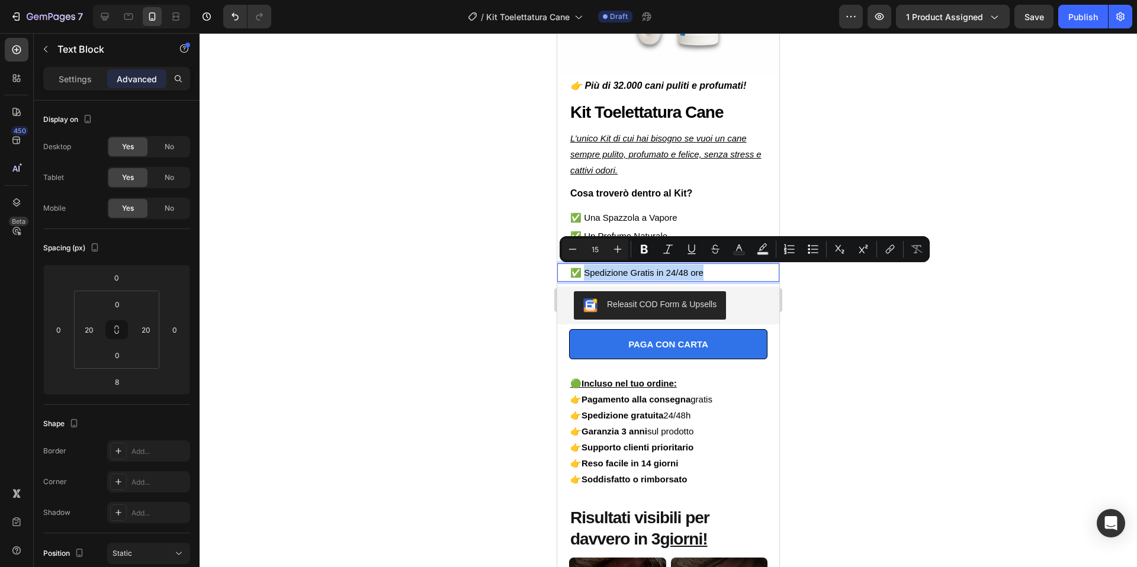
drag, startPoint x: 723, startPoint y: 271, endPoint x: 586, endPoint y: 272, distance: 136.7
click at [586, 272] on p "✅ Spedizione Gratis in 24/48 ore" at bounding box center [668, 273] width 196 height 16
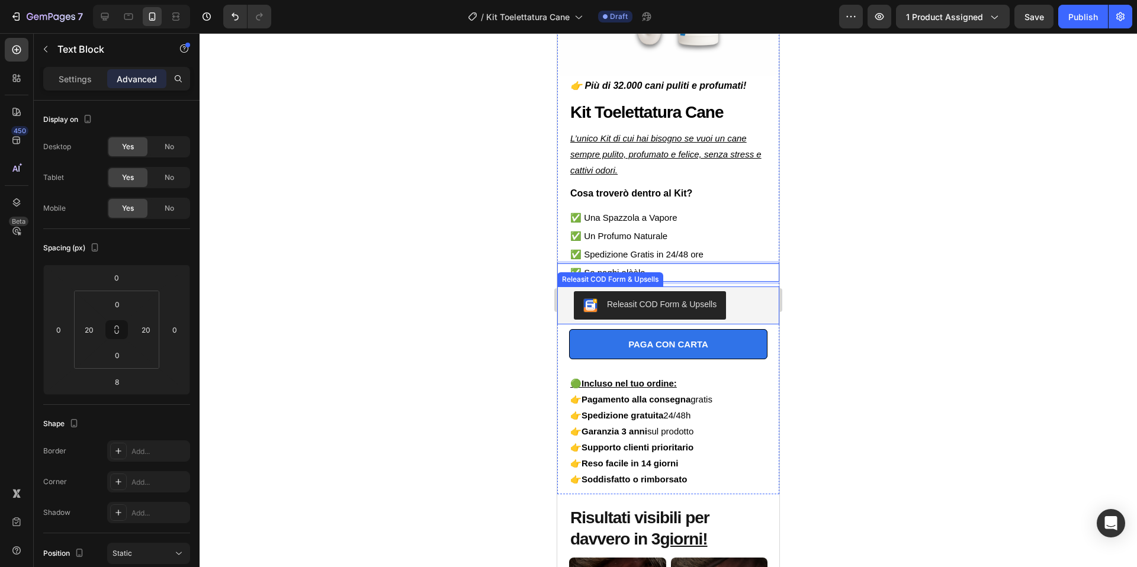
click at [808, 175] on div at bounding box center [667, 300] width 937 height 534
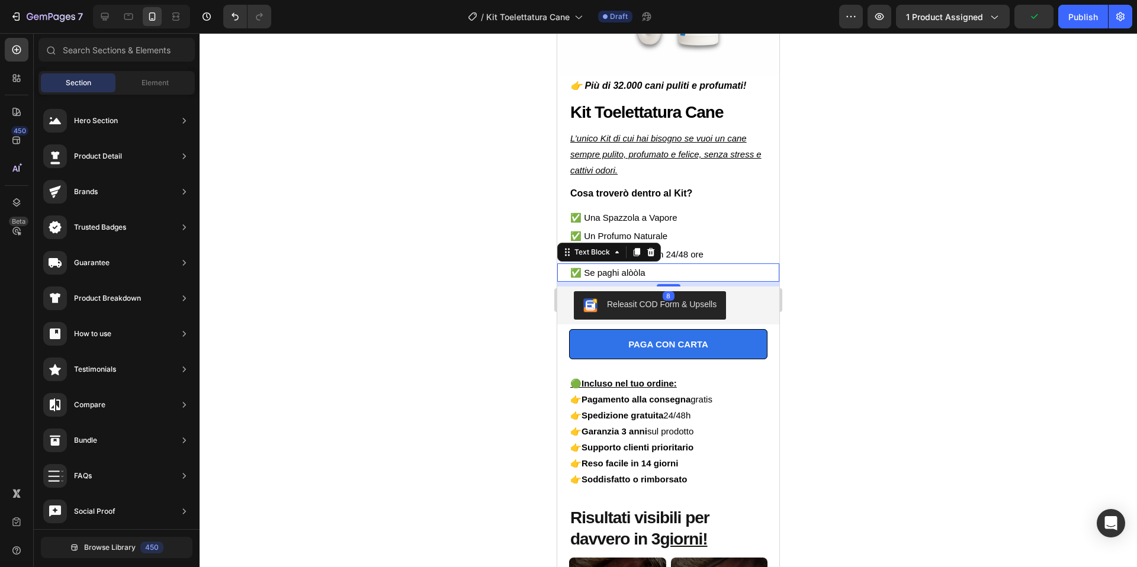
click at [685, 271] on p "✅ Se paghi alòòla" at bounding box center [668, 273] width 196 height 16
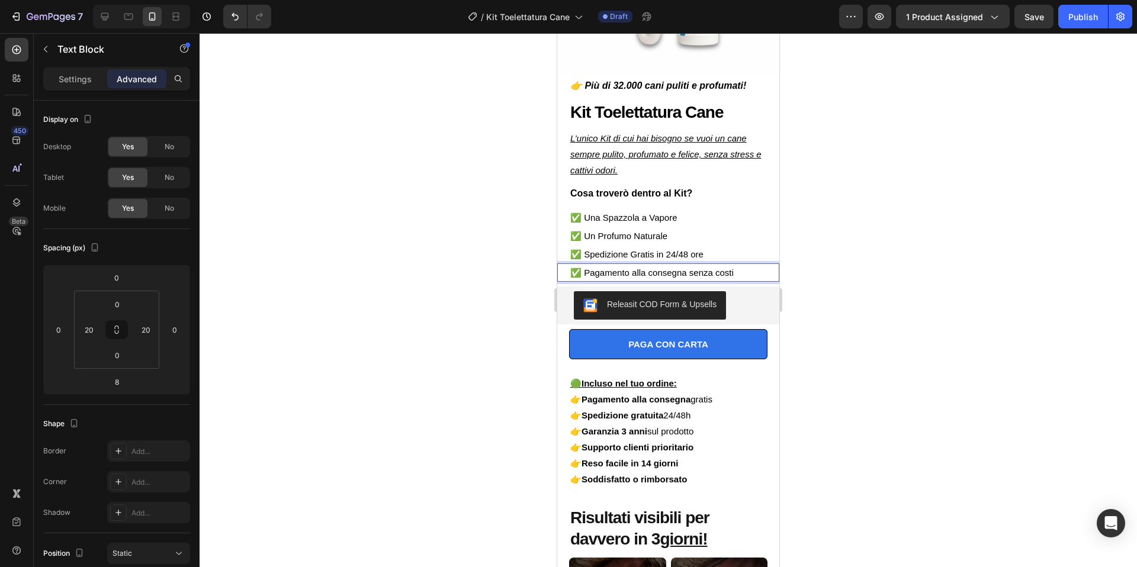
click at [938, 213] on div at bounding box center [667, 300] width 937 height 534
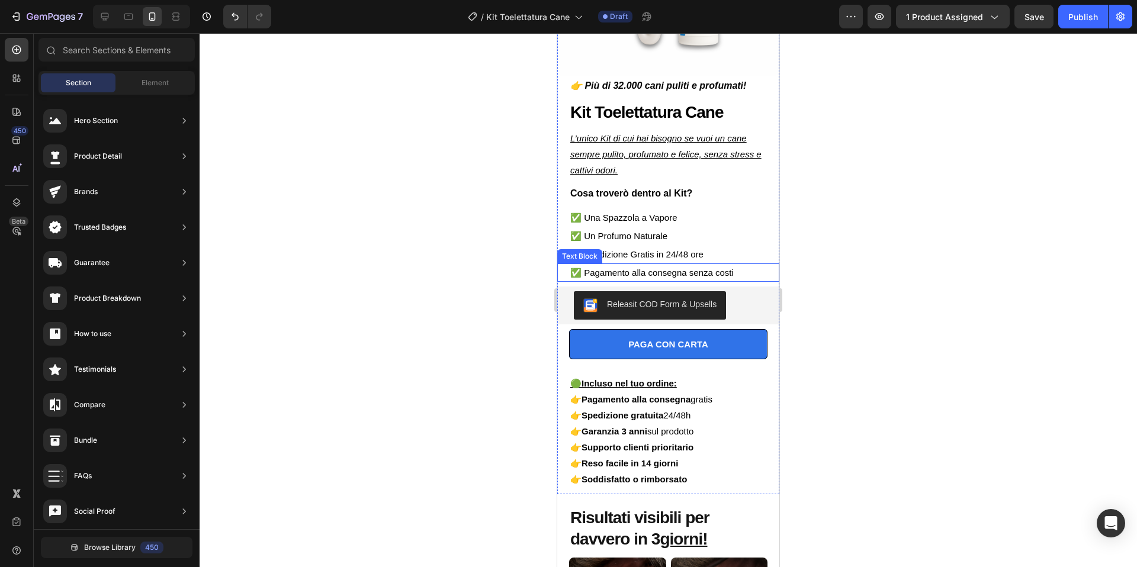
click at [670, 275] on p "✅ Pagamento alla consegna senza costi" at bounding box center [668, 273] width 196 height 16
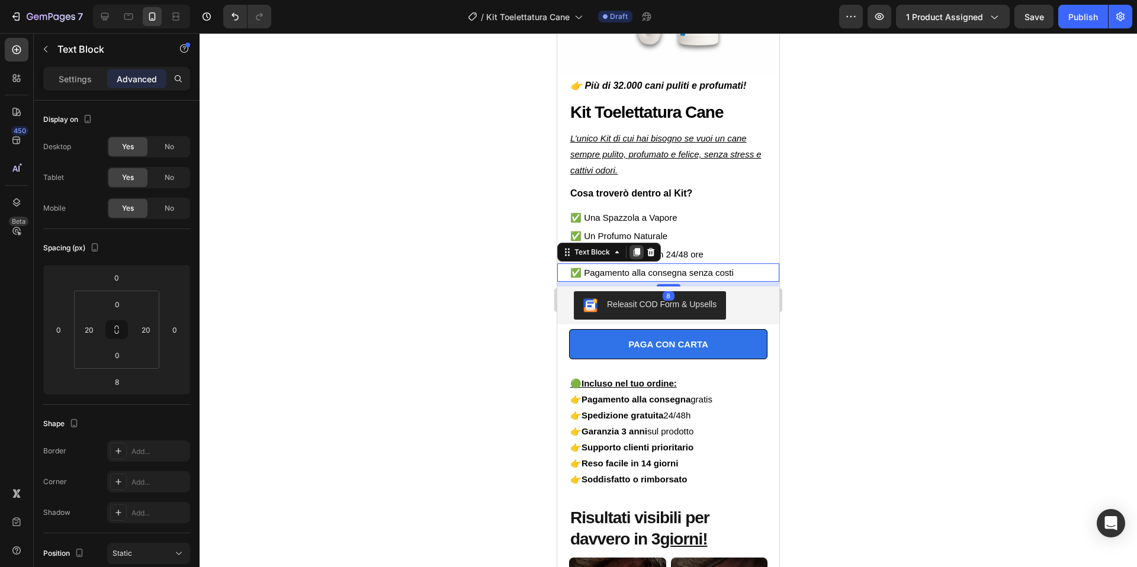
click at [636, 254] on icon at bounding box center [636, 252] width 7 height 8
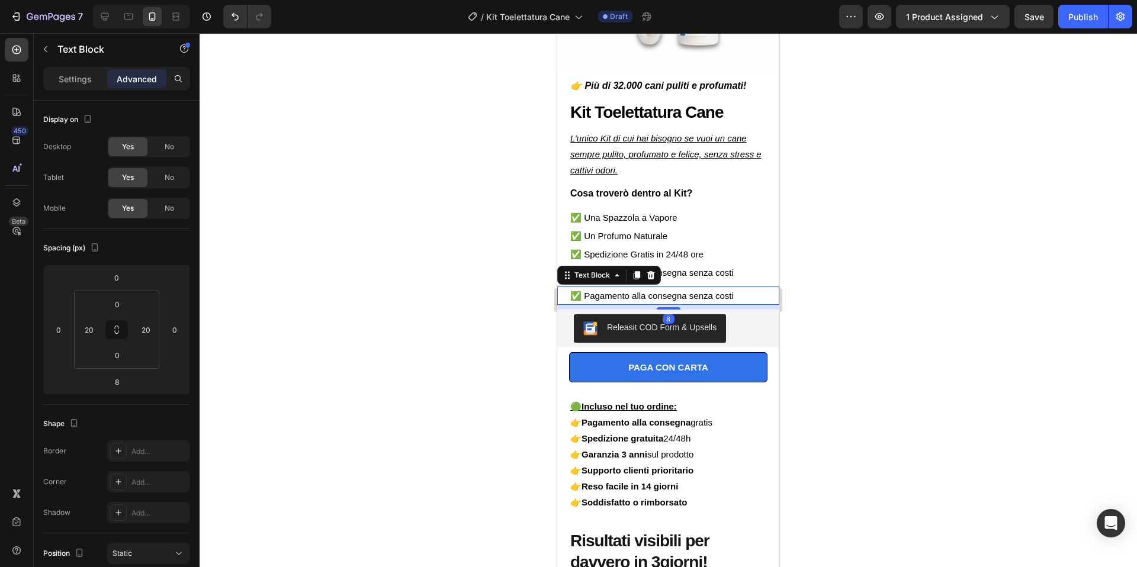
click at [900, 287] on div at bounding box center [667, 300] width 937 height 534
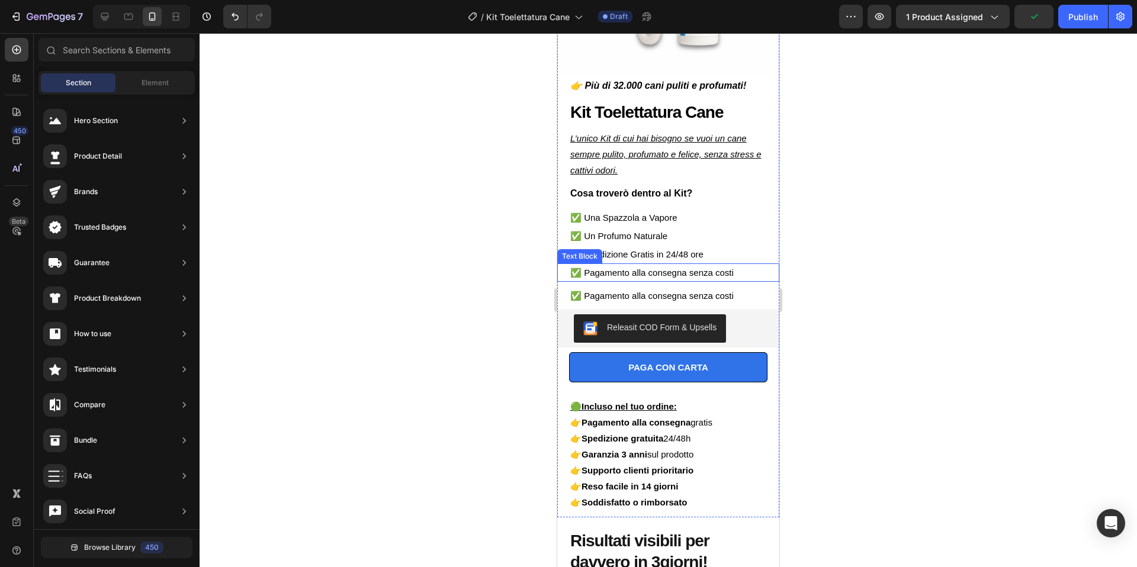
click at [694, 278] on p "✅ Pagamento alla consegna senza costi" at bounding box center [668, 273] width 196 height 16
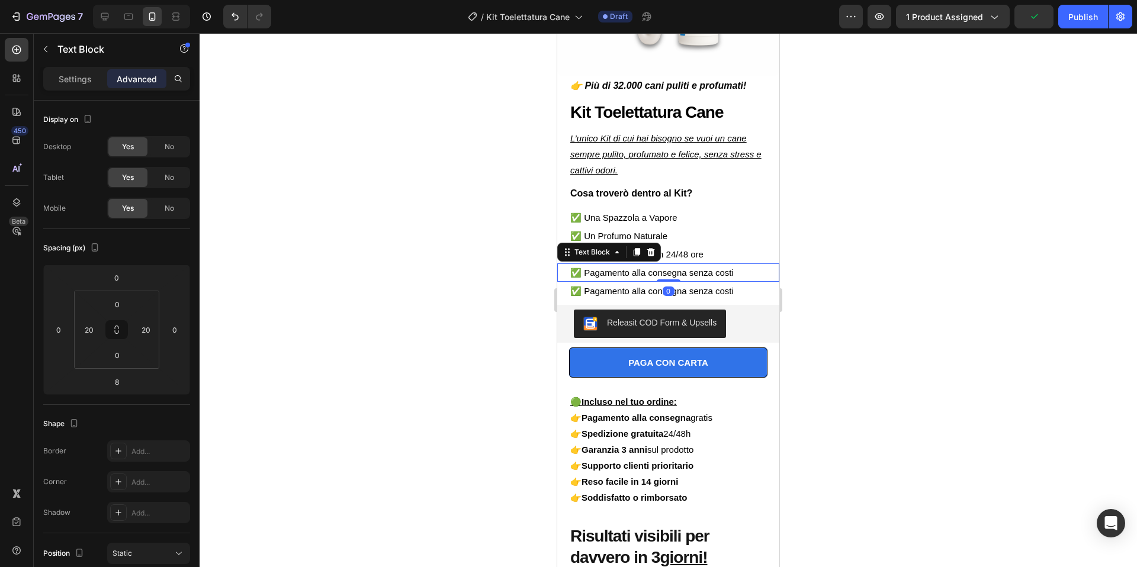
drag, startPoint x: 672, startPoint y: 285, endPoint x: 674, endPoint y: 276, distance: 9.1
click at [674, 276] on div "✅ Pagamento alla consegna senza costi Text Block 0" at bounding box center [668, 272] width 222 height 18
type input "0"
click at [899, 256] on div at bounding box center [667, 300] width 937 height 534
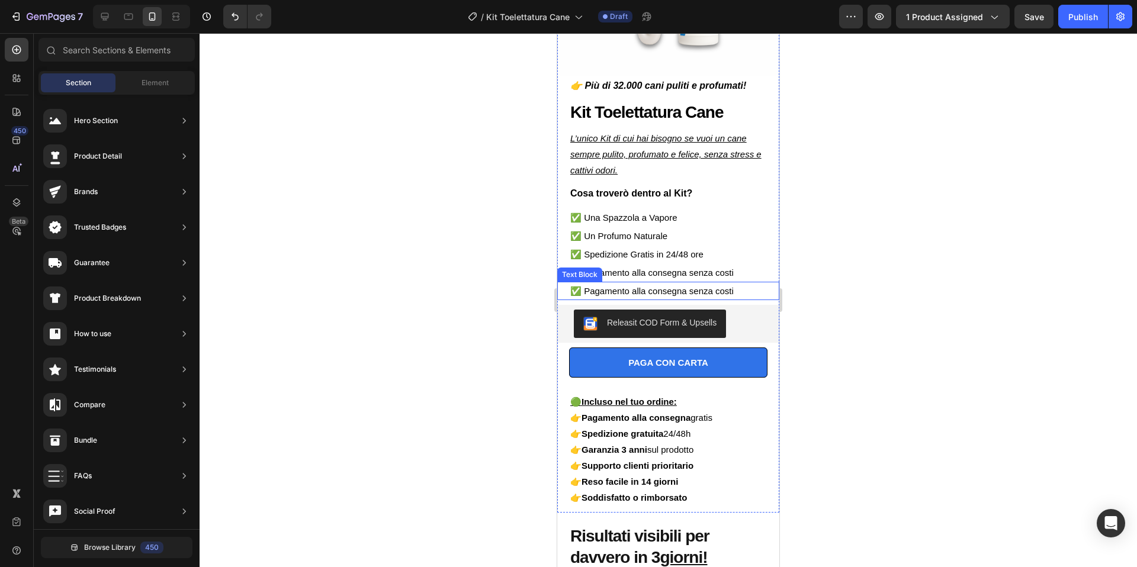
click at [644, 289] on p "✅ Pagamento alla consegna senza costi" at bounding box center [668, 291] width 196 height 16
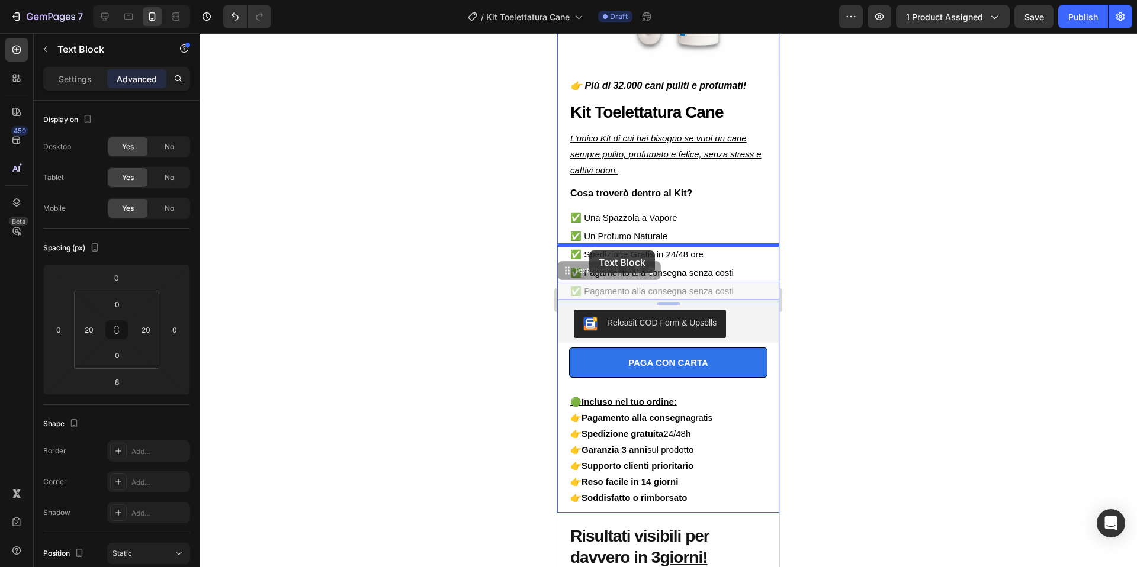
drag, startPoint x: 566, startPoint y: 272, endPoint x: 589, endPoint y: 250, distance: 31.4
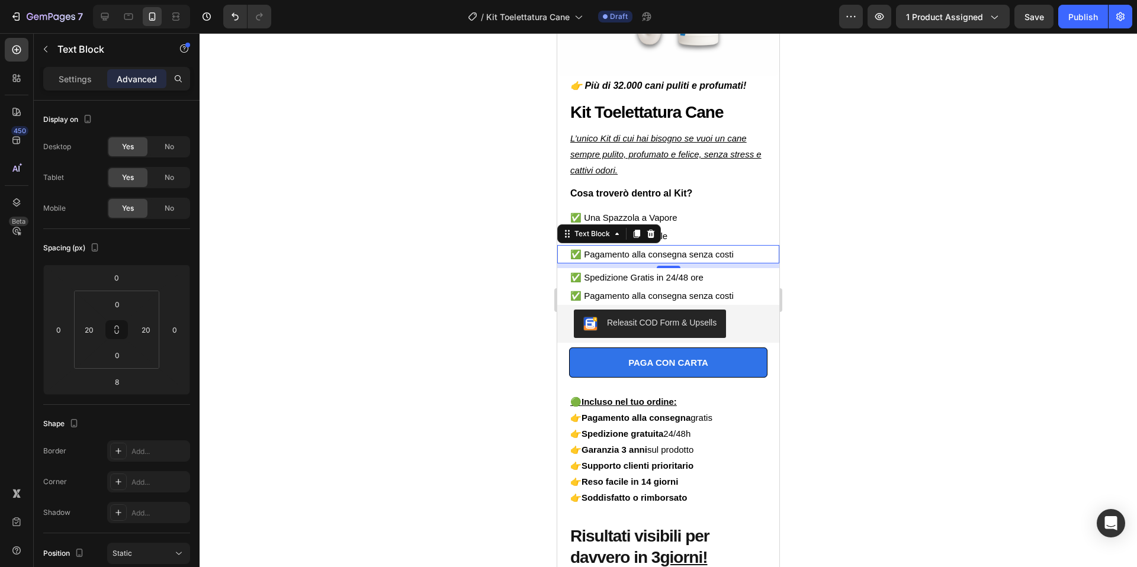
click at [748, 256] on p "✅ Pagamento alla consegna senza costi" at bounding box center [668, 254] width 196 height 16
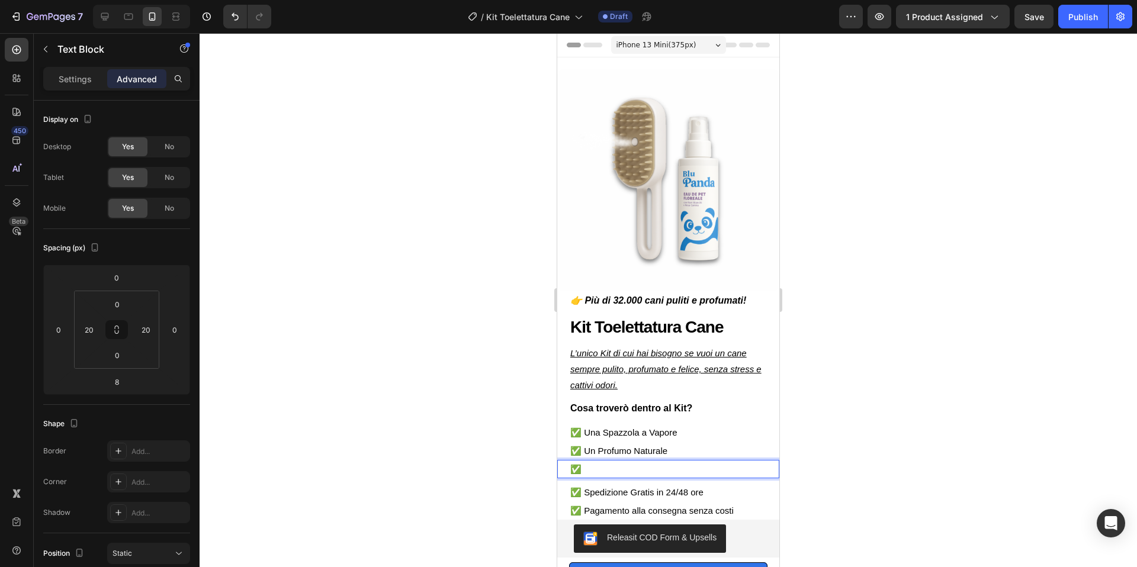
scroll to position [215, 0]
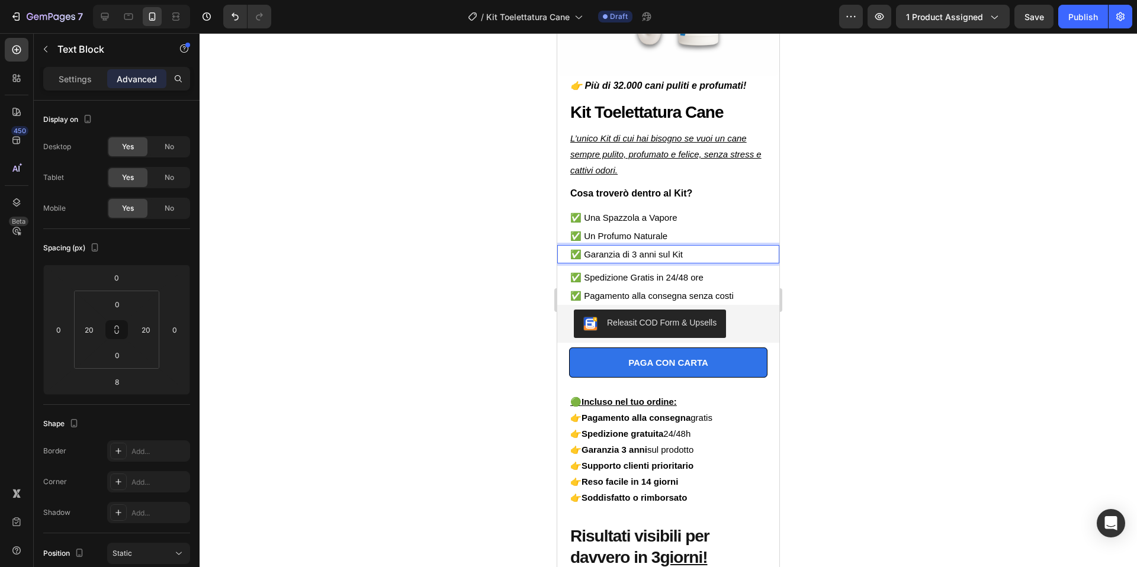
click at [895, 213] on div at bounding box center [667, 300] width 937 height 534
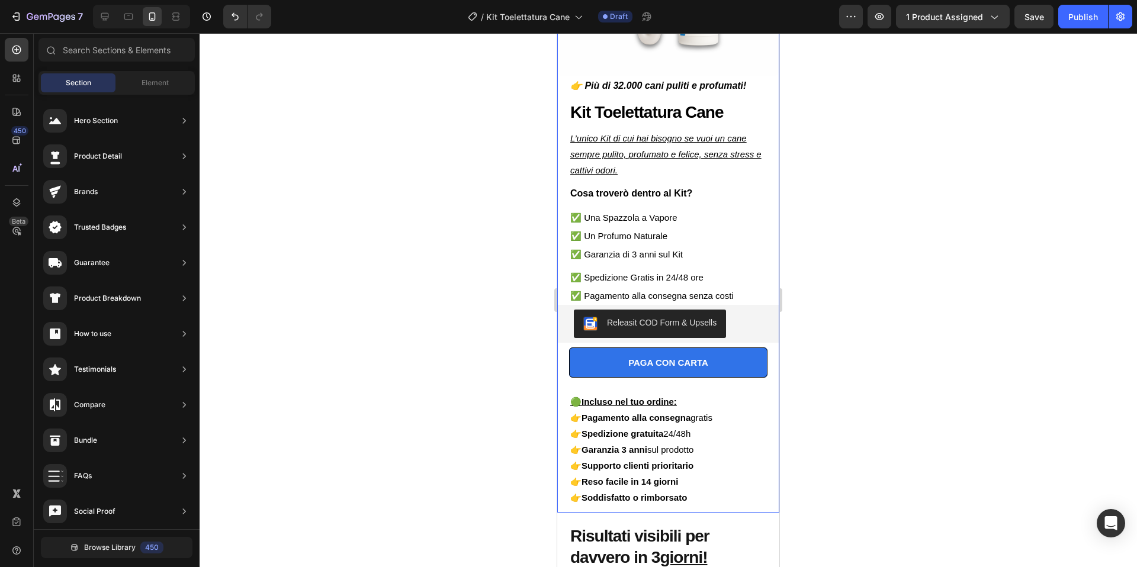
click at [652, 259] on p "✅ Garanzia di 3 anni sul Kit" at bounding box center [668, 254] width 196 height 16
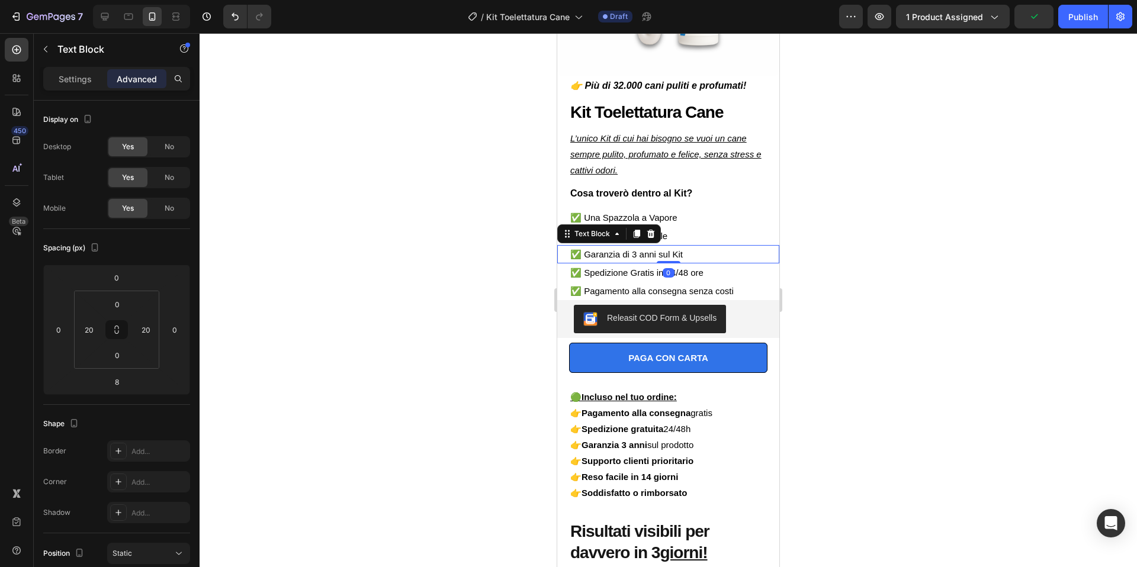
drag, startPoint x: 662, startPoint y: 265, endPoint x: 662, endPoint y: 253, distance: 11.8
click at [662, 253] on div "✅ Garanzia di 3 anni sul Kit Text Block 0" at bounding box center [668, 254] width 222 height 18
type input "0"
click at [928, 240] on div at bounding box center [667, 300] width 937 height 534
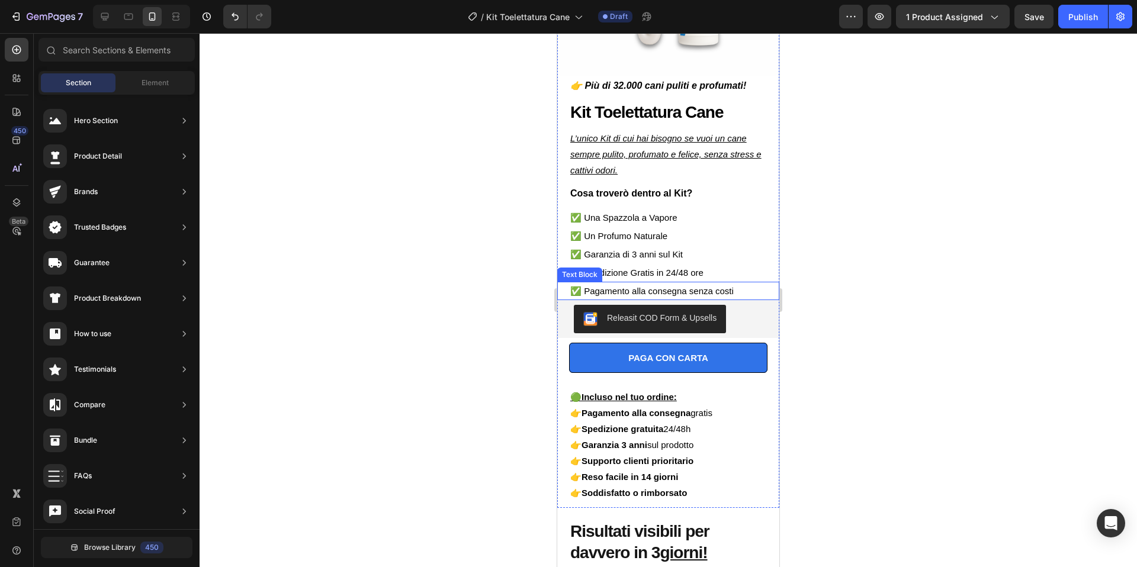
click at [756, 292] on p "✅ Pagamento alla consegna senza costi" at bounding box center [668, 291] width 196 height 16
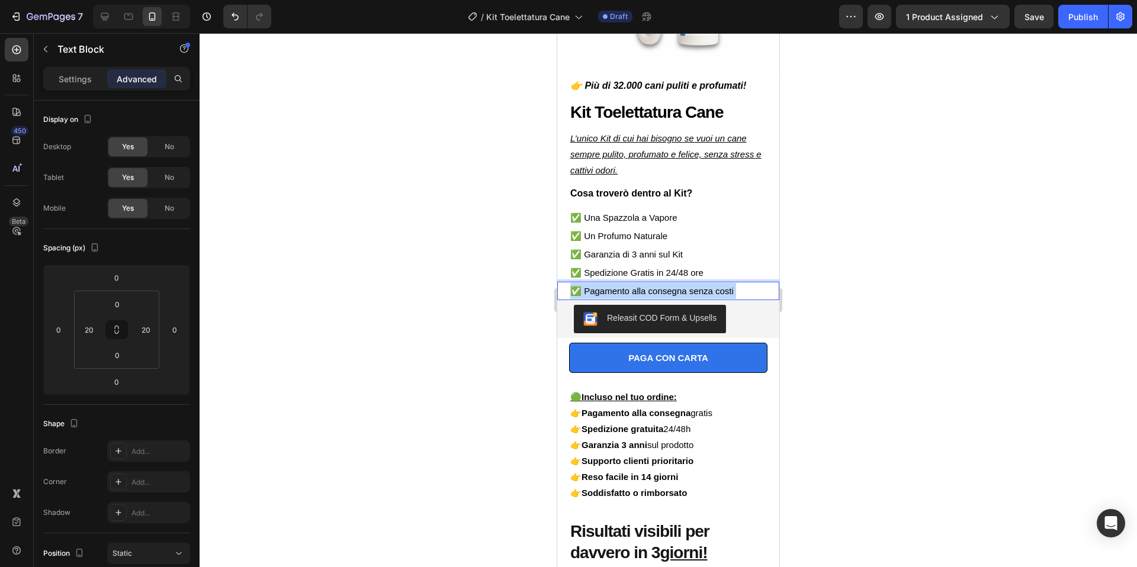
drag, startPoint x: 757, startPoint y: 289, endPoint x: 703, endPoint y: 290, distance: 54.5
click at [648, 289] on p "✅ Pagamento alla consegna senza costi" at bounding box center [668, 291] width 196 height 16
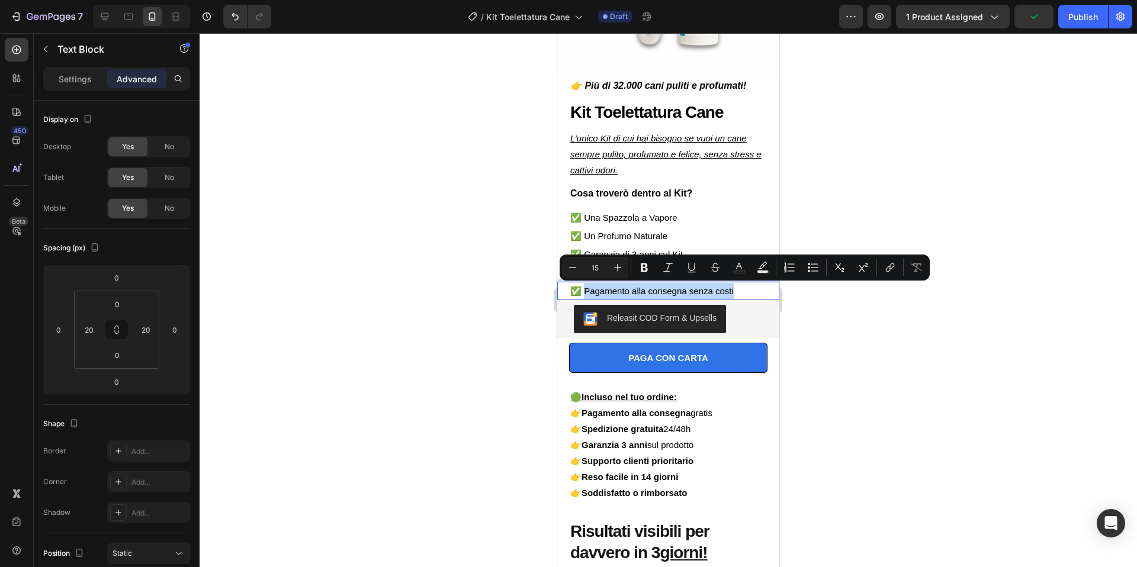
drag, startPoint x: 756, startPoint y: 291, endPoint x: 585, endPoint y: 295, distance: 171.1
click at [585, 295] on p "✅ Pagamento alla consegna senza costi" at bounding box center [668, 291] width 196 height 16
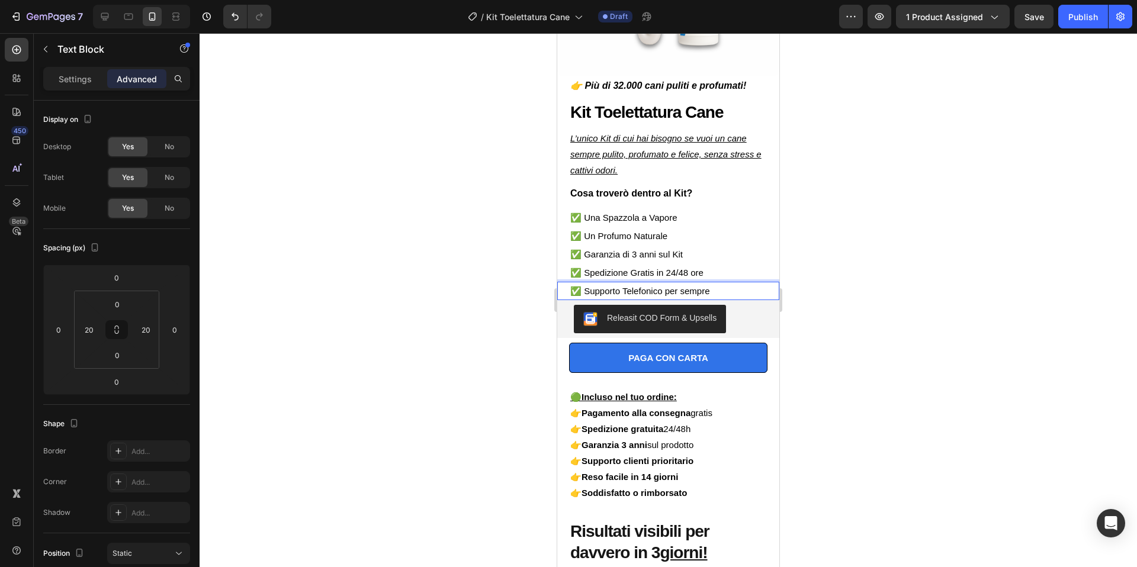
click at [861, 244] on div at bounding box center [667, 300] width 937 height 534
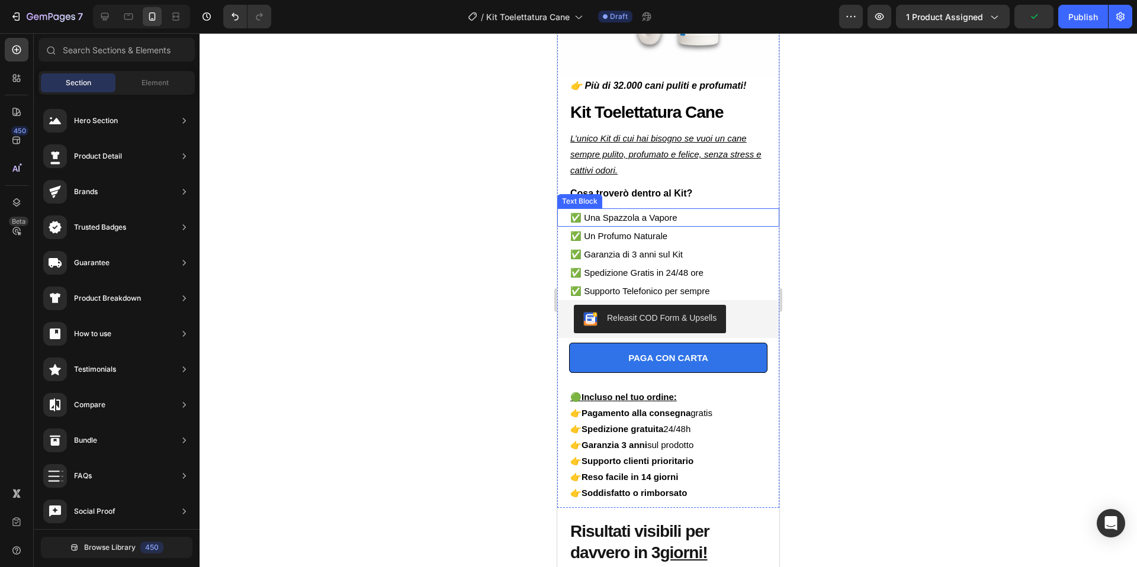
click at [712, 217] on p "✅ Una Spazzola a Vapore" at bounding box center [668, 218] width 196 height 16
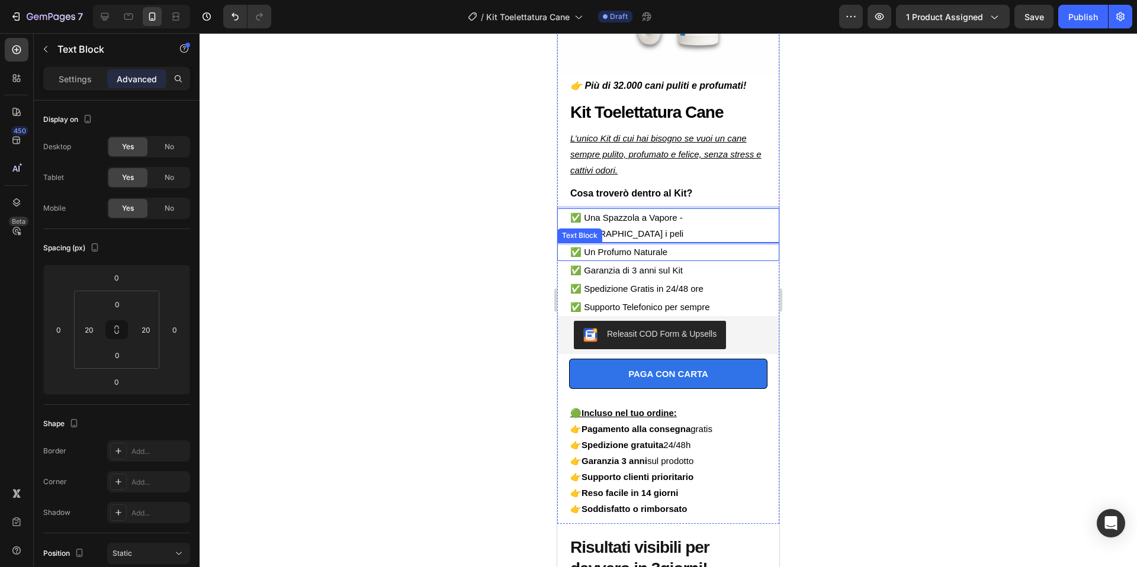
click at [703, 244] on p "✅ Un Profumo Naturale" at bounding box center [668, 252] width 196 height 16
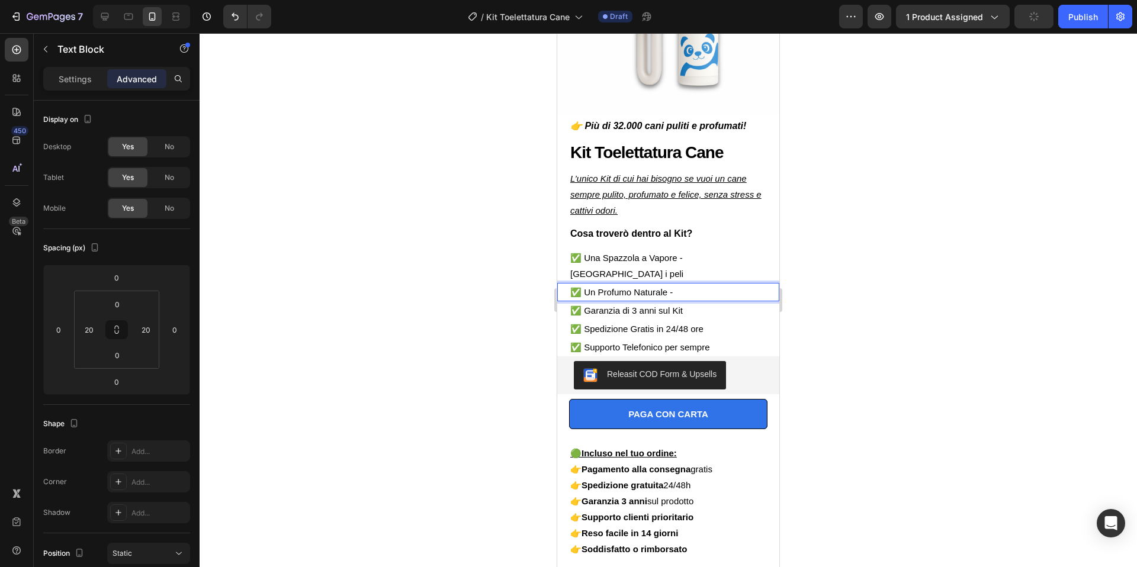
scroll to position [183, 0]
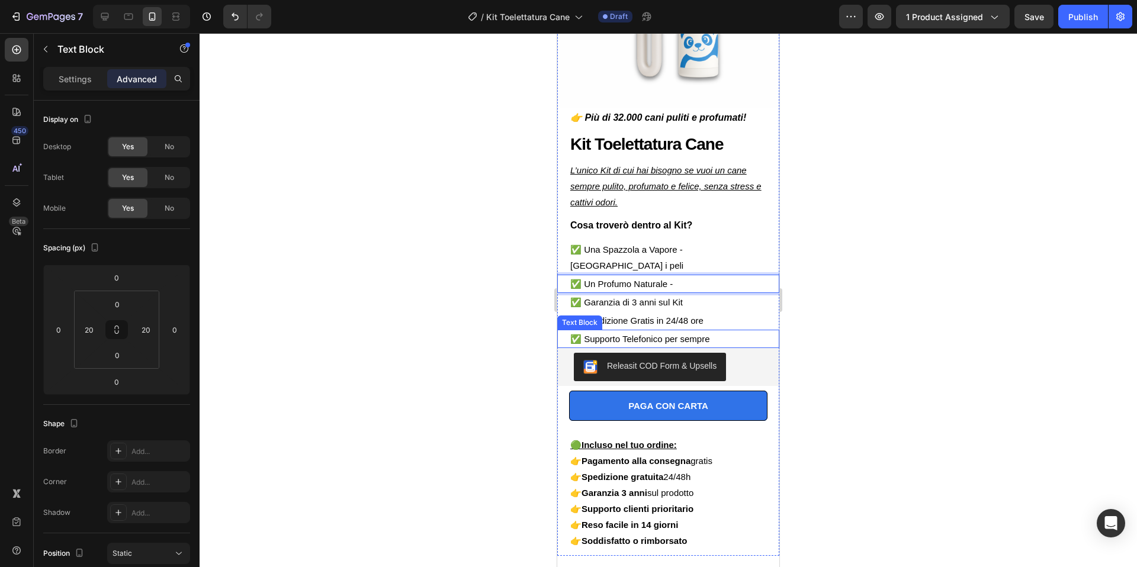
click at [756, 331] on p "✅ Supporto Telefonico per sempre" at bounding box center [668, 339] width 196 height 16
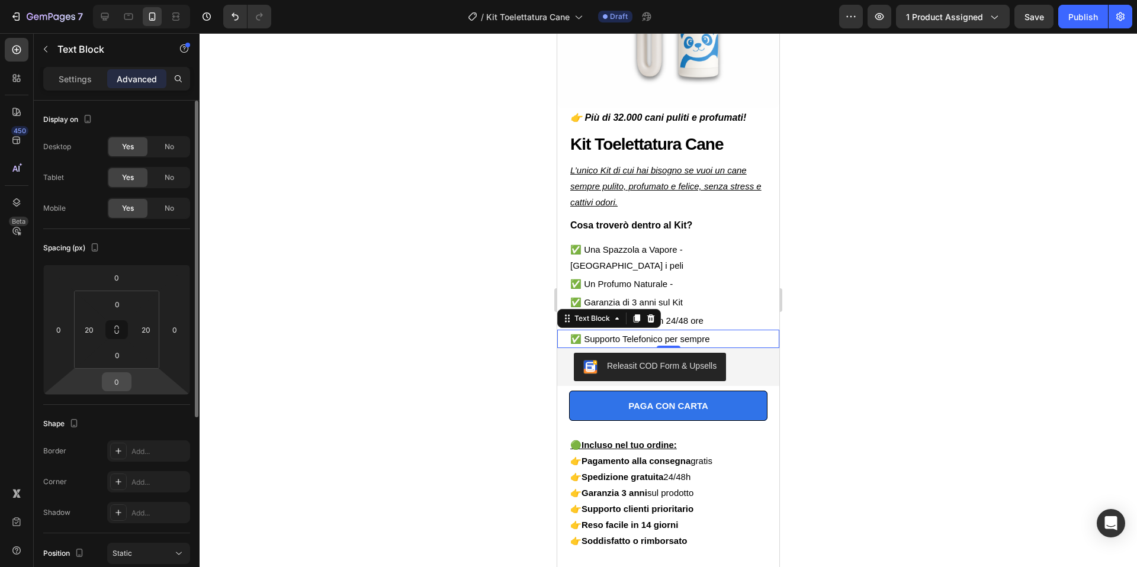
click at [118, 382] on input "0" at bounding box center [117, 382] width 24 height 18
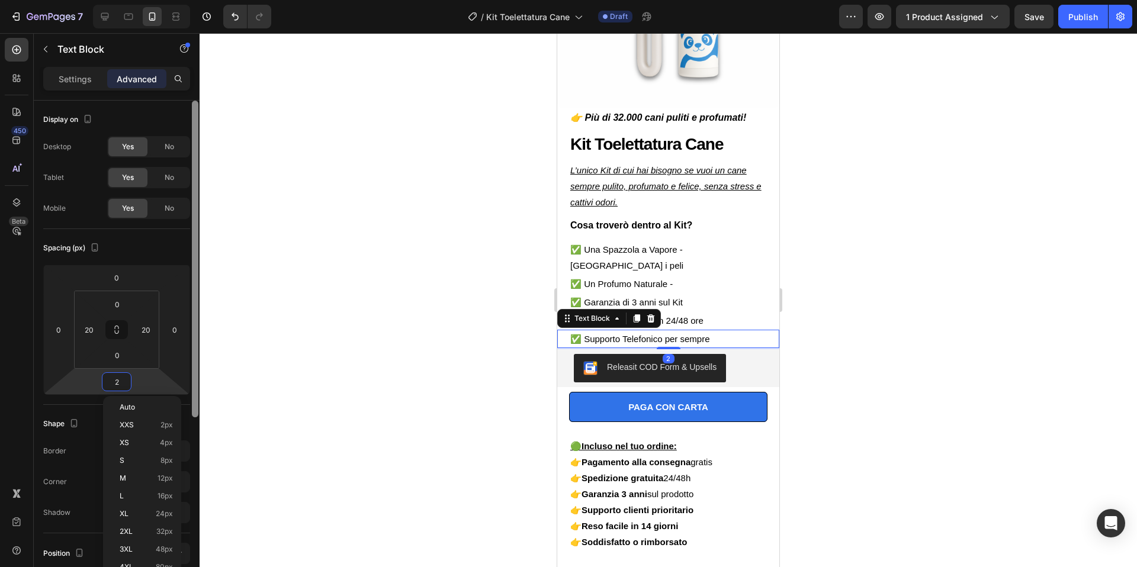
type input "20"
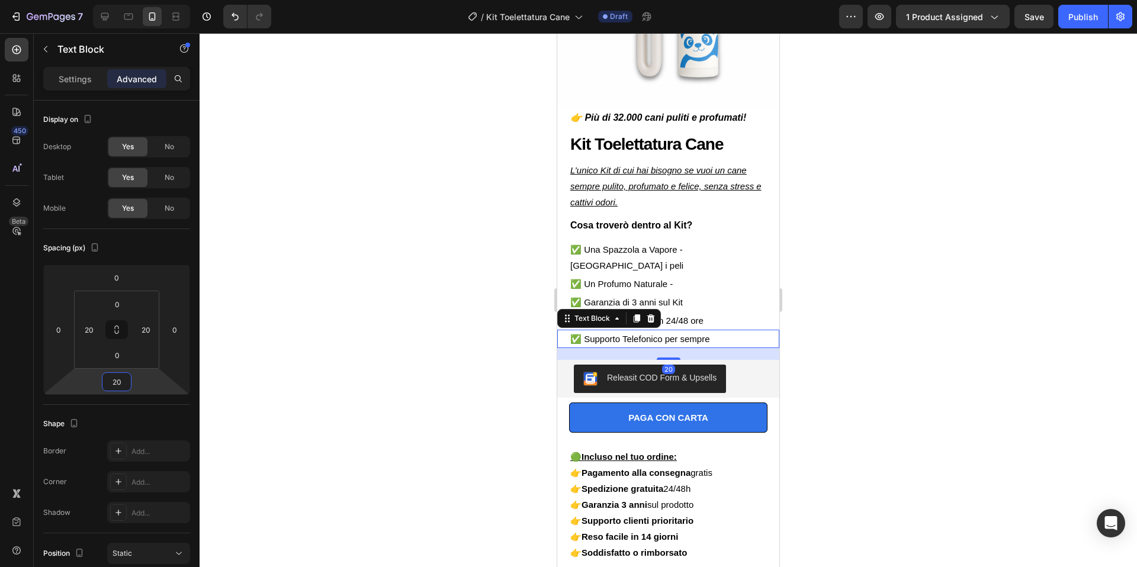
scroll to position [7, 0]
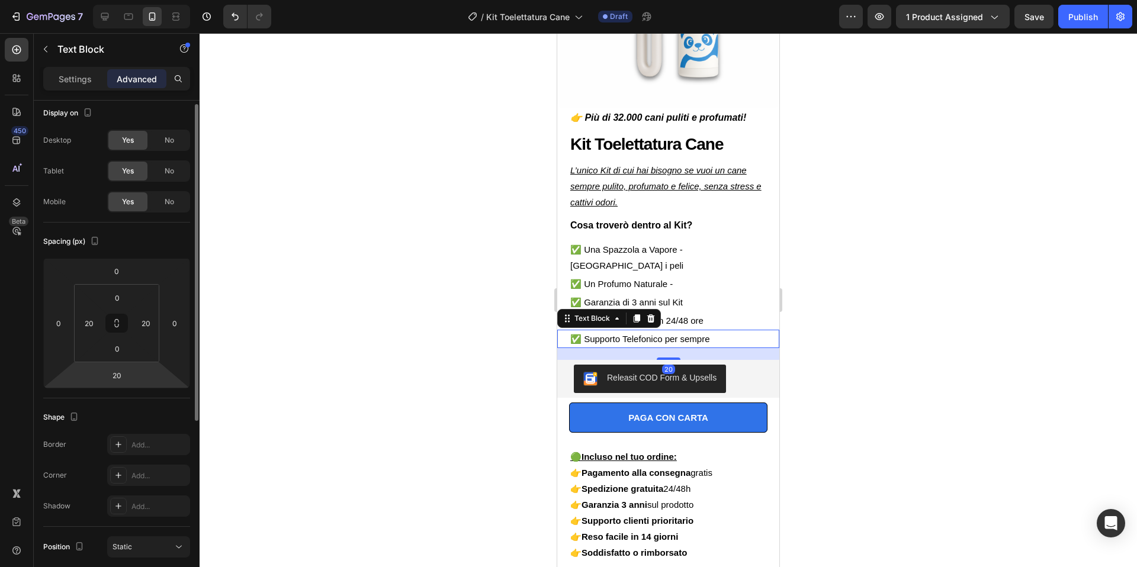
click at [921, 268] on div at bounding box center [667, 300] width 937 height 534
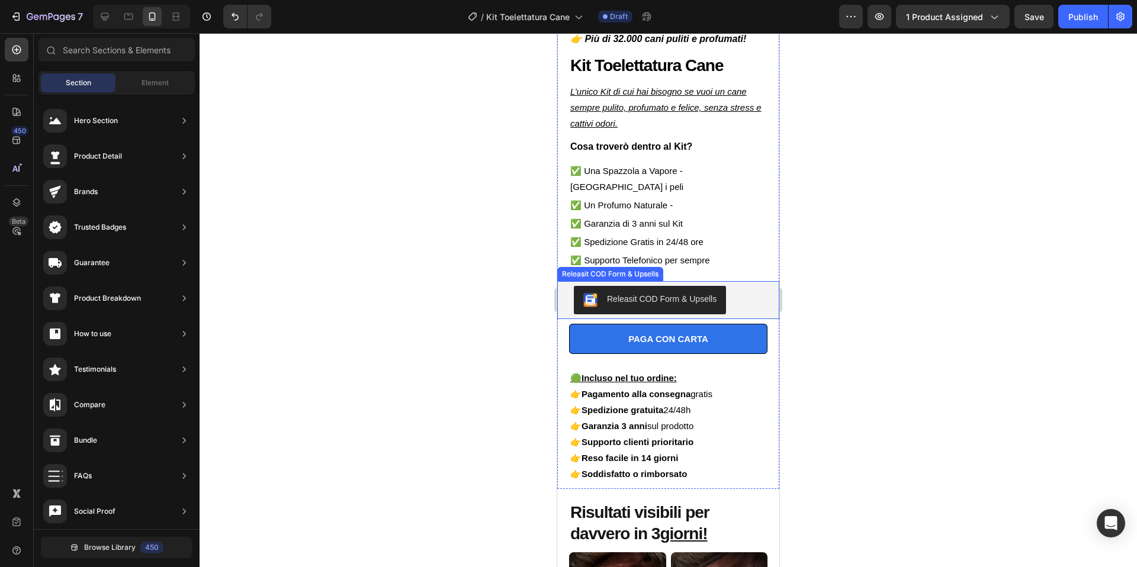
scroll to position [259, 0]
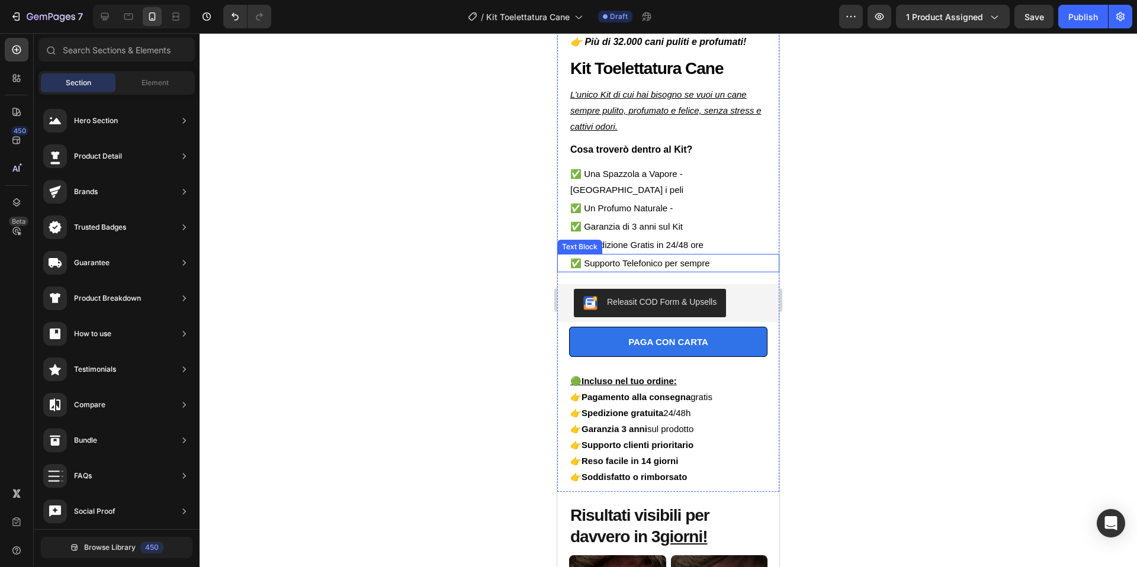
click at [709, 255] on p "✅ Supporto Telefonico per sempre" at bounding box center [668, 263] width 196 height 16
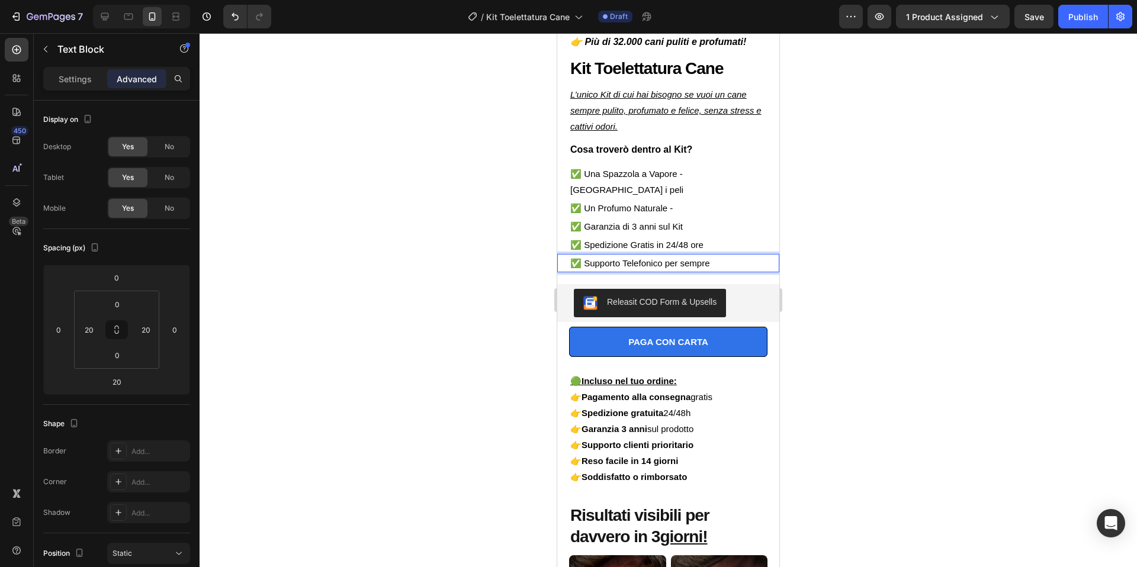
click at [868, 207] on div at bounding box center [667, 300] width 937 height 534
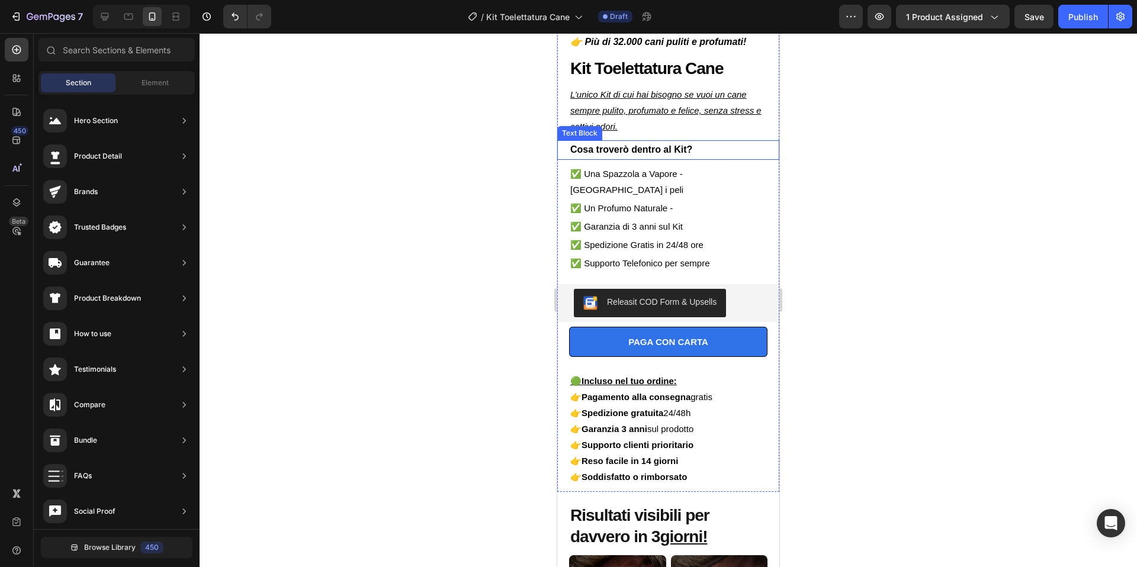
click at [688, 151] on strong "Cosa troverò dentro al Kit?" at bounding box center [631, 149] width 122 height 10
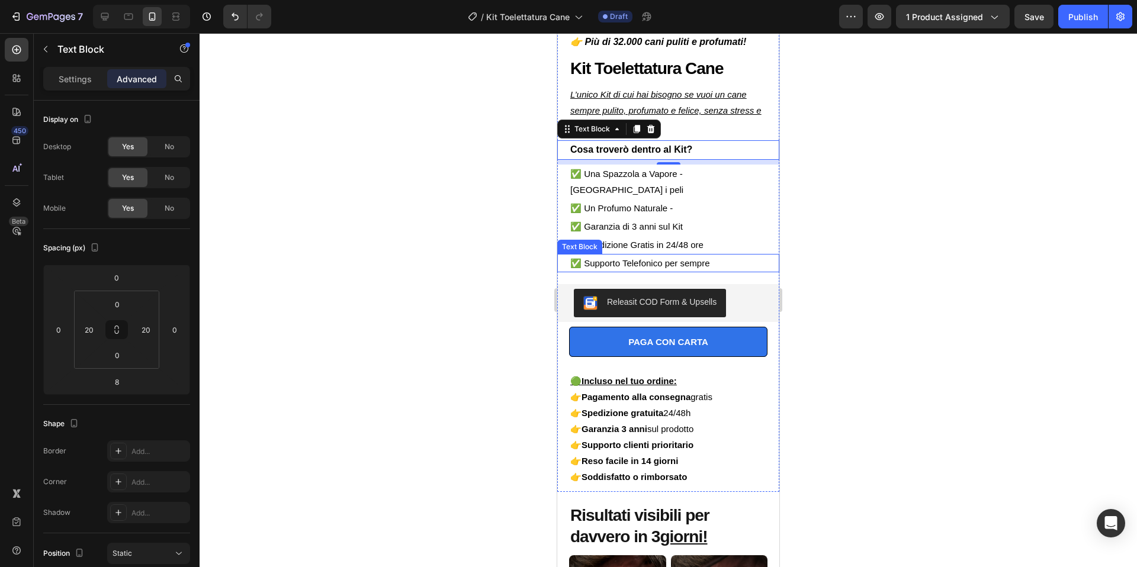
click at [724, 255] on p "✅ Supporto Telefonico per sempre" at bounding box center [668, 263] width 196 height 16
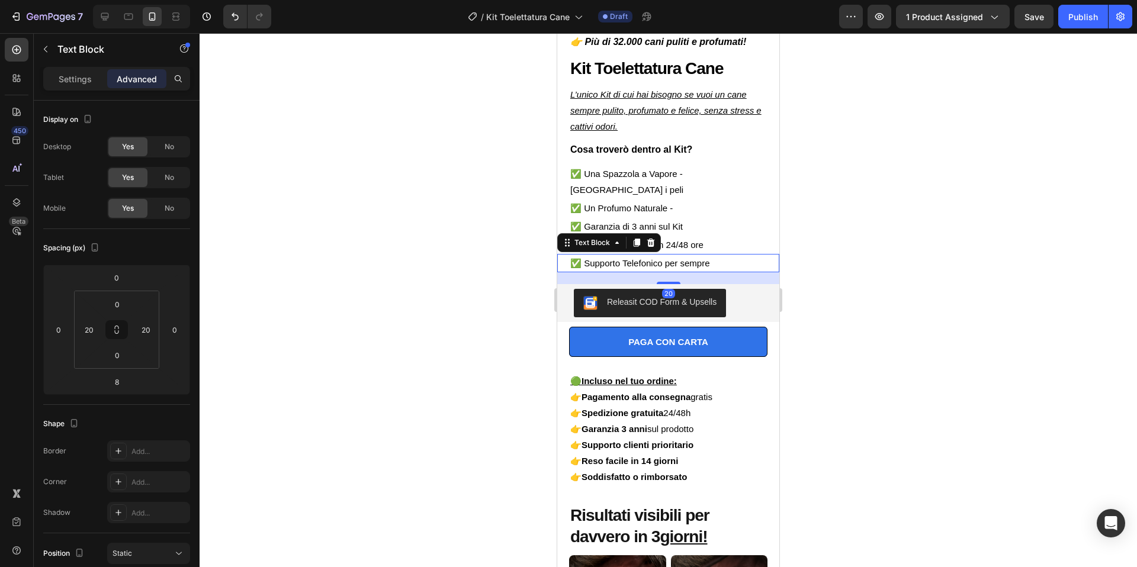
scroll to position [7, 0]
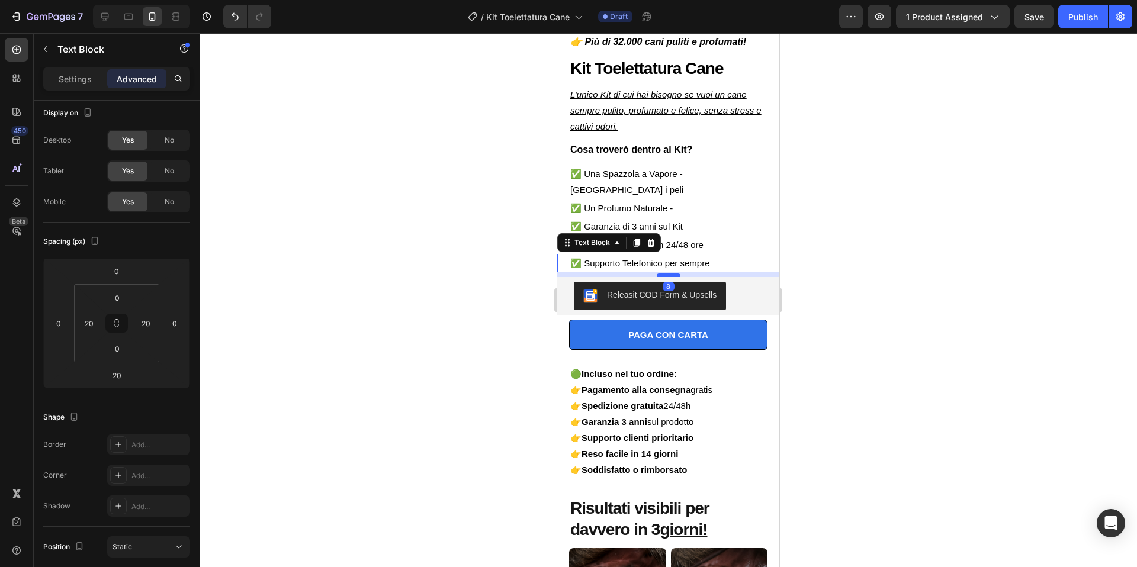
drag, startPoint x: 669, startPoint y: 268, endPoint x: 672, endPoint y: 260, distance: 7.7
click at [672, 273] on div at bounding box center [668, 275] width 24 height 4
type input "8"
click at [889, 233] on div at bounding box center [667, 300] width 937 height 534
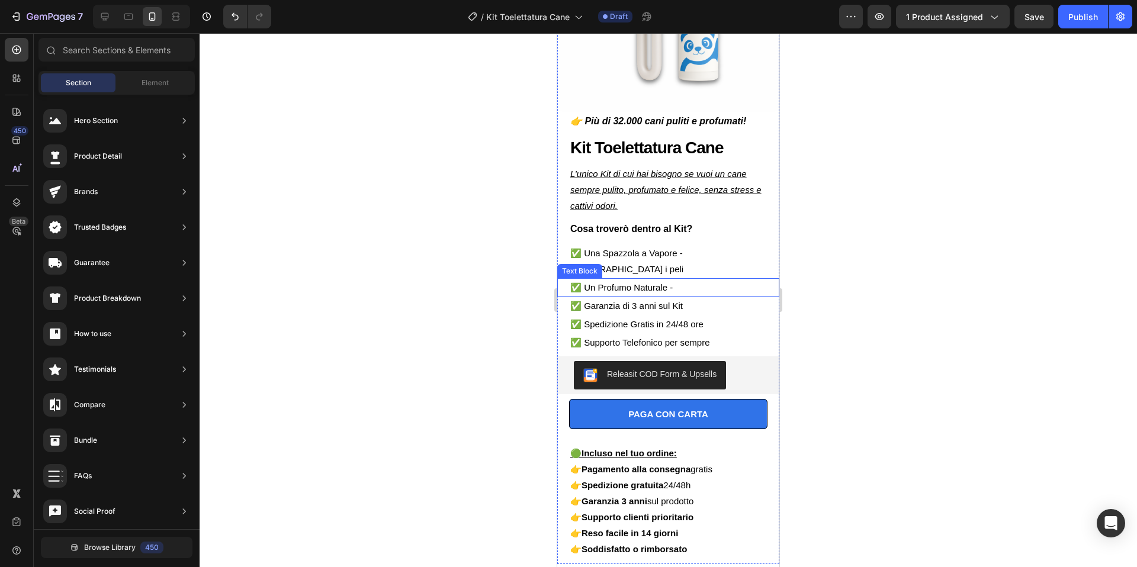
scroll to position [178, 0]
click at [603, 255] on p "✅ Una Spazzola a Vapore - Rimuove i peli" at bounding box center [668, 262] width 196 height 32
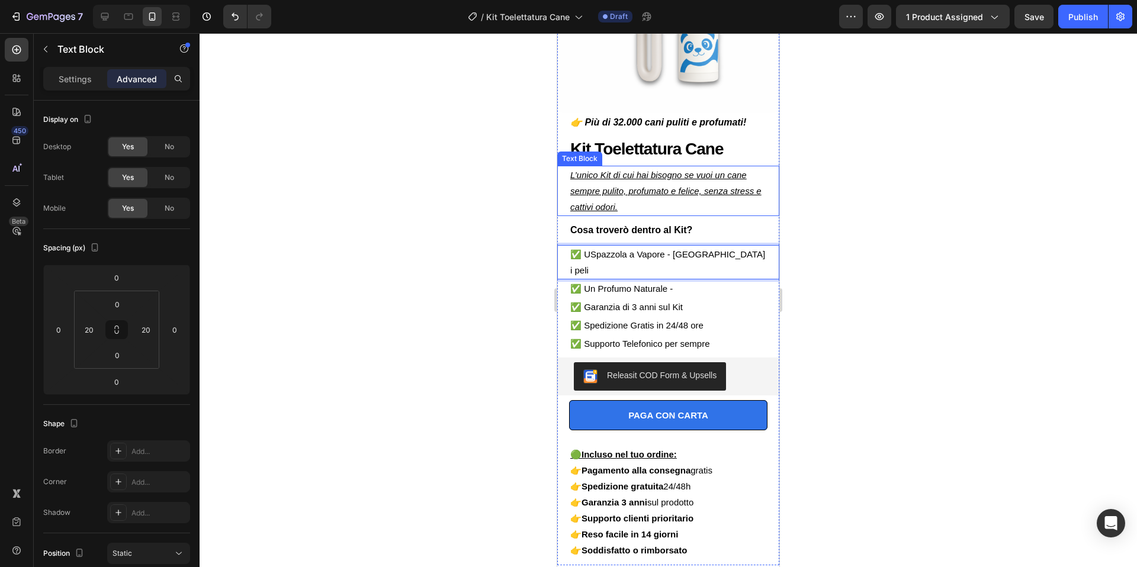
scroll to position [179, 0]
click at [585, 280] on p "✅ Un Profumo Naturale -" at bounding box center [668, 288] width 196 height 16
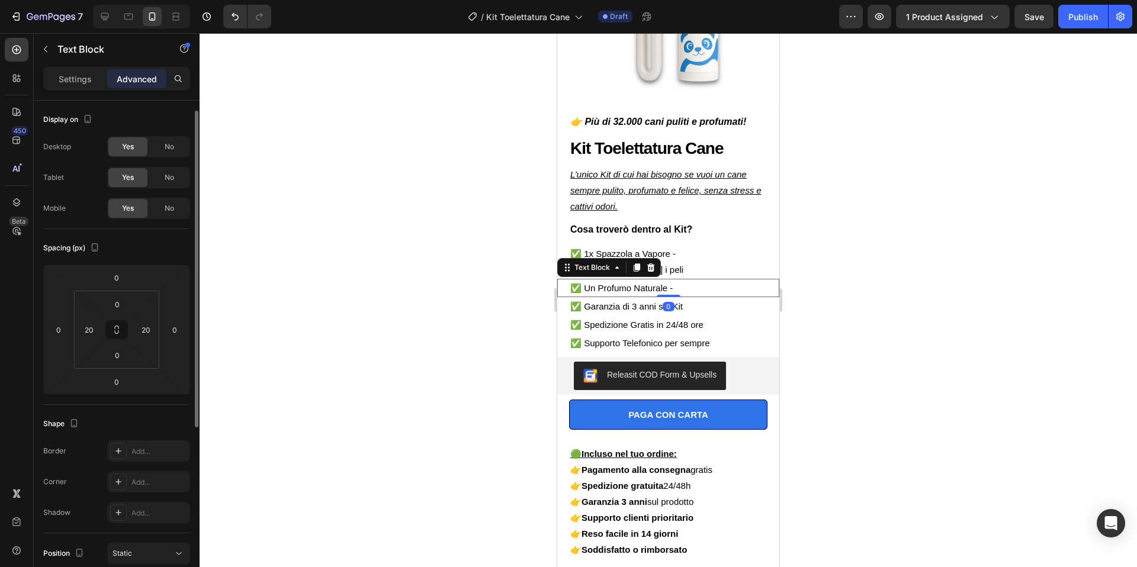
scroll to position [7, 0]
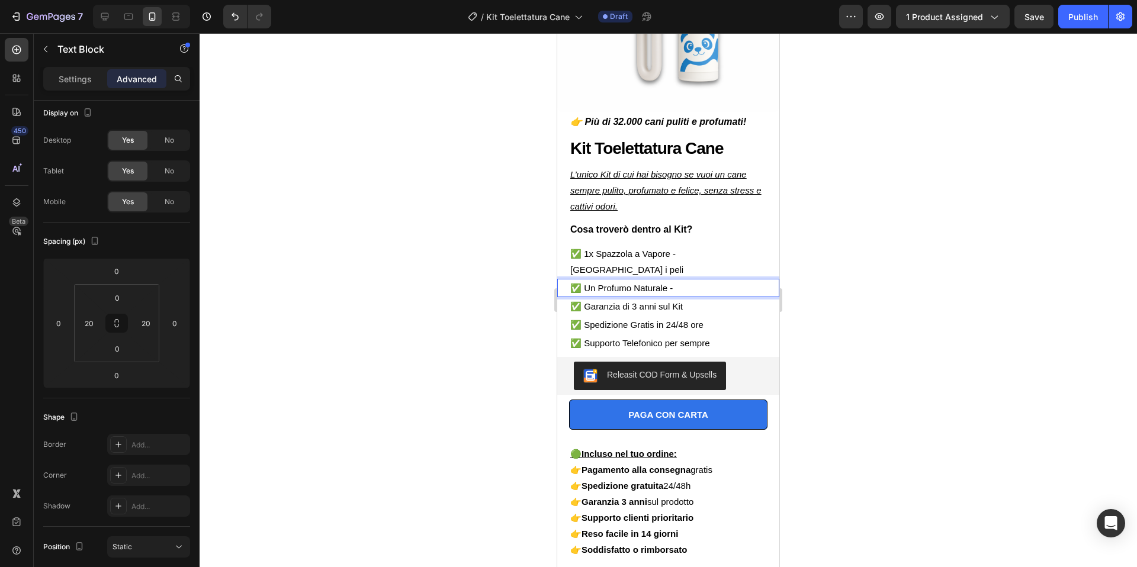
click at [596, 280] on p "✅ Un Profumo Naturale -" at bounding box center [668, 288] width 196 height 16
click at [599, 280] on p "✅ Un Profumo Naturale -" at bounding box center [668, 288] width 196 height 16
click at [704, 280] on p "✅ 1x Profumo Naturale -" at bounding box center [668, 288] width 196 height 16
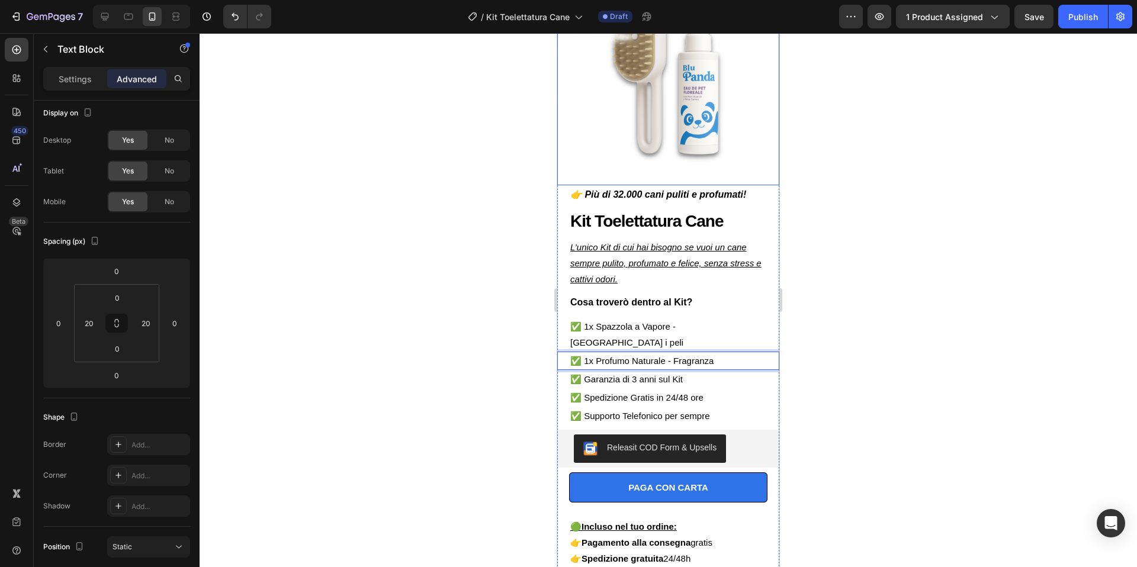
scroll to position [147, 0]
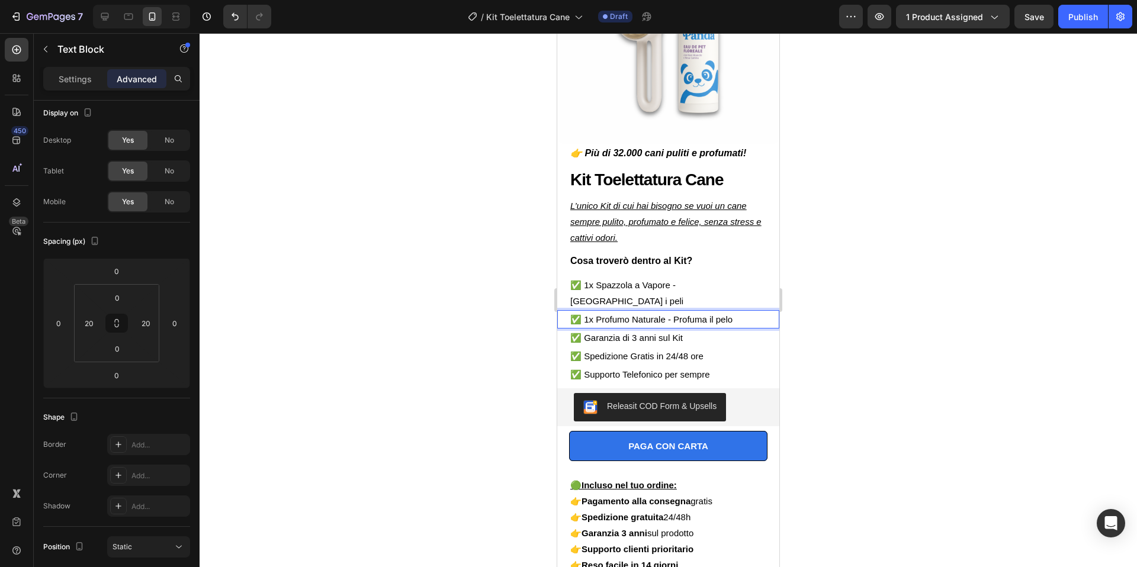
click at [913, 209] on div at bounding box center [667, 300] width 937 height 534
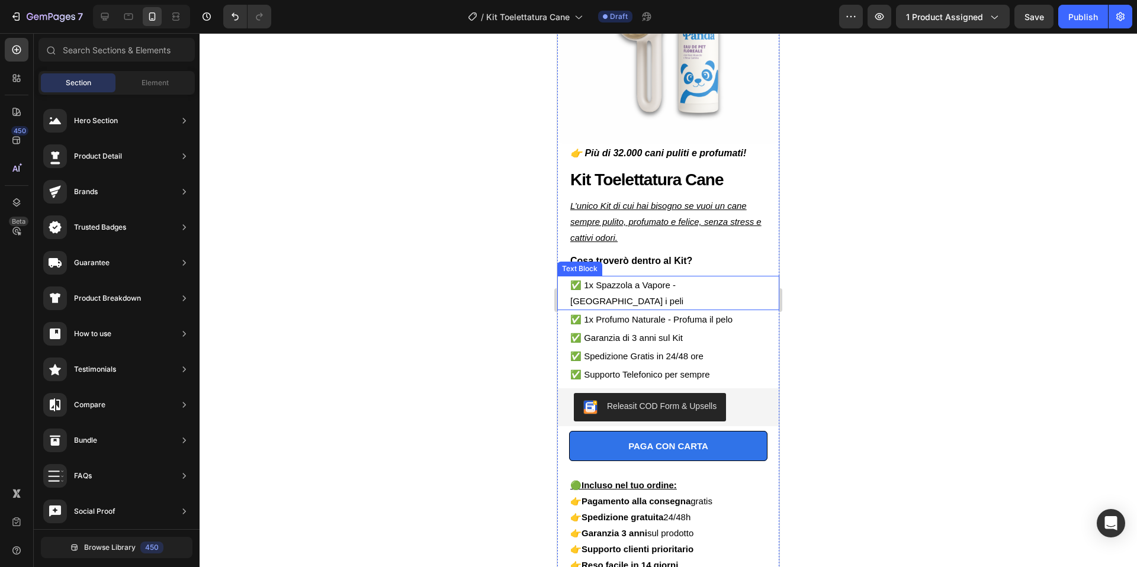
click at [736, 288] on p "✅ 1x Spazzola a Vapore - Rimuove i peli" at bounding box center [668, 293] width 196 height 32
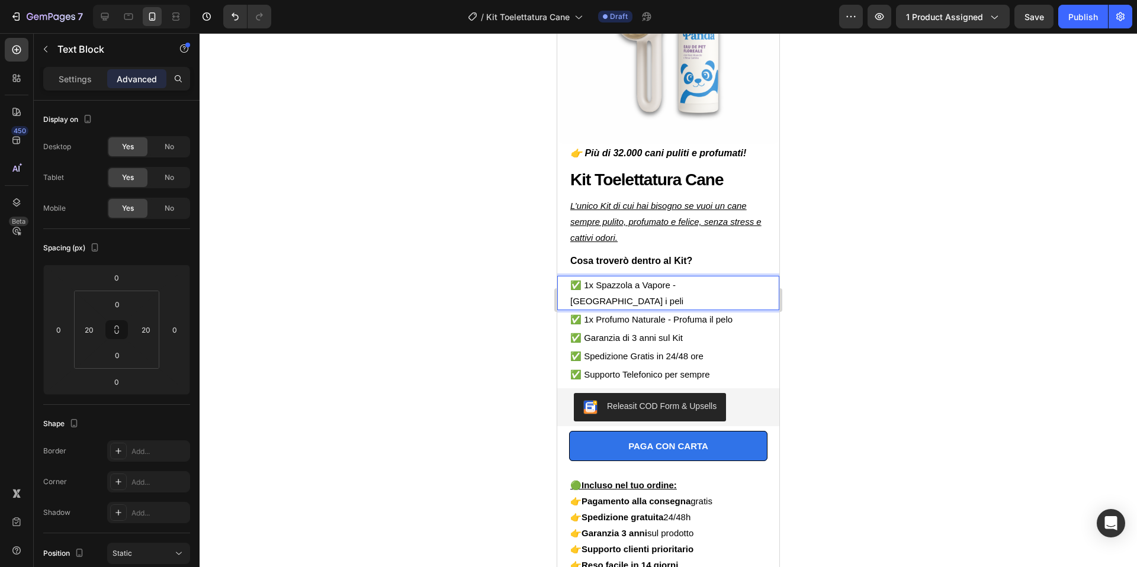
click at [729, 288] on p "✅ 1x Spazzola a Vapore - Rimuove i peli" at bounding box center [668, 293] width 196 height 32
click at [803, 243] on div at bounding box center [667, 300] width 937 height 534
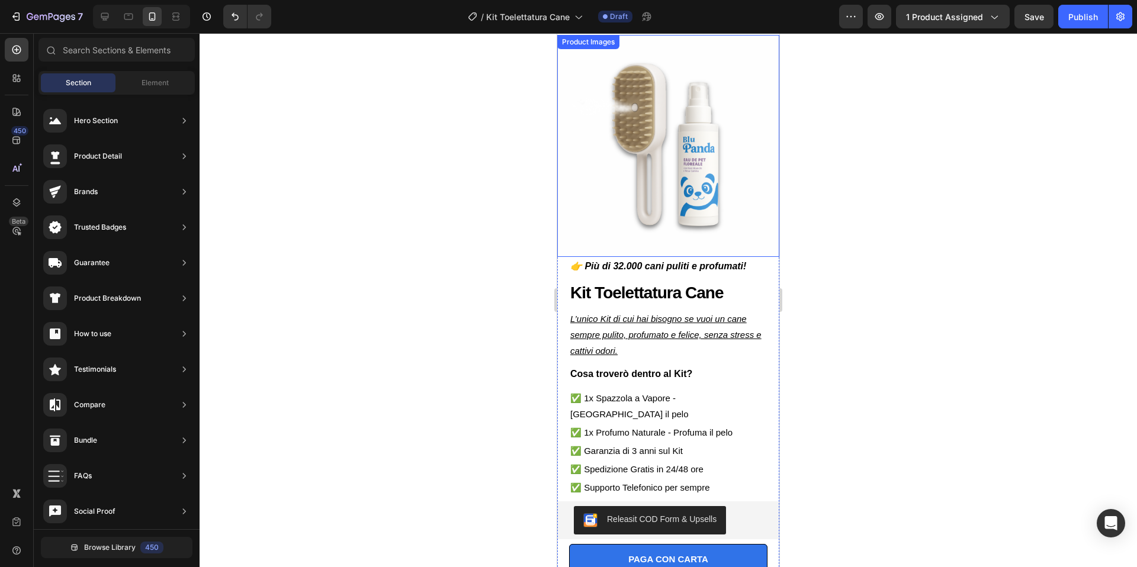
scroll to position [35, 0]
click at [738, 543] on button "PAGA CON CARTA" at bounding box center [668, 558] width 198 height 30
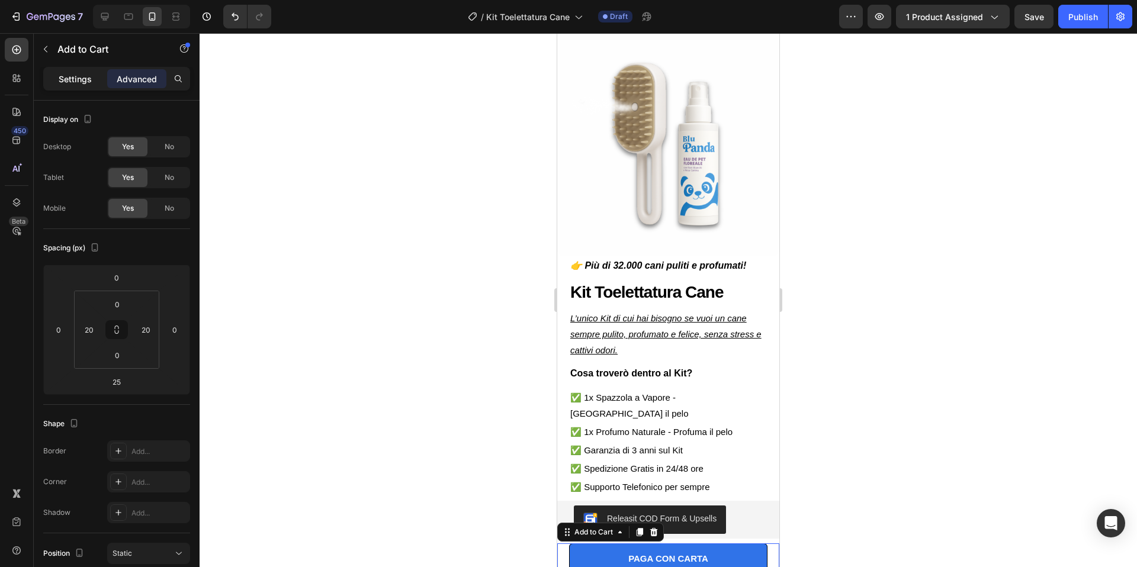
click at [95, 82] on div "Settings" at bounding box center [75, 78] width 59 height 19
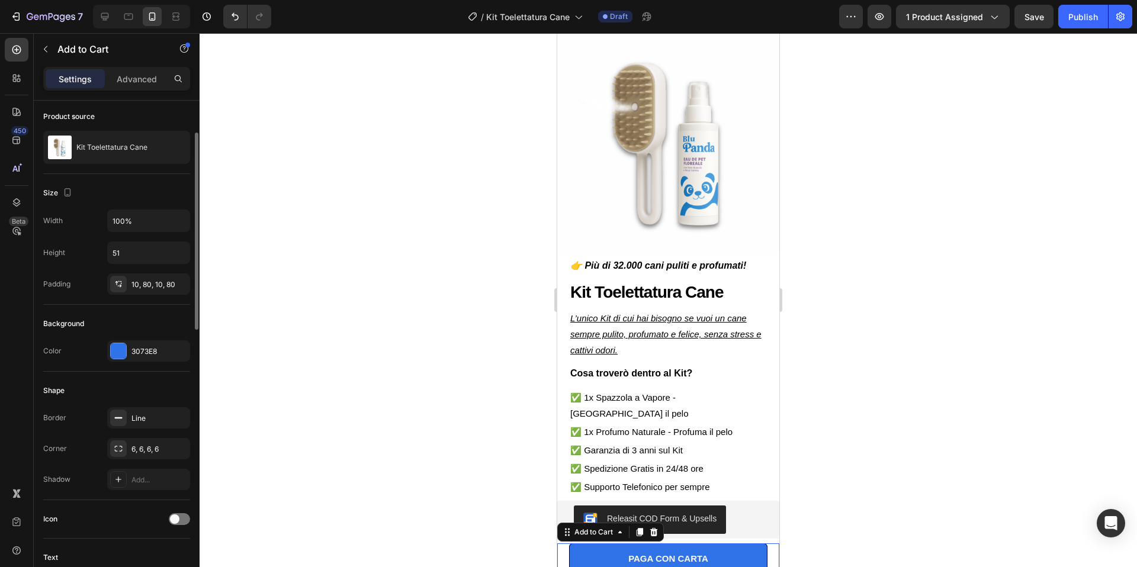
scroll to position [92, 0]
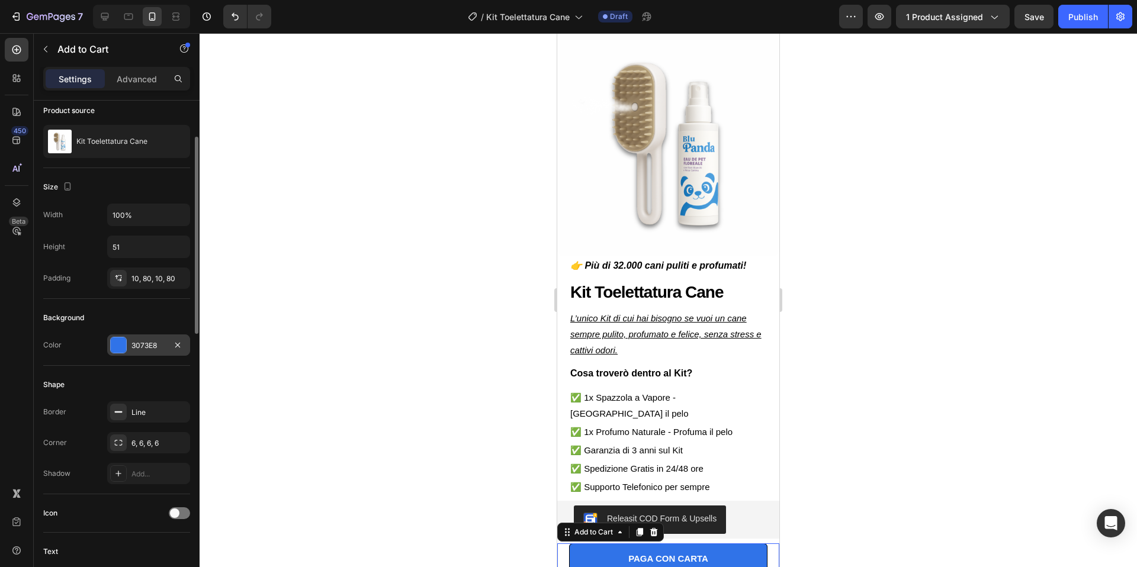
click at [111, 343] on div at bounding box center [118, 344] width 15 height 15
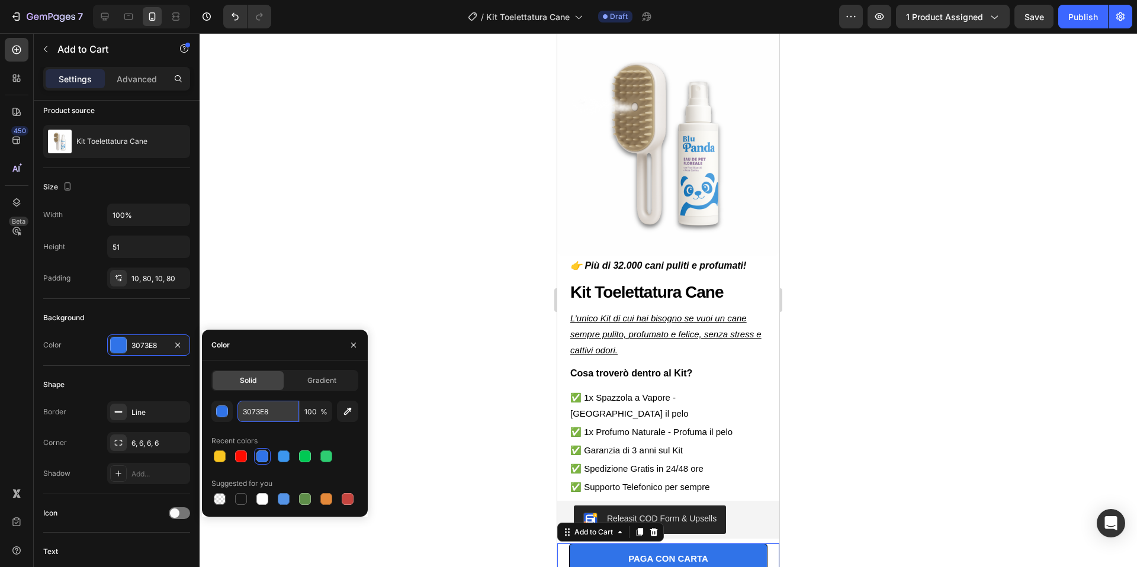
click at [278, 418] on input "3073E8" at bounding box center [268, 411] width 62 height 21
paste input "✅"
paste input "#3c67ff"
type input "#3c67ff"
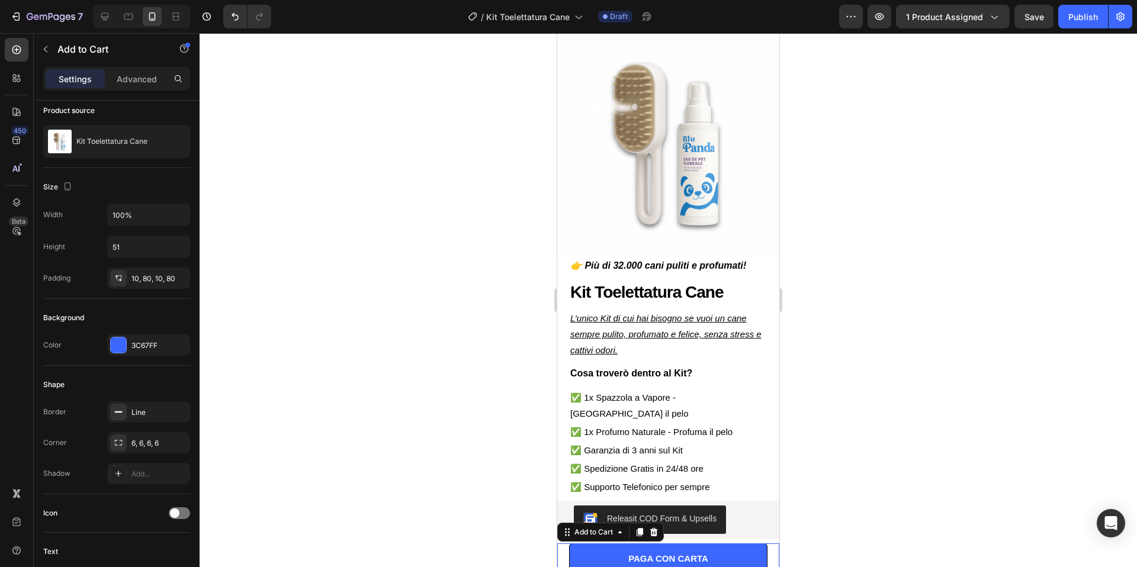
click at [349, 287] on div at bounding box center [667, 300] width 937 height 534
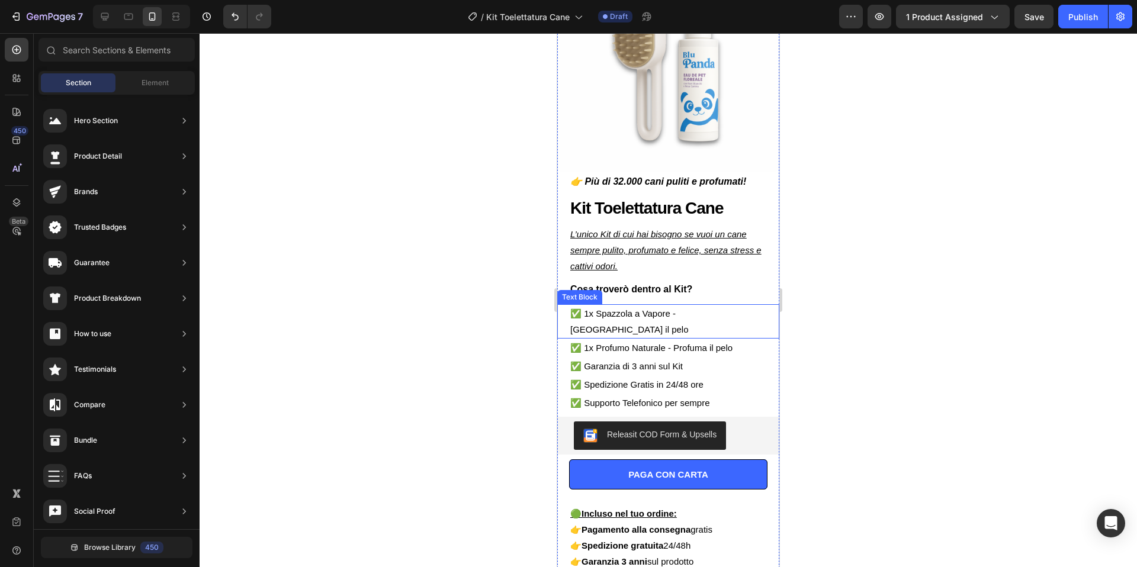
scroll to position [148, 0]
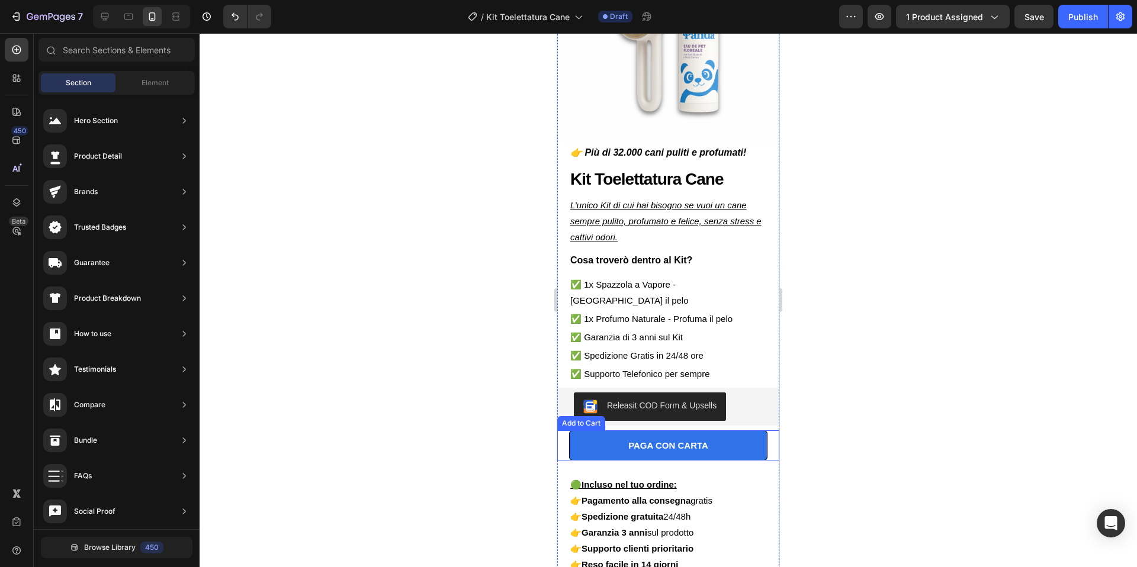
click at [745, 432] on button "PAGA CON CARTA" at bounding box center [668, 445] width 198 height 30
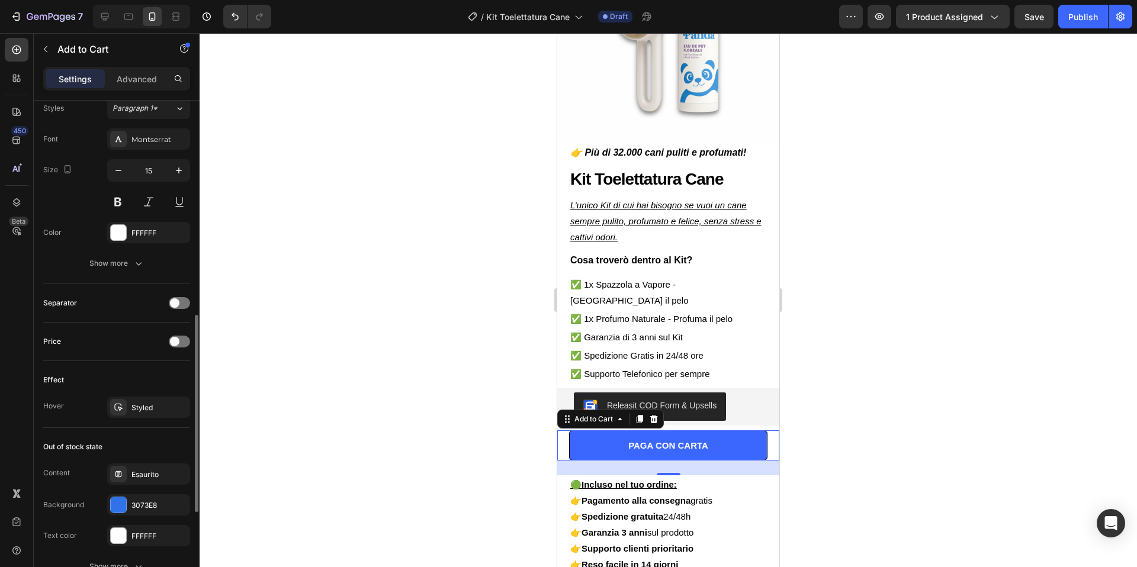
scroll to position [596, 0]
click at [124, 504] on div at bounding box center [118, 502] width 15 height 15
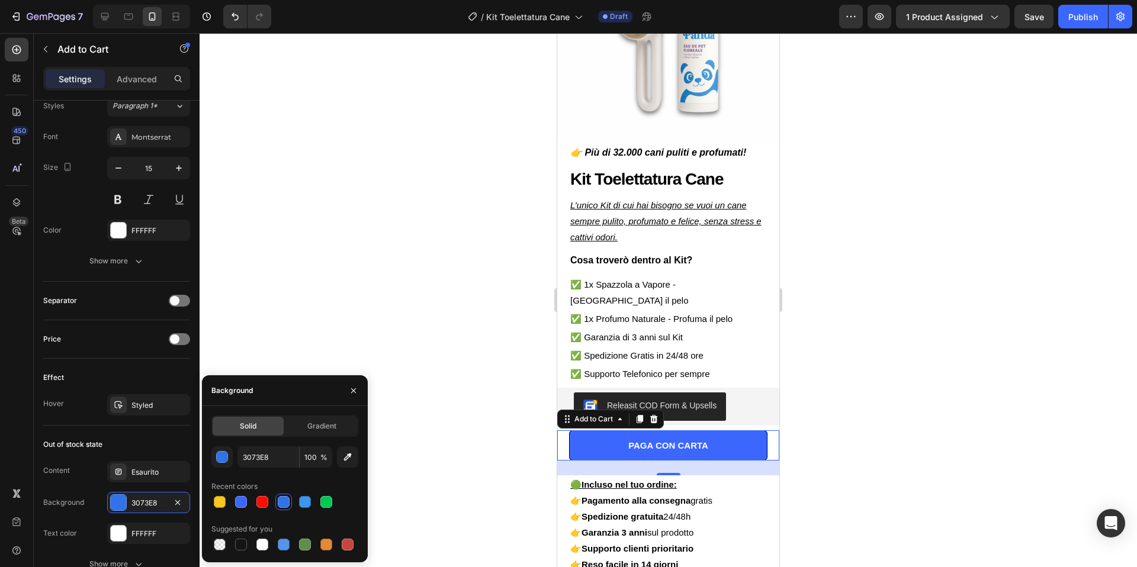
drag, startPoint x: 269, startPoint y: 417, endPoint x: 268, endPoint y: 428, distance: 10.7
click at [269, 417] on div "Solid" at bounding box center [248, 426] width 71 height 19
click at [271, 459] on input "3073E8" at bounding box center [268, 456] width 62 height 21
paste input "#3c67ff"
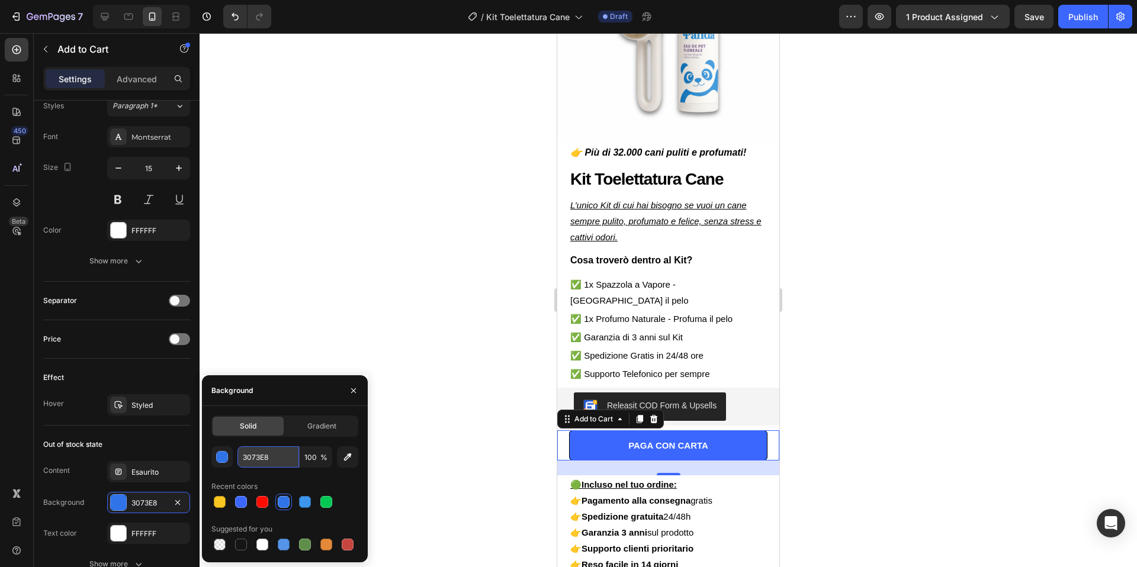
type input "#3c67ff"
click at [390, 249] on div at bounding box center [667, 300] width 937 height 534
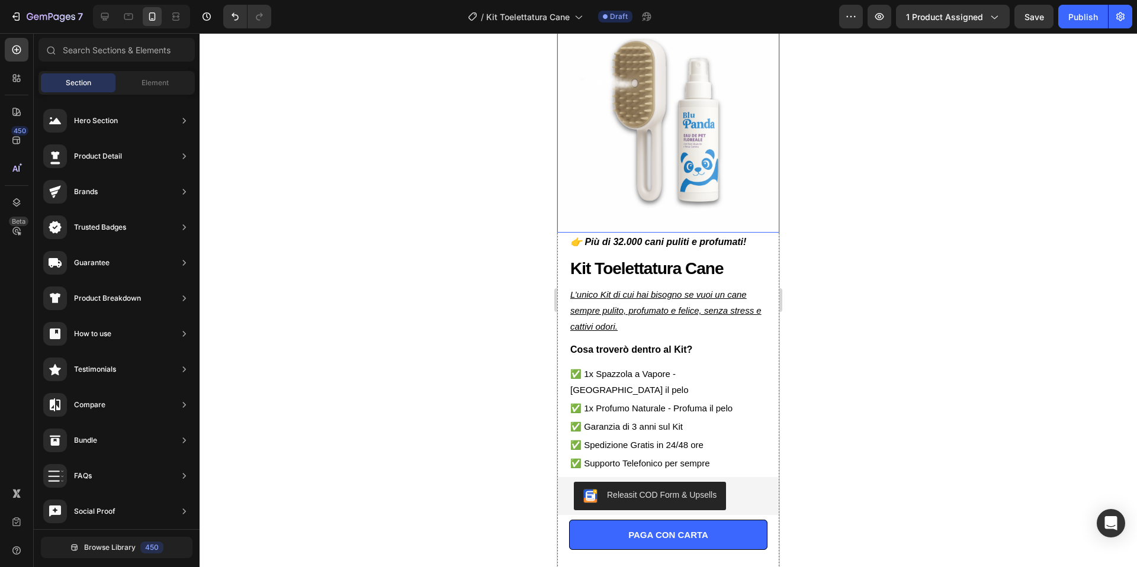
scroll to position [57, 0]
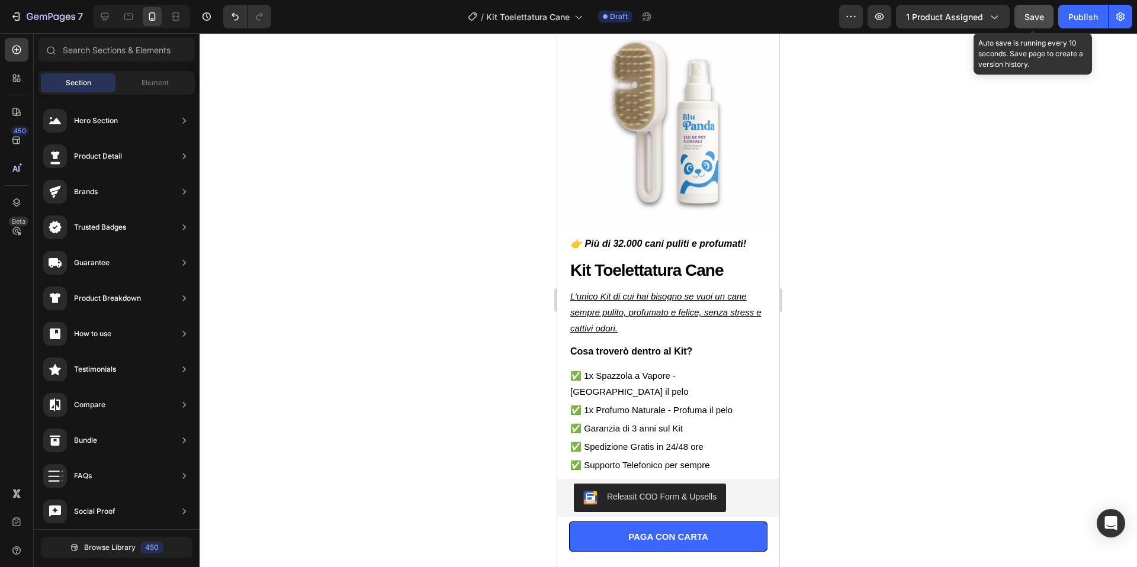
click at [1048, 17] on button "Save" at bounding box center [1033, 17] width 39 height 24
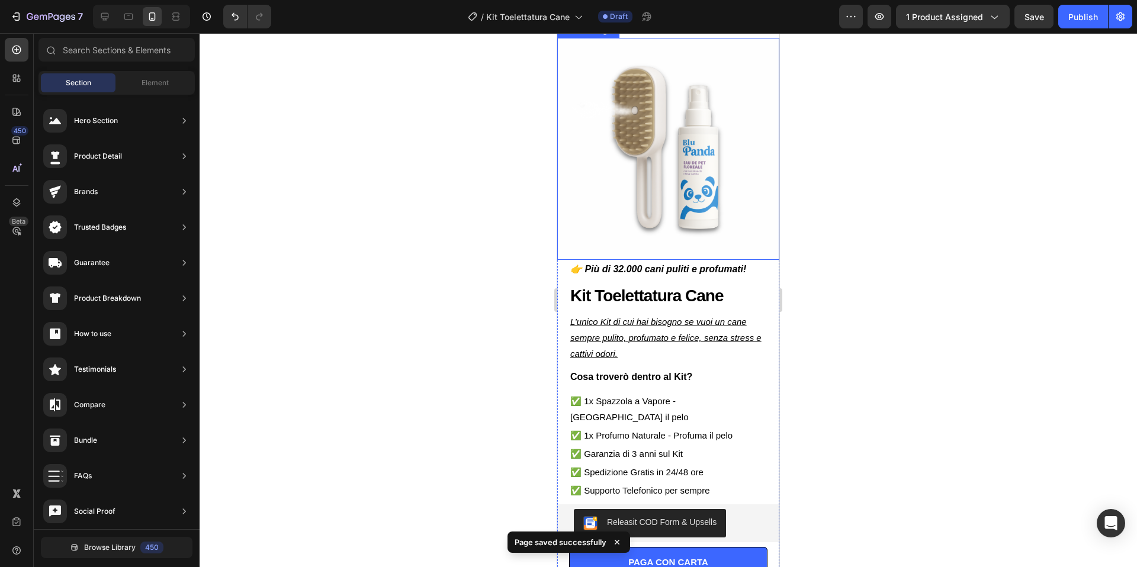
scroll to position [35, 0]
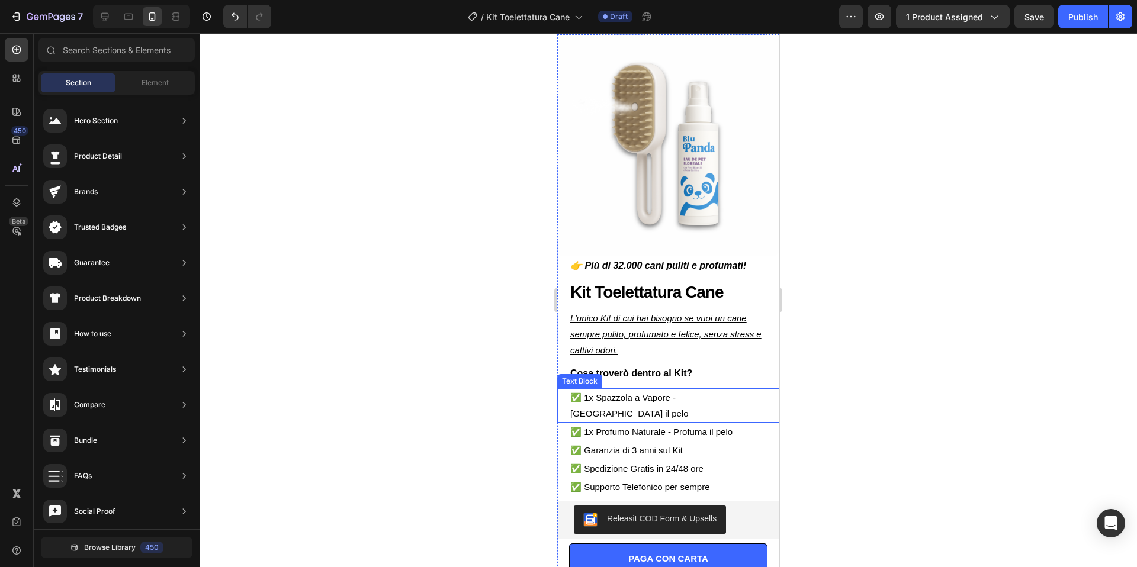
click at [672, 398] on p "✅ 1x Spazzola a Vapore - Rimuove il pelo" at bounding box center [668, 405] width 196 height 32
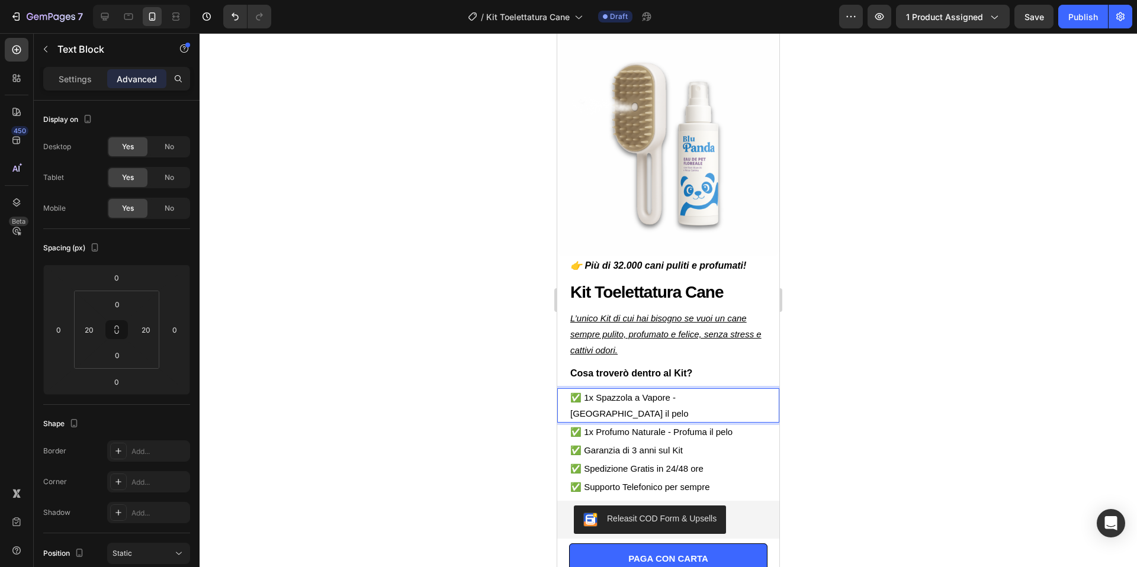
click at [674, 398] on p "✅ 1x Spazzola a Vapore - Rimuove il pelo" at bounding box center [668, 405] width 196 height 32
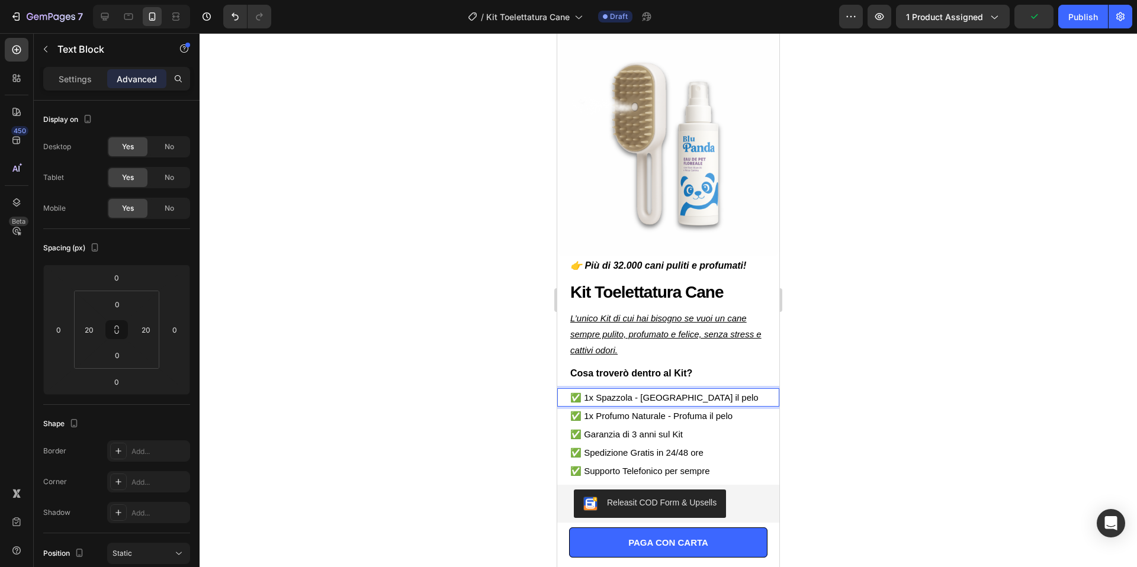
click at [851, 304] on div at bounding box center [667, 300] width 937 height 534
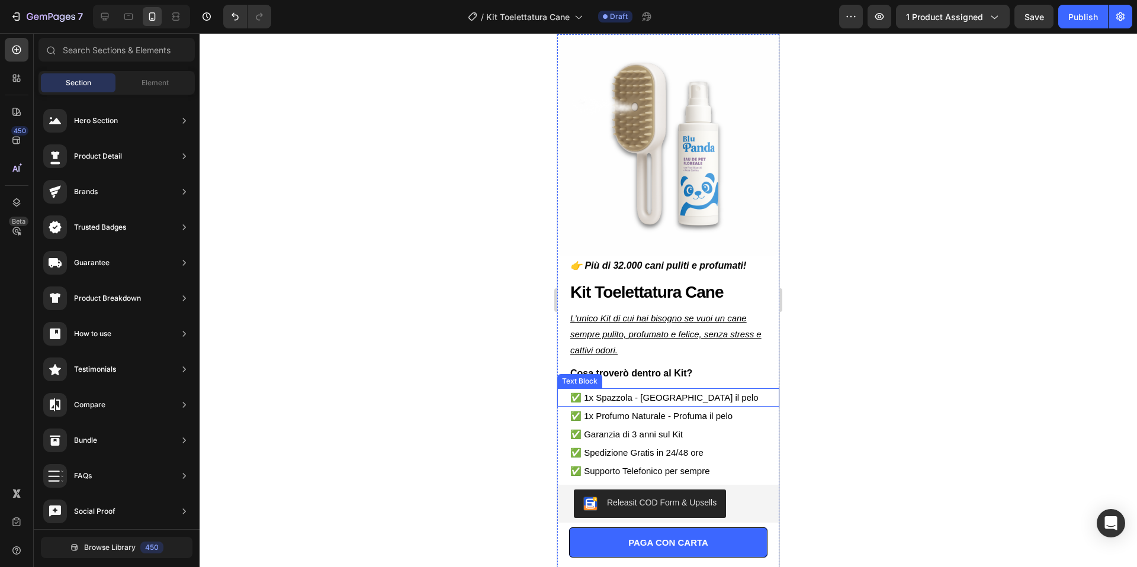
click at [633, 398] on p "✅ 1x Spazzola - Rimuove il pelo" at bounding box center [668, 397] width 196 height 16
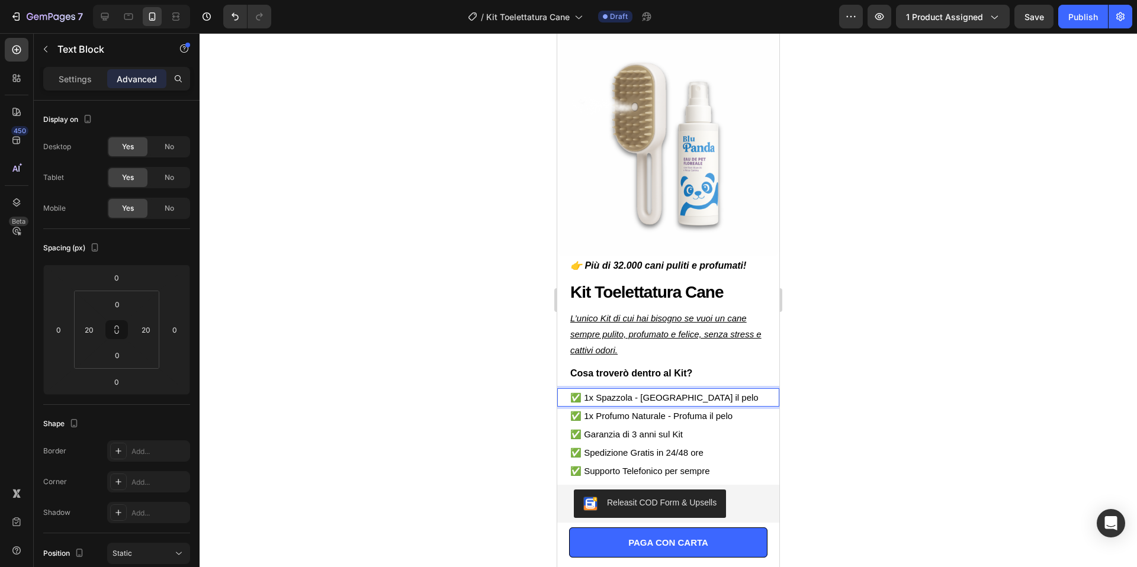
click at [636, 399] on p "✅ 1x Spazzola - Rimuove il pelo" at bounding box center [668, 397] width 196 height 16
click at [678, 437] on p "✅ Garanzia di 3 anni sul Kit" at bounding box center [668, 434] width 196 height 16
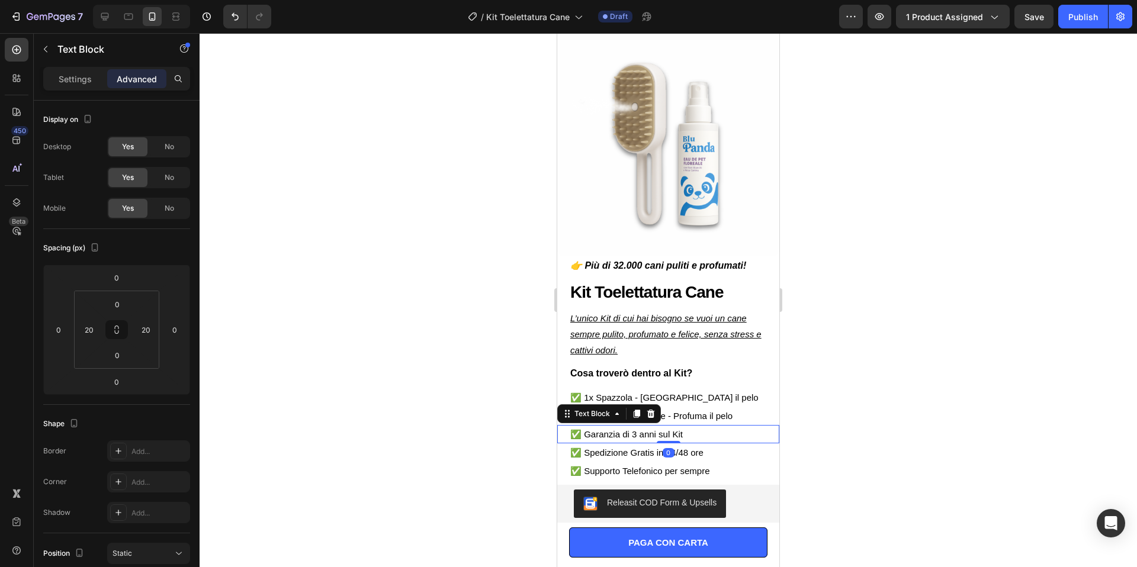
scroll to position [289, 0]
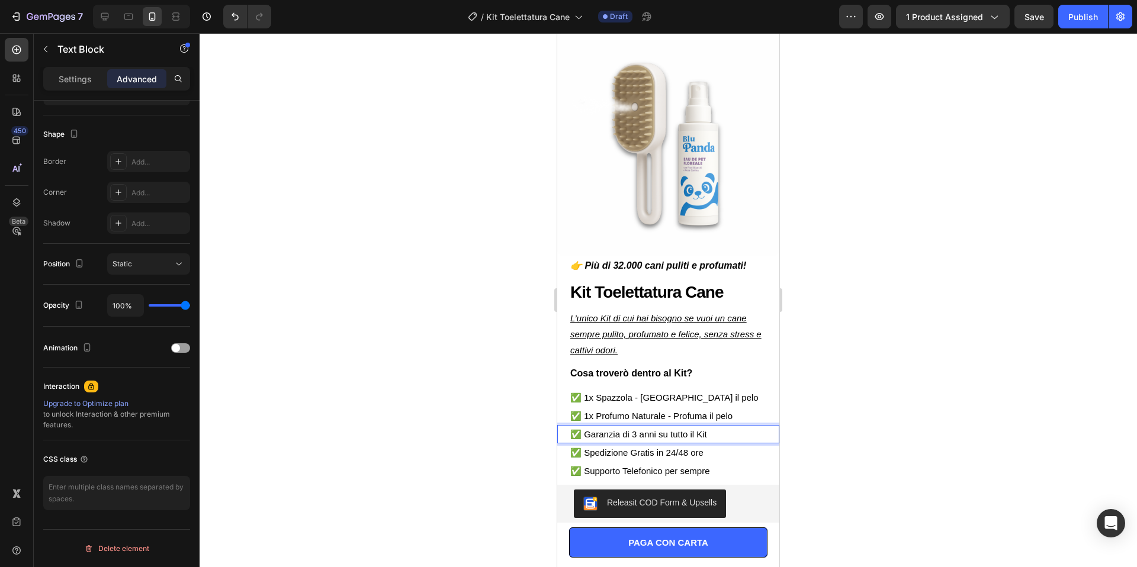
click at [843, 400] on div at bounding box center [667, 300] width 937 height 534
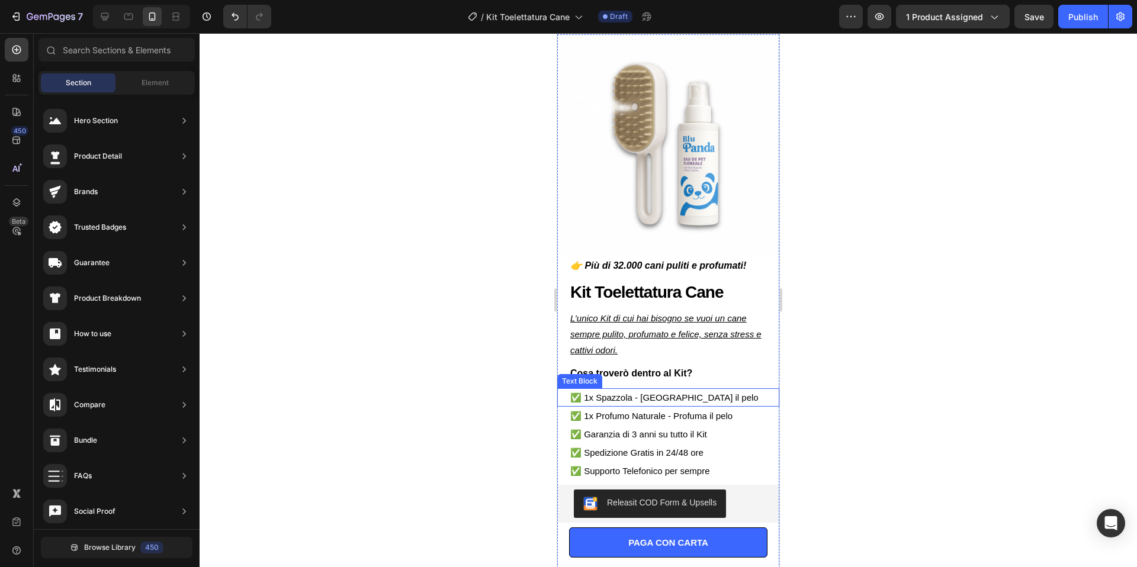
click at [636, 397] on p "✅ 1x Spazzola - Rimuove il pelo" at bounding box center [668, 397] width 196 height 16
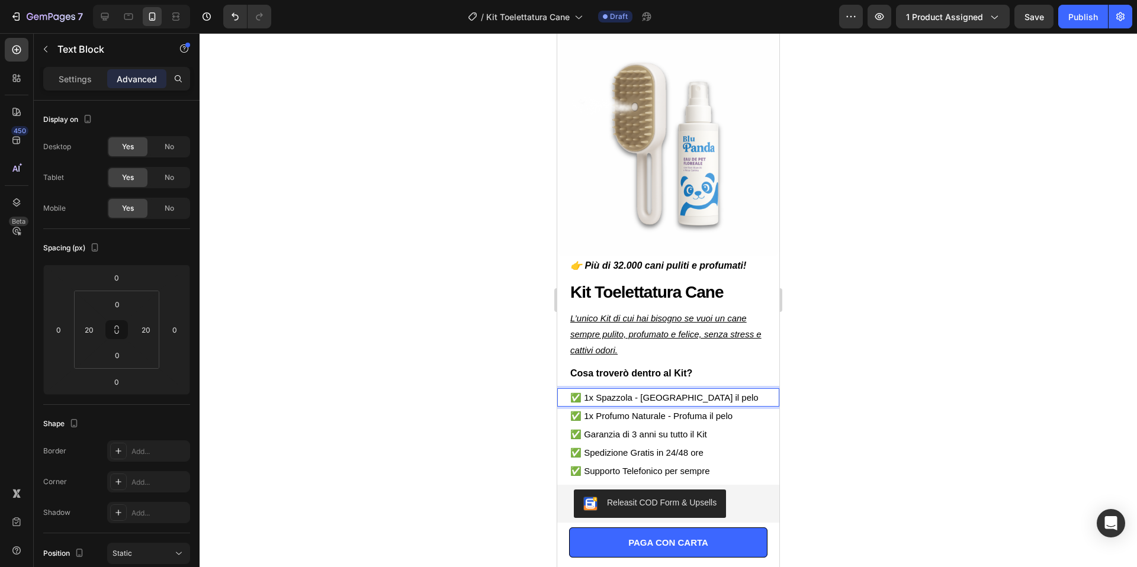
click at [635, 400] on p "✅ 1x Spazzola - Rimuove il pelo" at bounding box center [668, 397] width 196 height 16
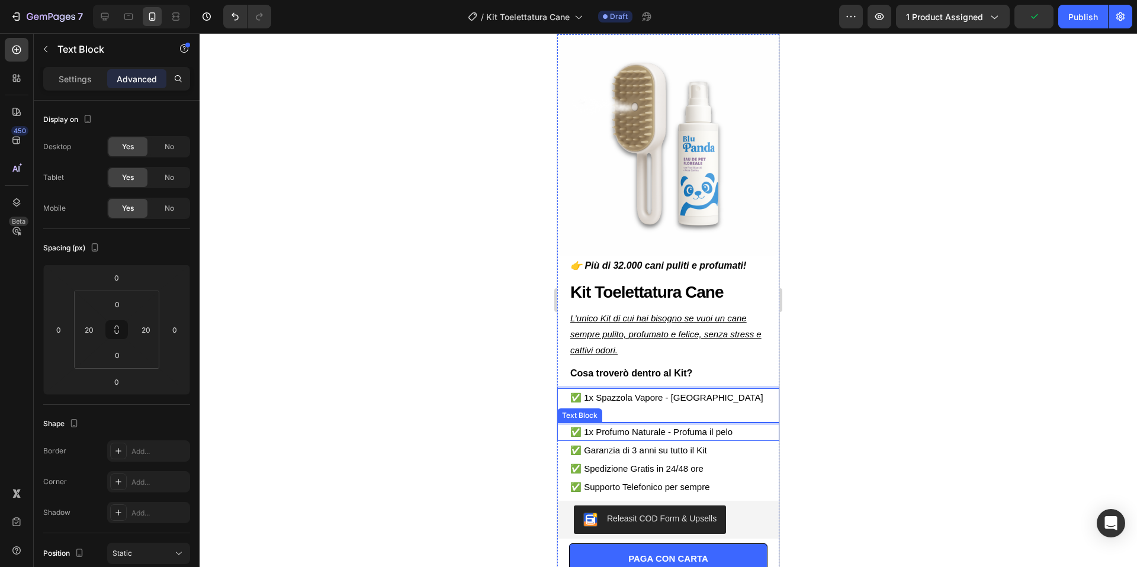
click at [935, 353] on div at bounding box center [667, 300] width 937 height 534
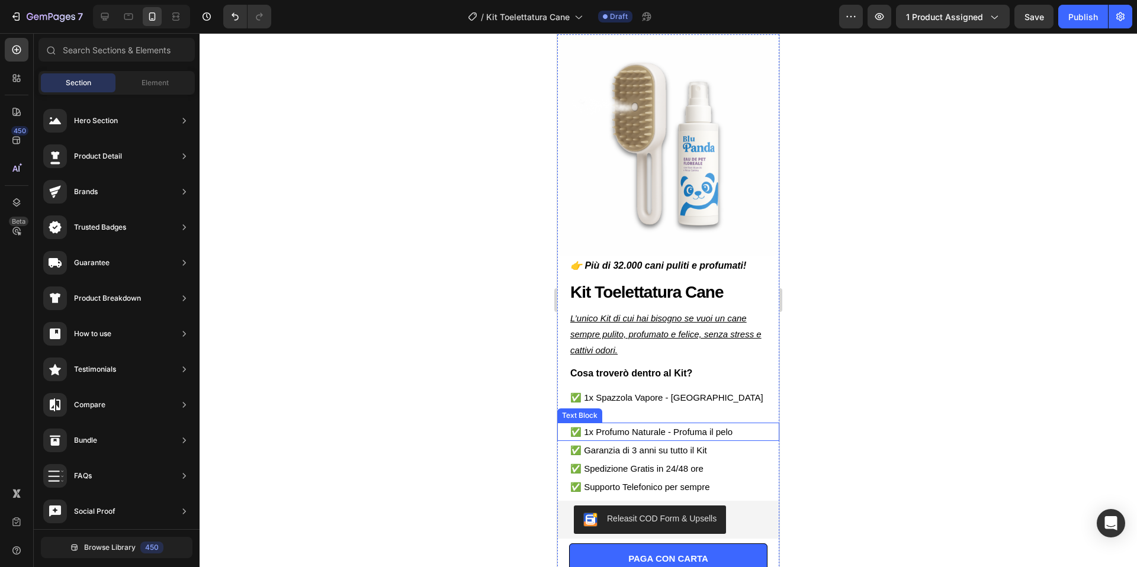
click at [903, 237] on div at bounding box center [667, 300] width 937 height 534
click at [677, 401] on p "✅ 1x Spazzola Vapore - Rimuove il pelo" at bounding box center [668, 405] width 196 height 32
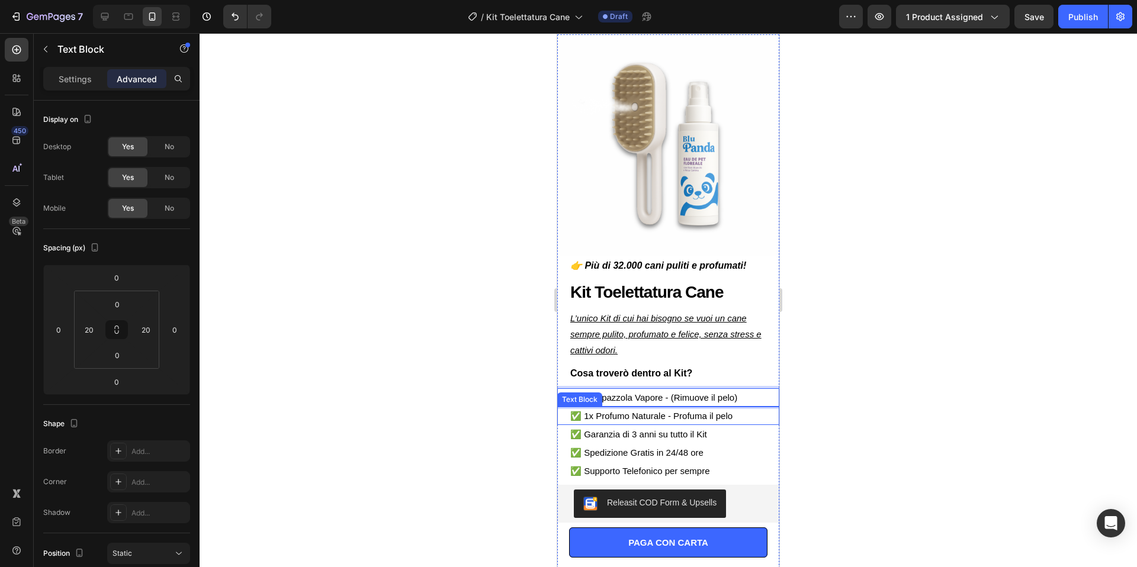
click at [768, 416] on div "✅ 1x Profumo Naturale - Profuma il pelo Text Block" at bounding box center [668, 416] width 222 height 18
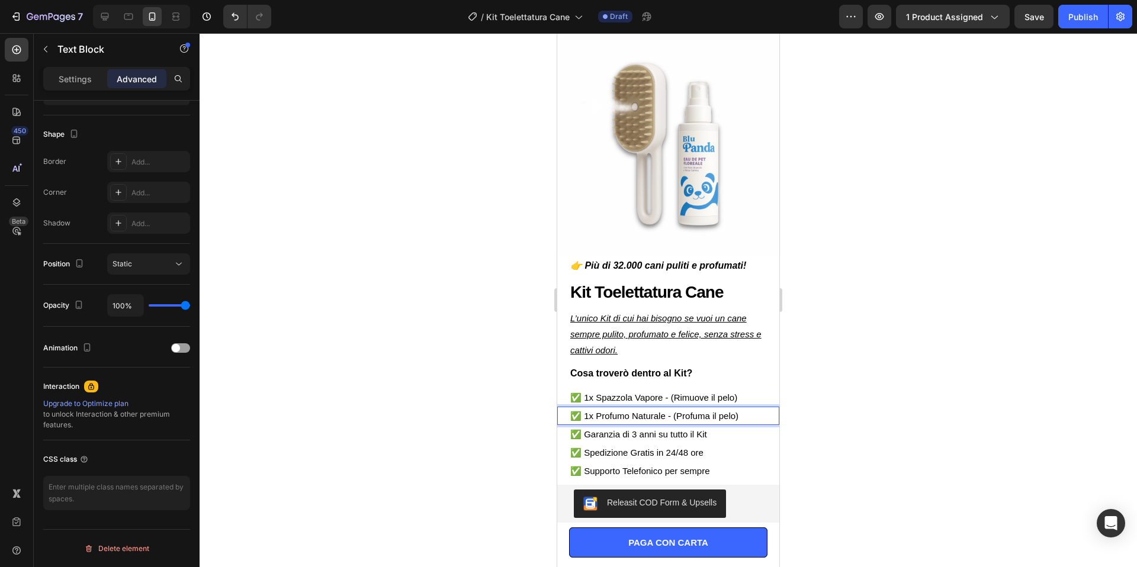
click at [963, 213] on div at bounding box center [667, 300] width 937 height 534
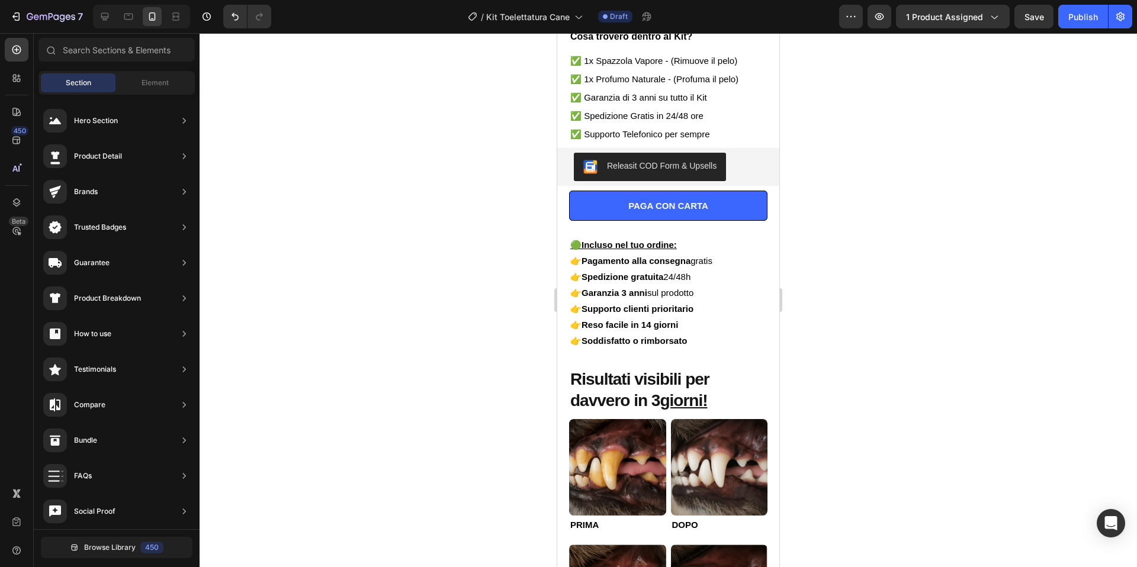
scroll to position [373, 0]
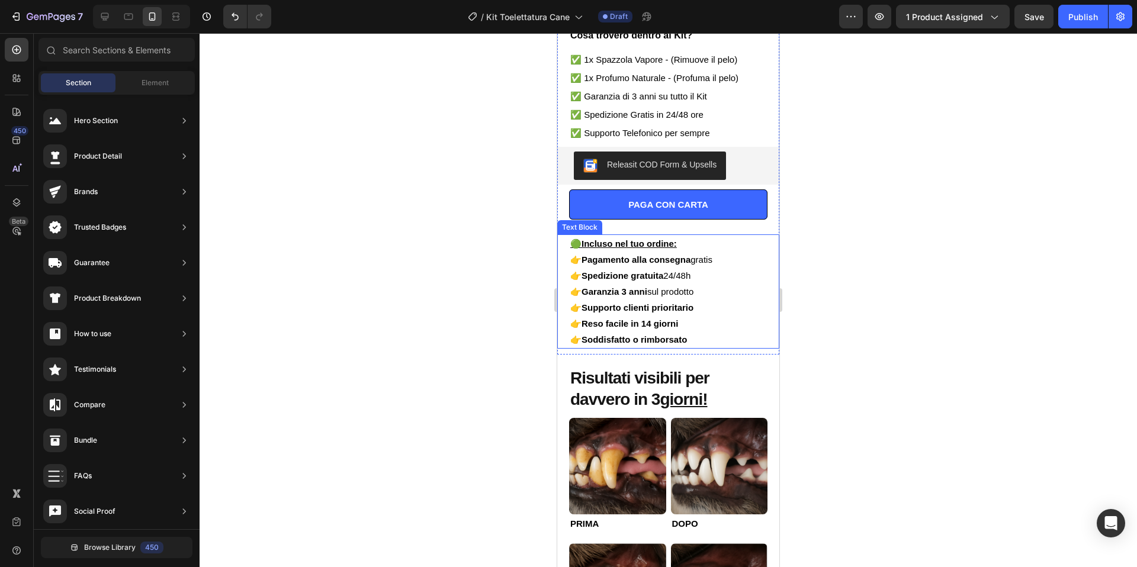
click at [759, 242] on p "🟢 Incluso nel tuo ordine:" at bounding box center [668, 244] width 196 height 16
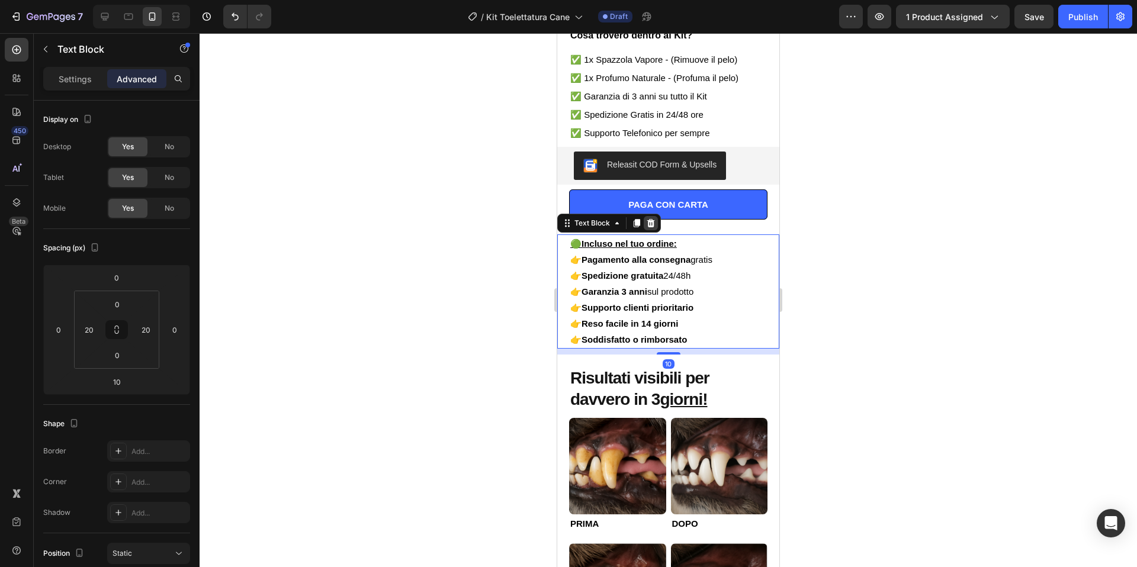
click at [656, 225] on div at bounding box center [650, 223] width 14 height 14
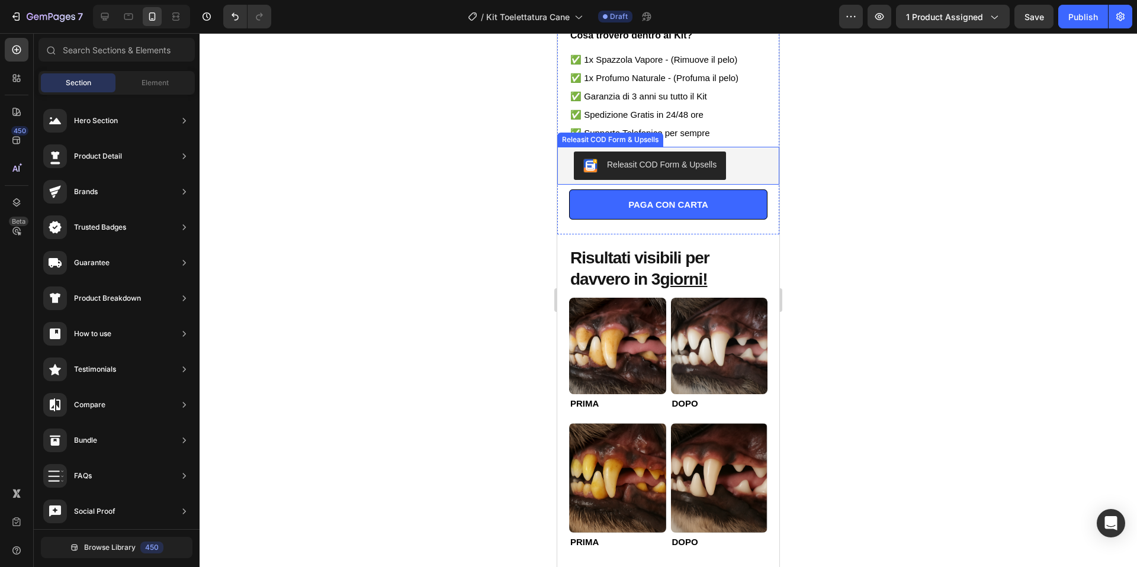
click at [772, 173] on div "Releasit COD Form & Upsells Releasit COD Form & Upsells" at bounding box center [668, 166] width 222 height 38
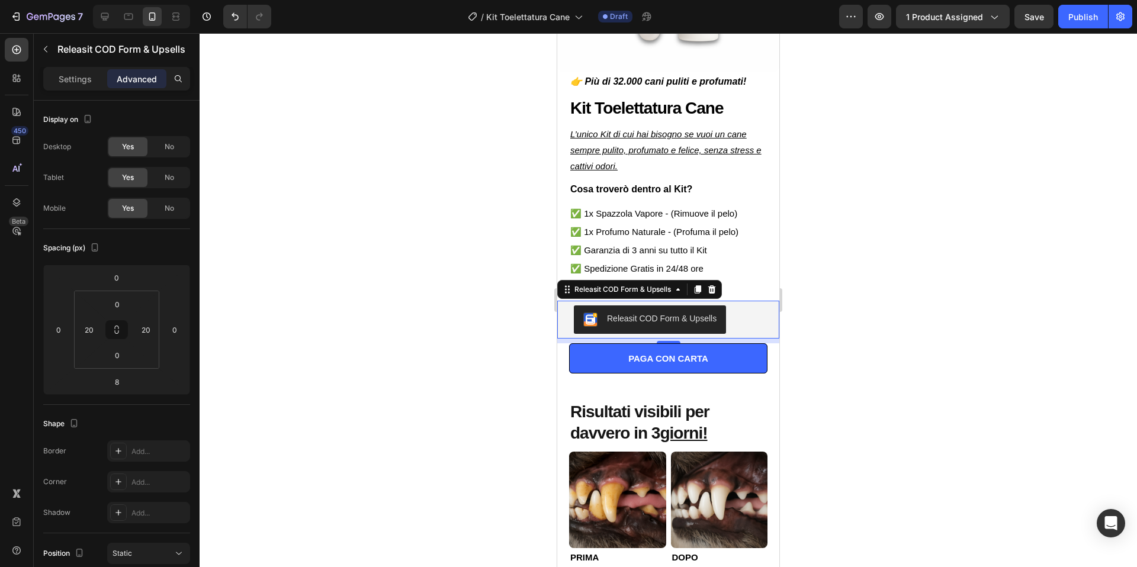
scroll to position [234, 0]
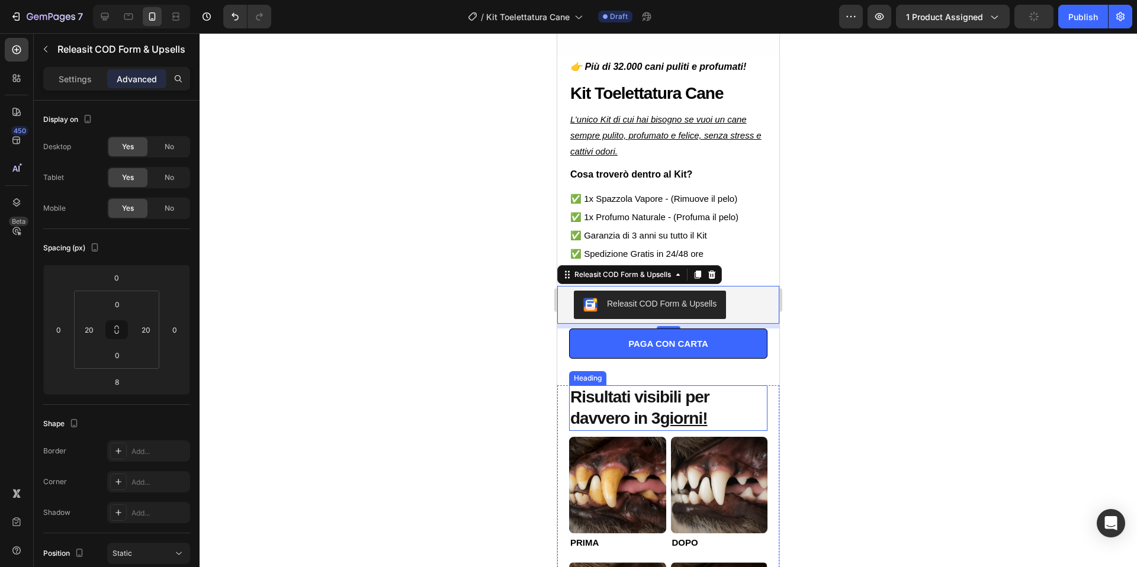
click at [709, 407] on strong "Risultati visibili per davvero in 3 giorni!" at bounding box center [639, 408] width 139 height 40
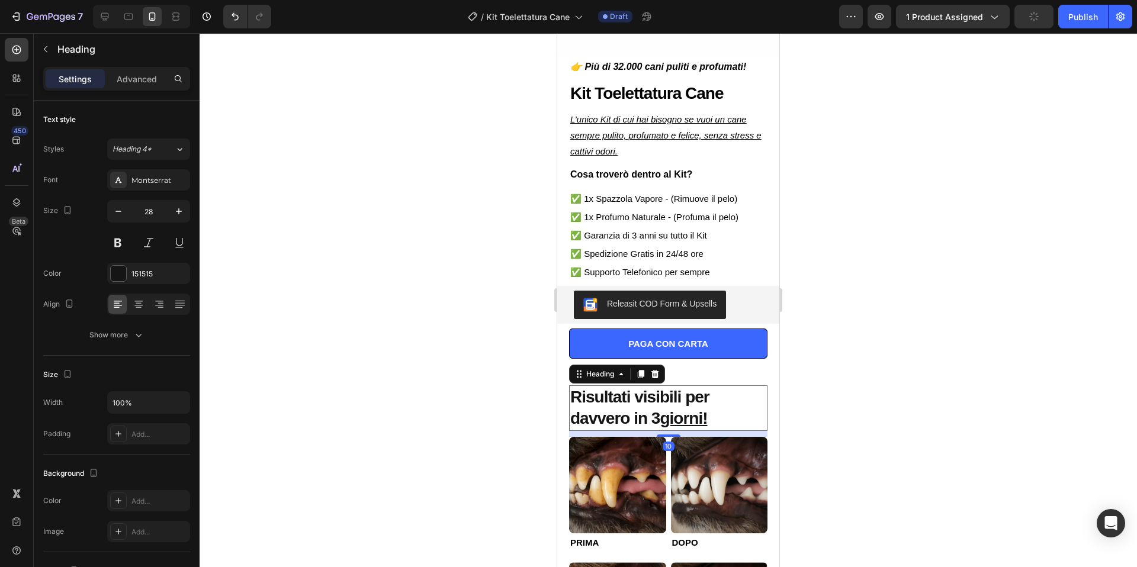
click at [709, 407] on strong "Risultati visibili per davvero in 3 giorni!" at bounding box center [639, 408] width 139 height 40
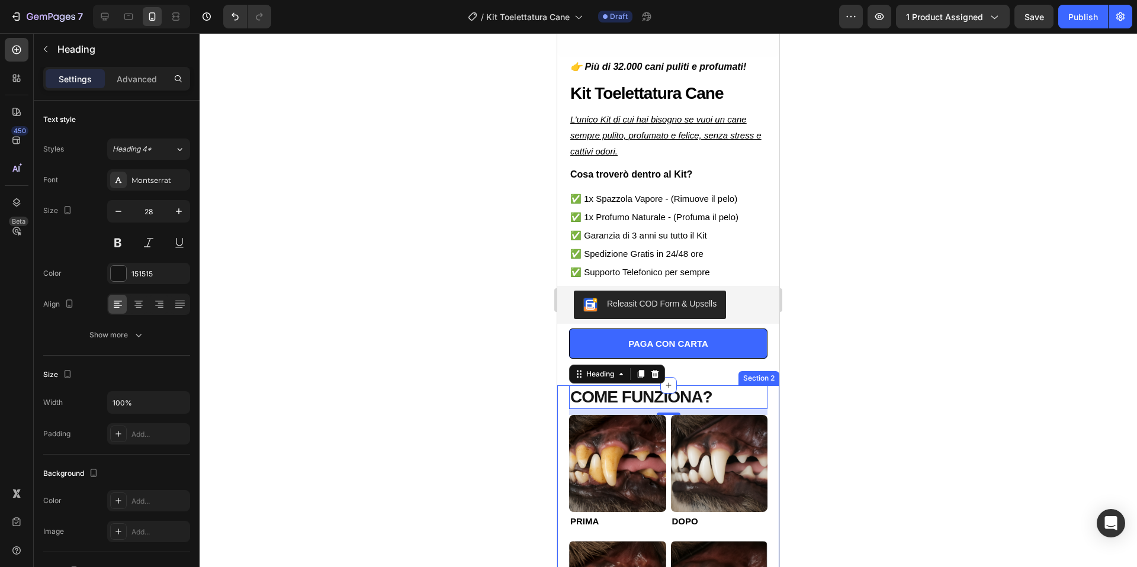
click at [920, 389] on div at bounding box center [667, 300] width 937 height 534
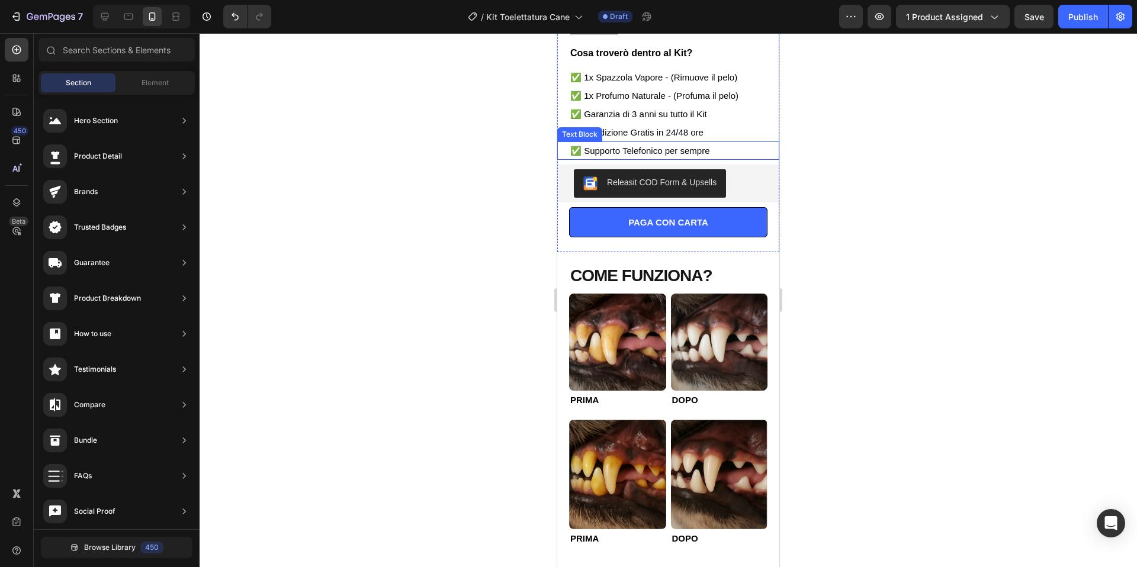
scroll to position [358, 0]
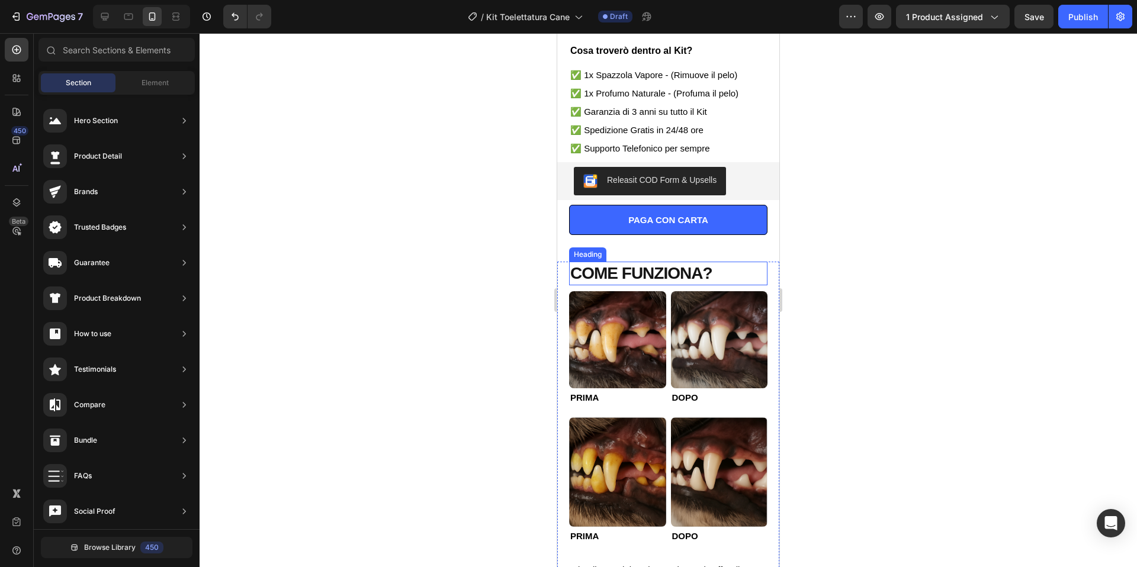
click at [722, 272] on h2 "COME FUNZIONA?" at bounding box center [668, 274] width 198 height 24
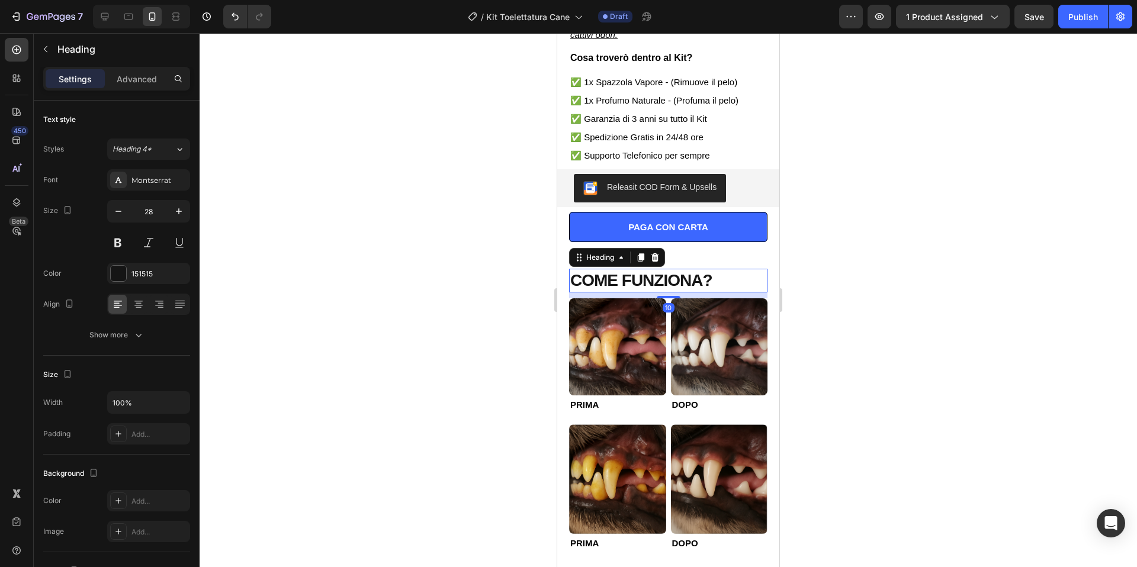
scroll to position [347, 0]
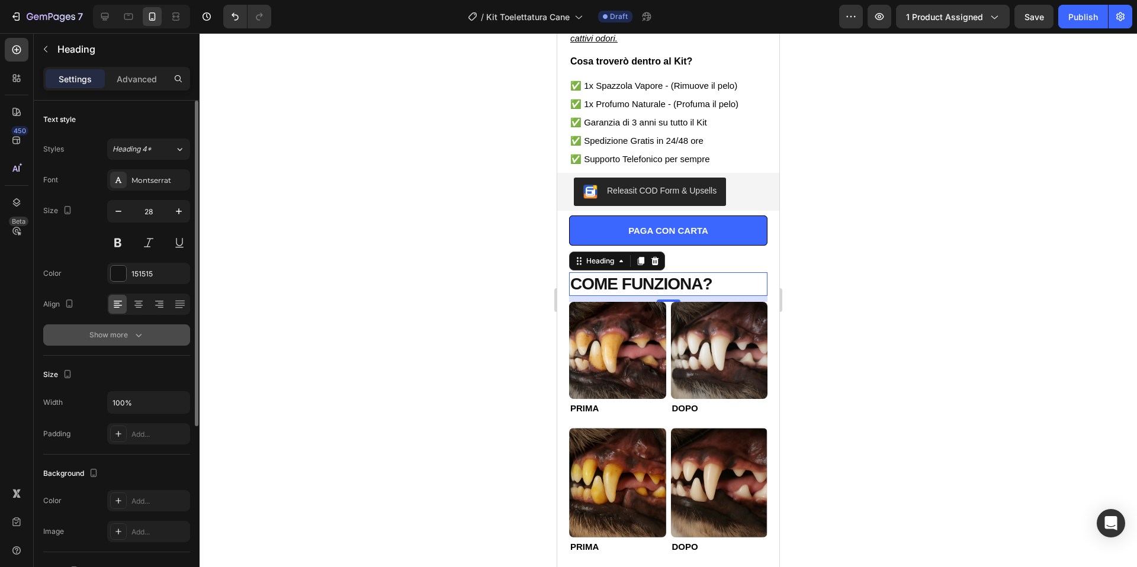
click at [143, 342] on button "Show more" at bounding box center [116, 334] width 147 height 21
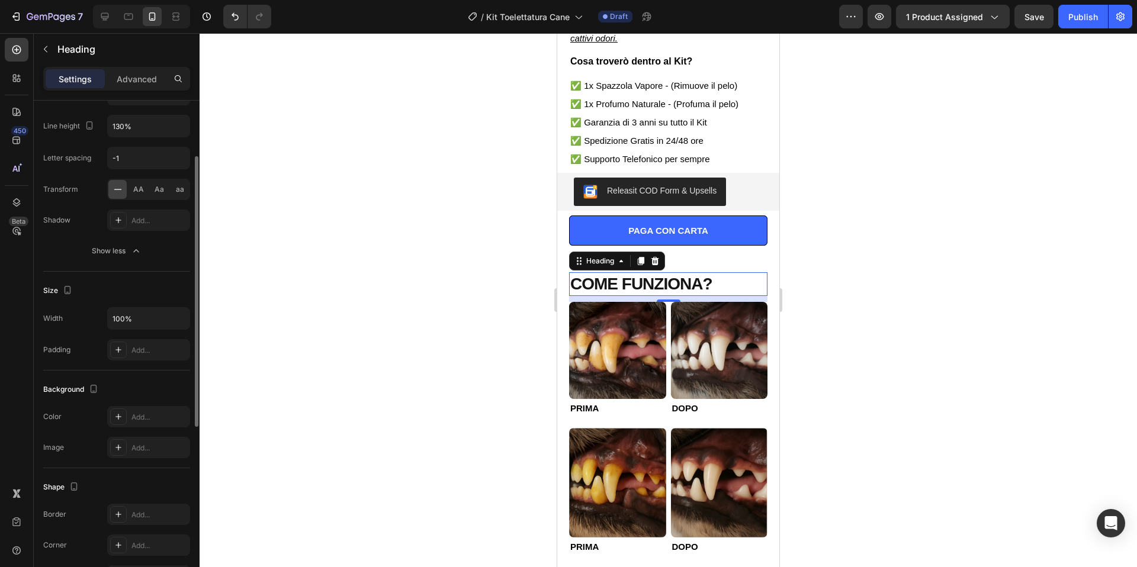
scroll to position [246, 0]
click at [122, 413] on icon at bounding box center [118, 410] width 9 height 9
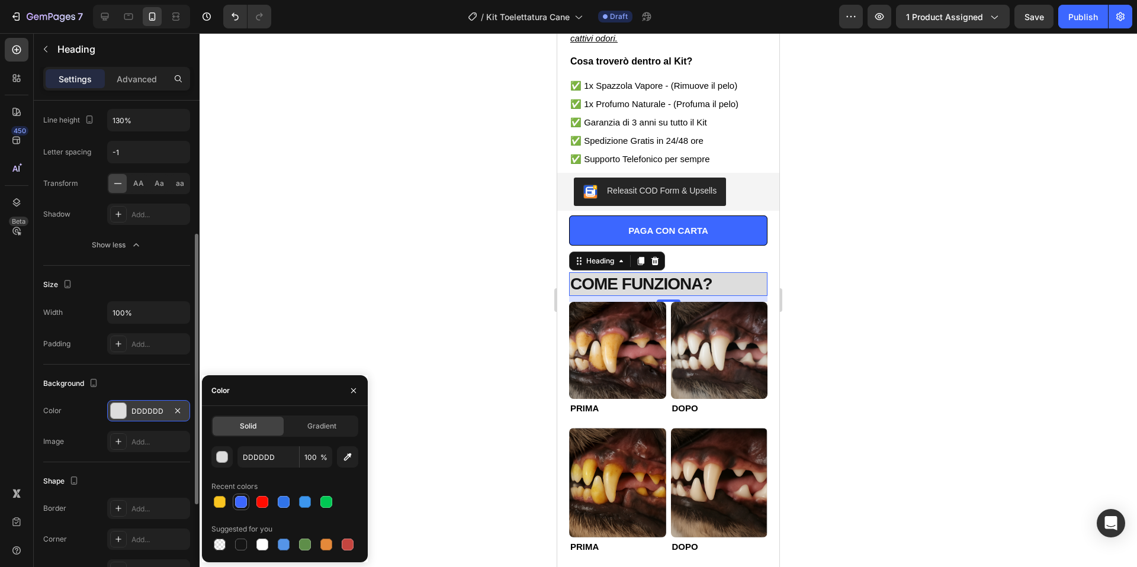
click at [244, 503] on div at bounding box center [241, 502] width 12 height 12
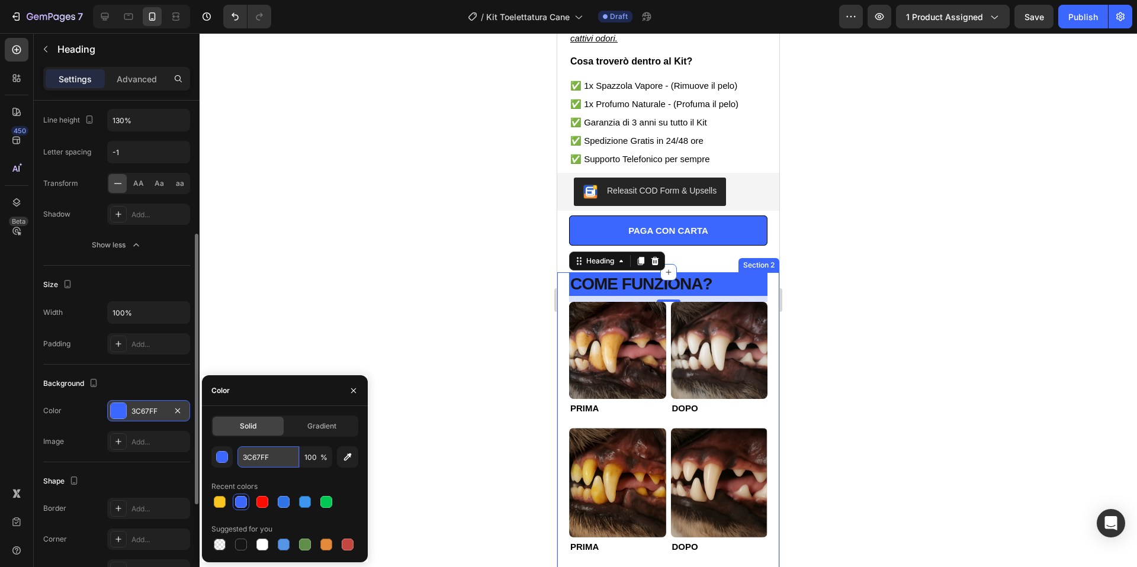
click at [263, 458] on input "3C67FF" at bounding box center [268, 456] width 62 height 21
click at [265, 458] on input "3C67FF" at bounding box center [268, 456] width 62 height 21
click at [264, 459] on input "3C67FF" at bounding box center [268, 456] width 62 height 21
paste input "#3c67ff"
type input "#3c67ff"
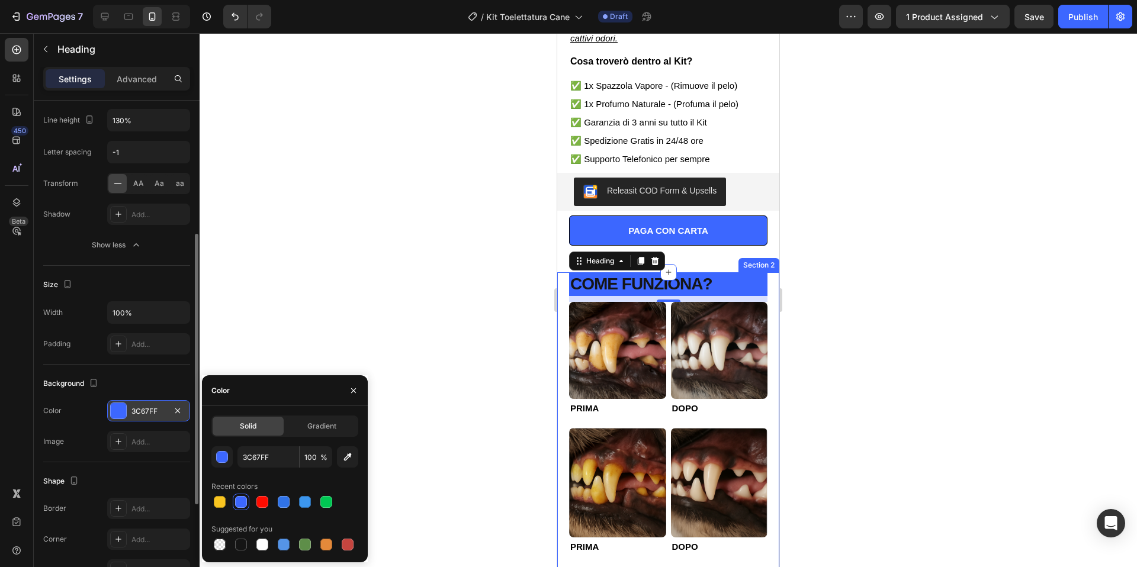
click at [403, 235] on div at bounding box center [667, 300] width 937 height 534
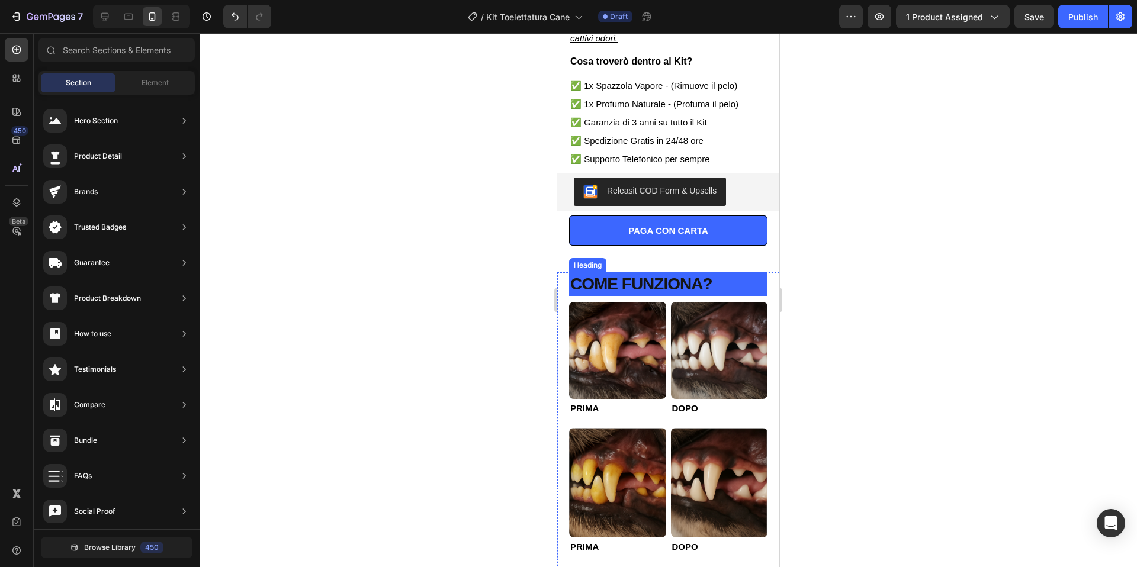
click at [704, 287] on strong "COME FUNZIONA?" at bounding box center [641, 284] width 142 height 18
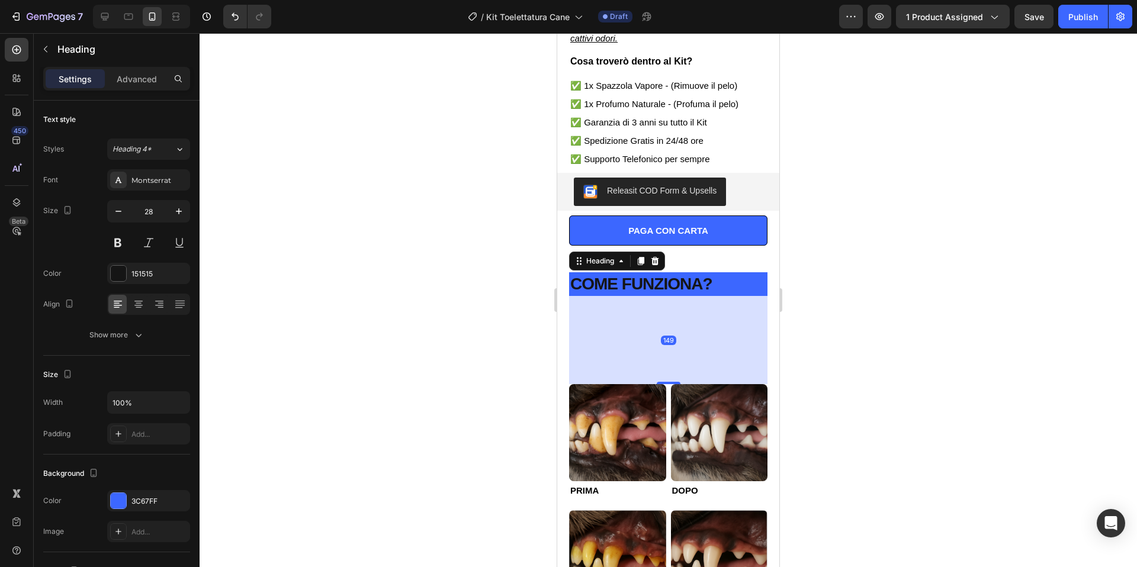
drag, startPoint x: 673, startPoint y: 310, endPoint x: 683, endPoint y: 383, distance: 74.0
click at [675, 383] on div at bounding box center [668, 383] width 24 height 2
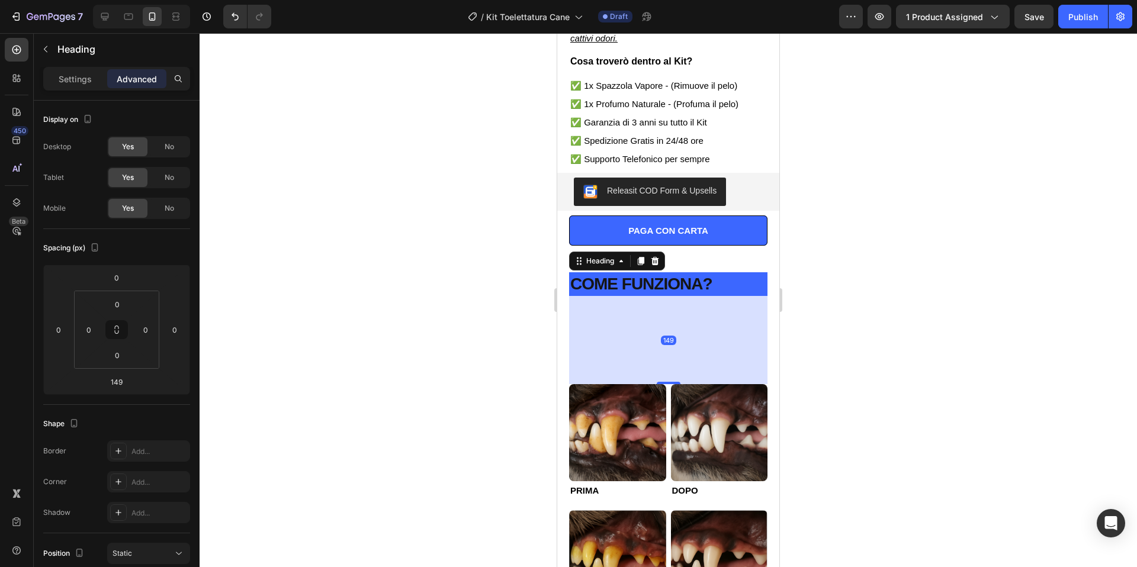
click at [877, 294] on div at bounding box center [667, 300] width 937 height 534
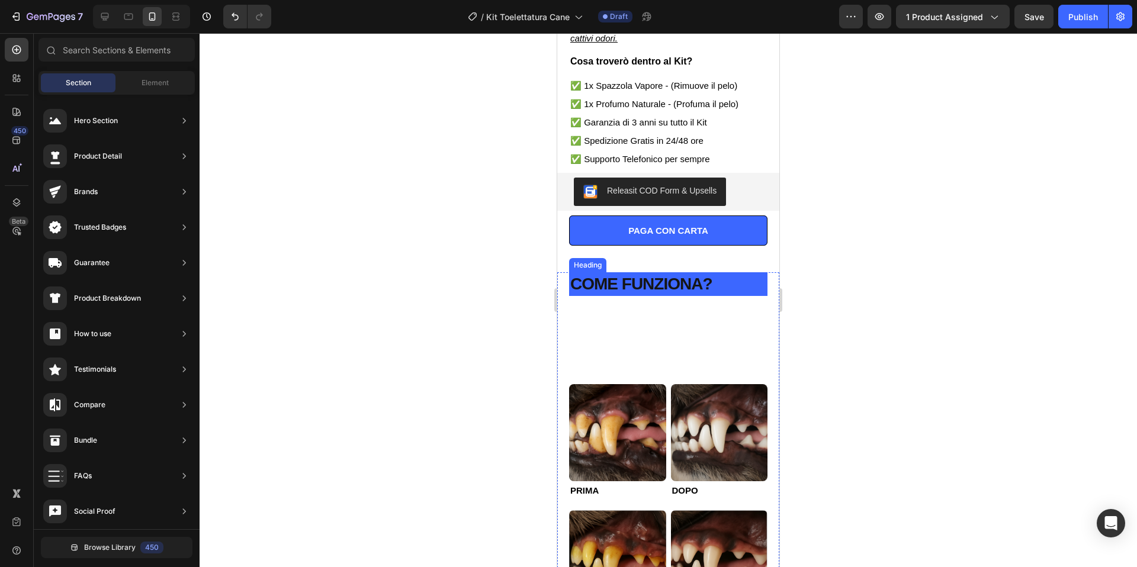
click at [747, 289] on h2 "COME FUNZIONA?" at bounding box center [668, 284] width 198 height 24
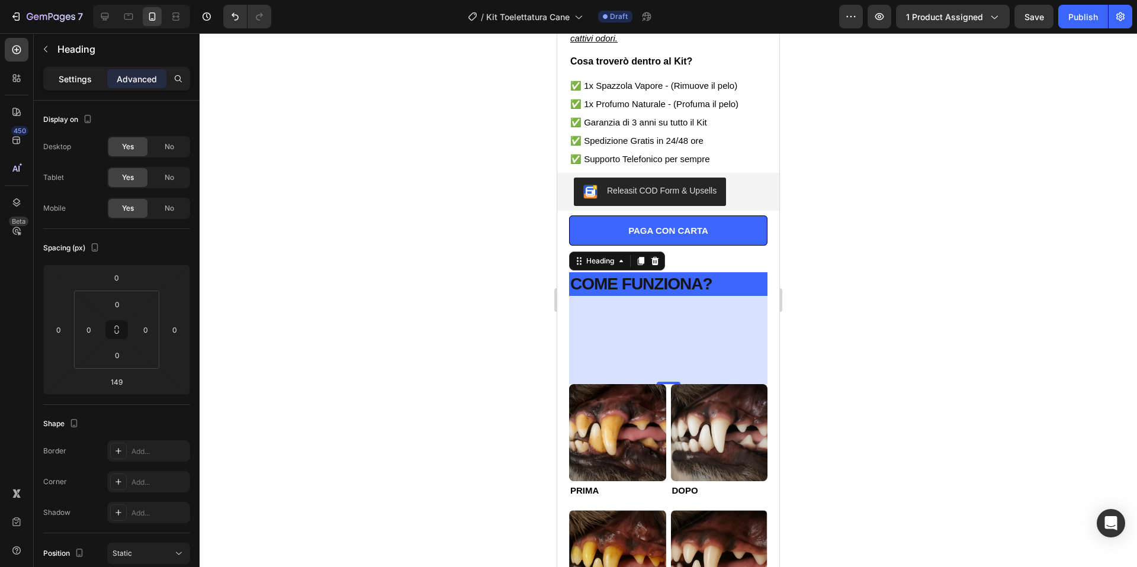
click at [70, 83] on p "Settings" at bounding box center [75, 79] width 33 height 12
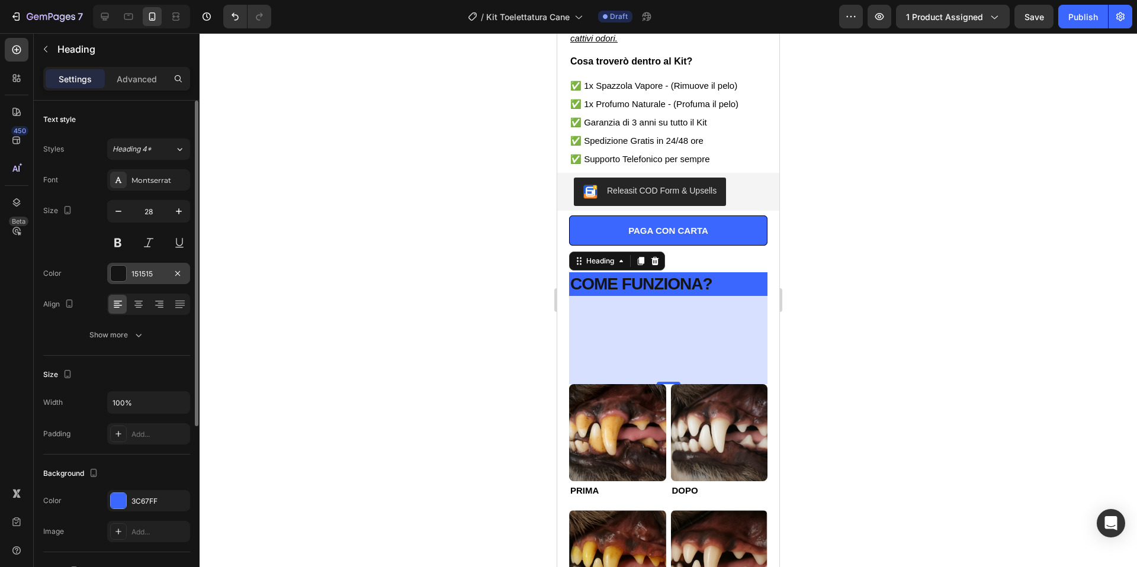
click at [117, 273] on div at bounding box center [118, 273] width 15 height 15
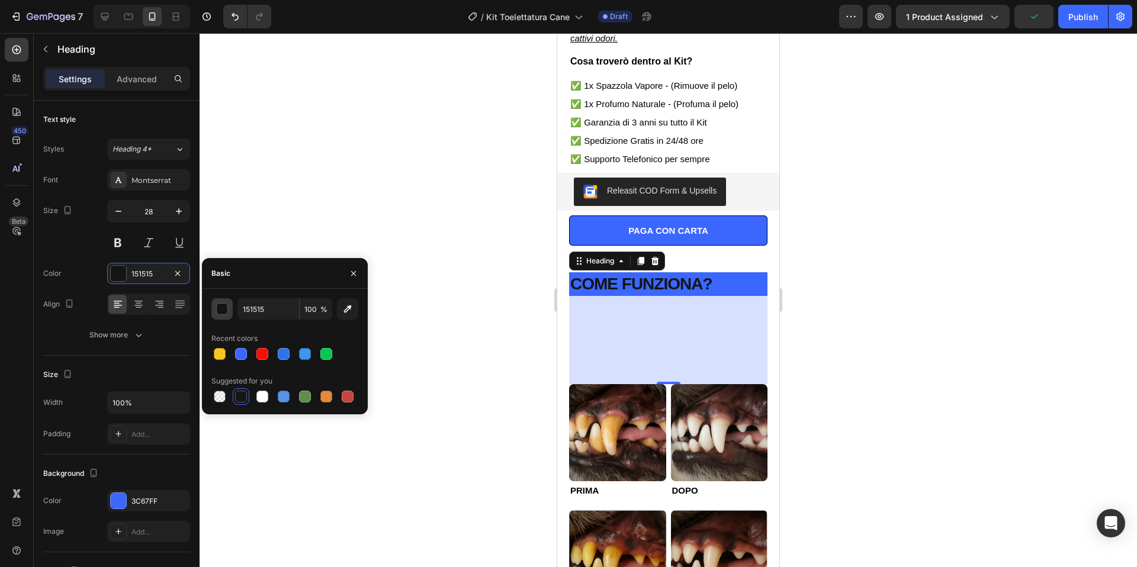
click at [226, 313] on div "button" at bounding box center [223, 310] width 12 height 12
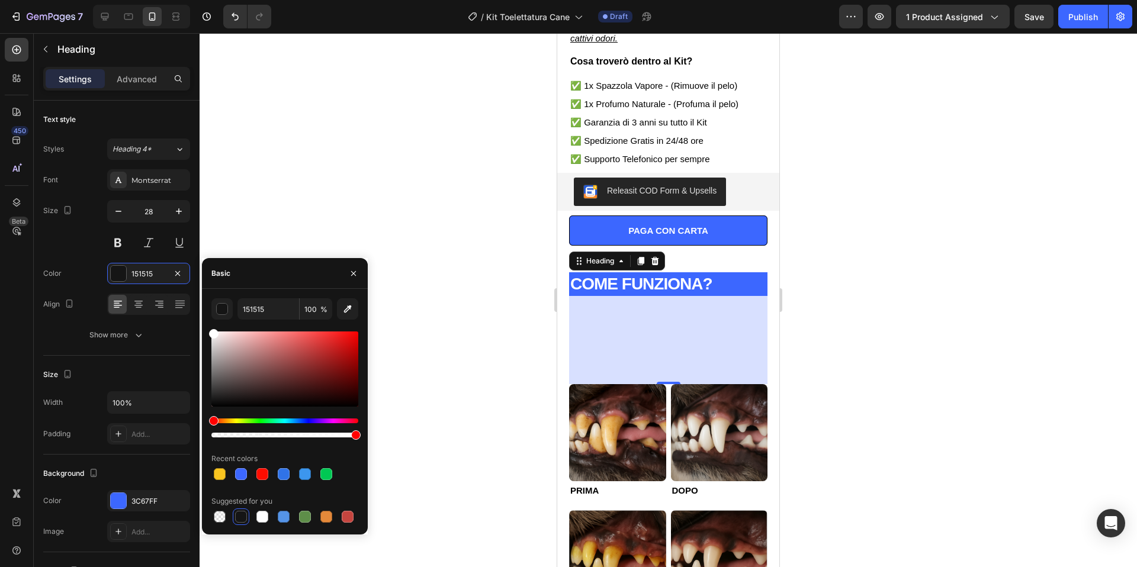
drag, startPoint x: 216, startPoint y: 403, endPoint x: 201, endPoint y: 323, distance: 81.3
click at [202, 323] on div "151515 100 % Recent colors Suggested for you" at bounding box center [285, 411] width 166 height 227
type input "FFFFFF"
click at [88, 252] on div "Size 28" at bounding box center [116, 226] width 147 height 53
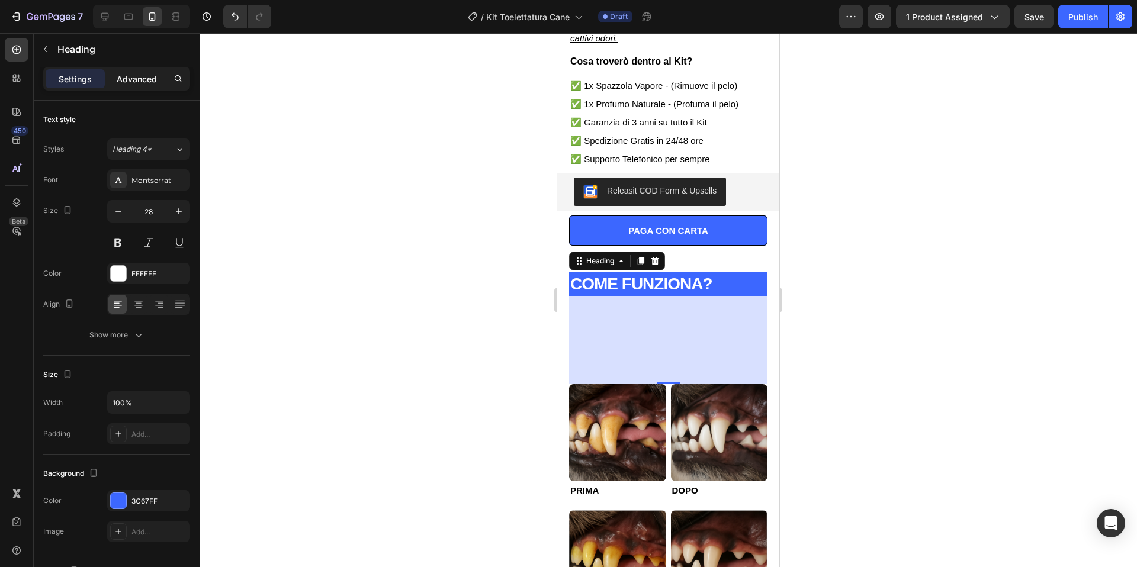
click at [136, 83] on p "Advanced" at bounding box center [137, 79] width 40 height 12
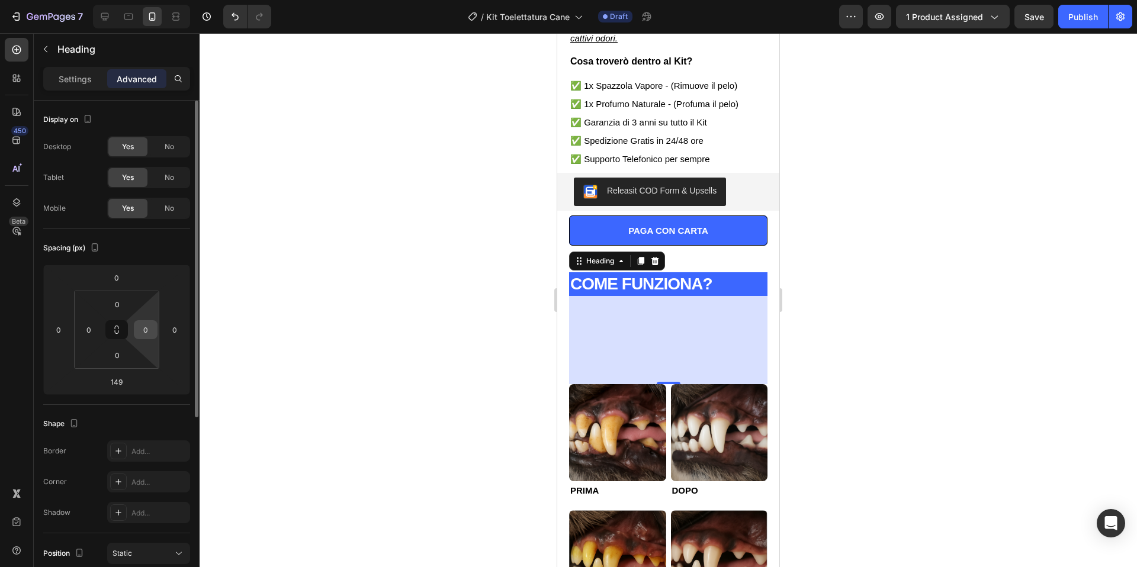
click at [152, 331] on input "0" at bounding box center [146, 330] width 18 height 18
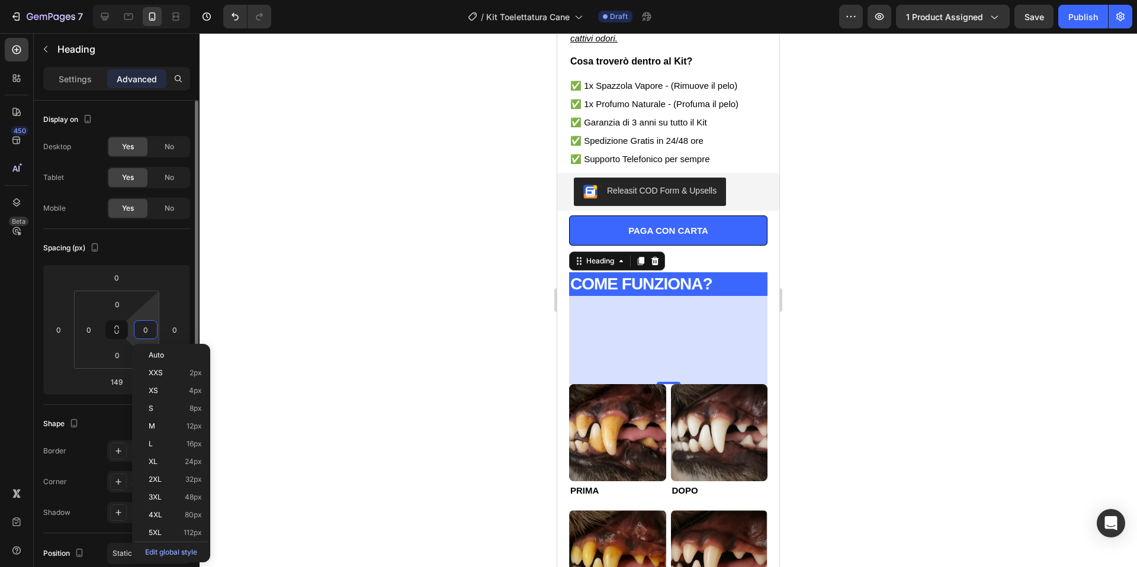
scroll to position [4, 0]
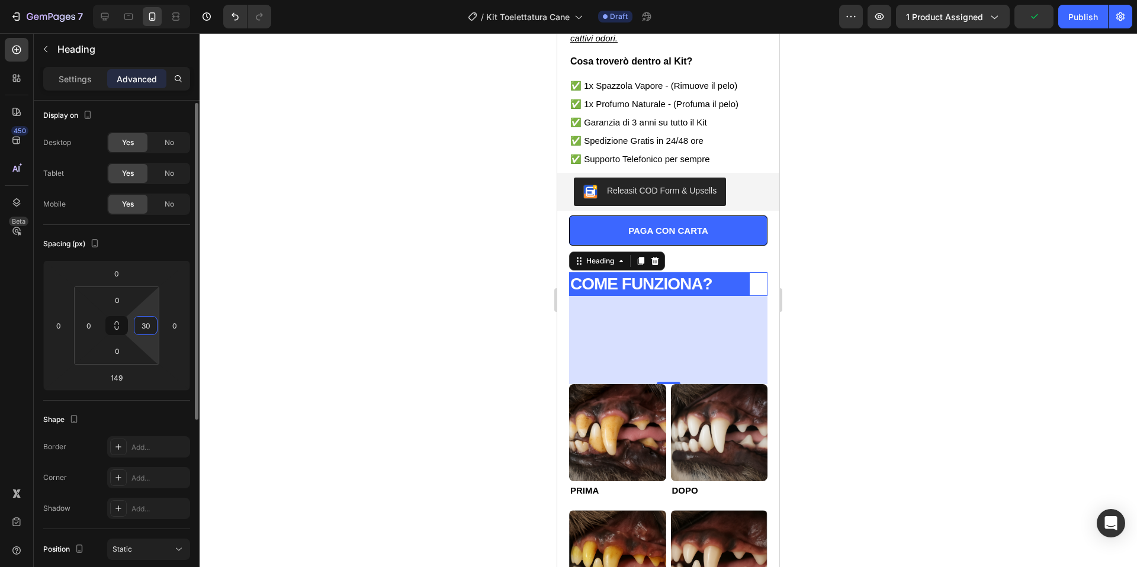
type input "3"
type input "60"
click at [92, 327] on input "0" at bounding box center [89, 326] width 18 height 18
type input "1"
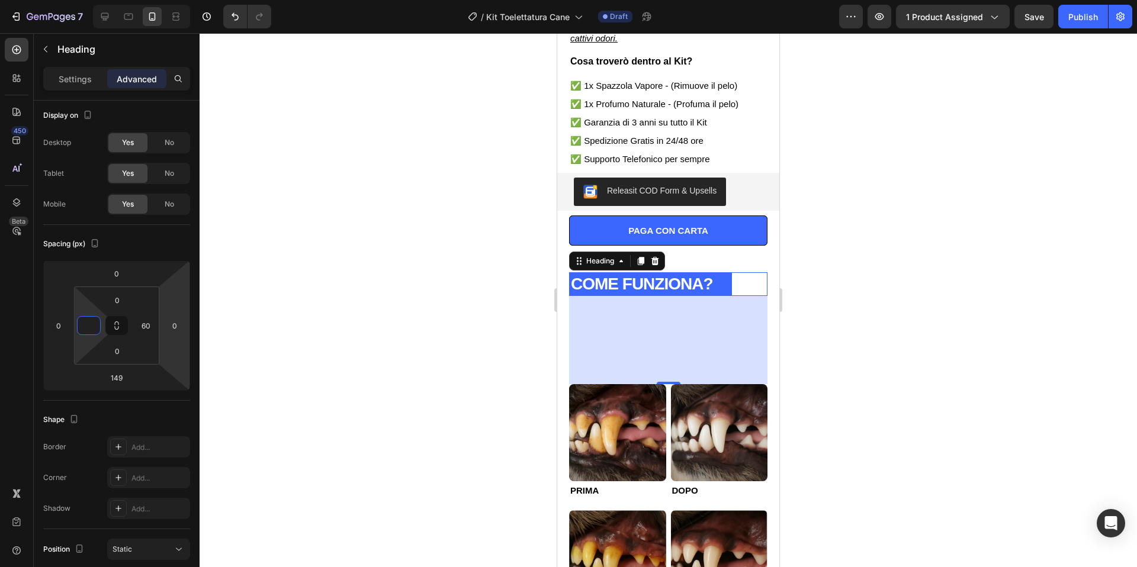
click at [898, 276] on div at bounding box center [667, 300] width 937 height 534
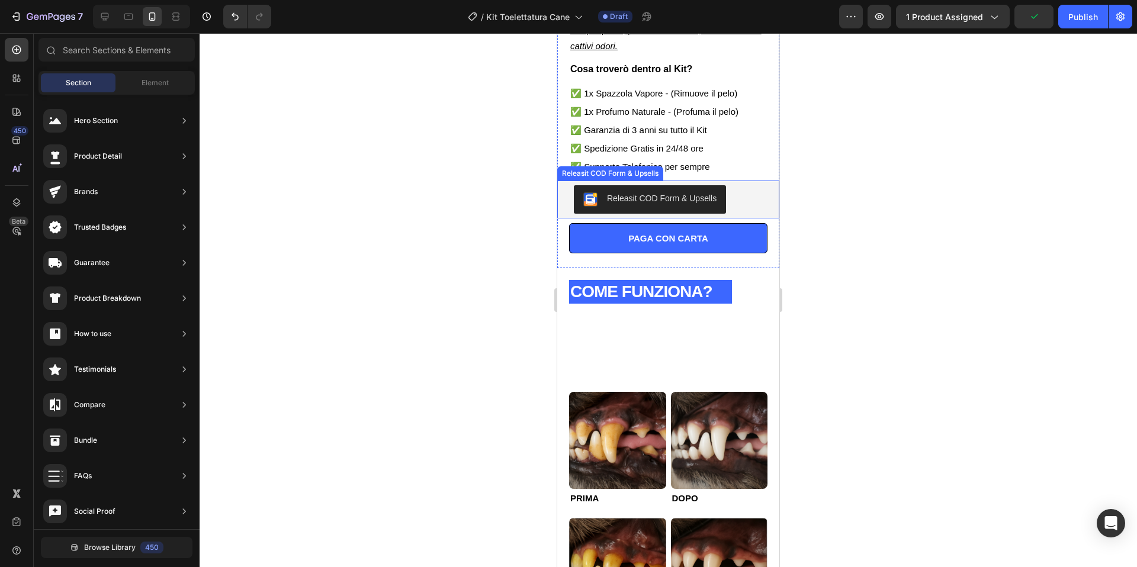
scroll to position [345, 0]
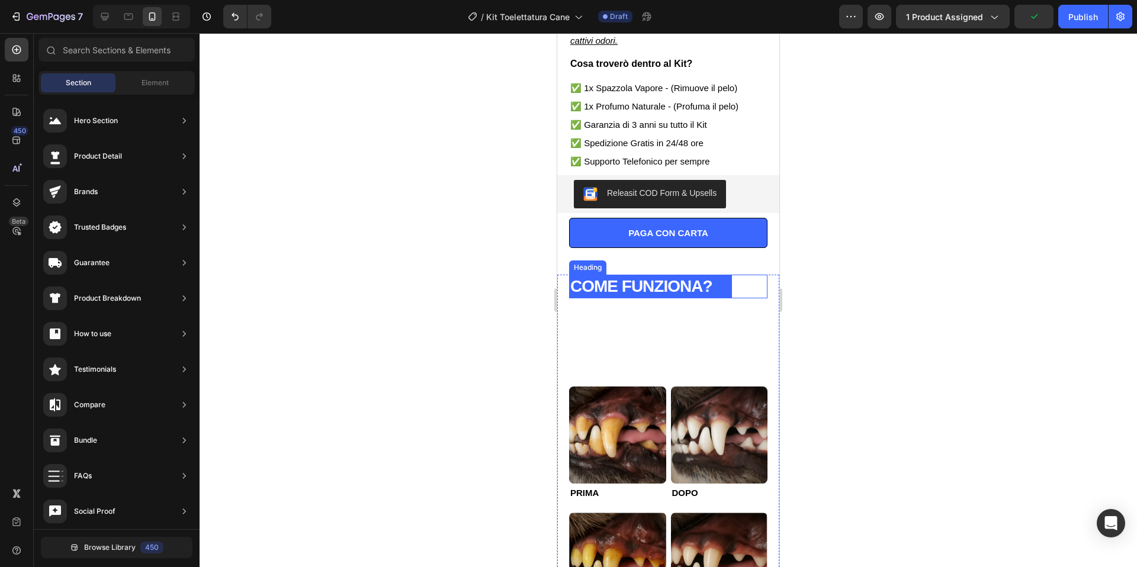
click at [710, 289] on strong "COME FUNZIONA?" at bounding box center [641, 286] width 142 height 18
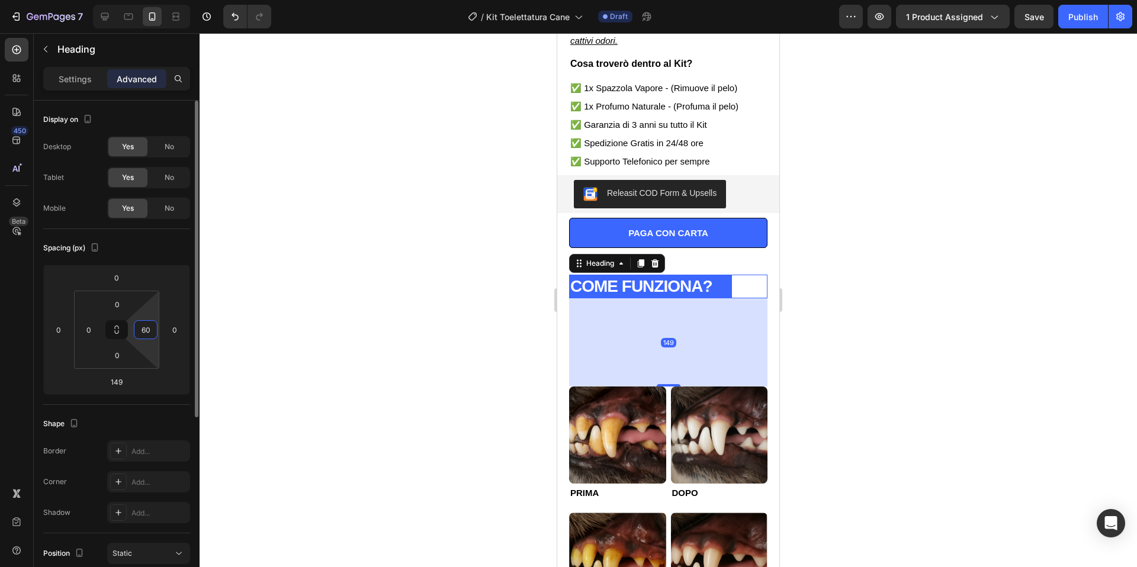
click at [147, 329] on input "60" at bounding box center [146, 330] width 18 height 18
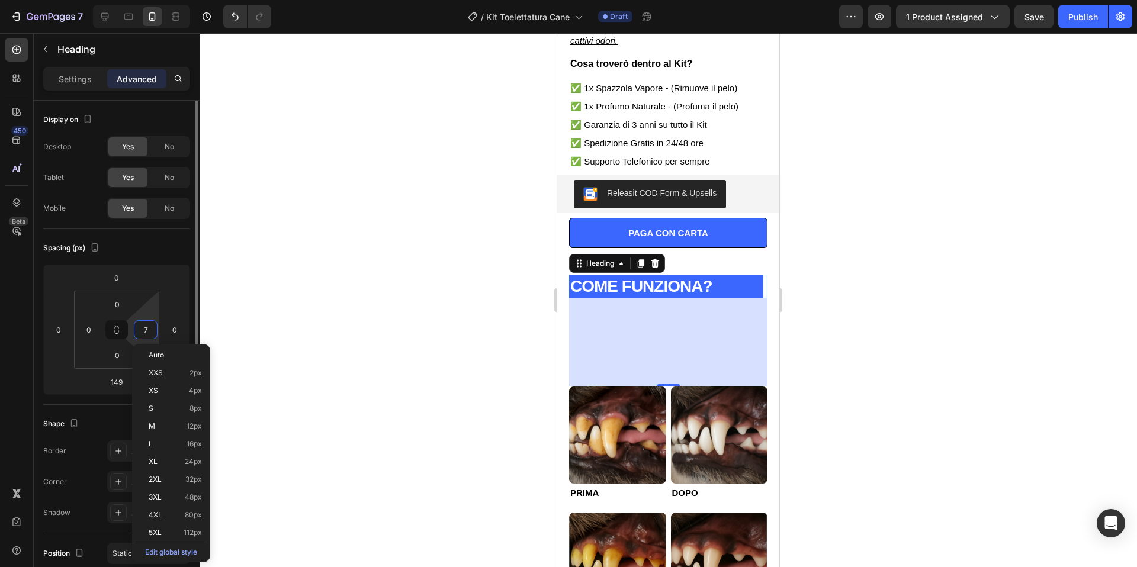
type input "70"
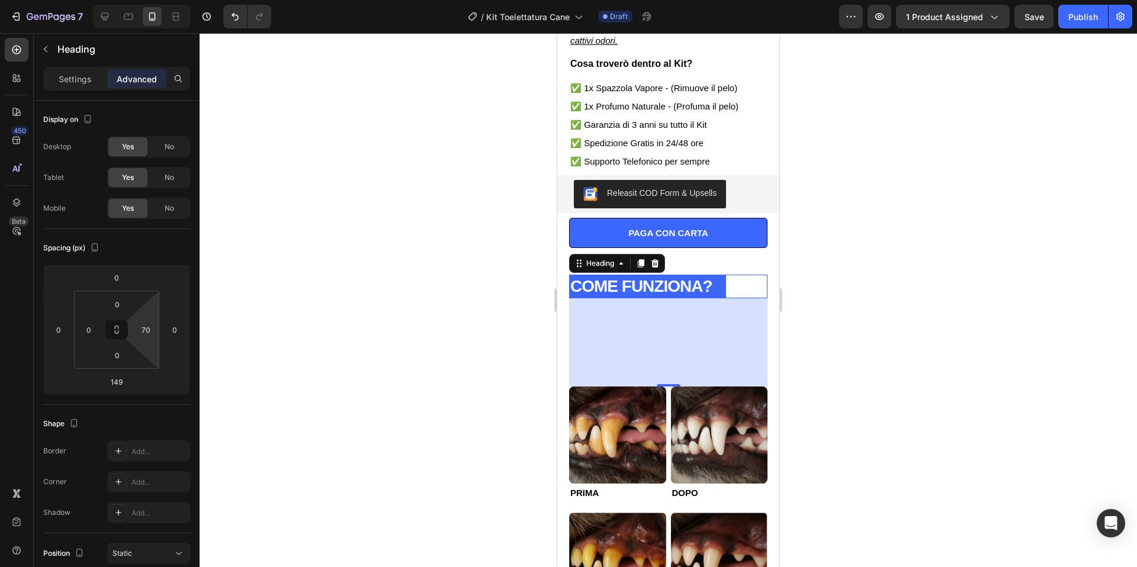
click at [332, 275] on div at bounding box center [667, 300] width 937 height 534
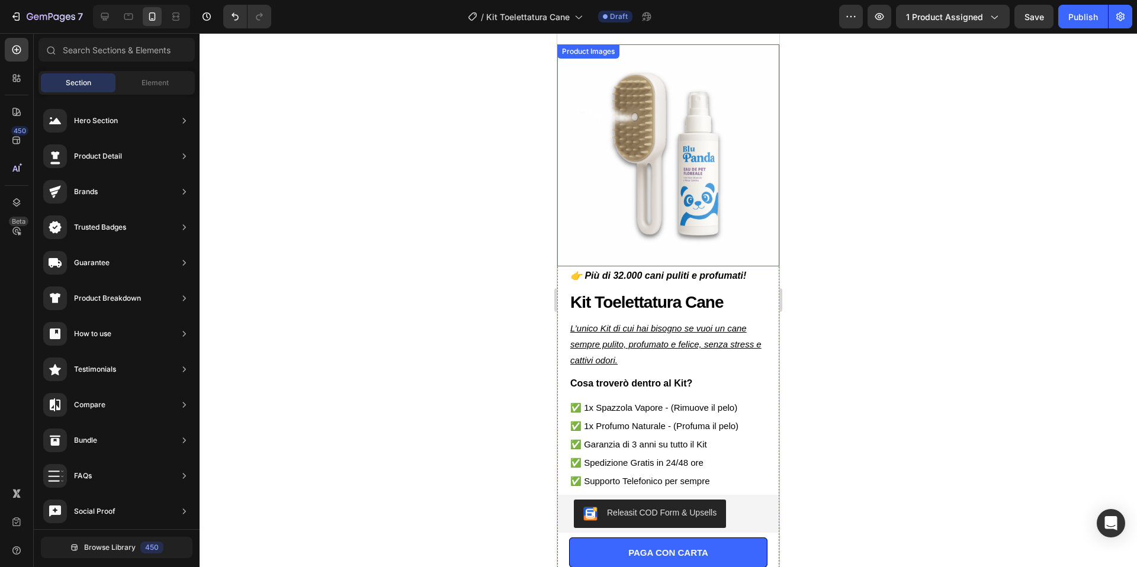
scroll to position [41, 0]
